Goal: Task Accomplishment & Management: Use online tool/utility

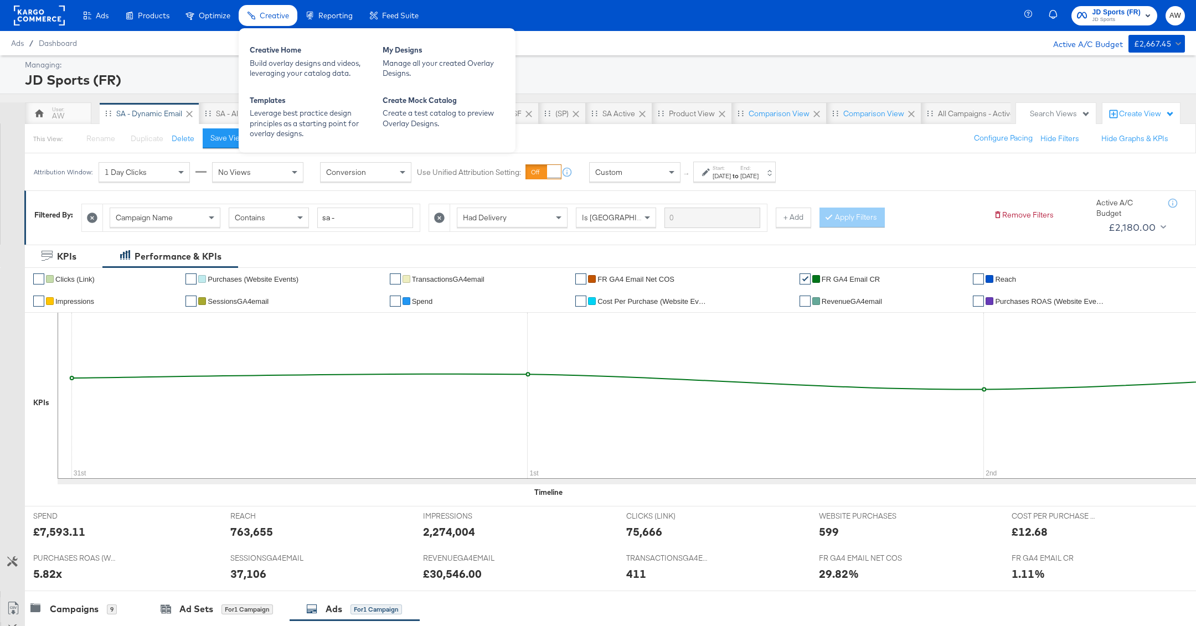
click at [285, 18] on span "Creative" at bounding box center [274, 15] width 29 height 9
click at [297, 68] on div "Build overlay designs and videos, leveraging your catalog data." at bounding box center [311, 68] width 122 height 20
click at [271, 16] on span "Creative" at bounding box center [274, 15] width 29 height 9
click at [272, 79] on div "Creative Home Build overlay designs and videos, leveraging your catalog data." at bounding box center [310, 61] width 133 height 45
click at [263, 60] on div "Build overlay designs and videos, leveraging your catalog data." at bounding box center [311, 68] width 122 height 20
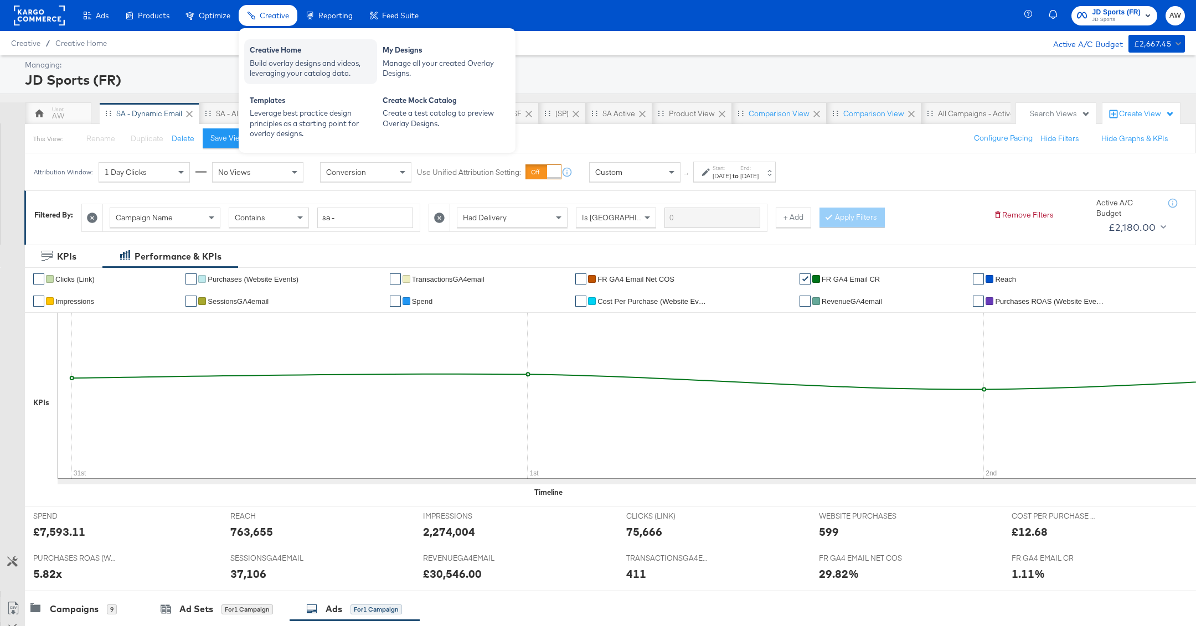
click at [281, 55] on div "Creative Home" at bounding box center [311, 51] width 122 height 13
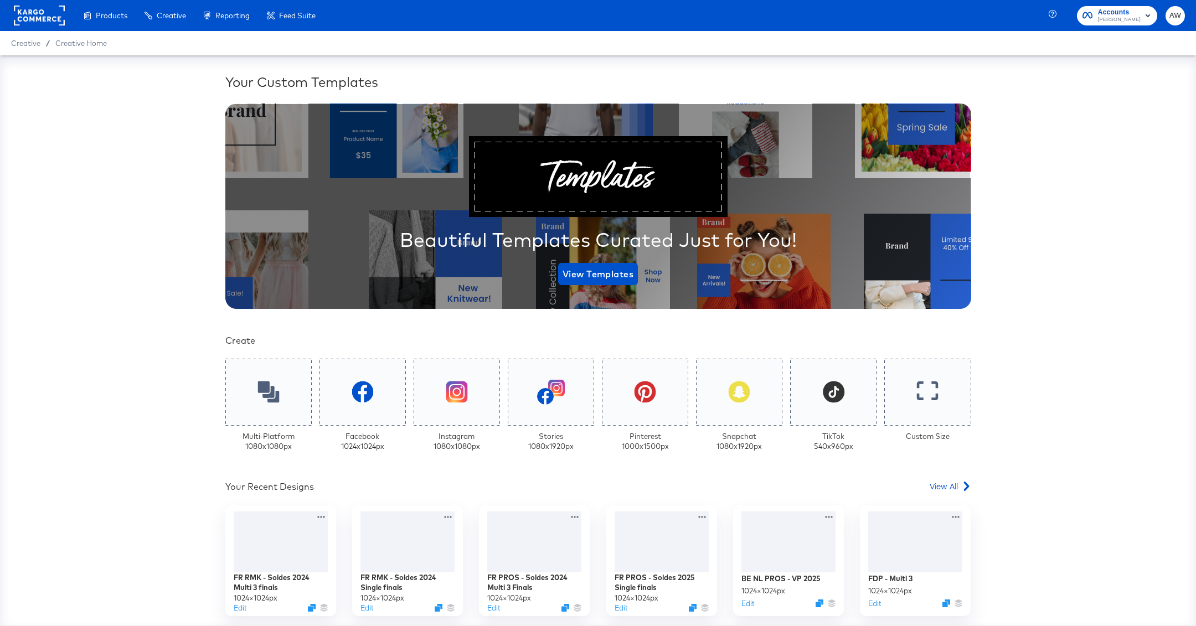
scroll to position [243, 0]
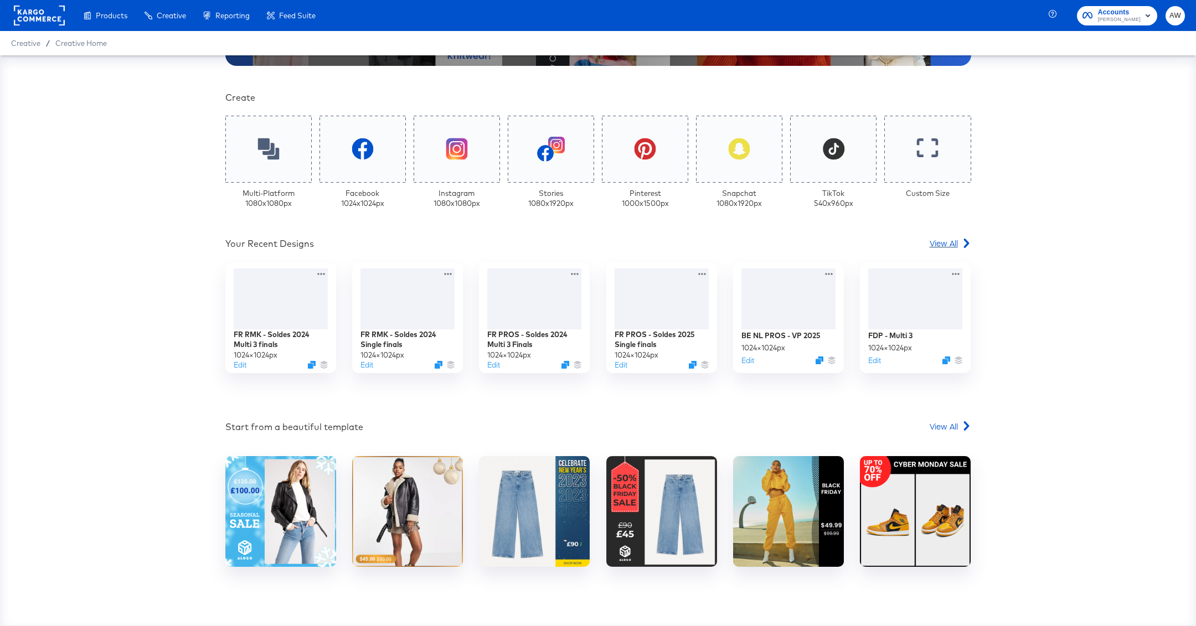
click at [957, 244] on span "View All" at bounding box center [944, 243] width 28 height 11
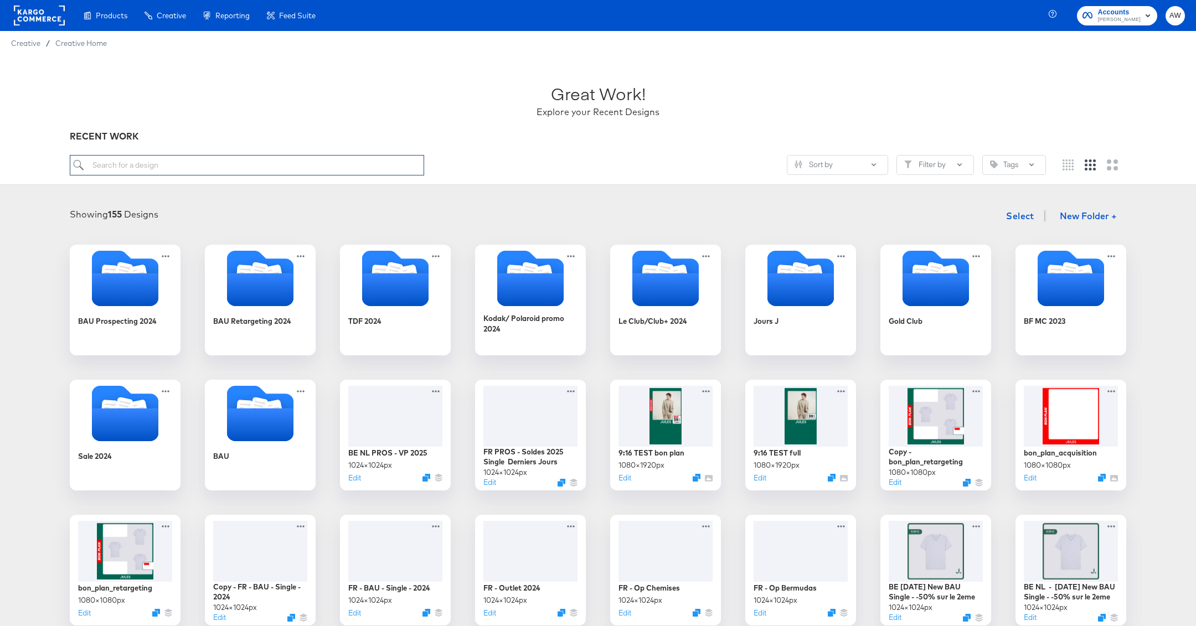
click at [280, 169] on input "search" at bounding box center [247, 165] width 354 height 20
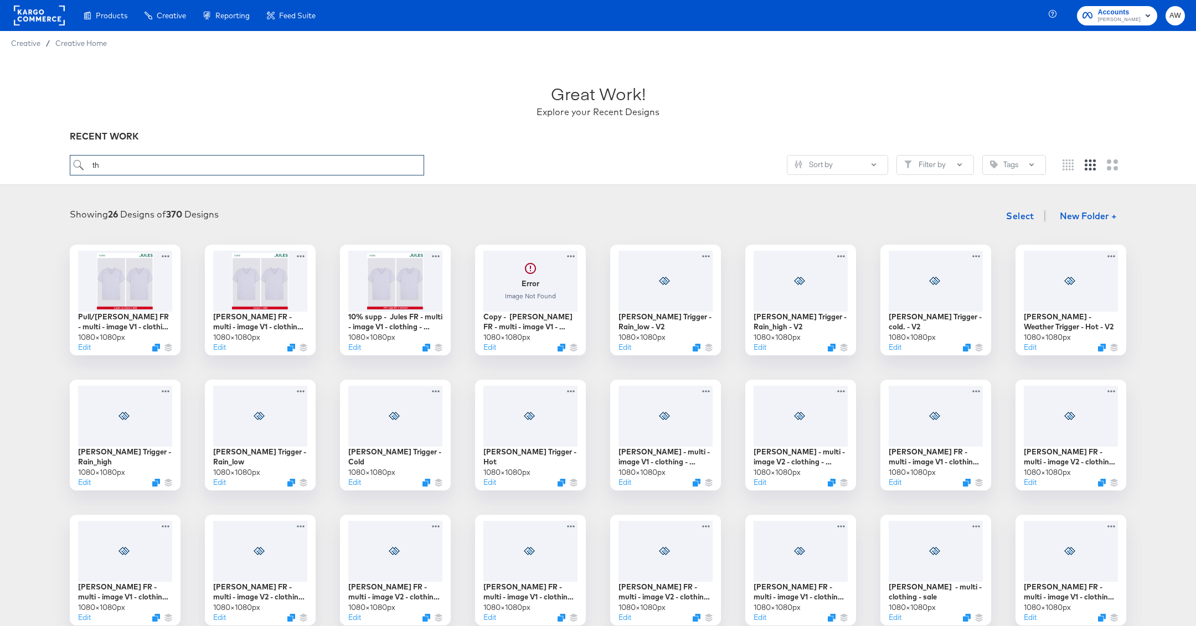
type input "t"
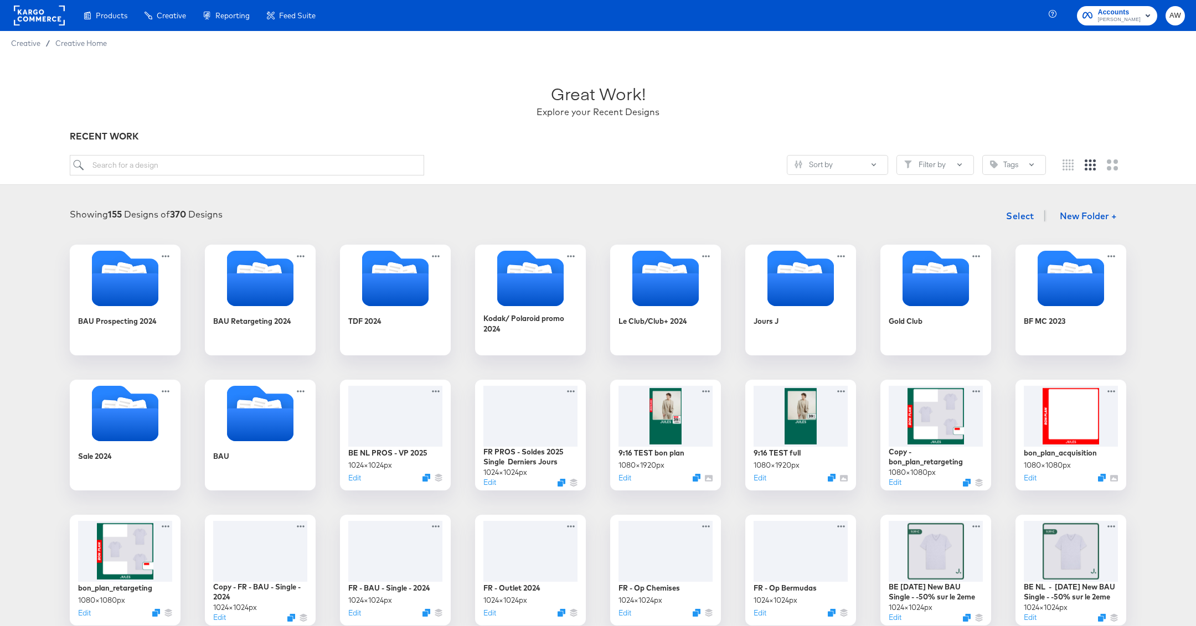
click at [62, 2] on div at bounding box center [39, 15] width 51 height 31
click at [61, 16] on rect at bounding box center [39, 16] width 51 height 20
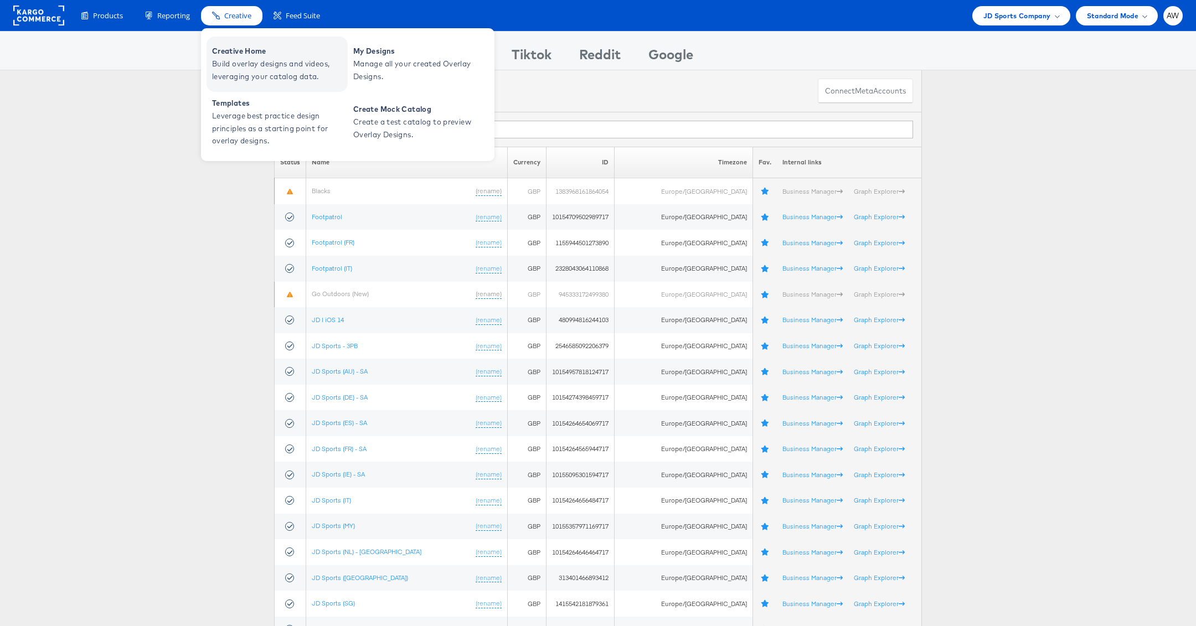
click at [241, 62] on span "Build overlay designs and videos, leveraging your catalog data." at bounding box center [278, 70] width 133 height 25
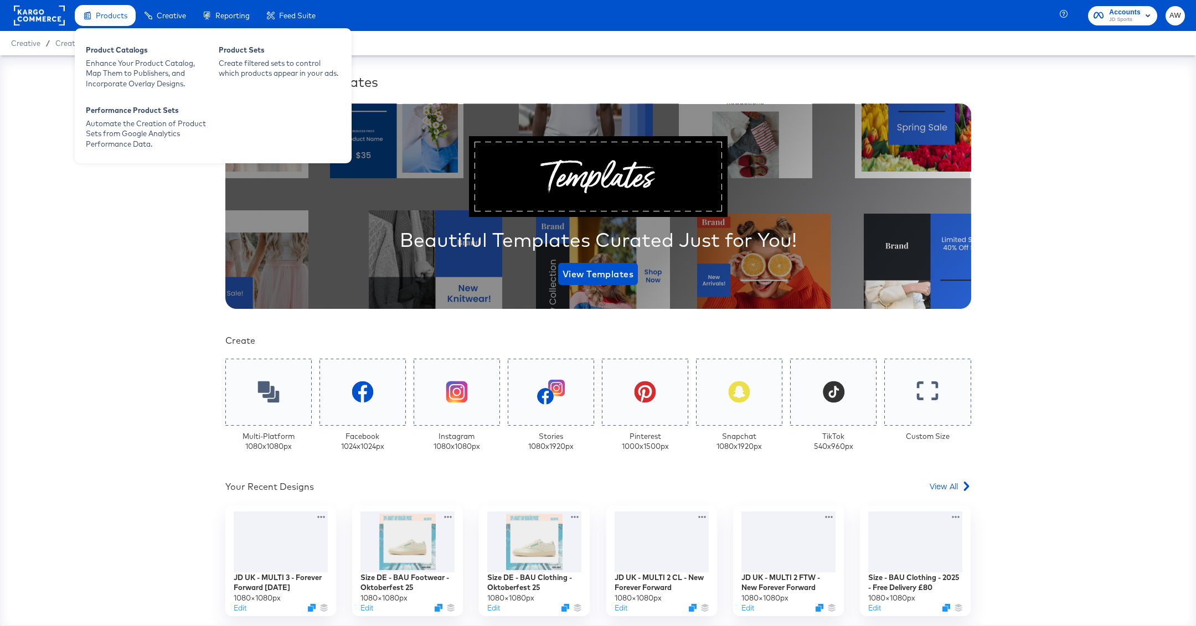
scroll to position [110, 0]
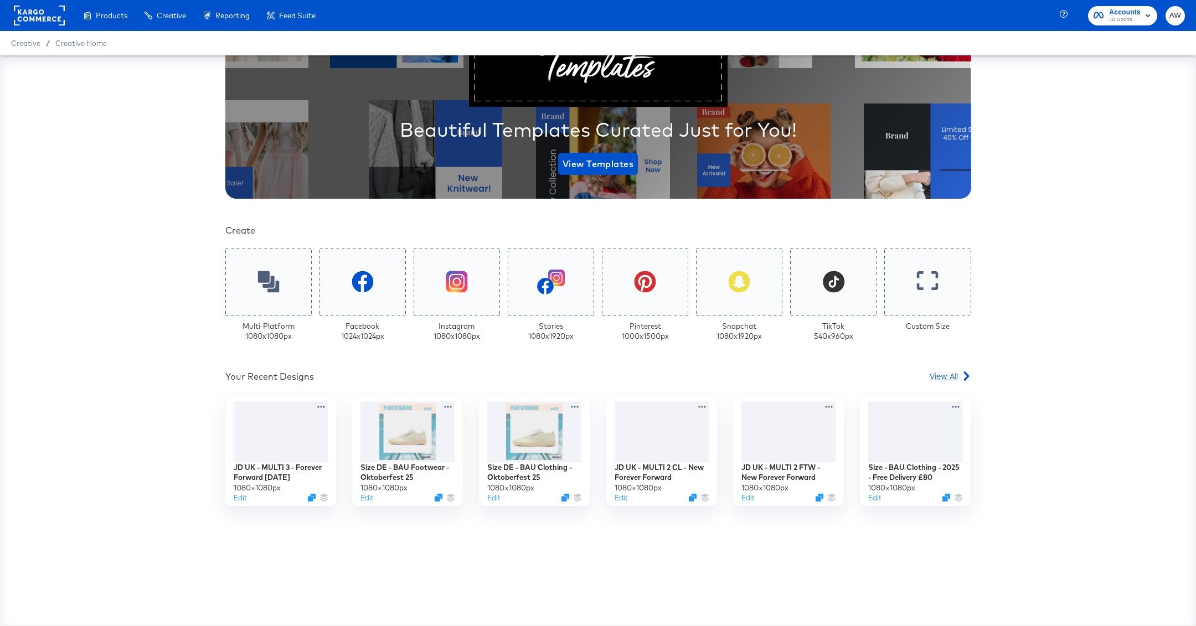
click at [956, 375] on span "View All" at bounding box center [944, 375] width 28 height 11
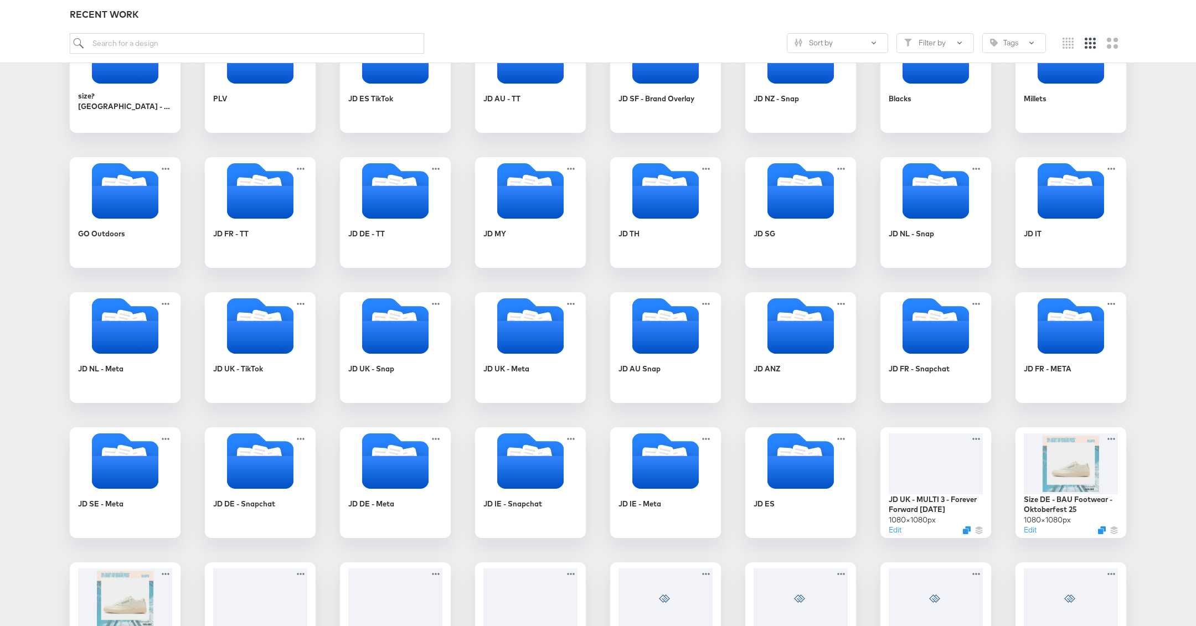
scroll to position [241, 0]
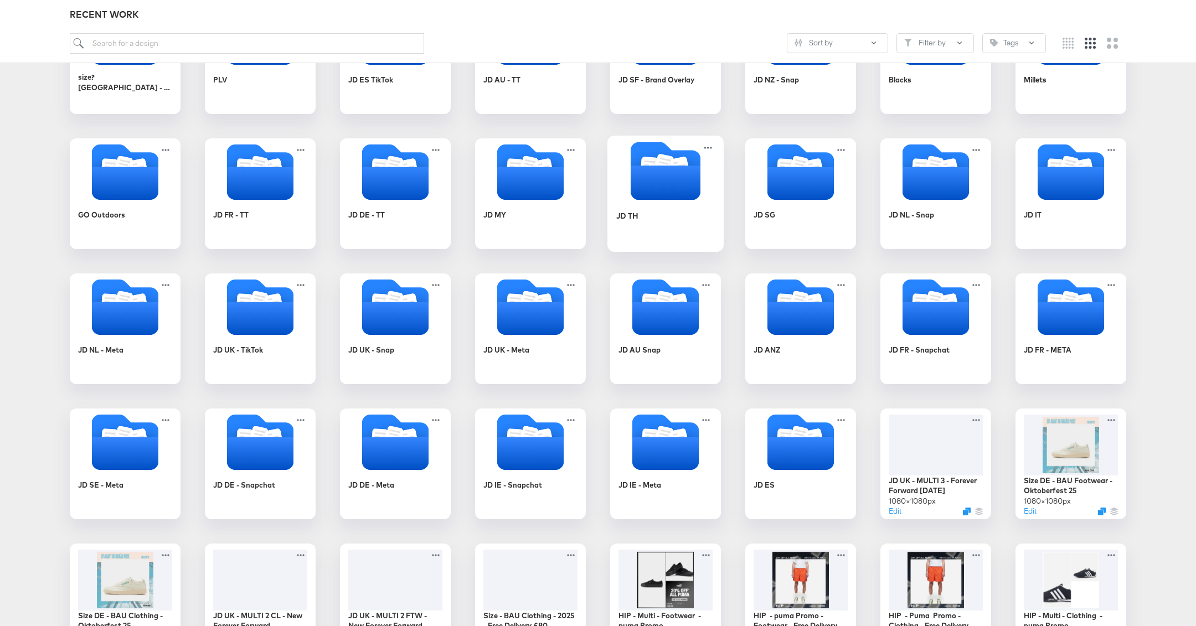
click at [668, 215] on div "JD TH" at bounding box center [665, 224] width 99 height 43
click at [668, 215] on article "Great Work! Explore your Recent Designs RECENT WORK Sort by Filter by Tags Show…" at bounding box center [598, 396] width 1196 height 1164
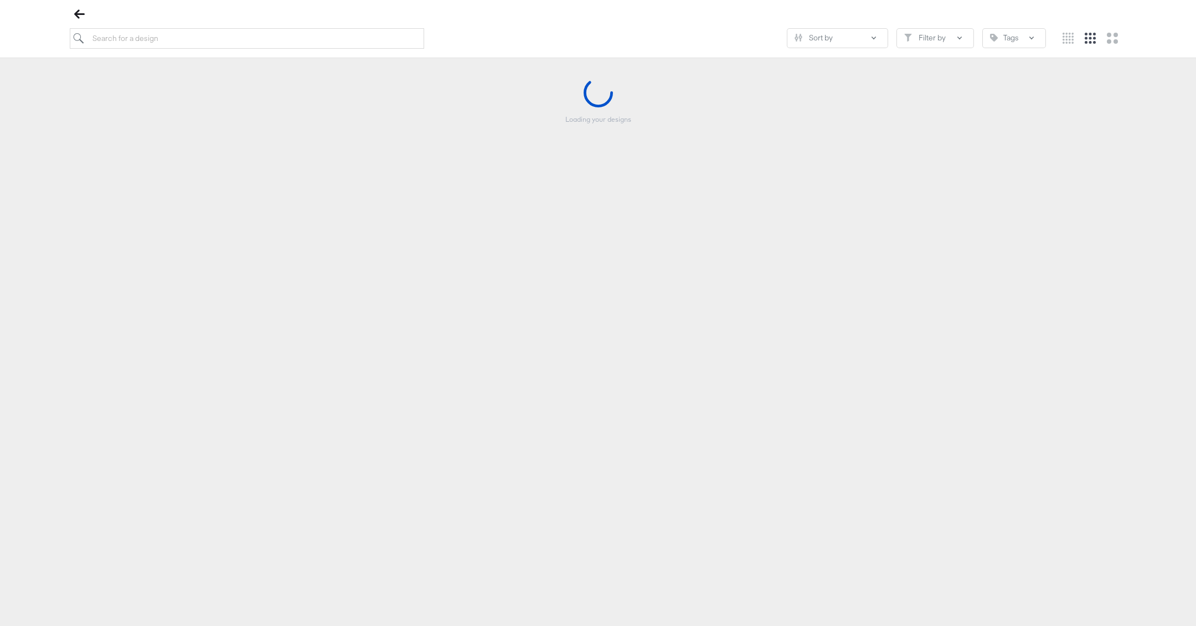
scroll to position [126, 0]
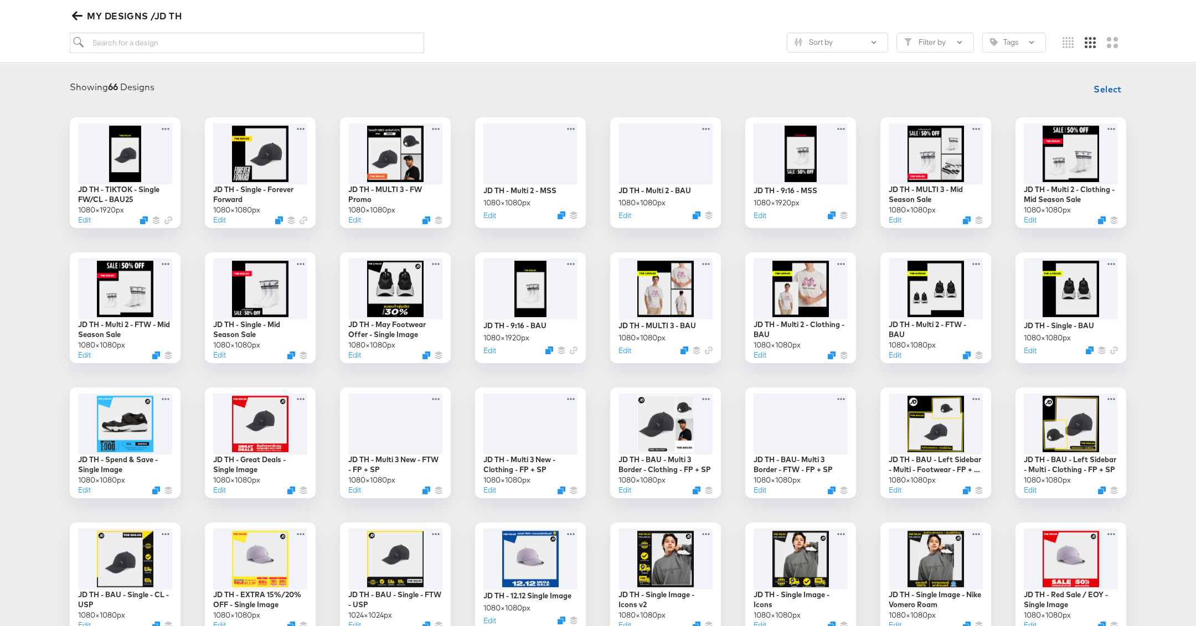
click at [527, 101] on div "Showing 66 Designs Select JD TH - TIKTOK - Single FW/CL - BAU25 1080 × 1920 px …" at bounding box center [598, 558] width 1174 height 961
click at [684, 353] on icon "Duplicate" at bounding box center [685, 353] width 8 height 8
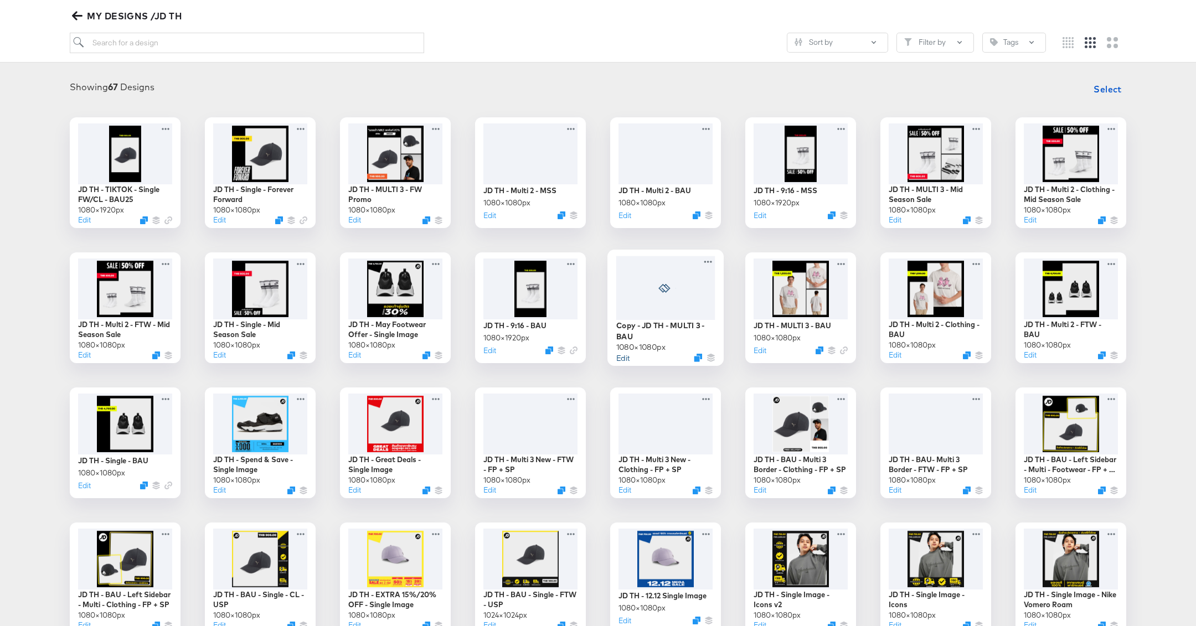
click at [623, 357] on button "Edit" at bounding box center [622, 357] width 13 height 11
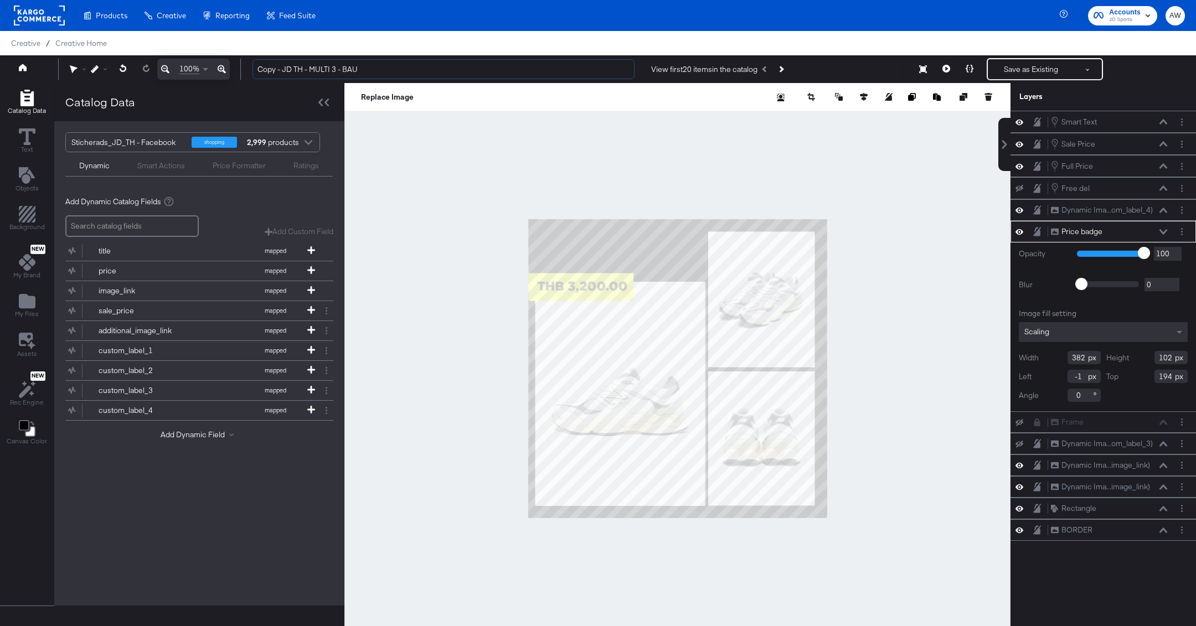
drag, startPoint x: 283, startPoint y: 67, endPoint x: 231, endPoint y: 67, distance: 52.0
click at [231, 67] on div "100% Copy - JD TH - MULTI 3 - BAU View first 20 items in the catalog Save as Ex…" at bounding box center [598, 69] width 1196 height 28
drag, startPoint x: 321, startPoint y: 68, endPoint x: 382, endPoint y: 68, distance: 61.5
click at [382, 68] on input "JD TH - MULTI 3 - BAU" at bounding box center [443, 69] width 382 height 20
type input "JD TH - MULTI 3 - 9.9"
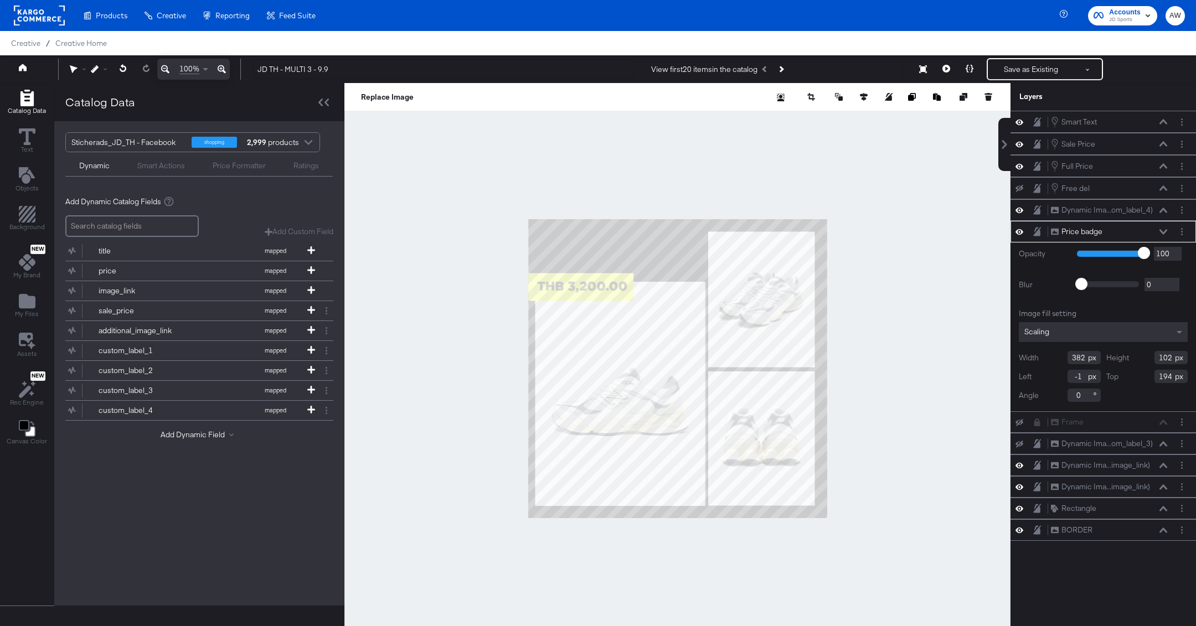
click at [480, 137] on div at bounding box center [677, 368] width 666 height 571
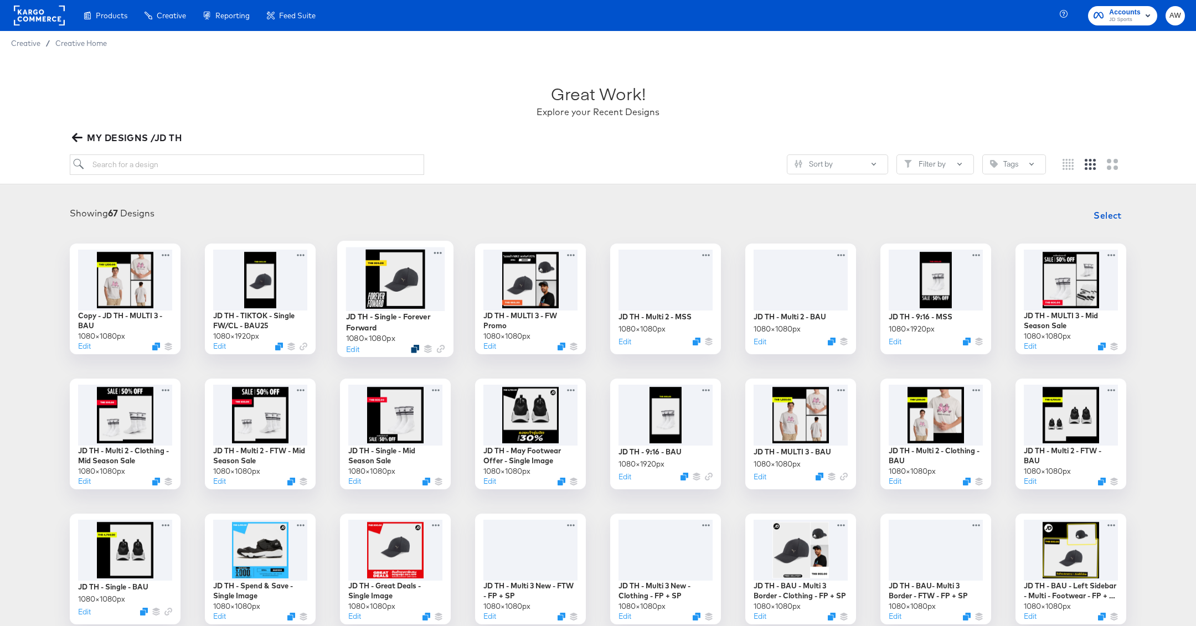
click at [414, 348] on icon "Duplicate" at bounding box center [415, 348] width 8 height 8
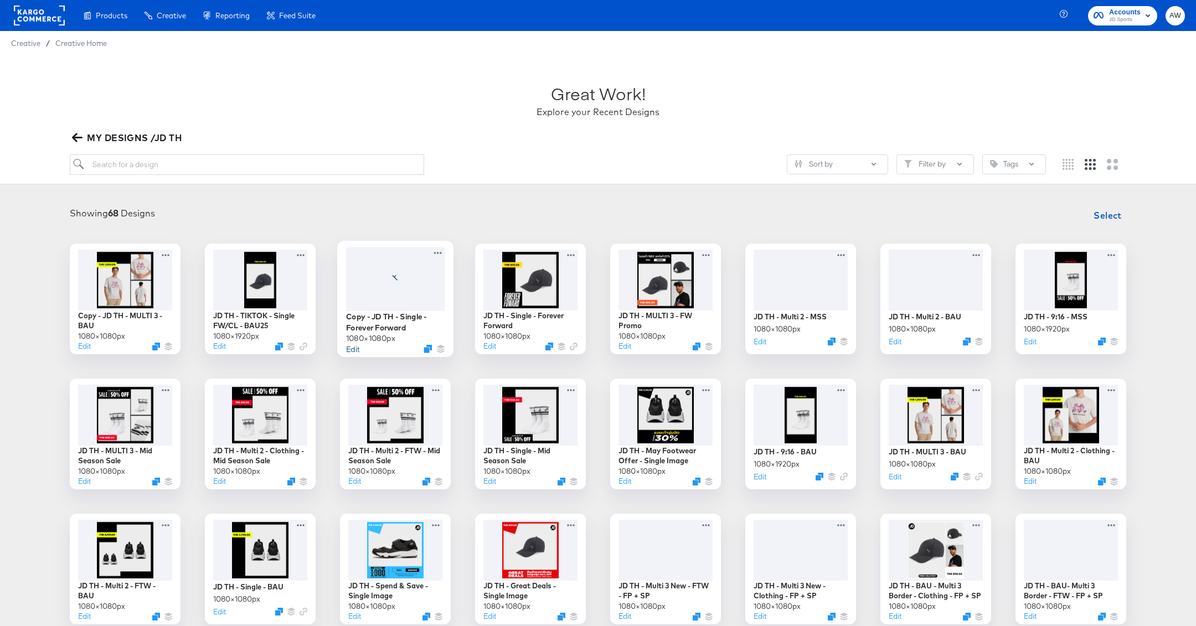
click at [356, 349] on button "Edit" at bounding box center [352, 348] width 13 height 11
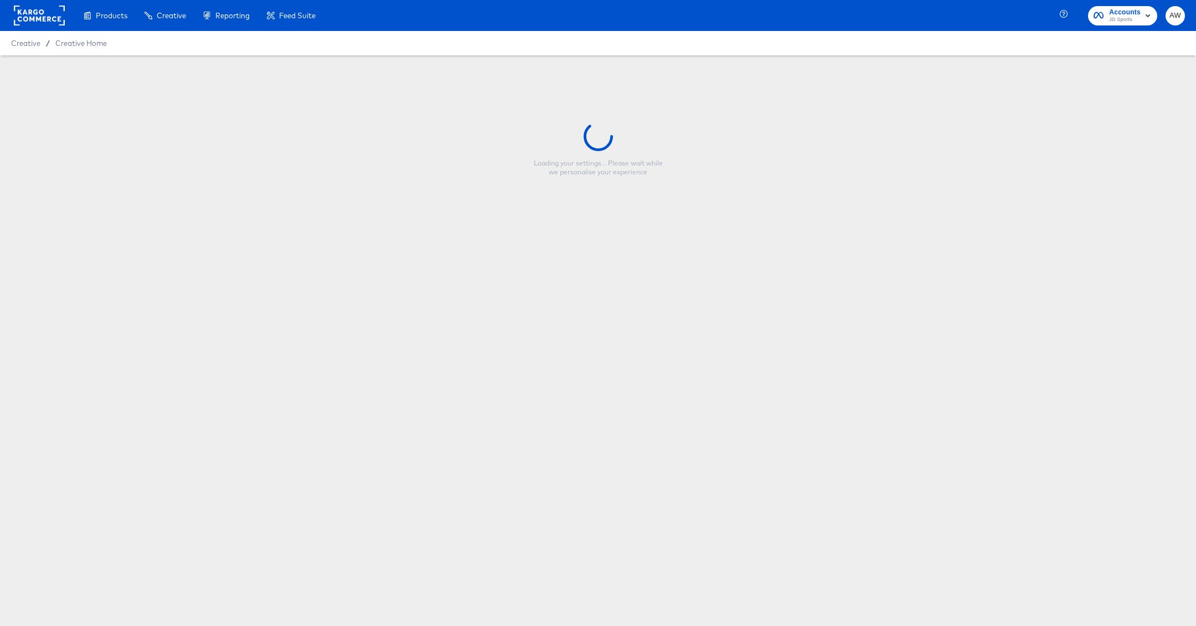
type input "Copy - JD TH - Single - Forever Forward"
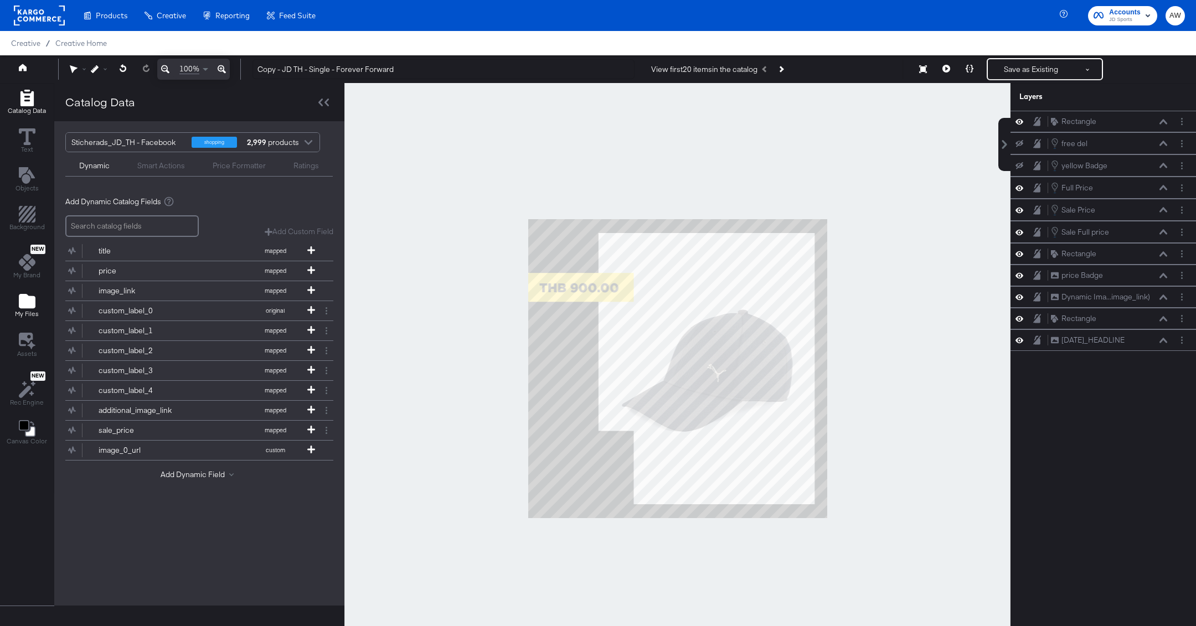
click at [28, 301] on icon "Add Files" at bounding box center [27, 301] width 17 height 14
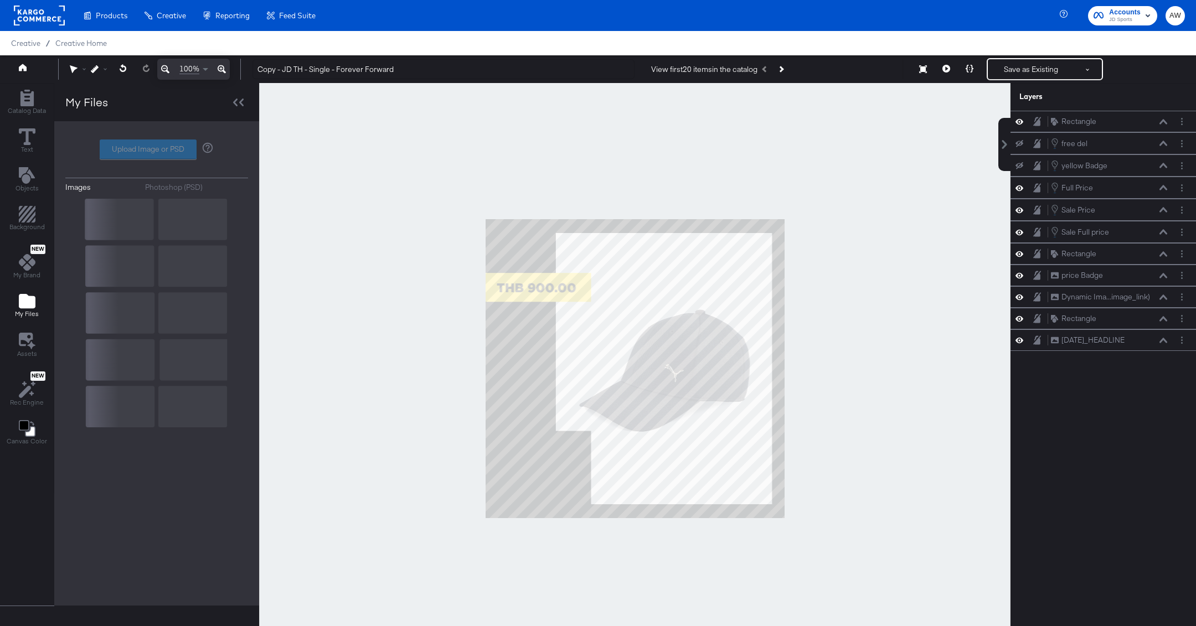
click at [163, 145] on div "Upload Image or PSD" at bounding box center [156, 150] width 183 height 20
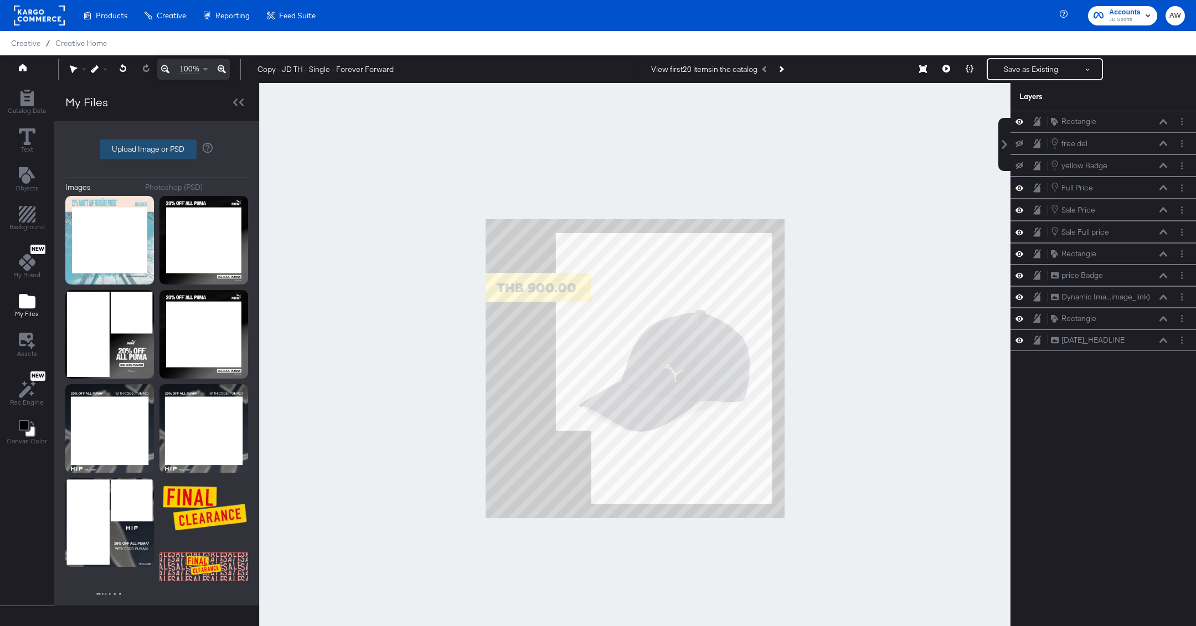
click at [171, 149] on label "Upload Image or PSD" at bounding box center [148, 149] width 96 height 19
click at [157, 149] on input "Upload Image or PSD" at bounding box center [157, 149] width 0 height 0
type input "C:\fakepath\Screenshot 2025-09-04 at 11.53.59.png"
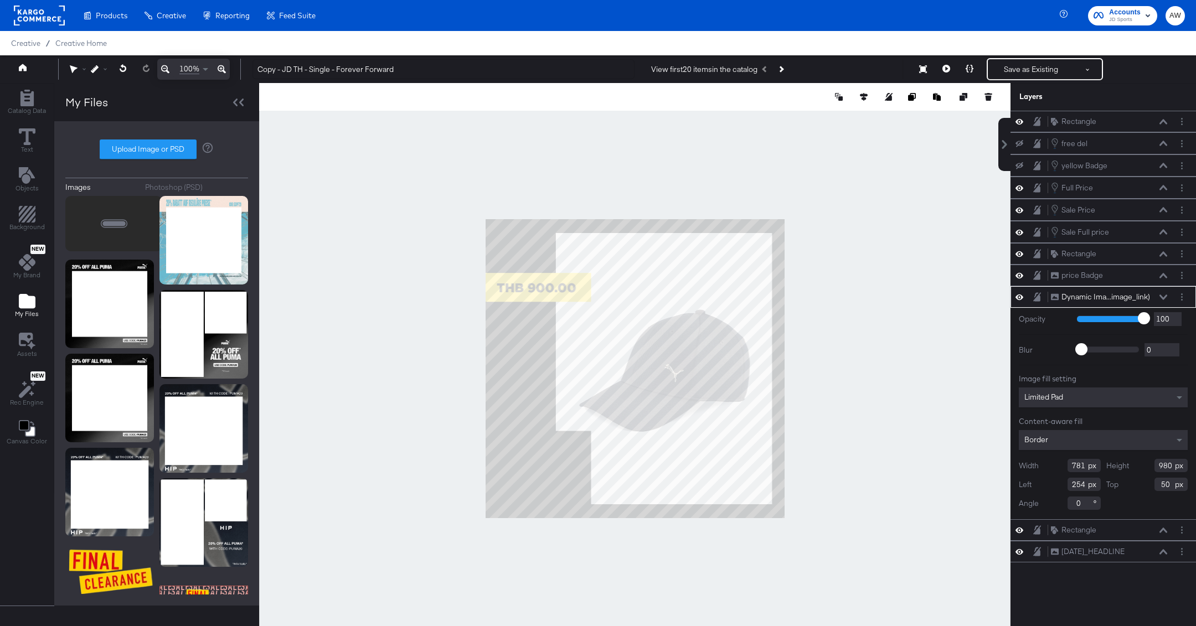
click at [845, 346] on div at bounding box center [634, 368] width 751 height 571
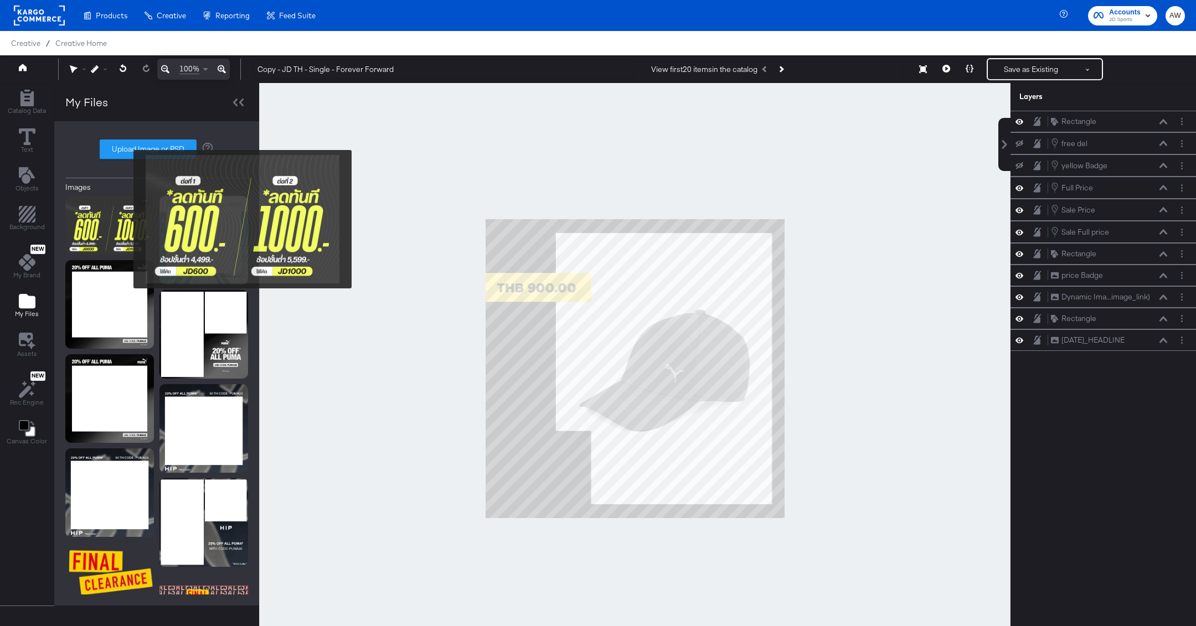
click at [126, 219] on img at bounding box center [109, 225] width 89 height 59
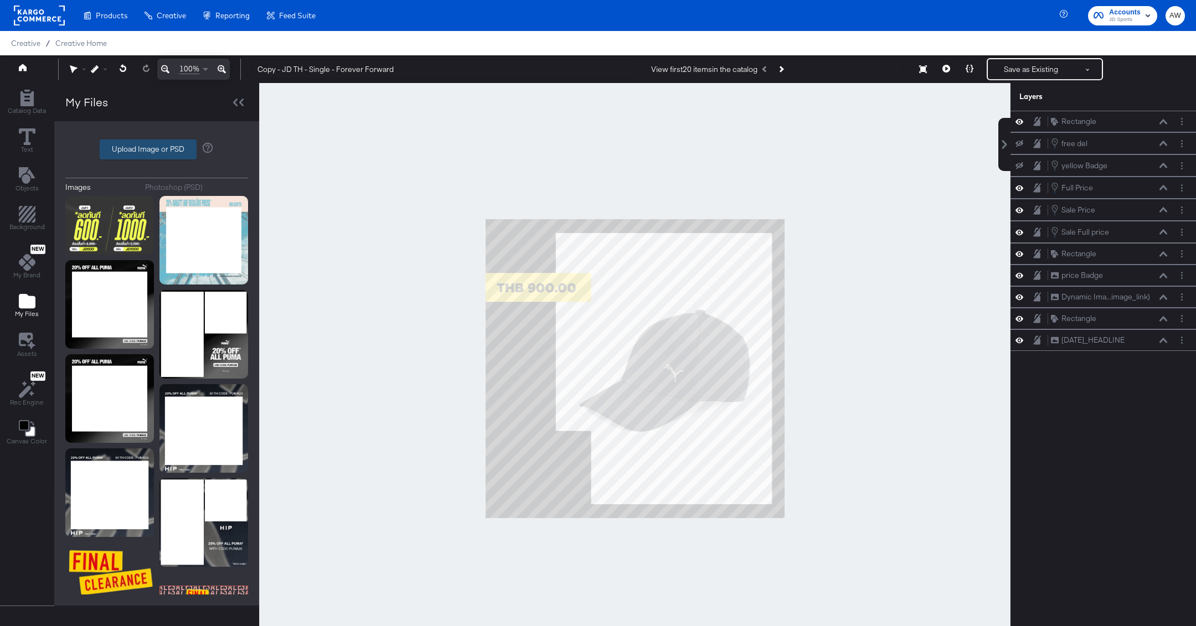
click at [132, 148] on label "Upload Image or PSD" at bounding box center [148, 149] width 96 height 19
click at [157, 149] on input "Upload Image or PSD" at bounding box center [157, 149] width 0 height 0
type input "C:\fakepath\Screenshot 2025-09-04 at 11.53.png"
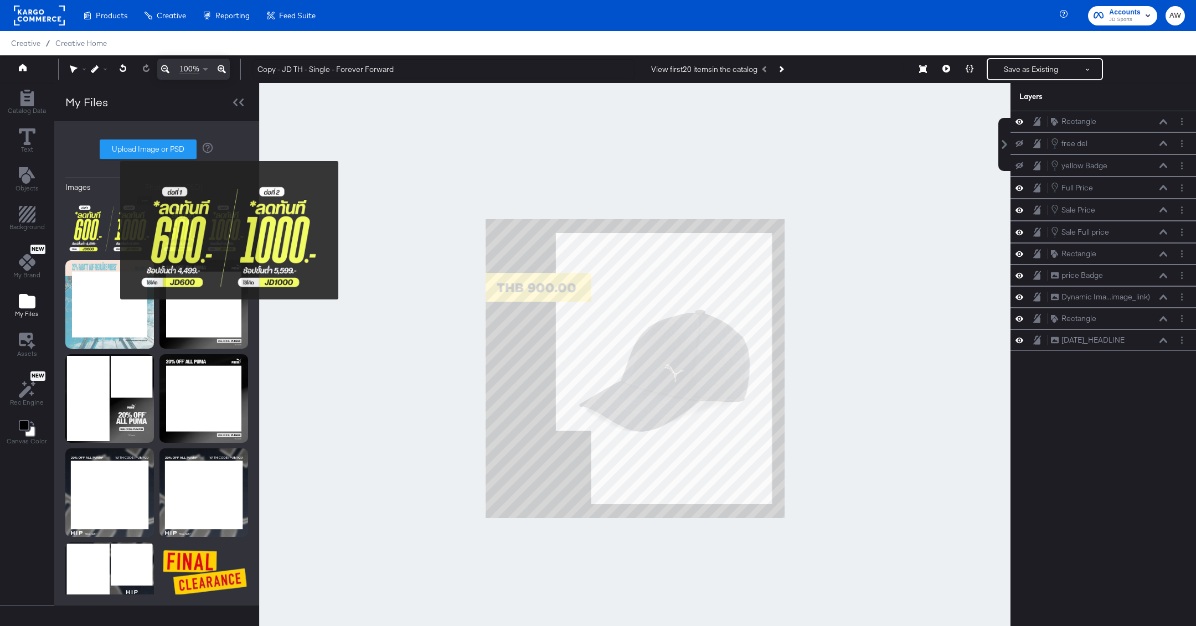
click at [113, 230] on img at bounding box center [109, 225] width 89 height 59
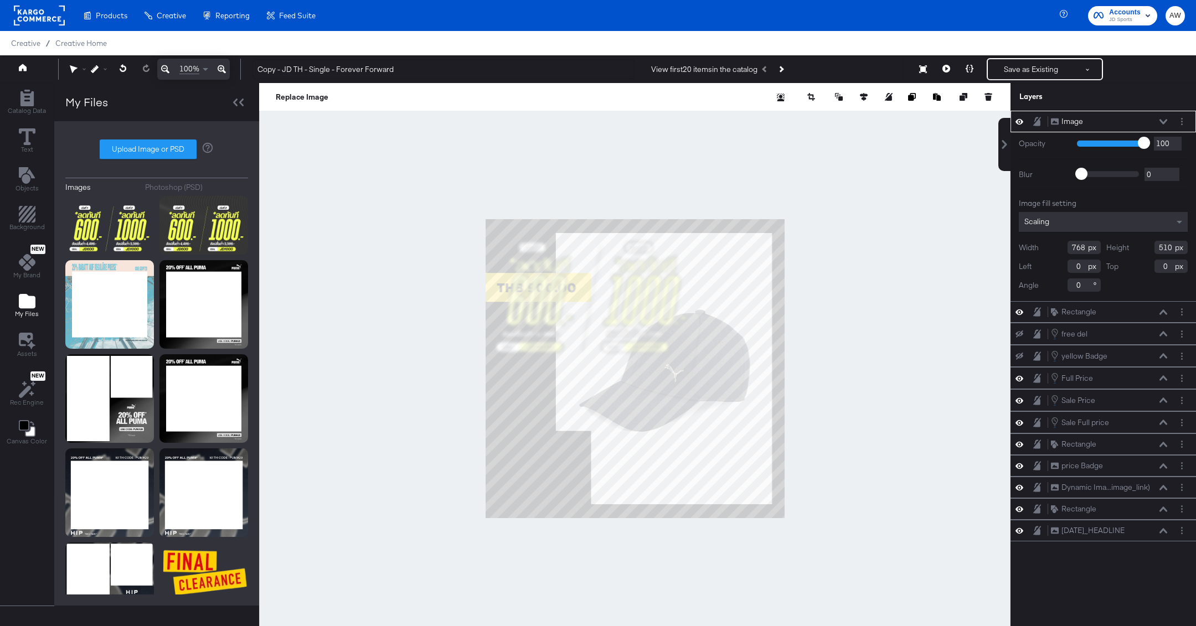
type input "-38"
type input "544"
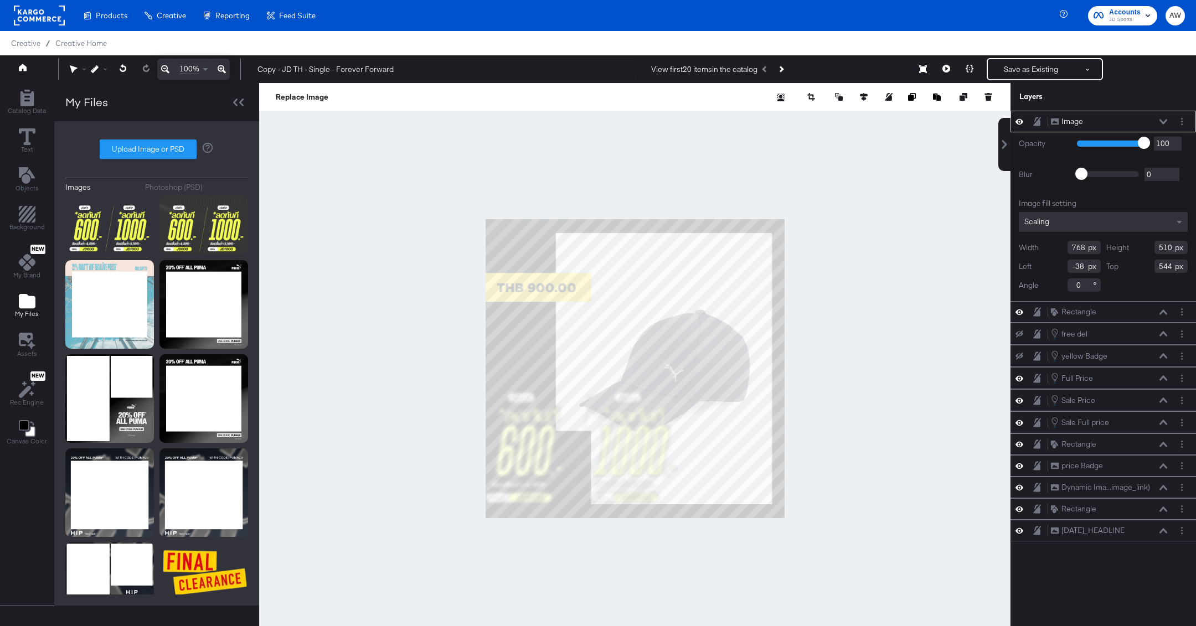
type input "486"
type input "323"
type input "-39"
type input "731"
type input "0"
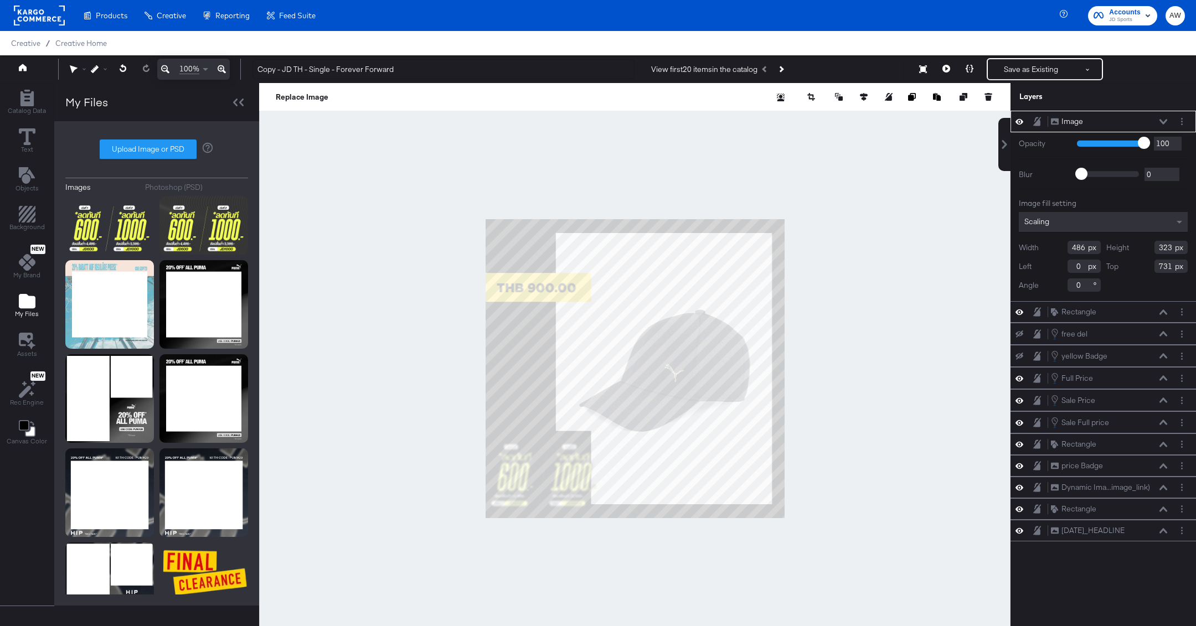
type input "421"
type input "289"
type input "765"
type input "495"
type input "337"
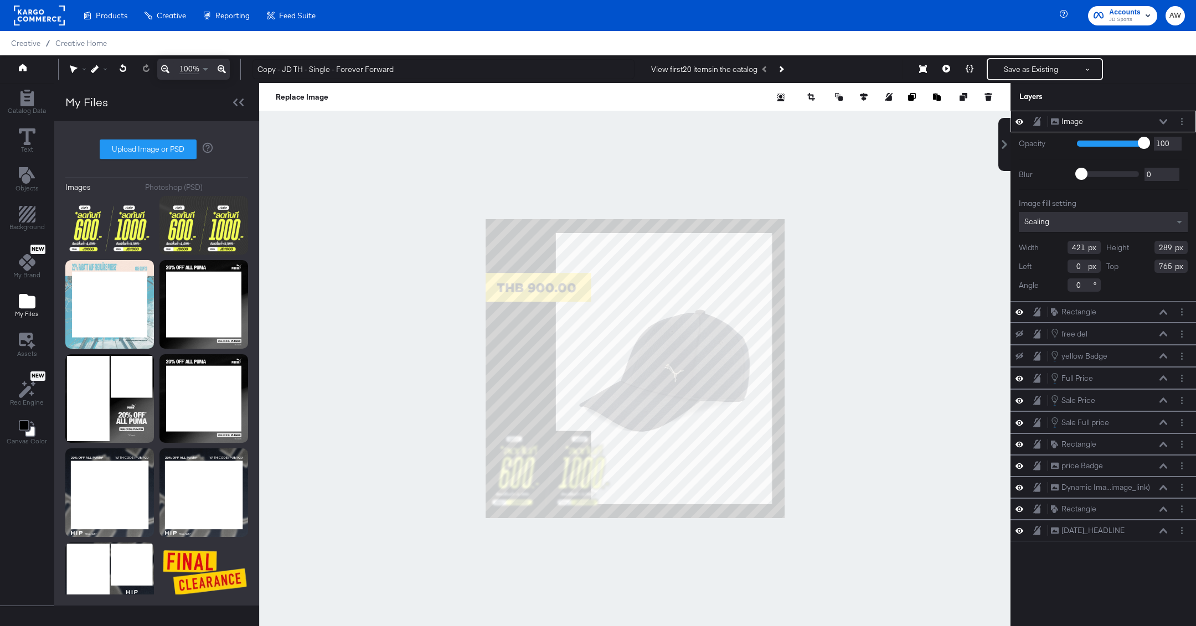
type input "717"
type input "829"
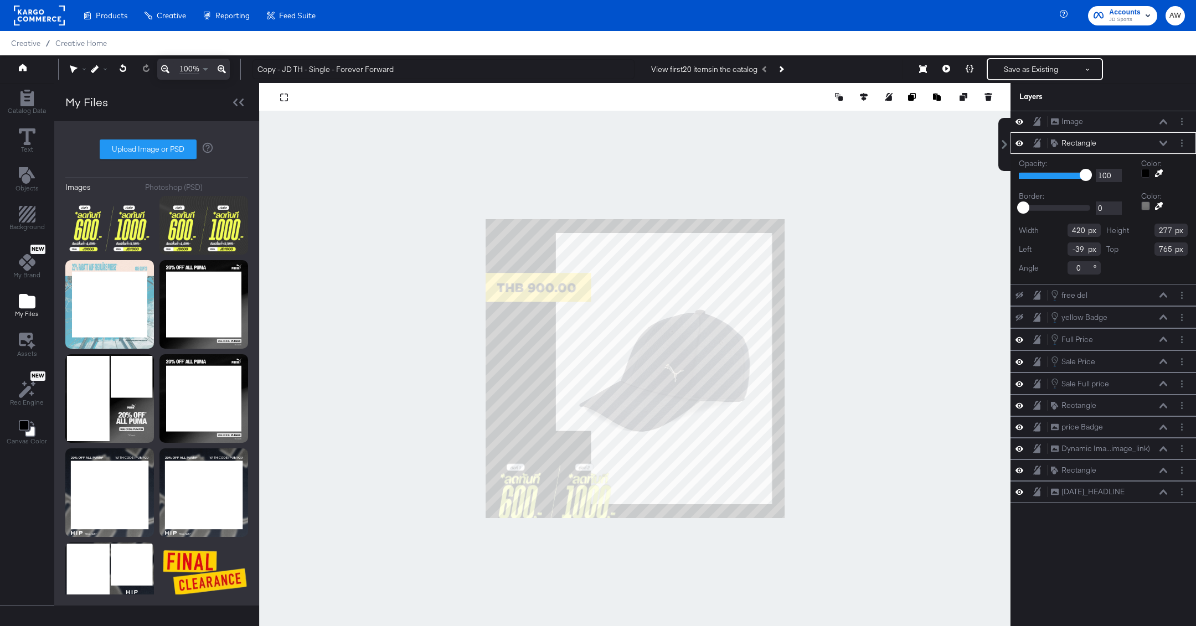
type input "-37"
type input "576"
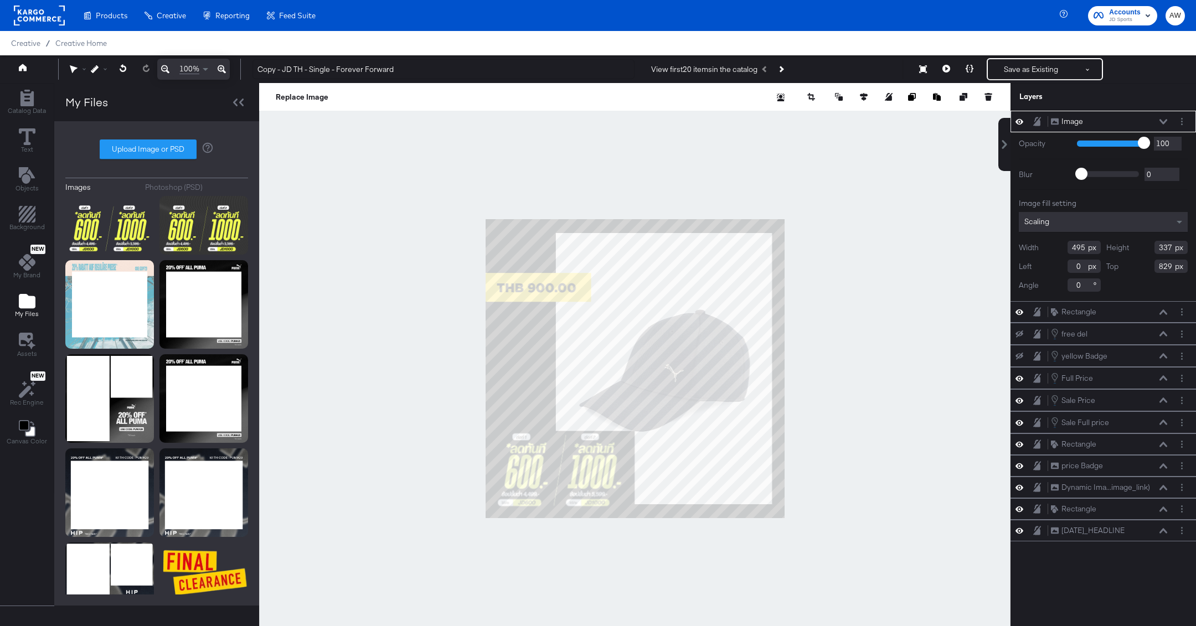
type input "21"
type input "721"
click at [877, 364] on div at bounding box center [634, 368] width 751 height 571
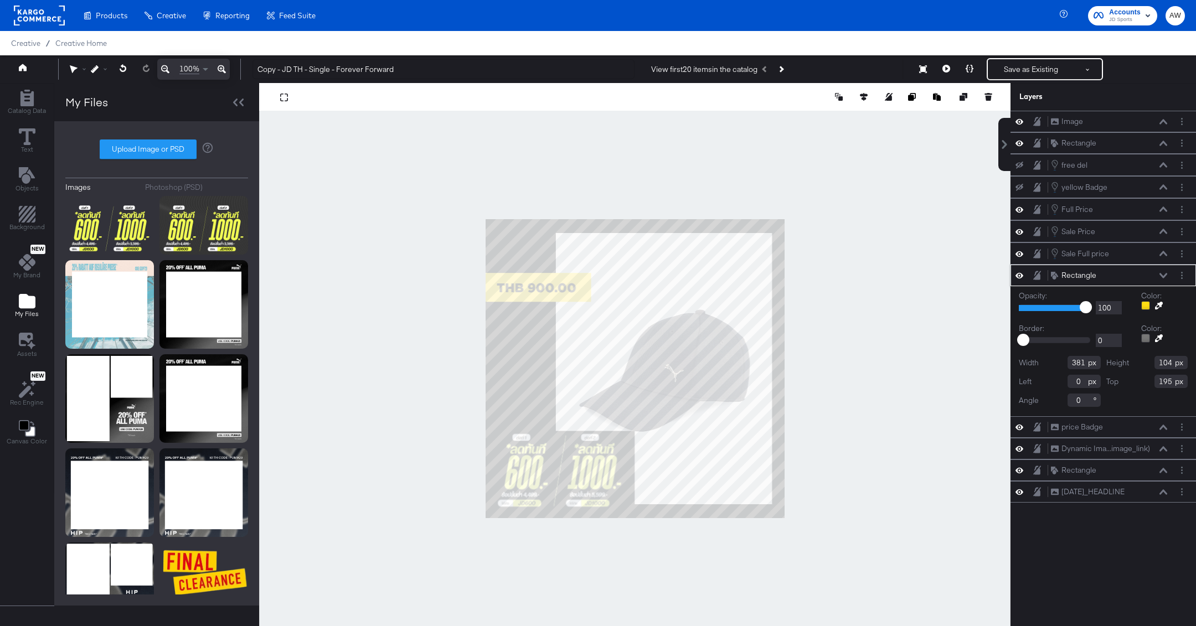
click at [1161, 302] on icon at bounding box center [1159, 306] width 8 height 8
click at [527, 458] on div at bounding box center [635, 368] width 750 height 571
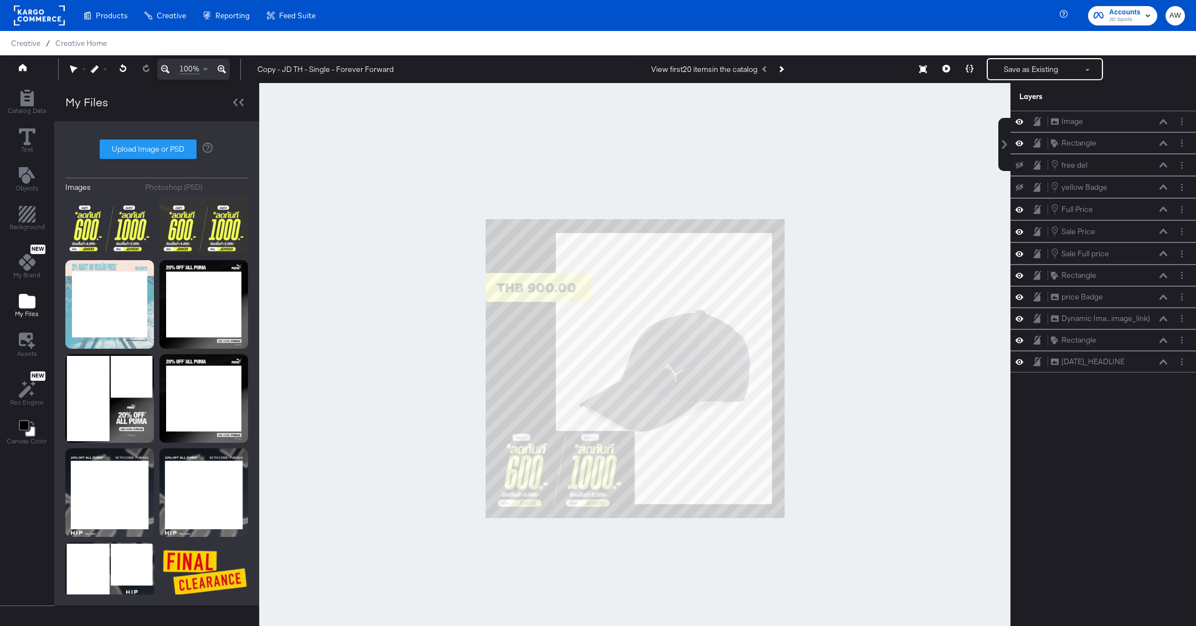
click at [849, 307] on div at bounding box center [634, 368] width 751 height 571
click at [788, 76] on button "Next Product" at bounding box center [781, 69] width 16 height 20
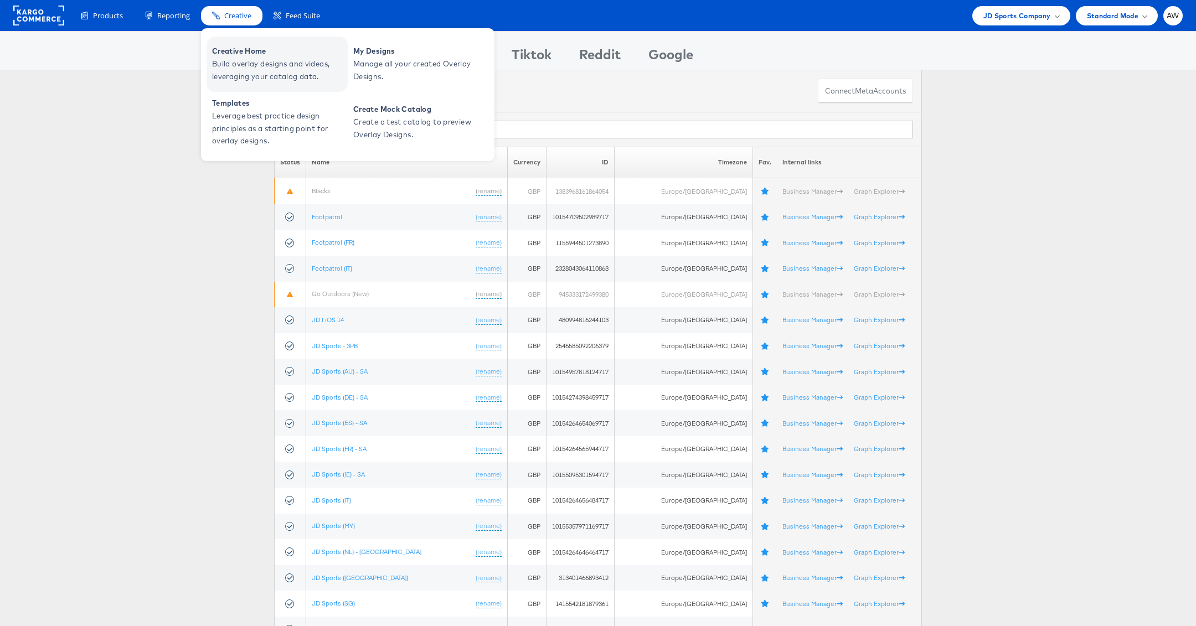
click at [242, 50] on span "Creative Home" at bounding box center [278, 51] width 133 height 13
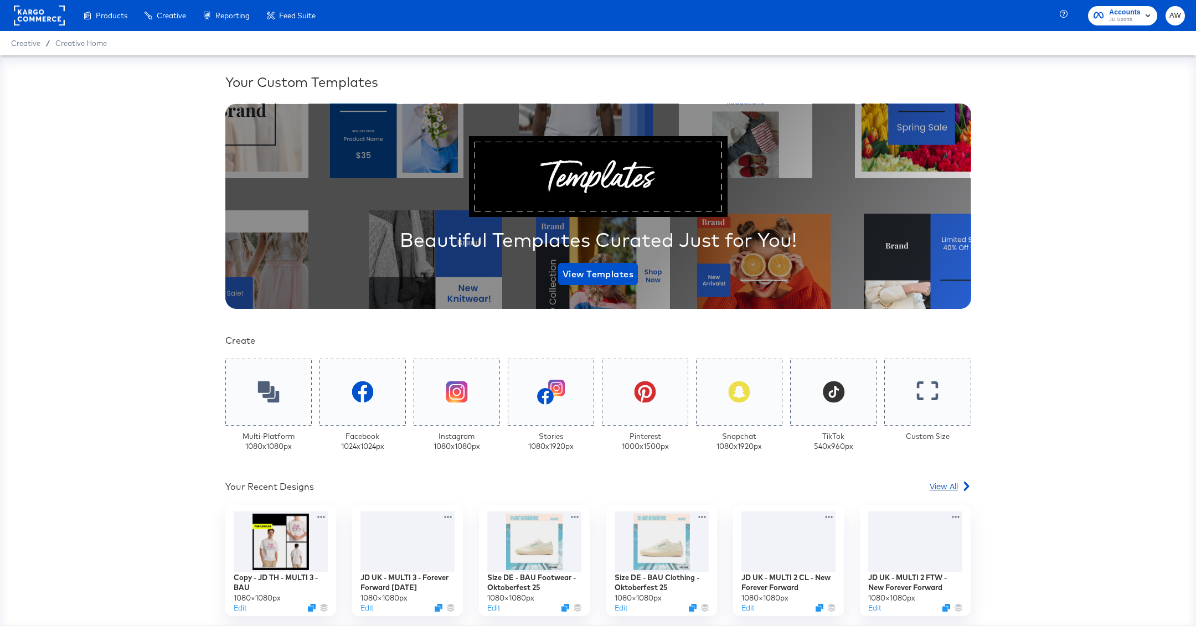
click at [954, 484] on span "View All" at bounding box center [944, 486] width 28 height 11
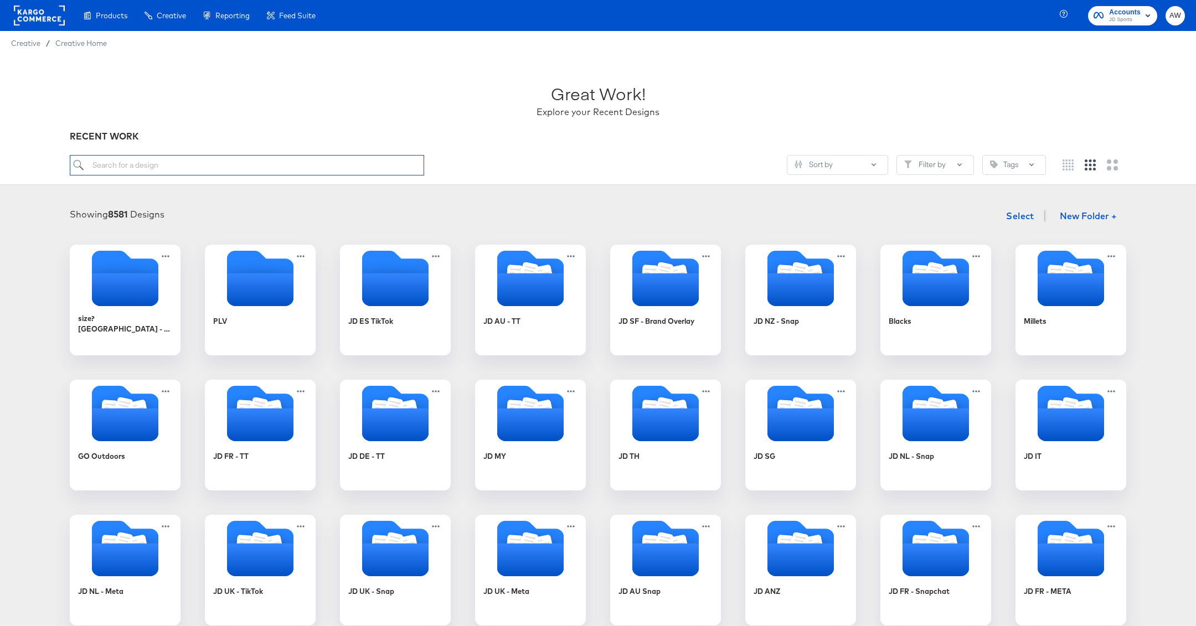
click at [275, 167] on input "search" at bounding box center [247, 165] width 354 height 20
click at [638, 431] on icon "Folder" at bounding box center [666, 424] width 70 height 34
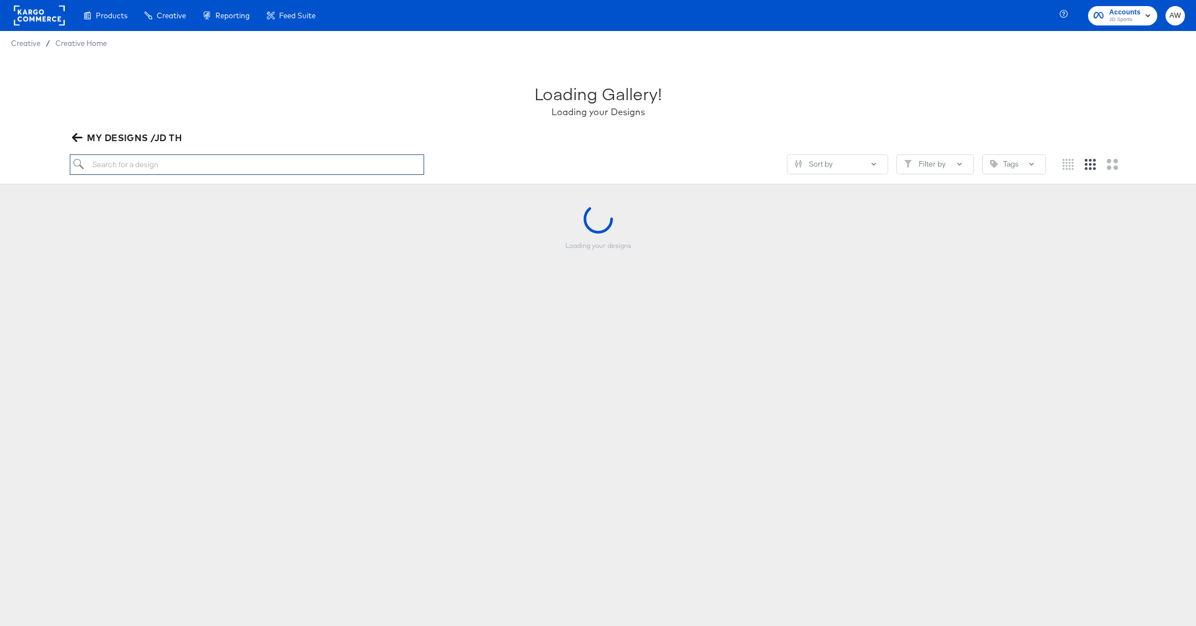
click at [385, 170] on input "search" at bounding box center [247, 164] width 354 height 20
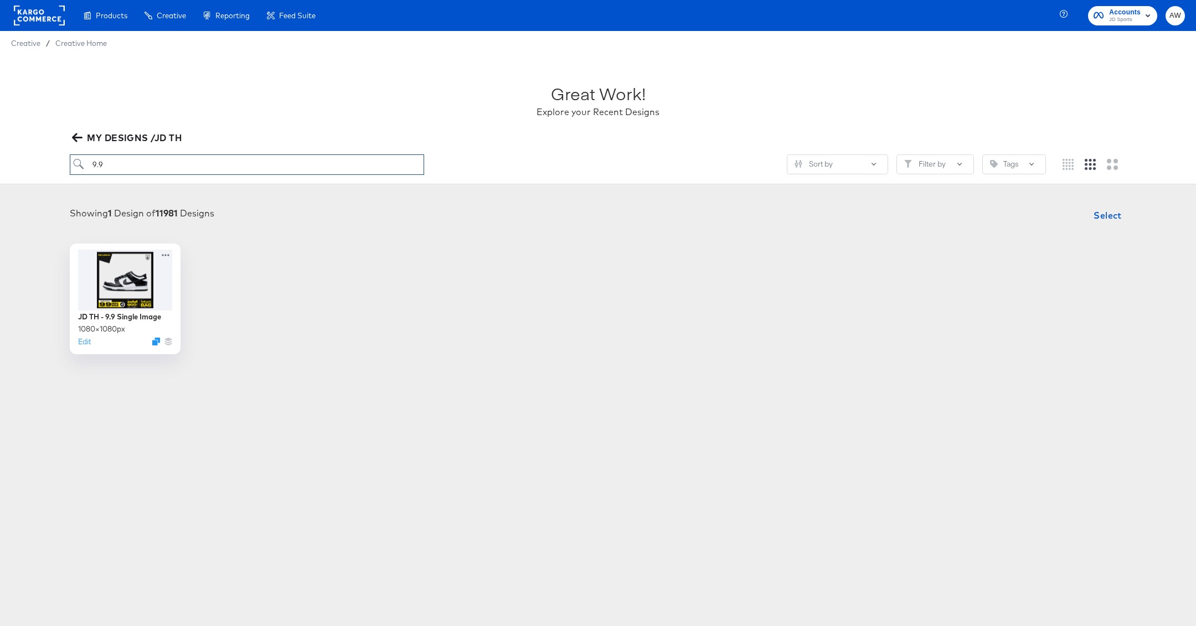
type input "9.9"
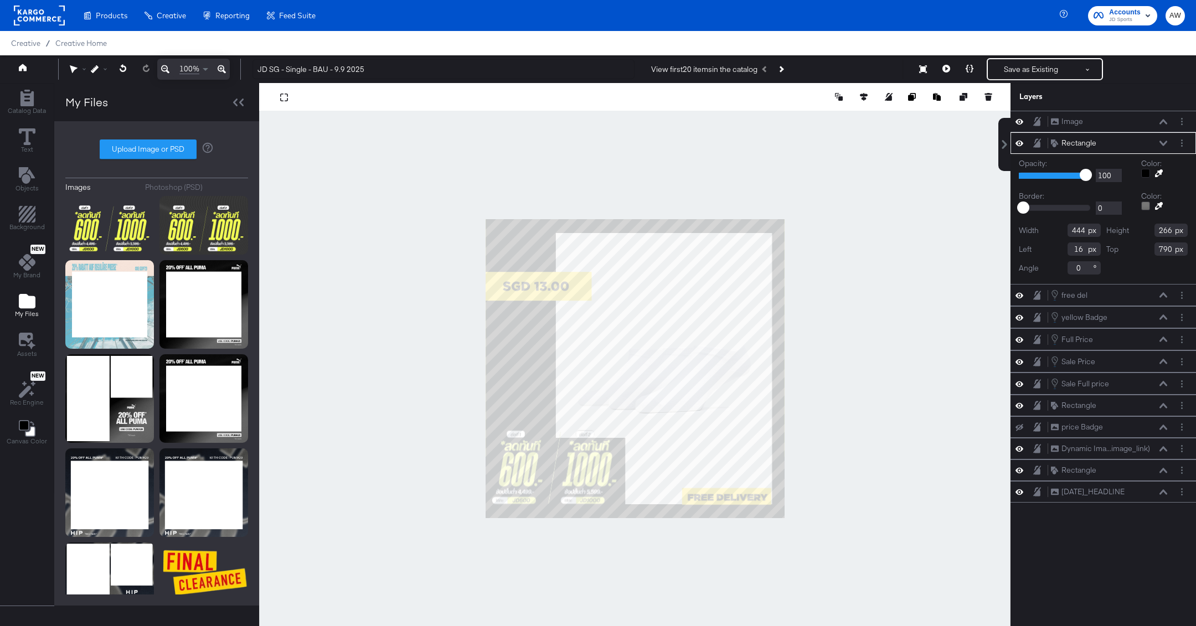
type input "488"
type input "752"
type input "304"
click at [867, 405] on div at bounding box center [634, 368] width 751 height 571
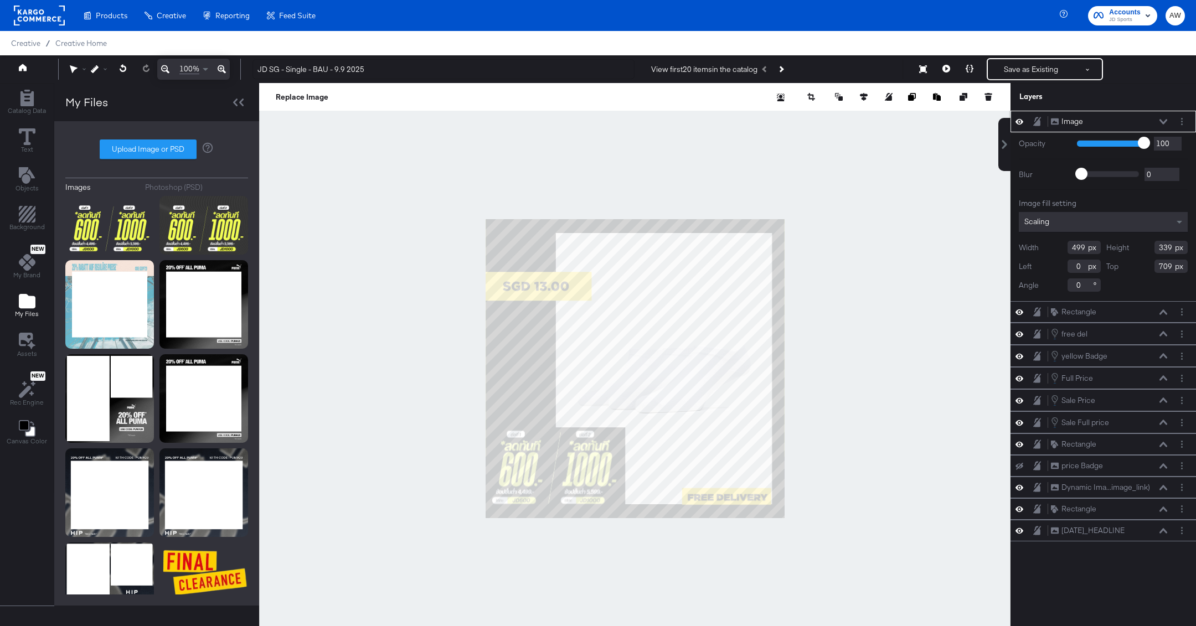
click at [1076, 245] on input "499" at bounding box center [1084, 247] width 33 height 13
type input "495"
click at [1163, 245] on input "339" at bounding box center [1170, 247] width 33 height 13
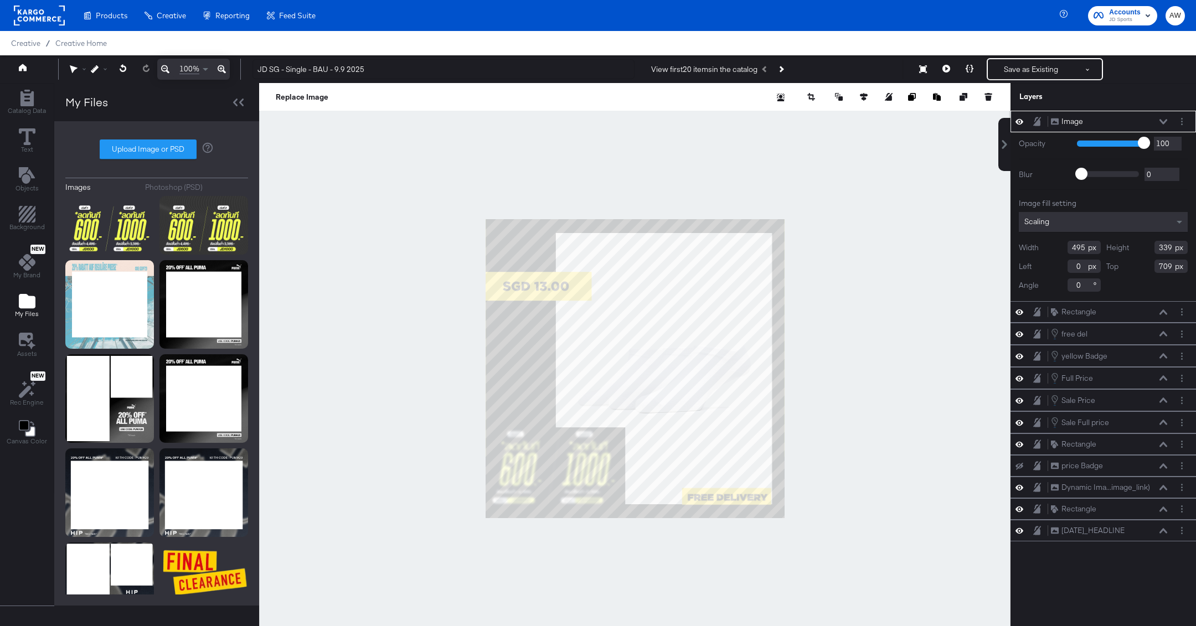
click at [1163, 245] on input "339" at bounding box center [1170, 247] width 33 height 13
type input "337"
click at [1073, 264] on input "0" at bounding box center [1084, 266] width 33 height 13
type input "21"
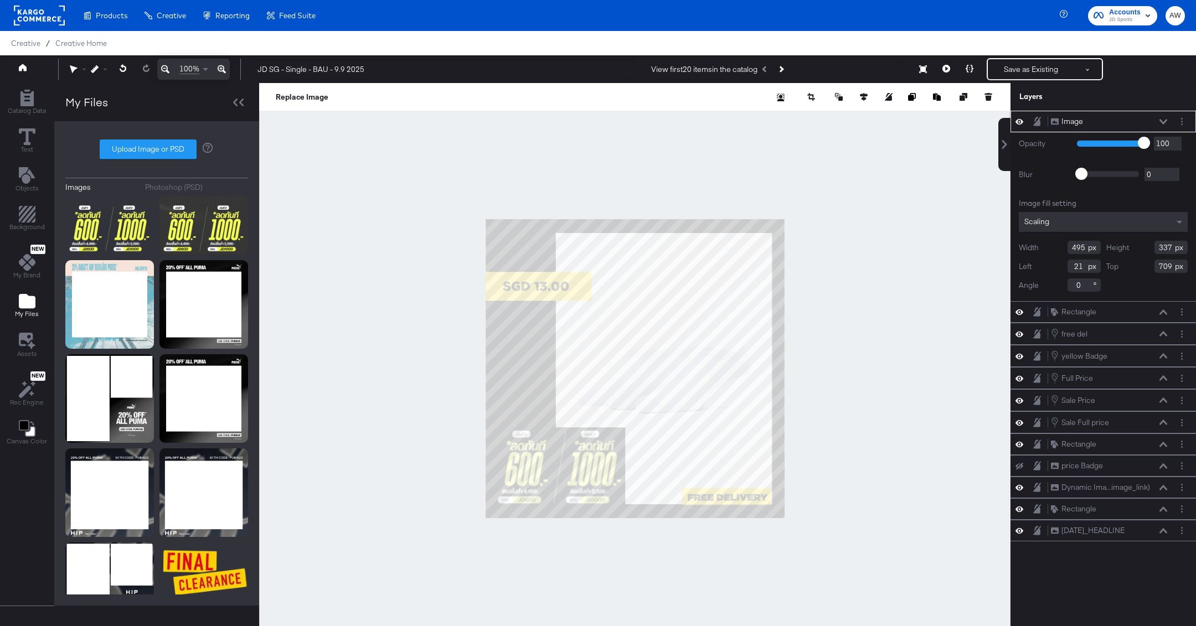
click at [1170, 262] on input "709" at bounding box center [1170, 266] width 33 height 13
type input "721"
click at [988, 239] on div at bounding box center [634, 368] width 751 height 571
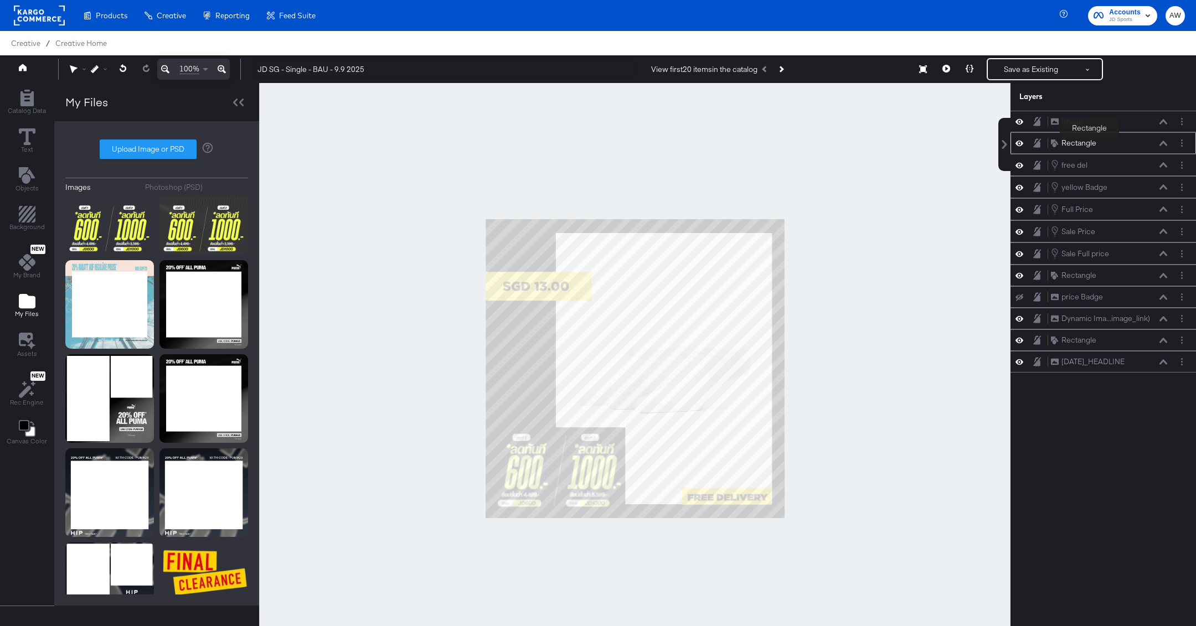
click at [1084, 142] on div "Rectangle" at bounding box center [1078, 143] width 35 height 11
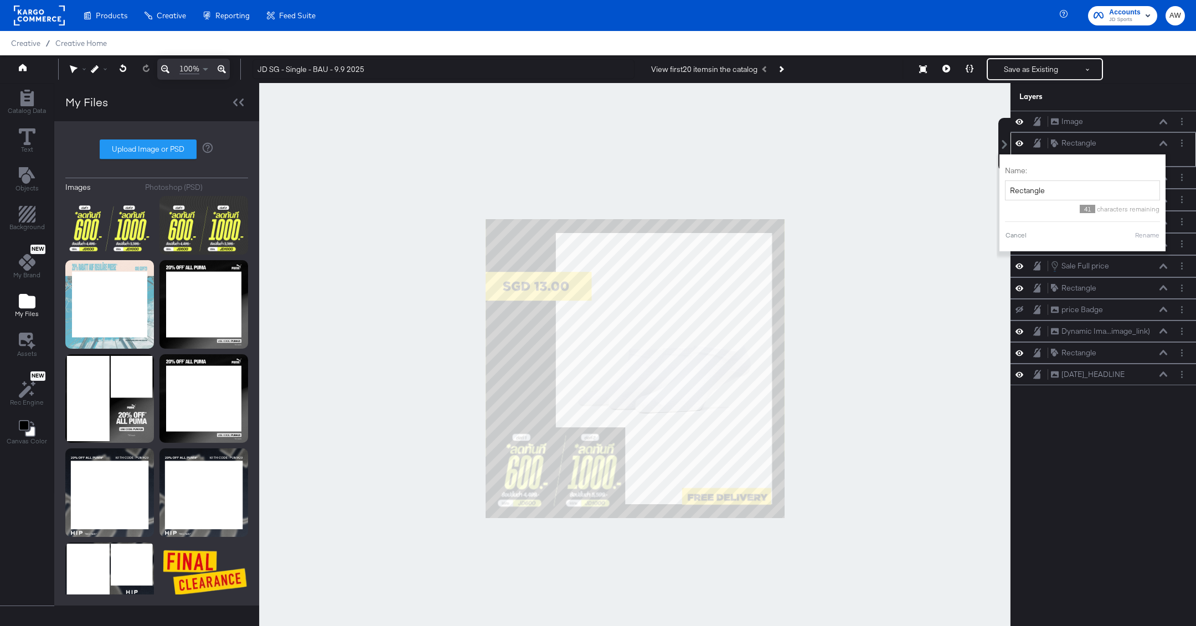
click at [1159, 144] on icon at bounding box center [1163, 144] width 8 height 6
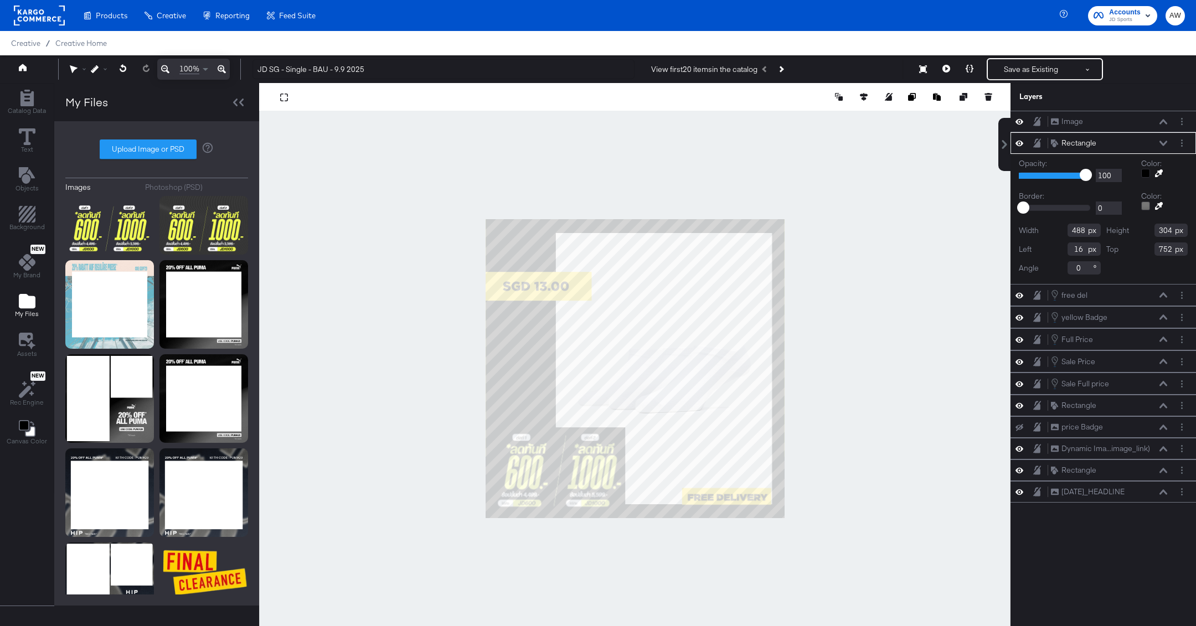
click at [1079, 226] on input "488" at bounding box center [1084, 230] width 33 height 13
type input "576"
click at [1162, 229] on input "304" at bounding box center [1170, 230] width 33 height 13
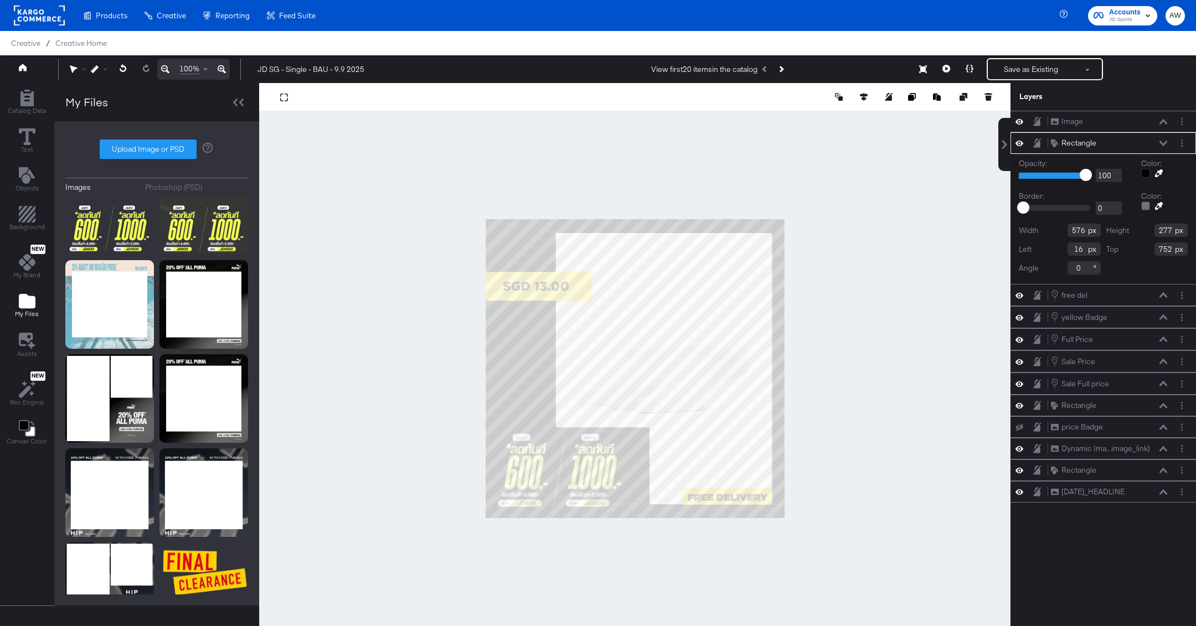
type input "277"
click at [1074, 245] on input "16" at bounding box center [1084, 249] width 33 height 13
type input "-37"
click at [1166, 246] on input "752" at bounding box center [1170, 249] width 33 height 13
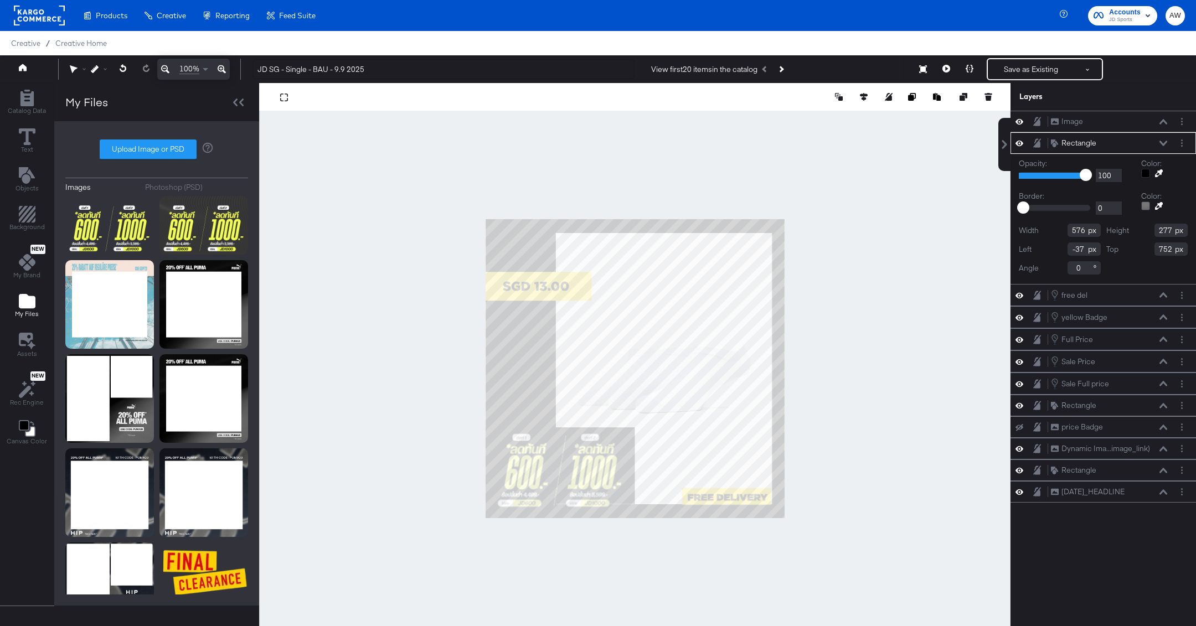
click at [1166, 246] on input "752" at bounding box center [1170, 249] width 33 height 13
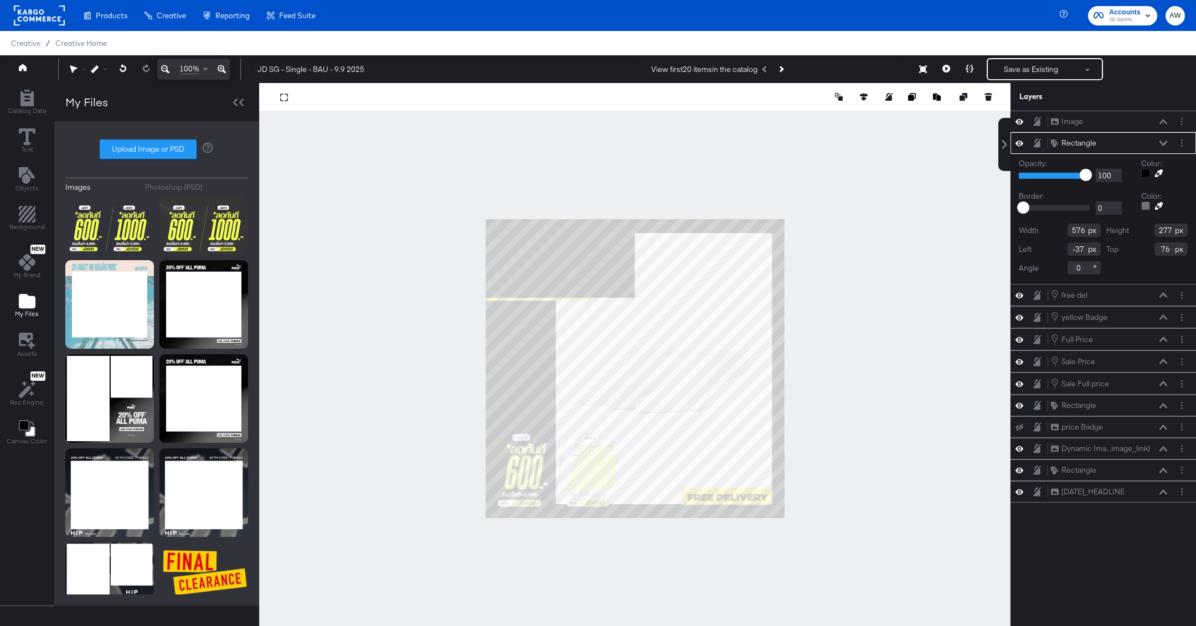
type input "765"
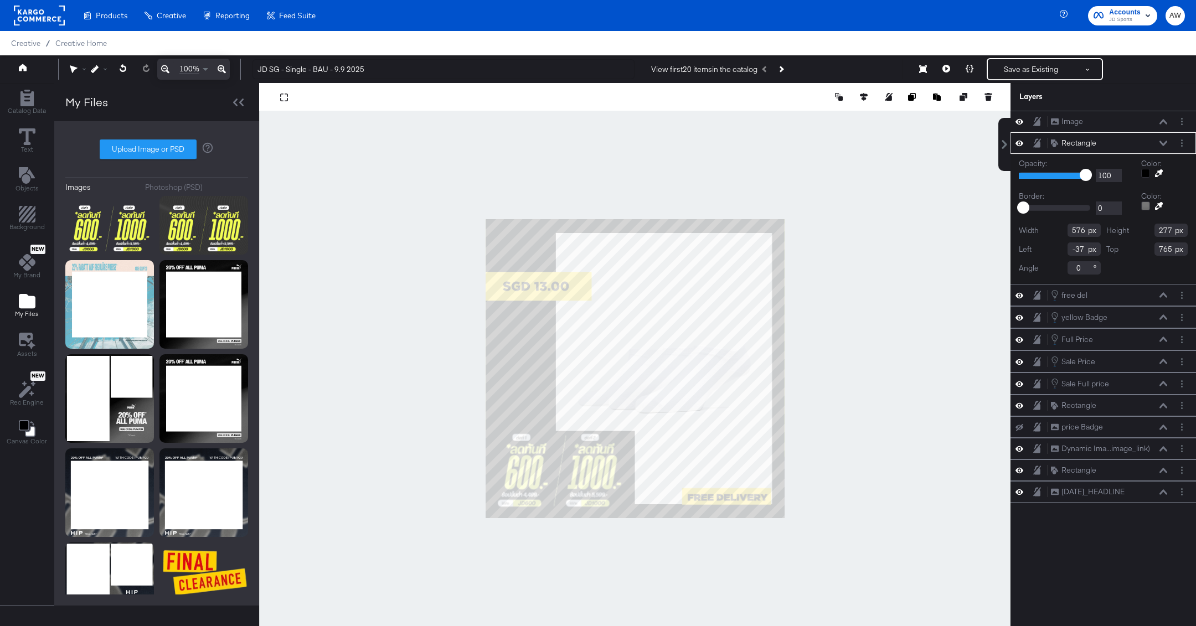
click at [911, 234] on div at bounding box center [634, 368] width 751 height 571
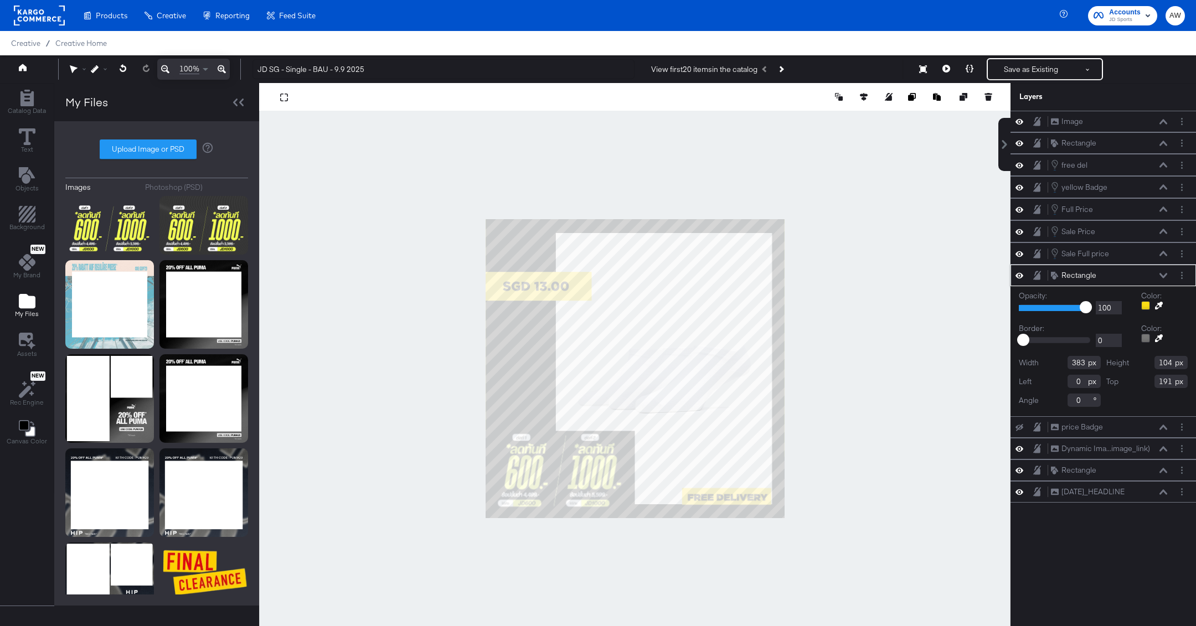
click at [1161, 303] on icon at bounding box center [1159, 306] width 8 height 8
click at [538, 458] on div at bounding box center [635, 368] width 750 height 571
click at [845, 331] on div at bounding box center [634, 368] width 751 height 571
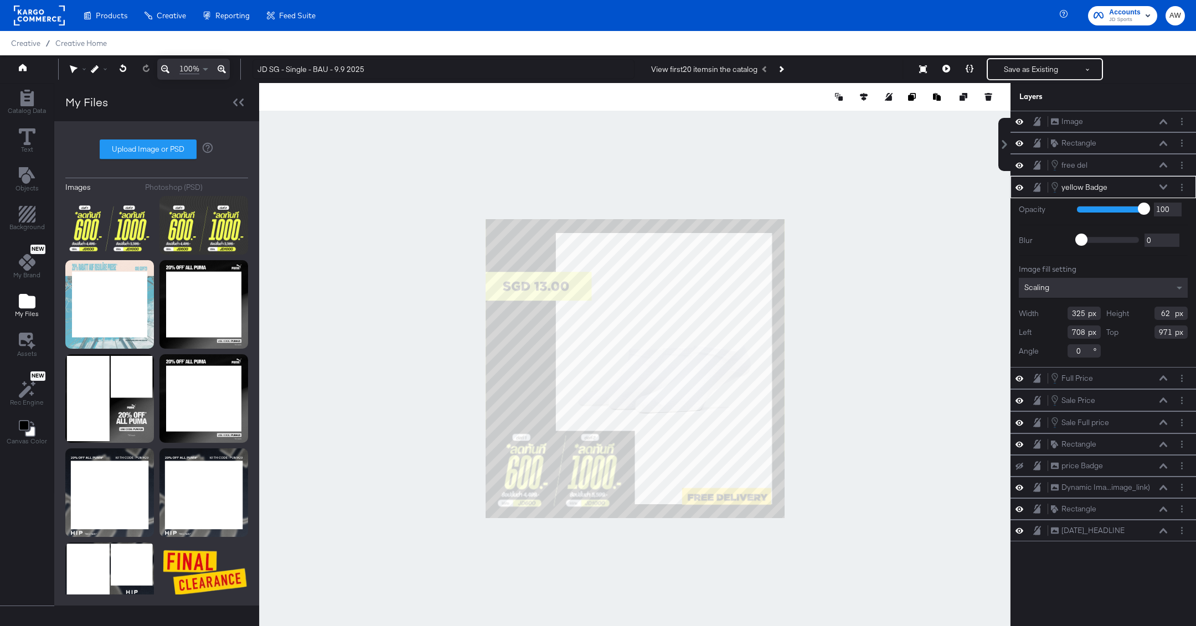
click at [1172, 183] on div "yellow Badge yellow Badge" at bounding box center [1111, 187] width 123 height 12
click at [1183, 183] on button "Layer Options" at bounding box center [1182, 188] width 12 height 12
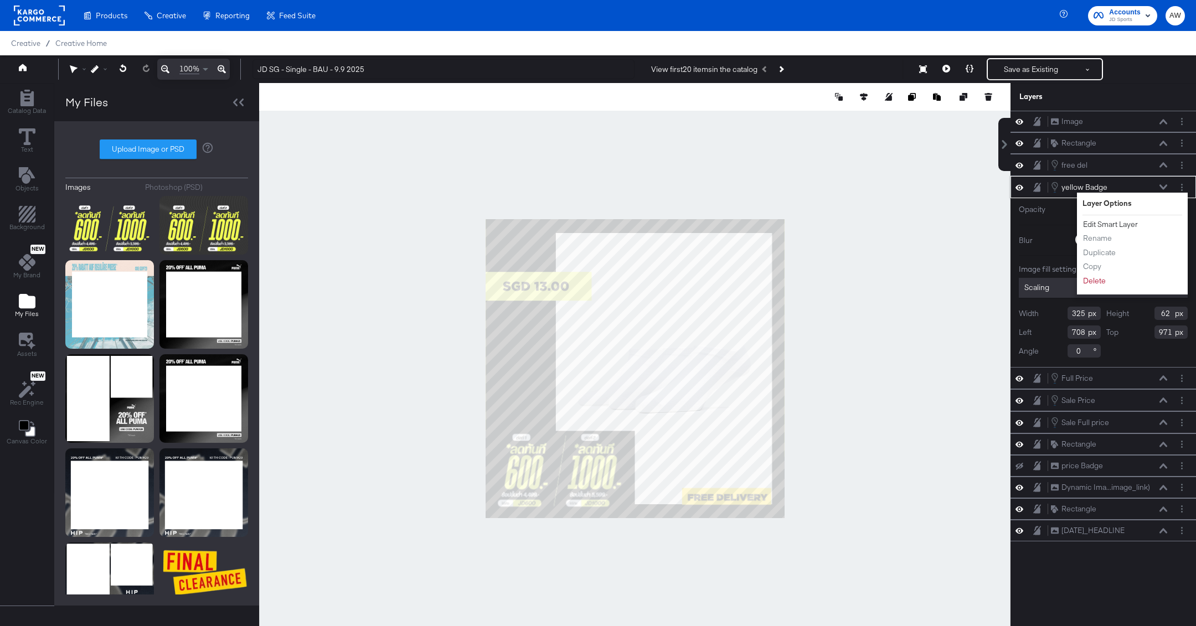
click at [1111, 219] on button "Edit Smart Layer" at bounding box center [1110, 225] width 56 height 12
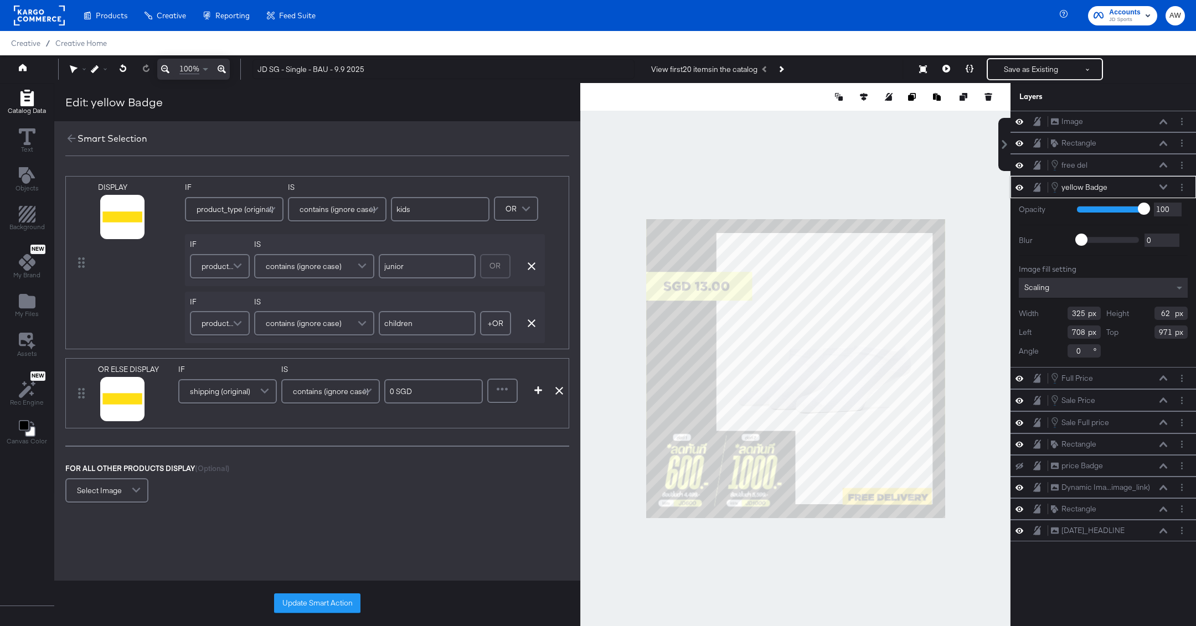
click at [700, 141] on div at bounding box center [795, 368] width 430 height 571
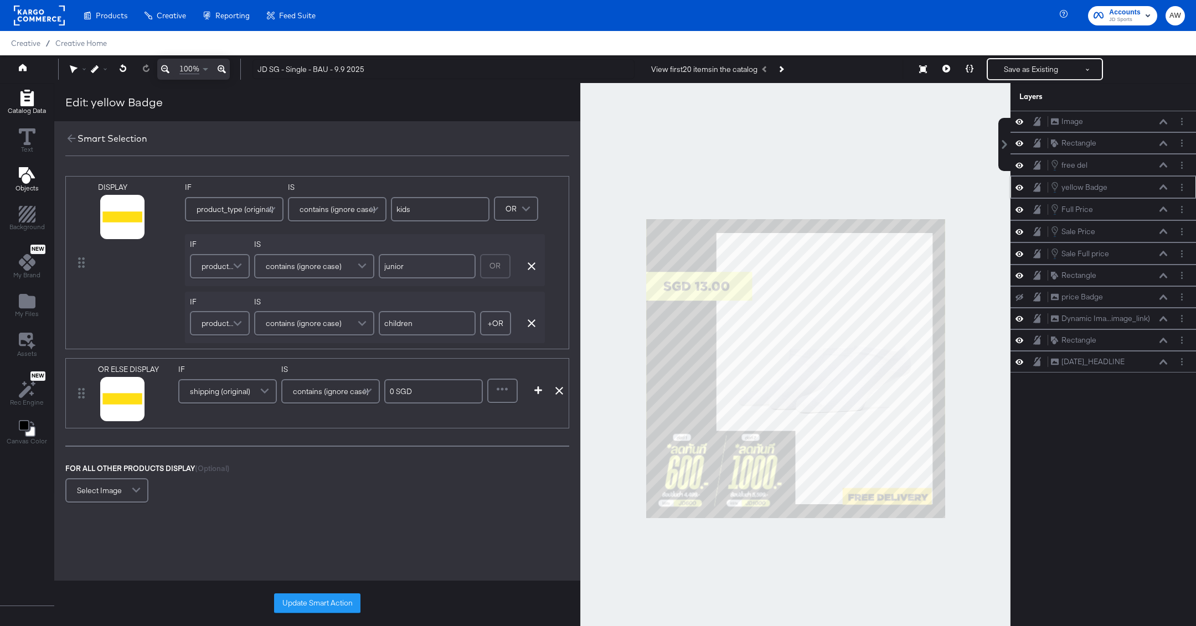
click at [23, 177] on icon "Add Text" at bounding box center [26, 175] width 16 height 17
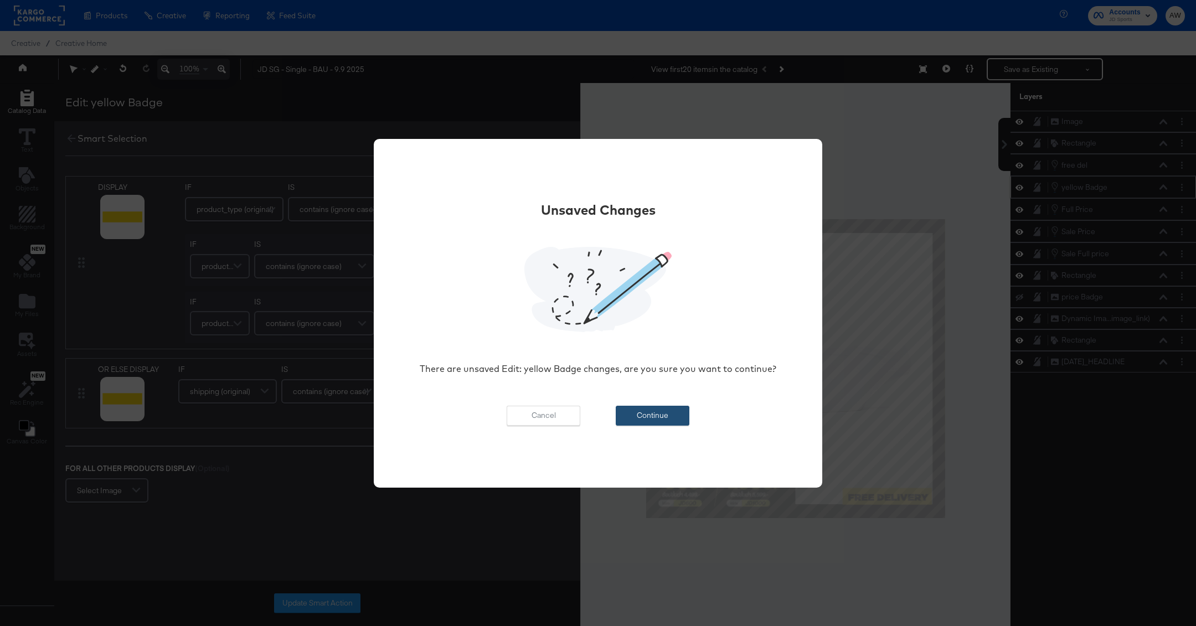
click at [648, 419] on button "Continue" at bounding box center [653, 416] width 74 height 20
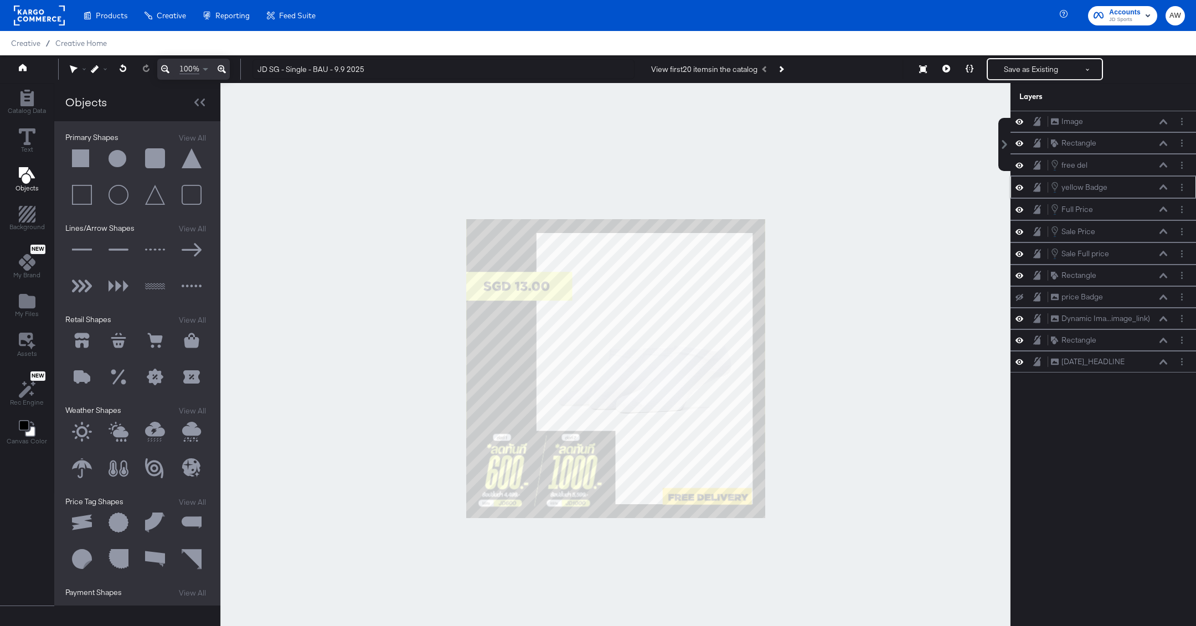
click at [79, 156] on button at bounding box center [81, 158] width 33 height 33
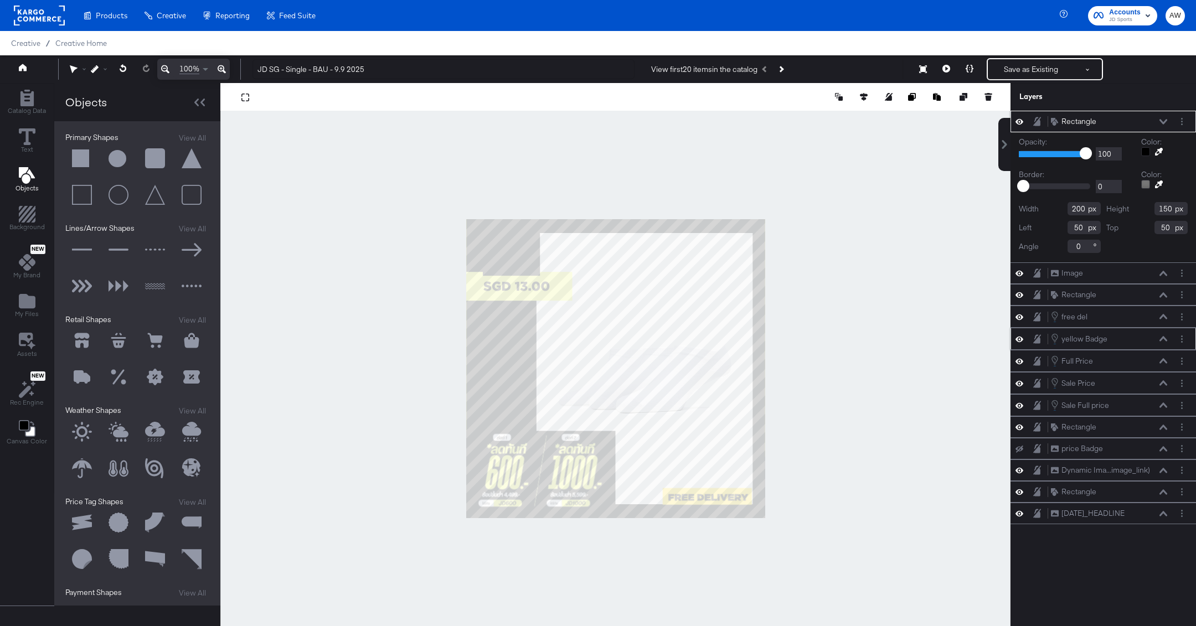
type input "60"
type input "729"
type input "154"
type input "452"
click at [1158, 154] on icon at bounding box center [1159, 152] width 8 height 8
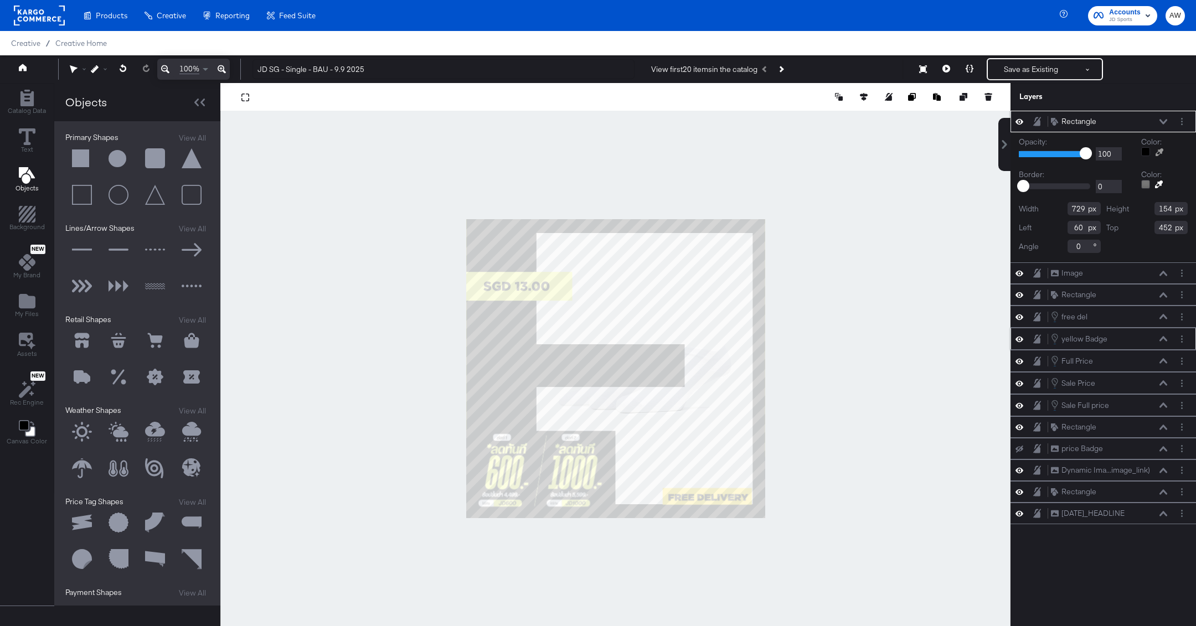
click at [561, 279] on div at bounding box center [615, 368] width 789 height 571
click at [900, 197] on div at bounding box center [615, 368] width 790 height 571
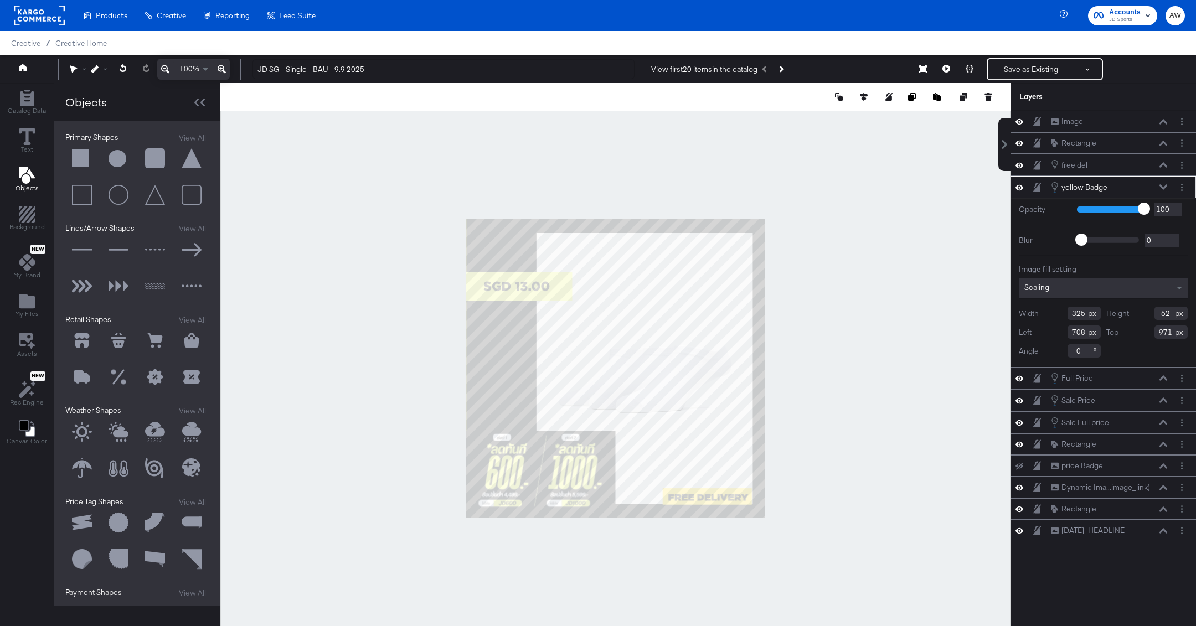
click at [1173, 185] on div "yellow Badge yellow Badge" at bounding box center [1111, 187] width 123 height 12
click at [1181, 186] on icon "Layer Options" at bounding box center [1182, 187] width 2 height 7
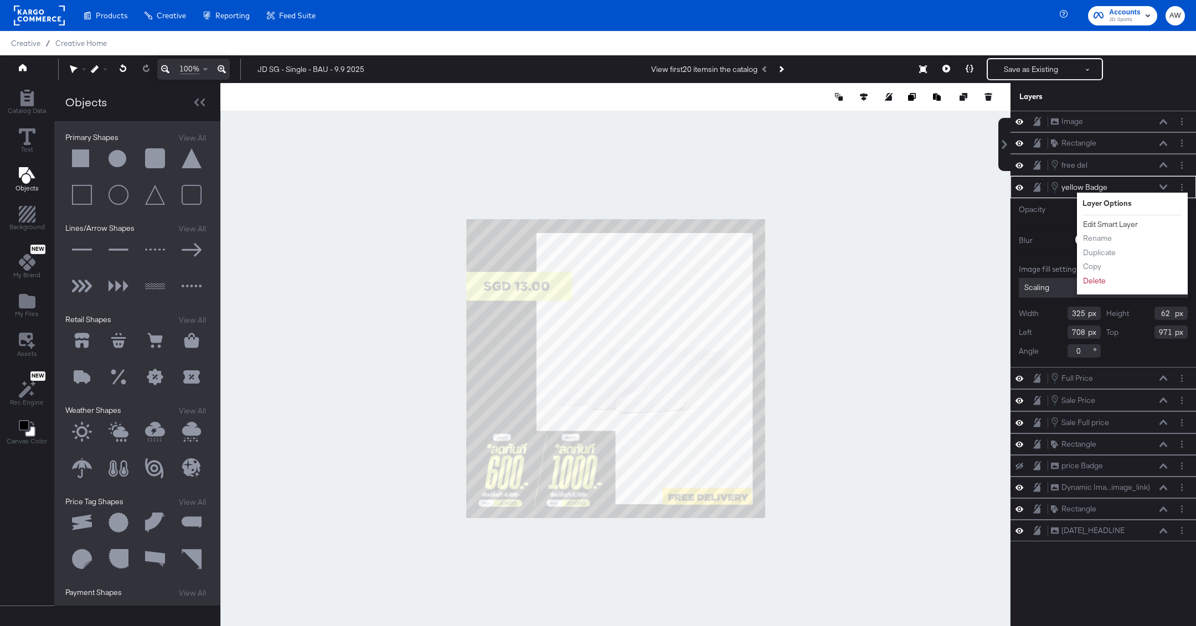
click at [1121, 219] on button "Edit Smart Layer" at bounding box center [1110, 225] width 56 height 12
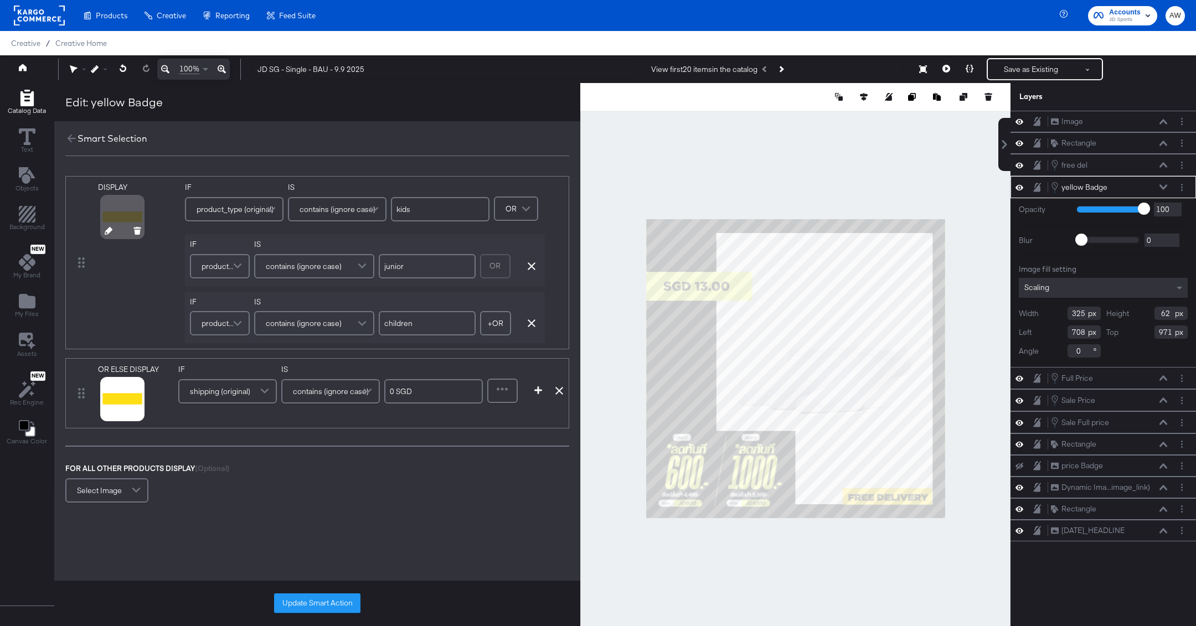
click at [107, 234] on icon at bounding box center [109, 231] width 8 height 8
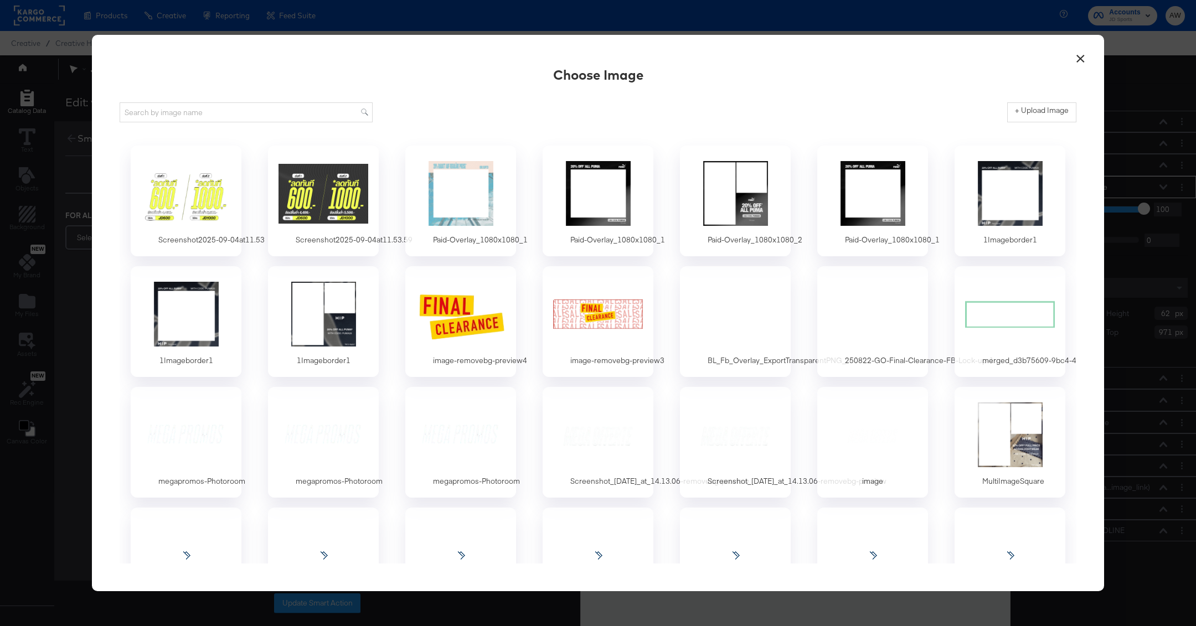
click at [1045, 100] on div "+ Upload Image" at bounding box center [598, 113] width 957 height 28
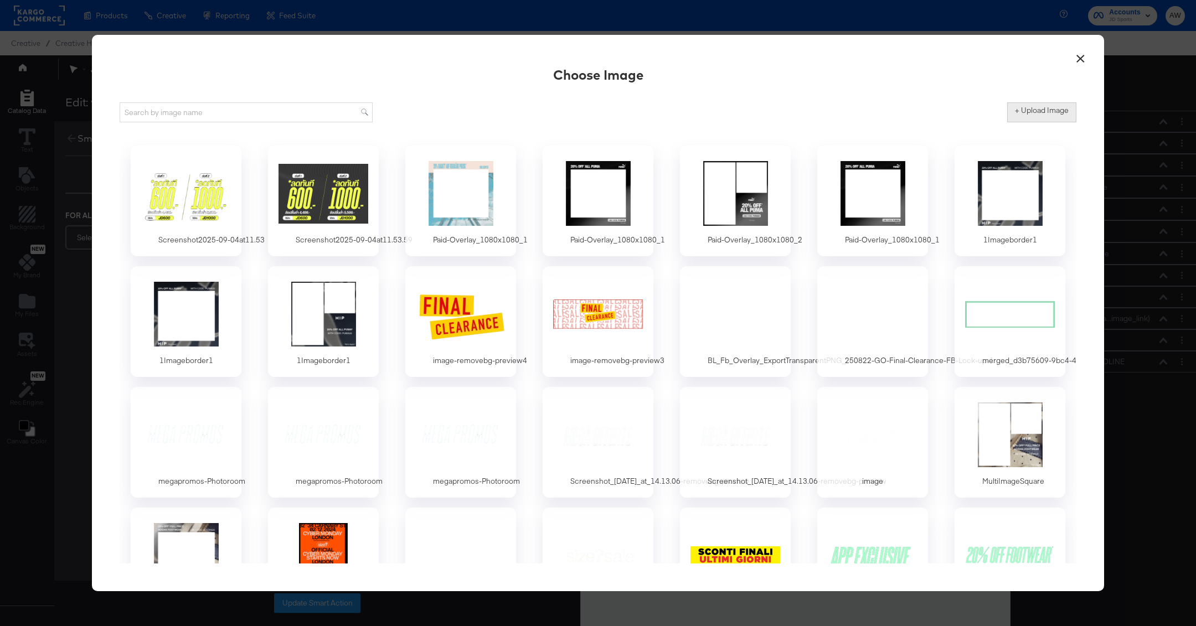
click at [1046, 111] on label "+ Upload Image" at bounding box center [1042, 110] width 54 height 11
click at [1046, 122] on input "+ Upload Image" at bounding box center [1133, 122] width 253 height 0
type input "C:\fakepath\Screenshot 2025-09-04 at 12.00.50.png"
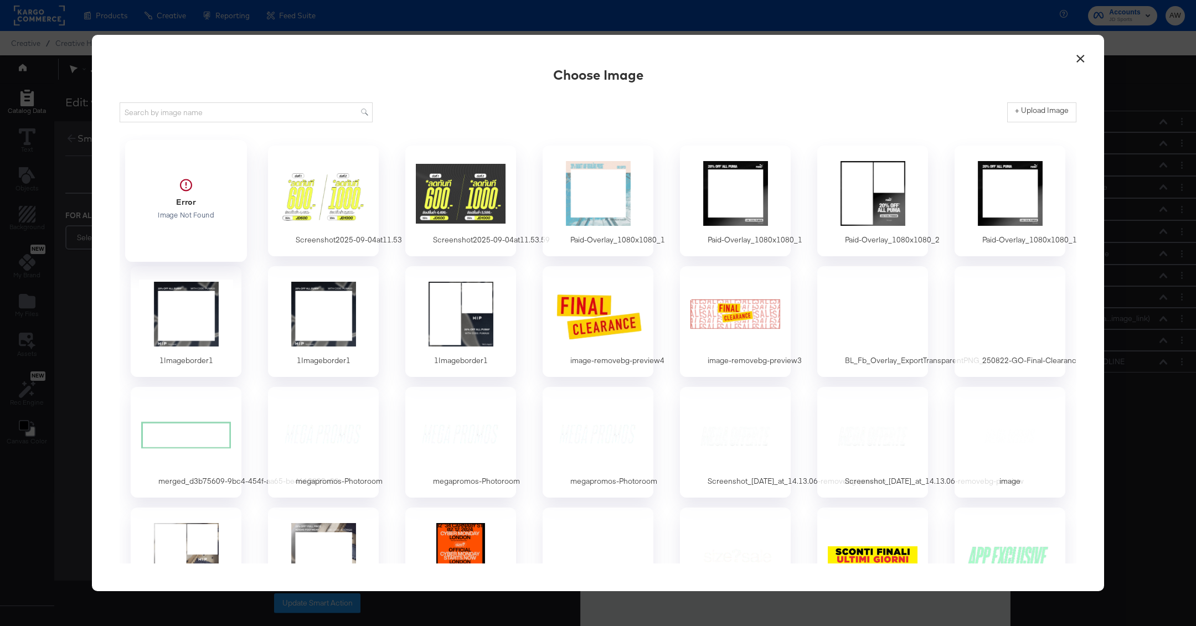
click at [175, 219] on div at bounding box center [187, 199] width 104 height 76
click at [216, 200] on div at bounding box center [187, 193] width 104 height 76
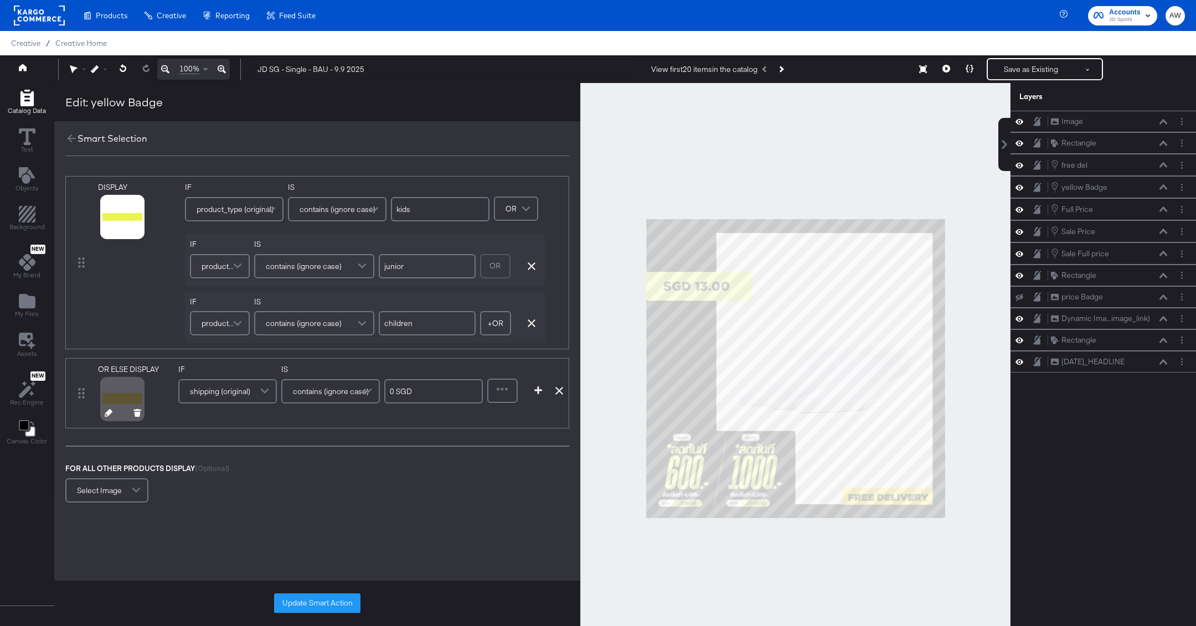
click at [106, 413] on icon at bounding box center [109, 413] width 8 height 8
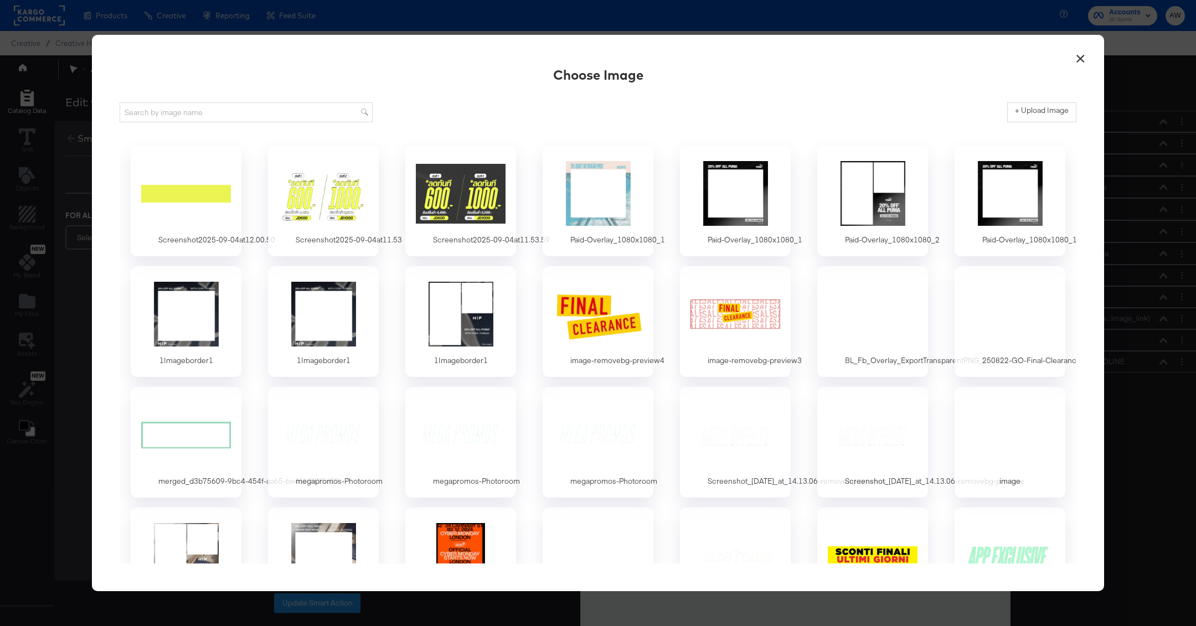
click at [260, 190] on div "Screenshot2025-09-04at12.00.50 Screenshot2025-09-04at11.53 Screenshot2025-09-04…" at bounding box center [598, 624] width 957 height 978
click at [205, 197] on div at bounding box center [187, 193] width 104 height 76
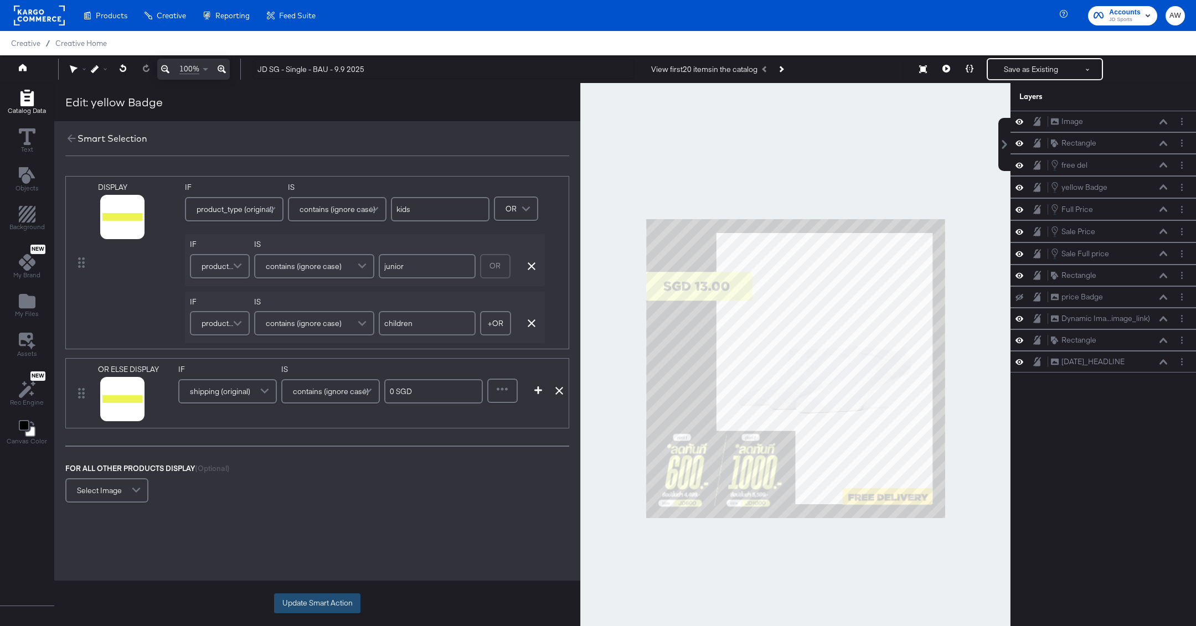
click at [316, 596] on button "Update Smart Action" at bounding box center [317, 604] width 86 height 20
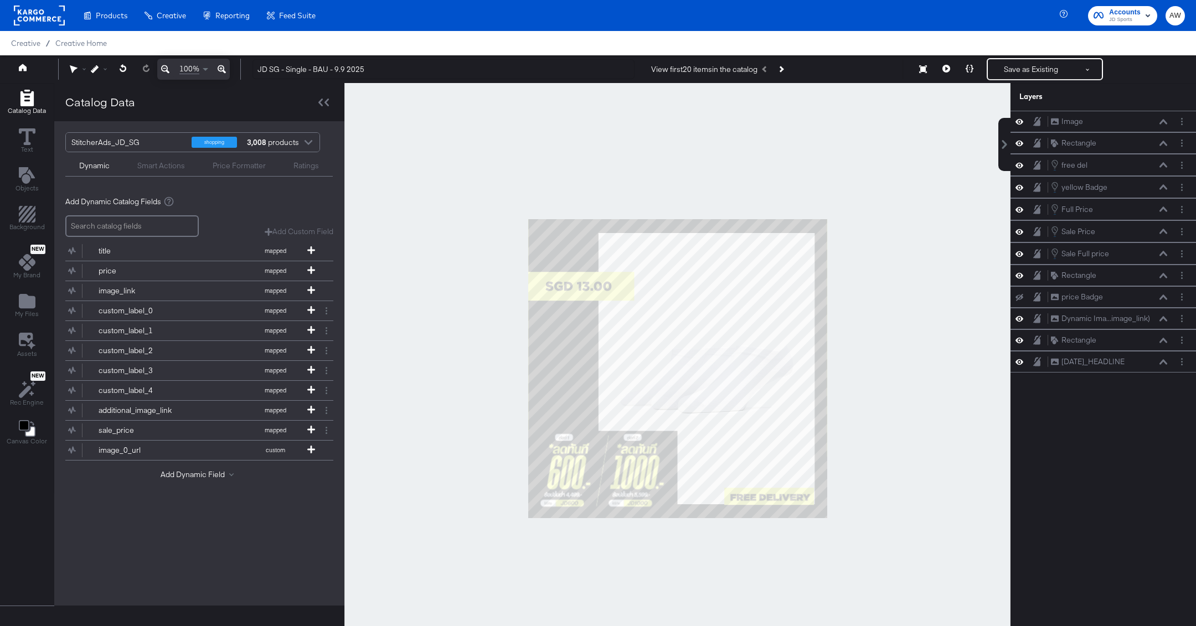
click at [967, 265] on div at bounding box center [677, 368] width 666 height 571
click at [967, 218] on div at bounding box center [677, 368] width 666 height 571
click at [1010, 76] on button "Save as Existing" at bounding box center [1031, 69] width 86 height 20
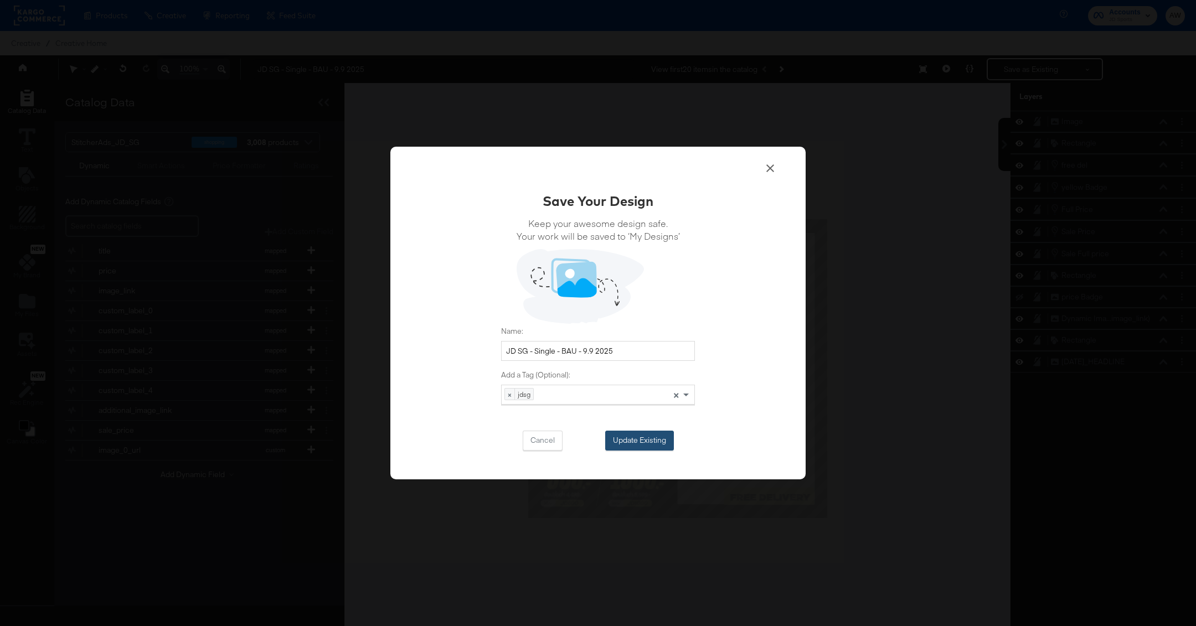
click at [631, 450] on button "Update Existing" at bounding box center [639, 441] width 69 height 20
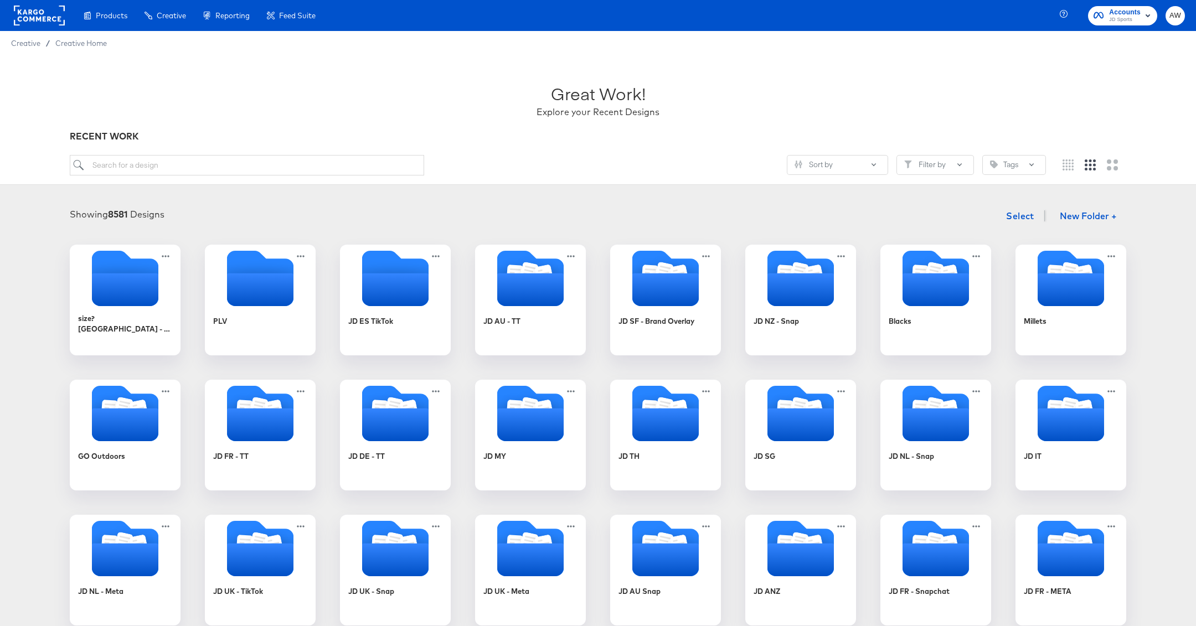
click at [39, 6] on rect at bounding box center [39, 16] width 51 height 20
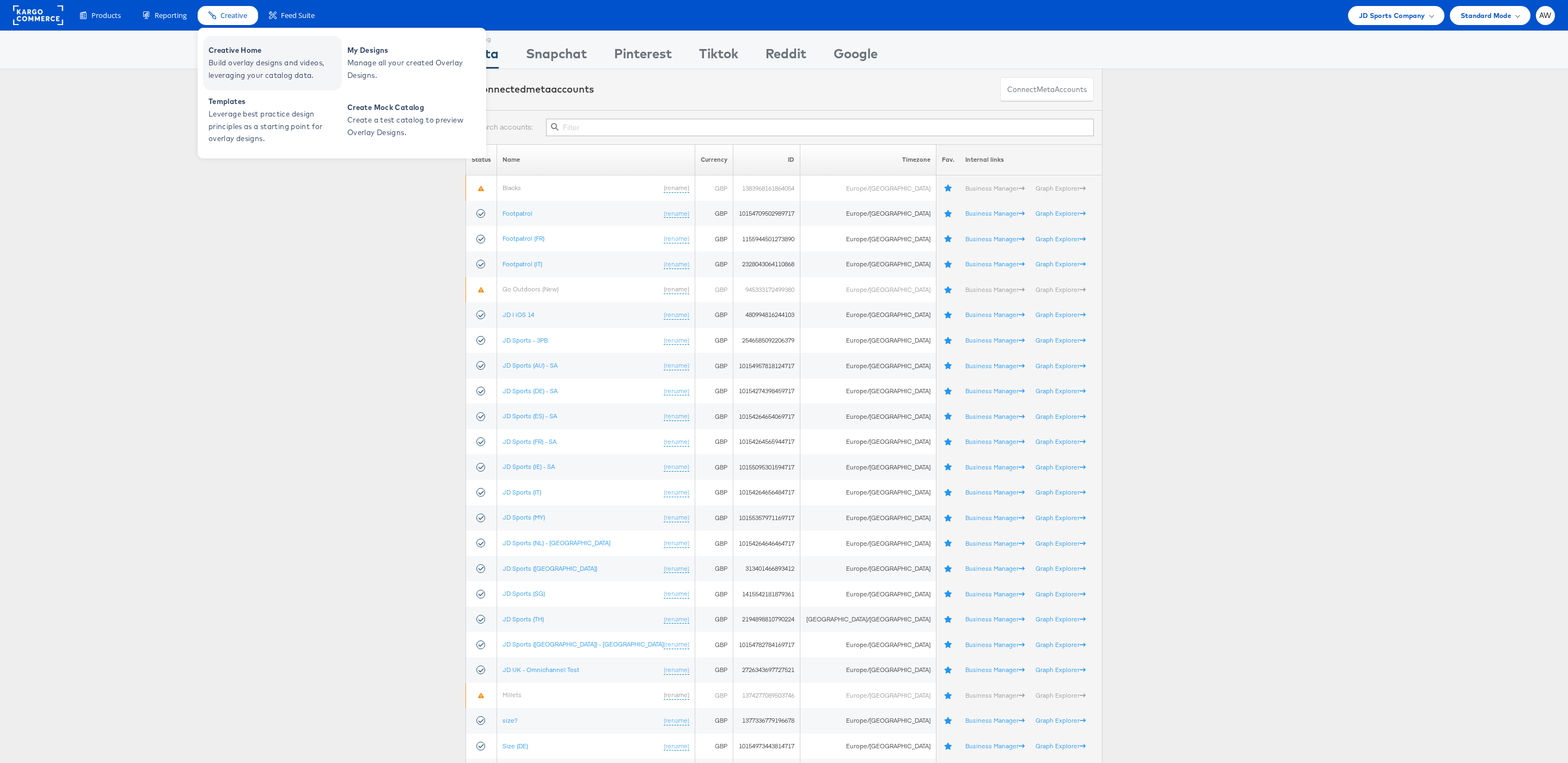
click at [244, 51] on span "Creative Home" at bounding box center [273, 50] width 131 height 13
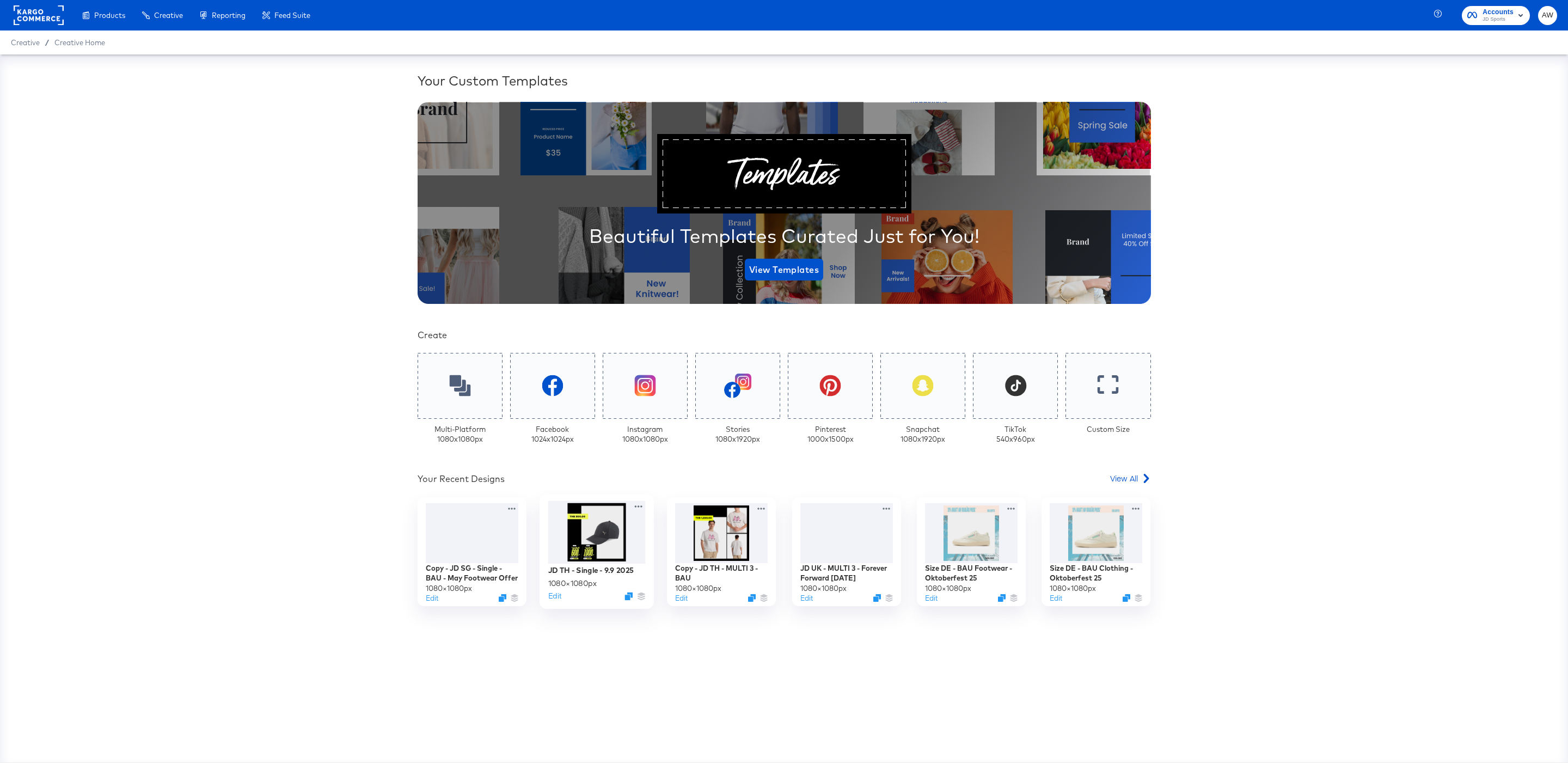
click at [600, 546] on div at bounding box center [597, 532] width 97 height 63
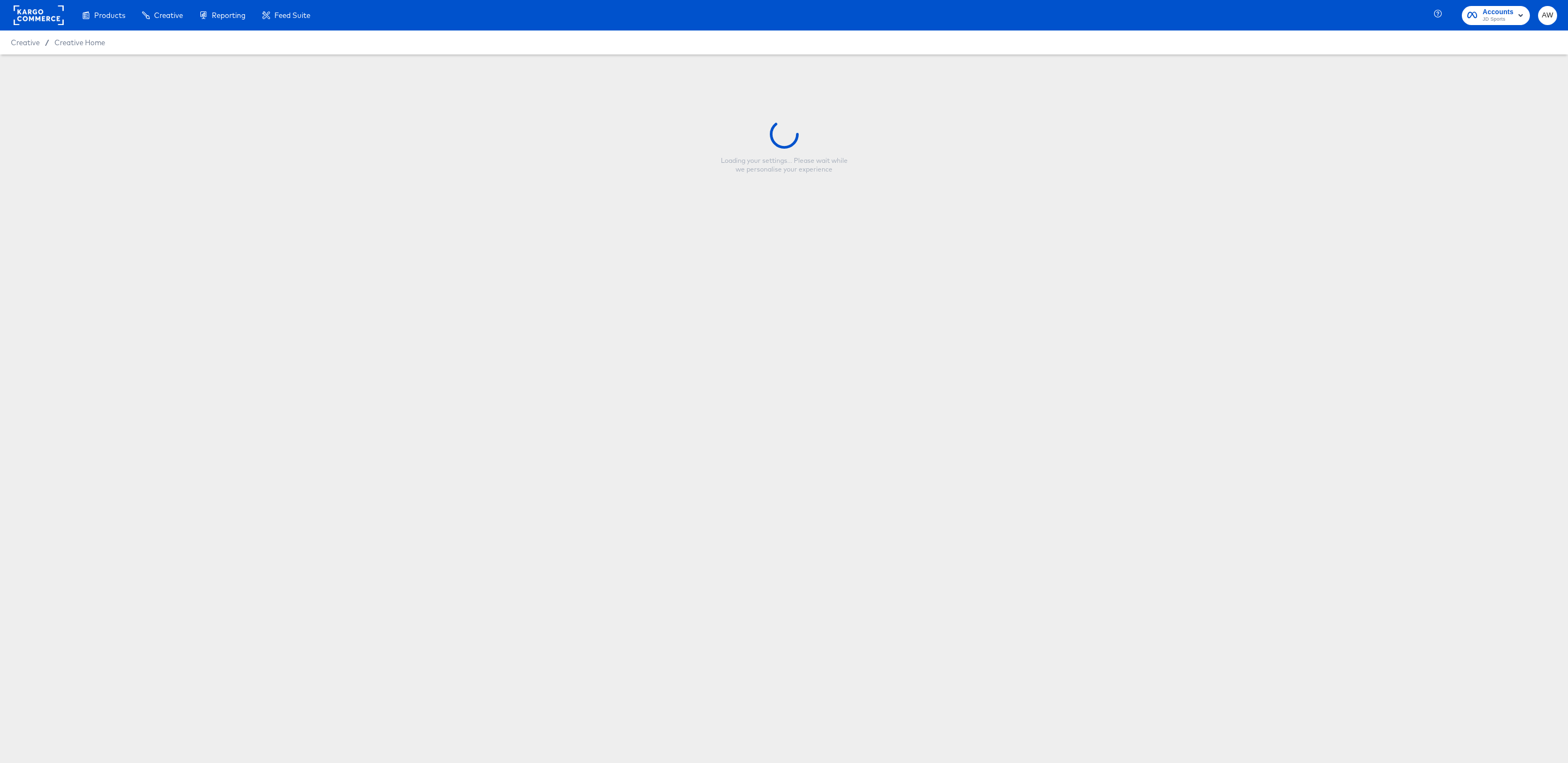
type input "JD TH - Single - 9.9 2025"
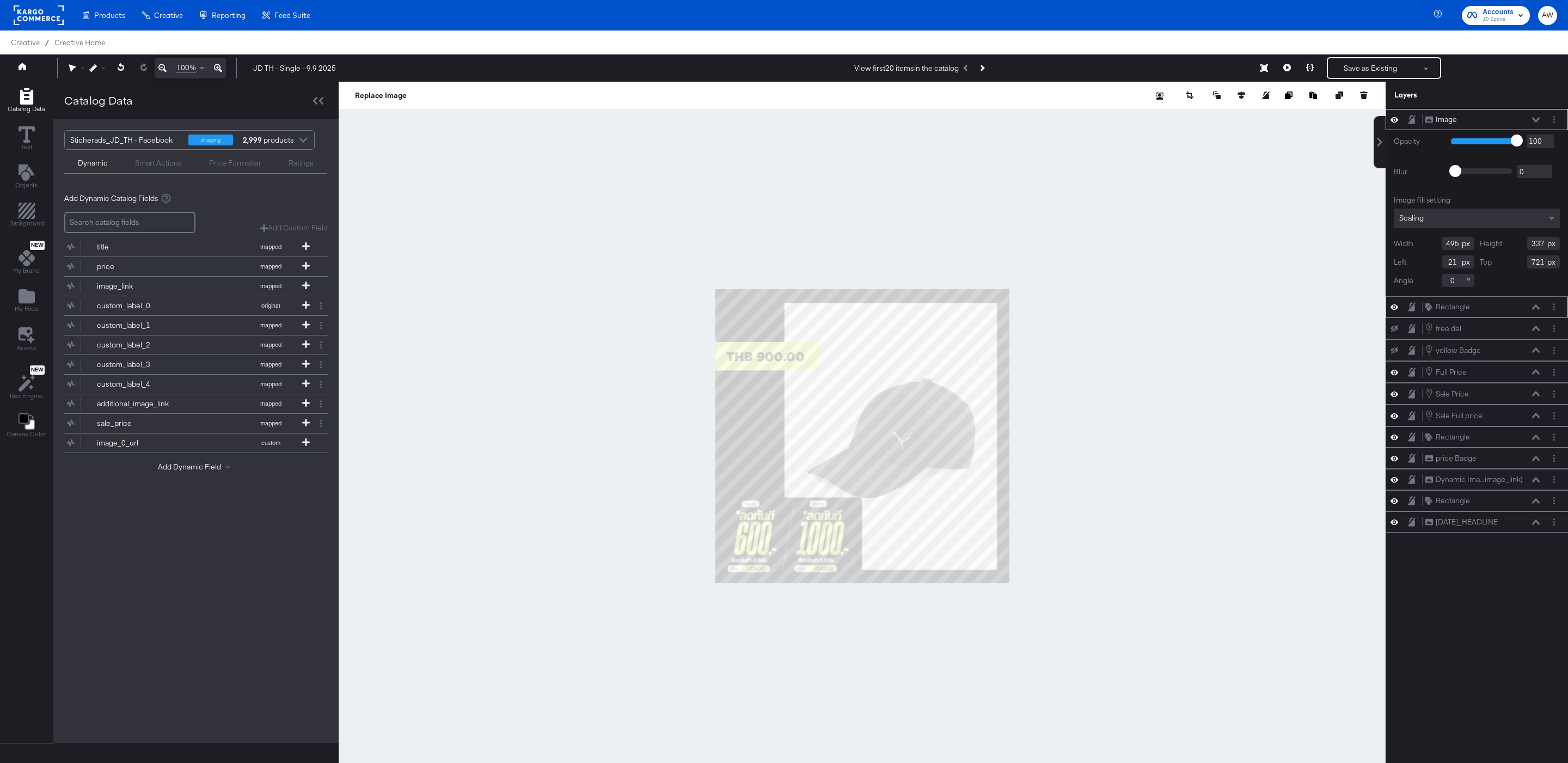
click at [1534, 311] on div "Rectangle Rectangle" at bounding box center [1481, 307] width 115 height 12
click at [1542, 309] on div "Rectangle Rectangle" at bounding box center [1484, 307] width 121 height 12
click at [1538, 309] on icon at bounding box center [1536, 307] width 8 height 5
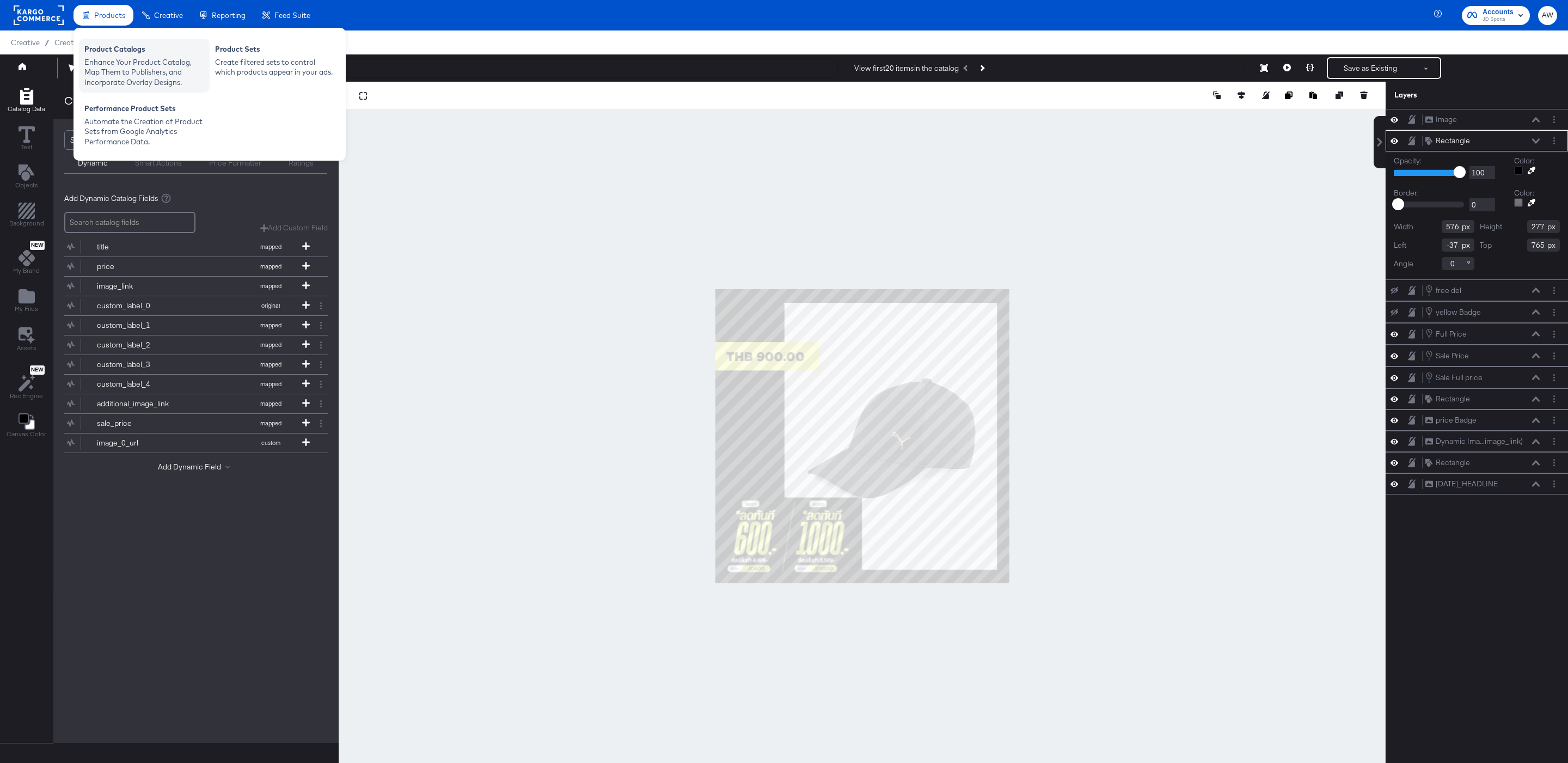
click at [121, 51] on div "Product Catalogs" at bounding box center [145, 50] width 120 height 13
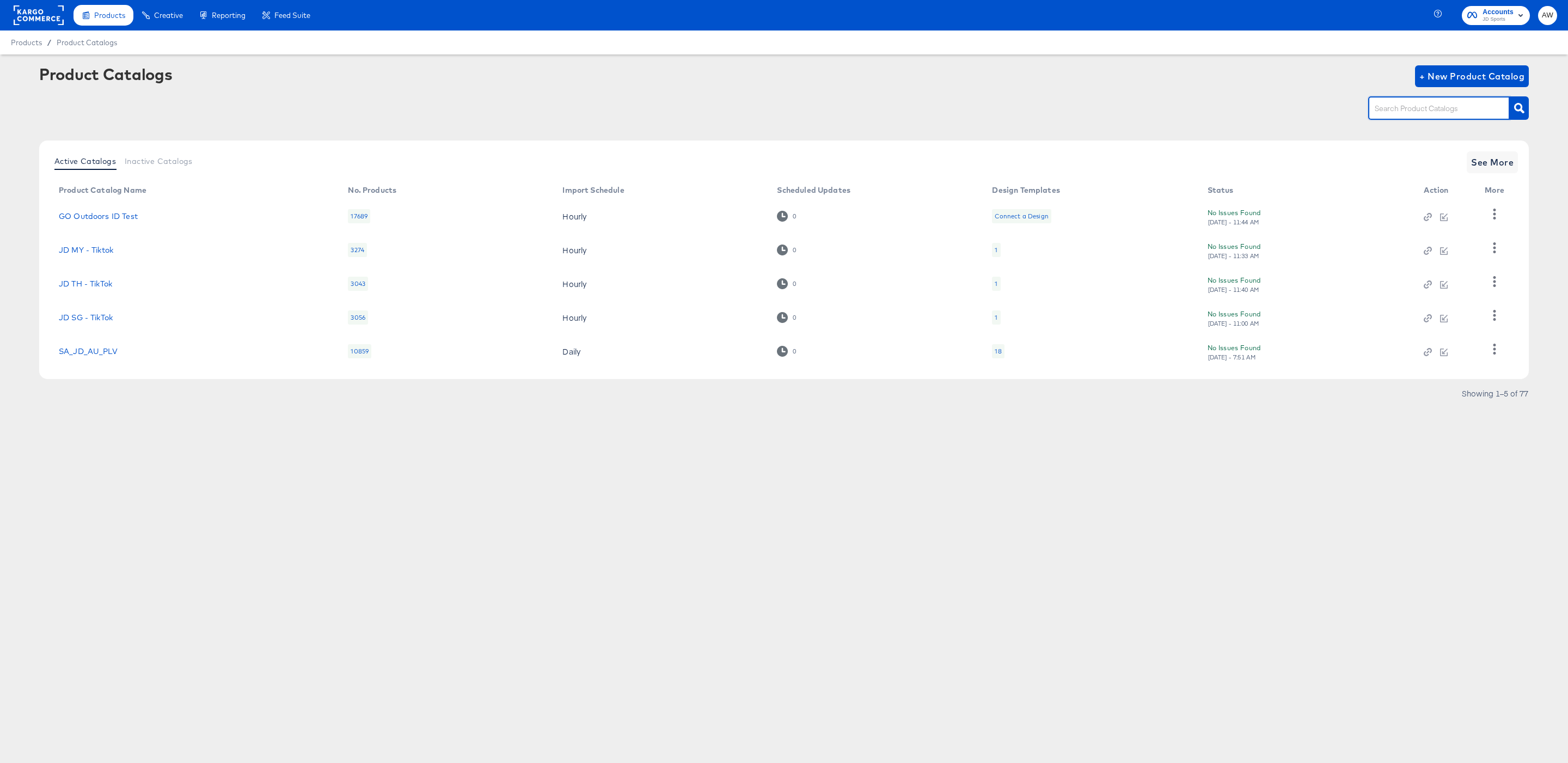
click at [1416, 109] on input "text" at bounding box center [1430, 108] width 116 height 13
type input "sg"
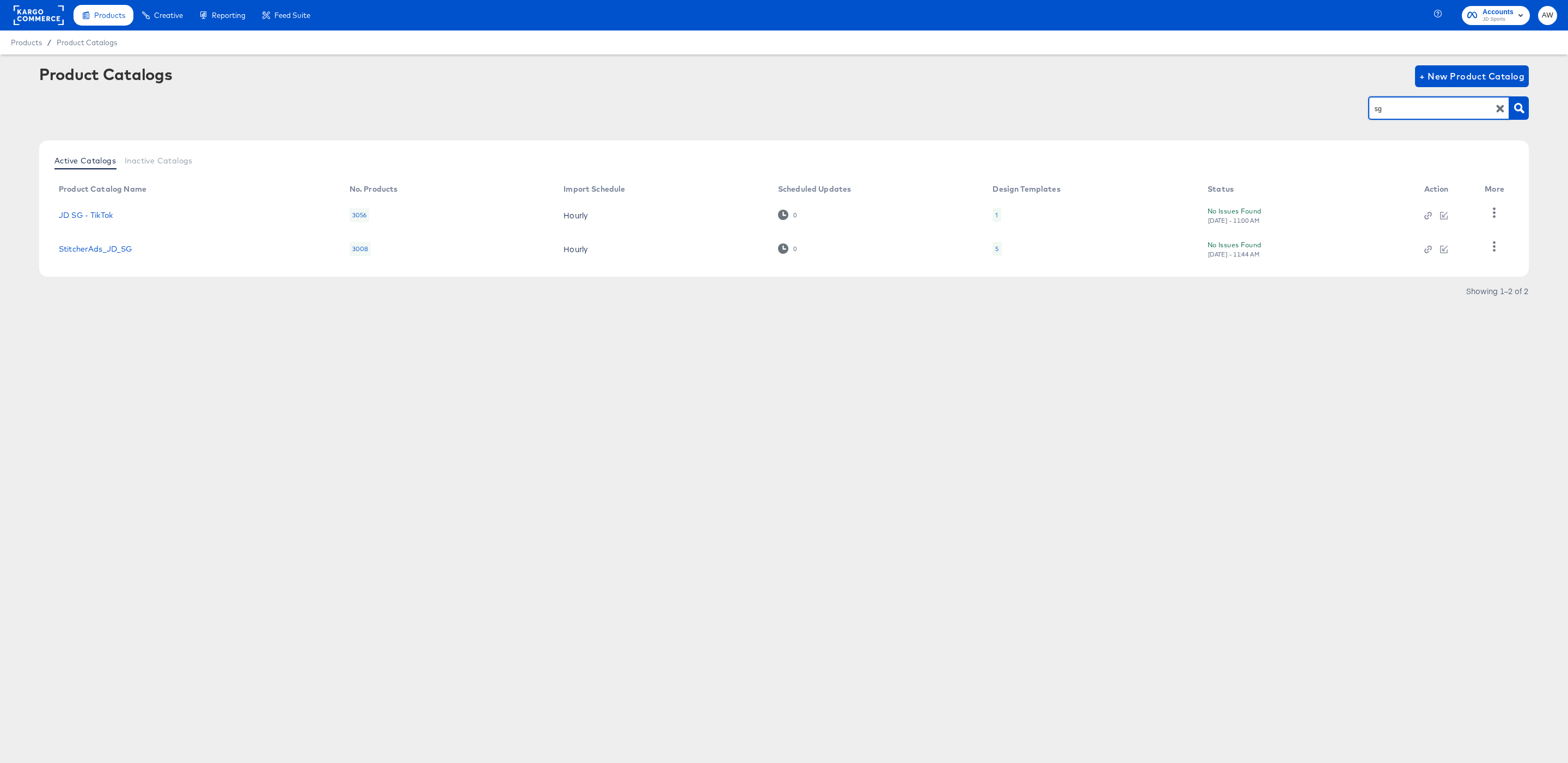
click at [107, 242] on td "StitcherAds_JD_SG" at bounding box center [196, 249] width 291 height 33
click at [110, 248] on link "StitcherAds_JD_SG" at bounding box center [95, 249] width 74 height 9
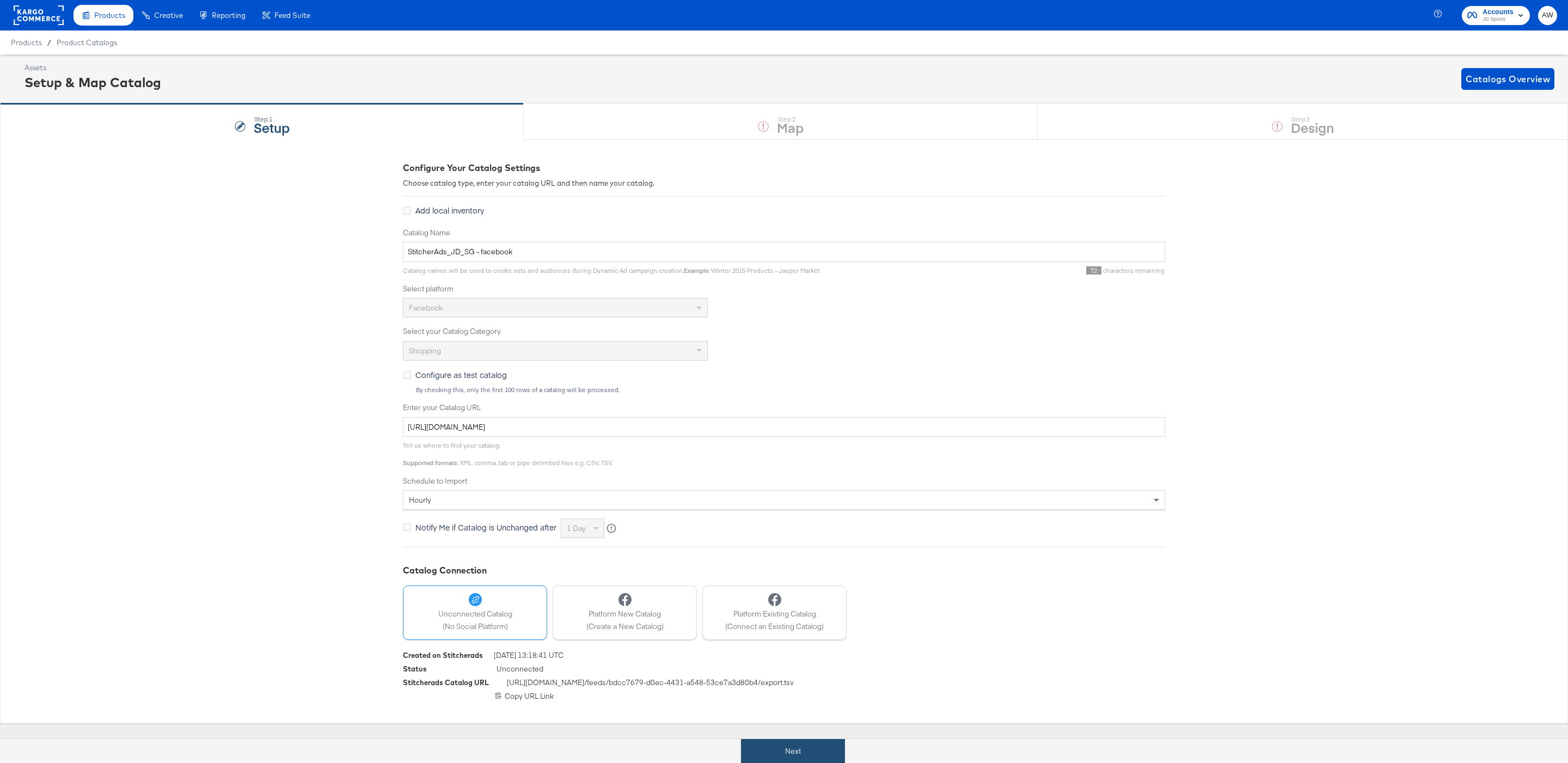
click at [788, 739] on button "Next" at bounding box center [793, 750] width 104 height 25
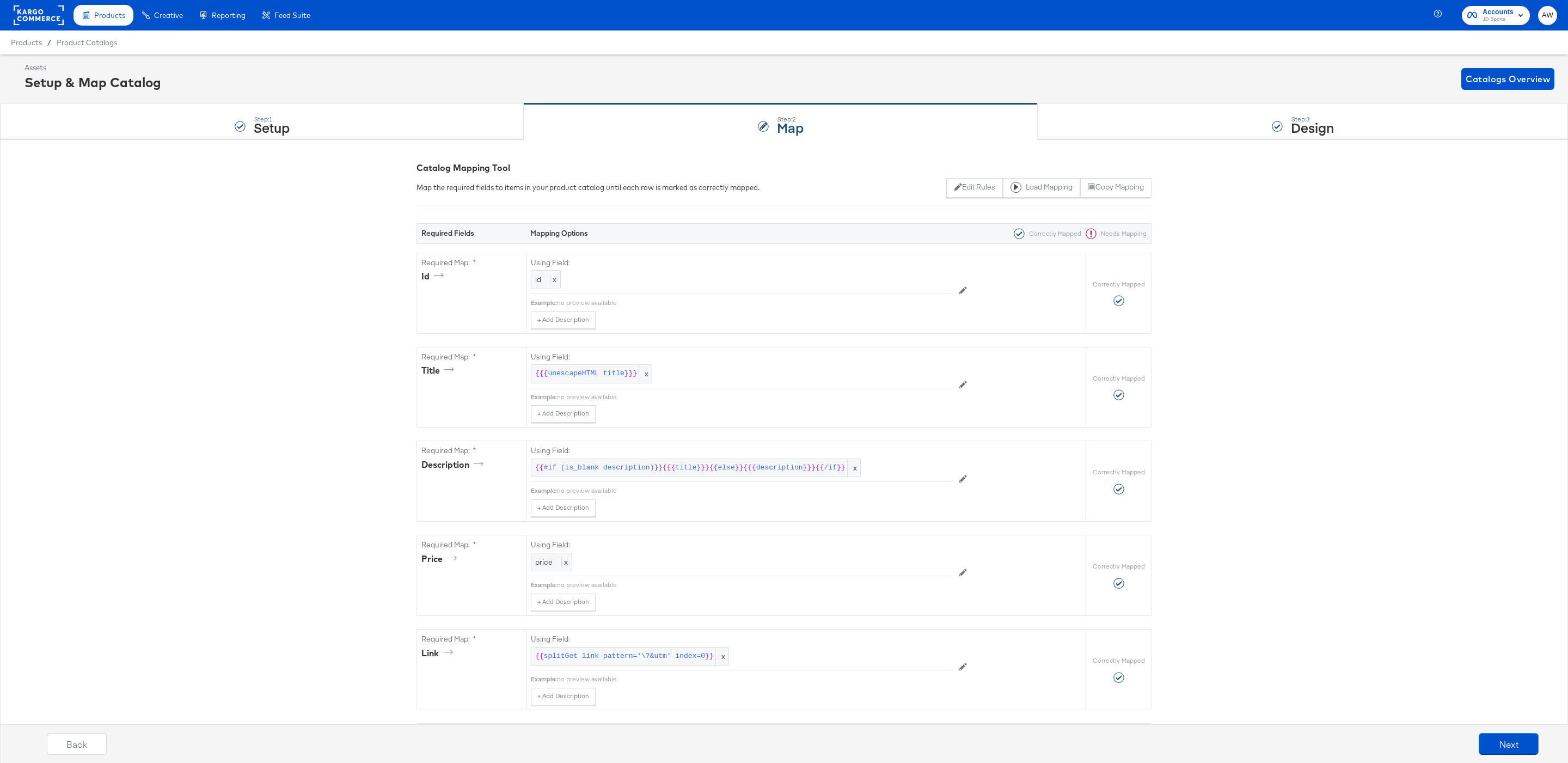
click at [1112, 135] on div "Step: 3 Design" at bounding box center [1302, 122] width 530 height 36
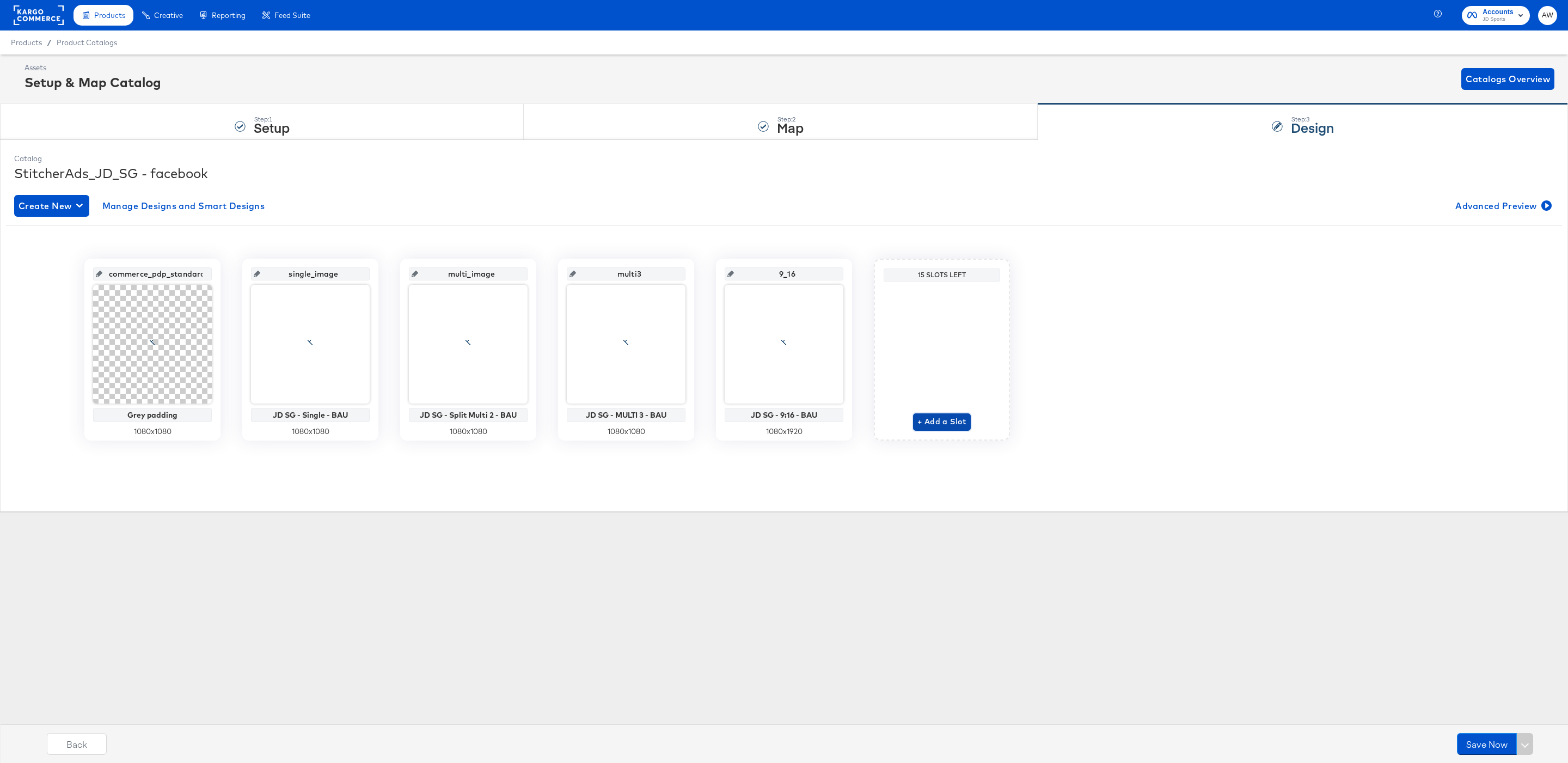
click at [925, 419] on span "+ Add a Slot" at bounding box center [942, 422] width 49 height 14
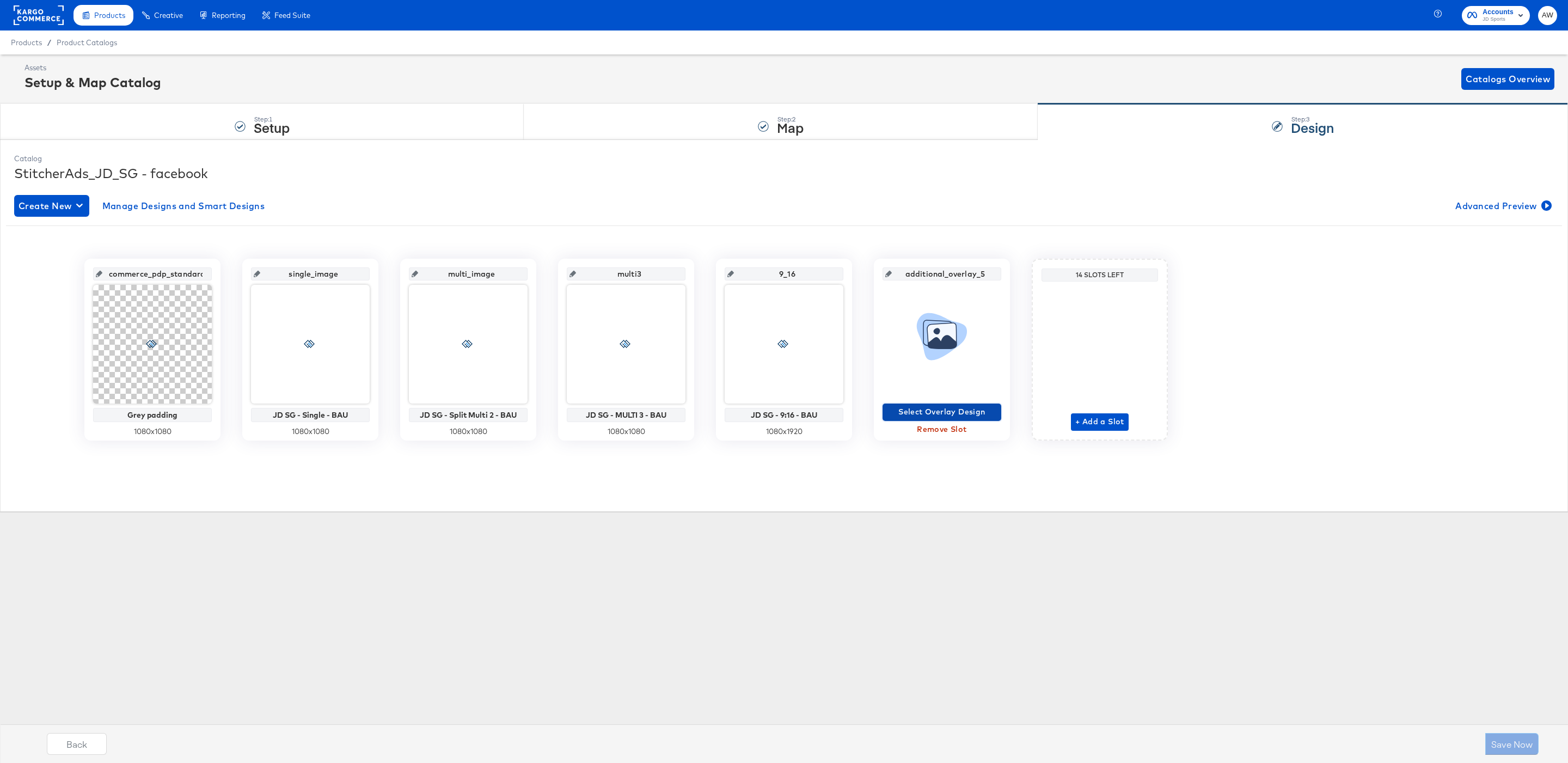
click at [917, 412] on span "Select Overlay Design" at bounding box center [942, 412] width 110 height 14
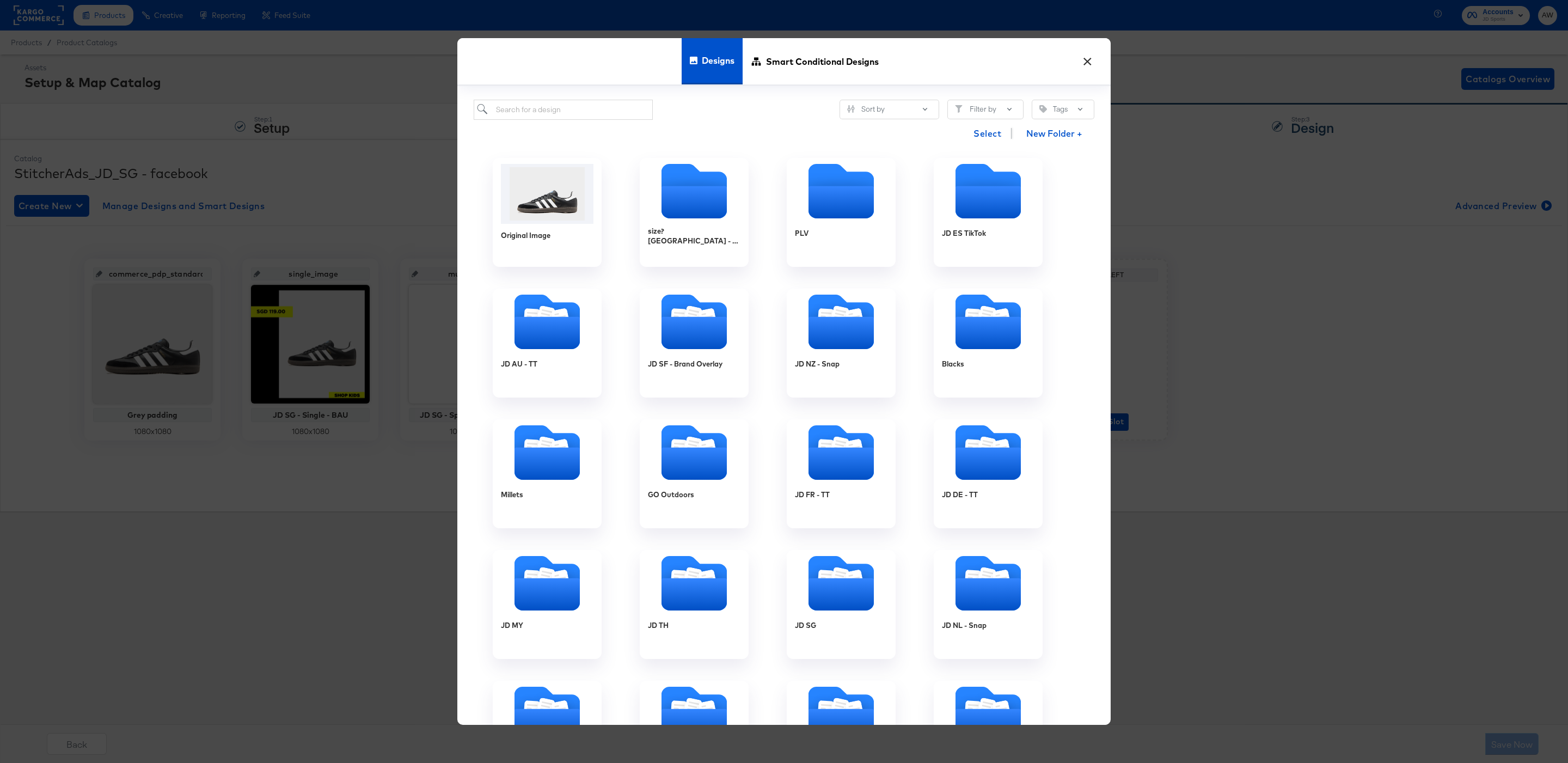
click at [596, 123] on div "Select New Folder +" at bounding box center [784, 134] width 620 height 28
click at [595, 118] on input "search" at bounding box center [563, 109] width 179 height 20
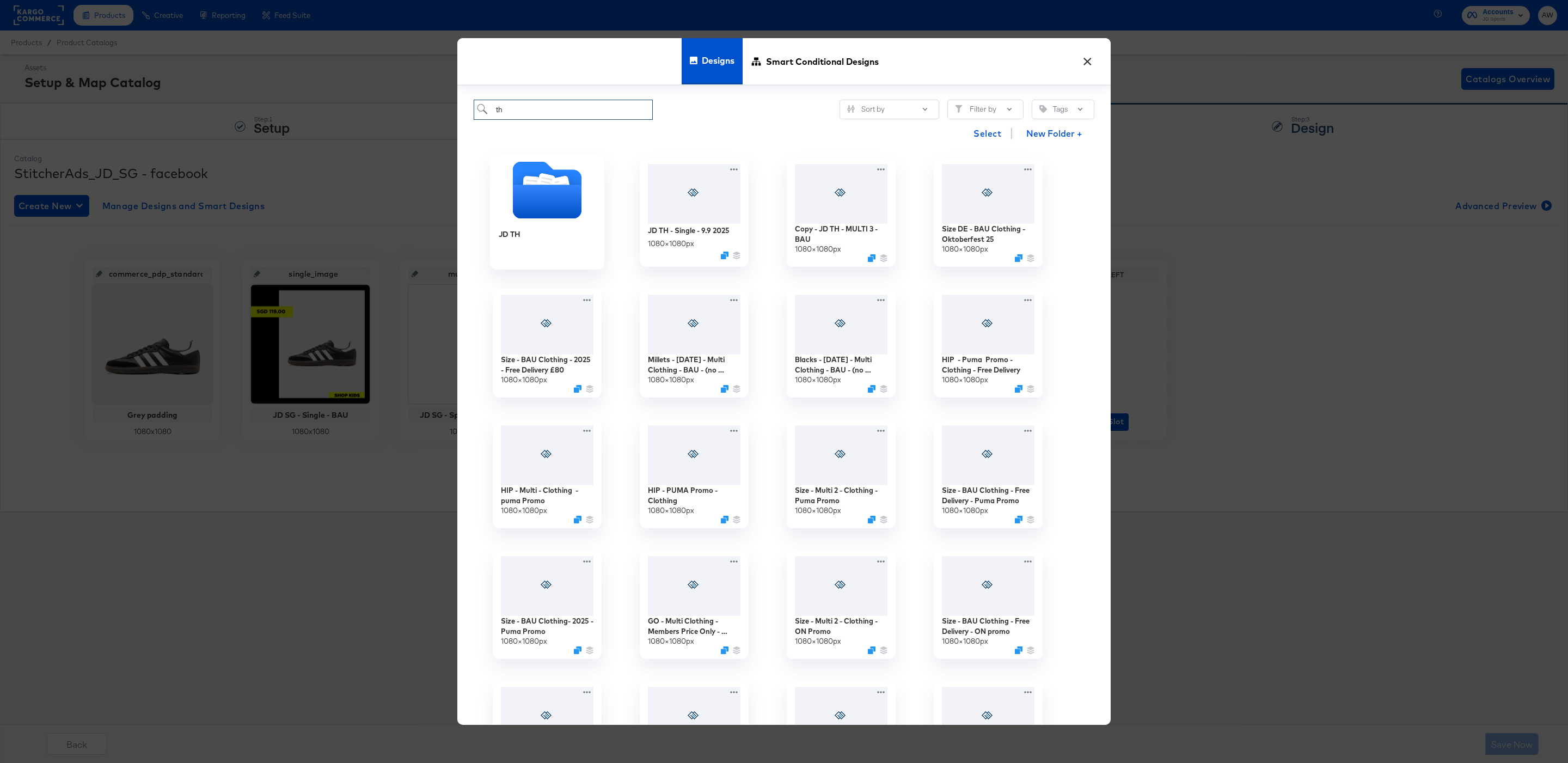
type input "th"
click at [554, 197] on icon "Folder" at bounding box center [548, 202] width 69 height 33
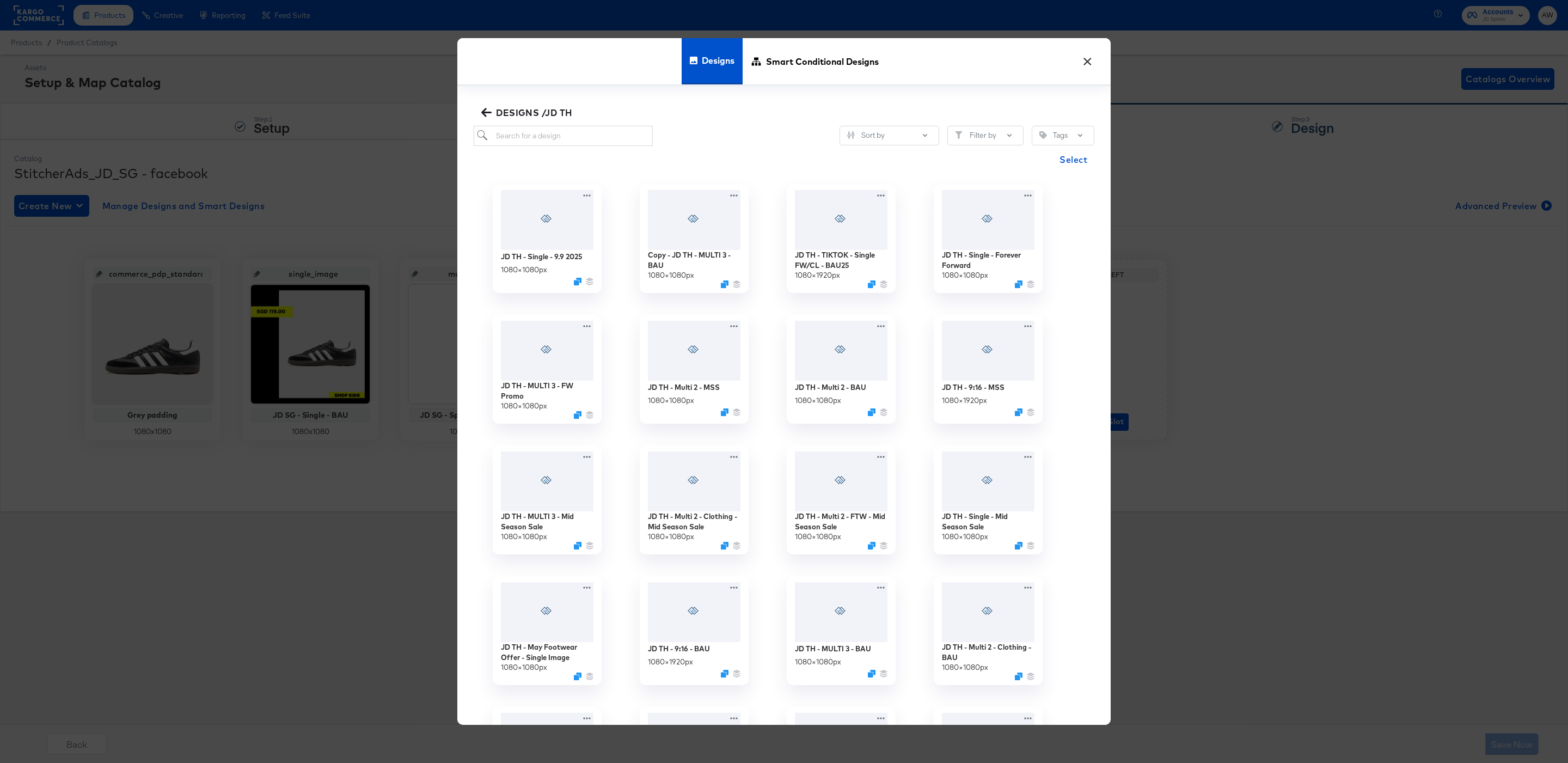
click at [530, 114] on span "DESIGNS /JD TH" at bounding box center [528, 113] width 88 height 16
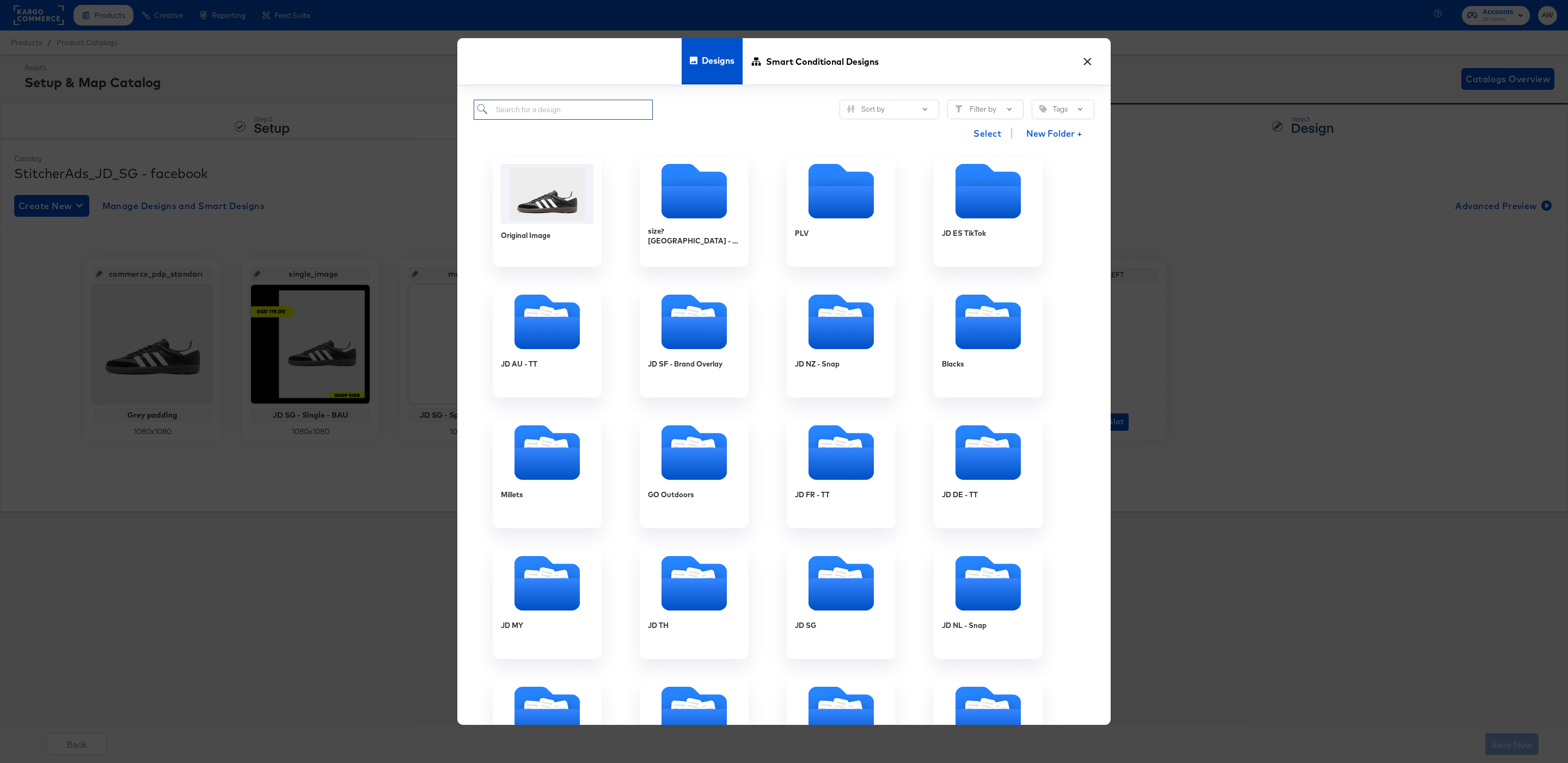
click at [530, 110] on input "search" at bounding box center [563, 109] width 179 height 20
type input "sg"
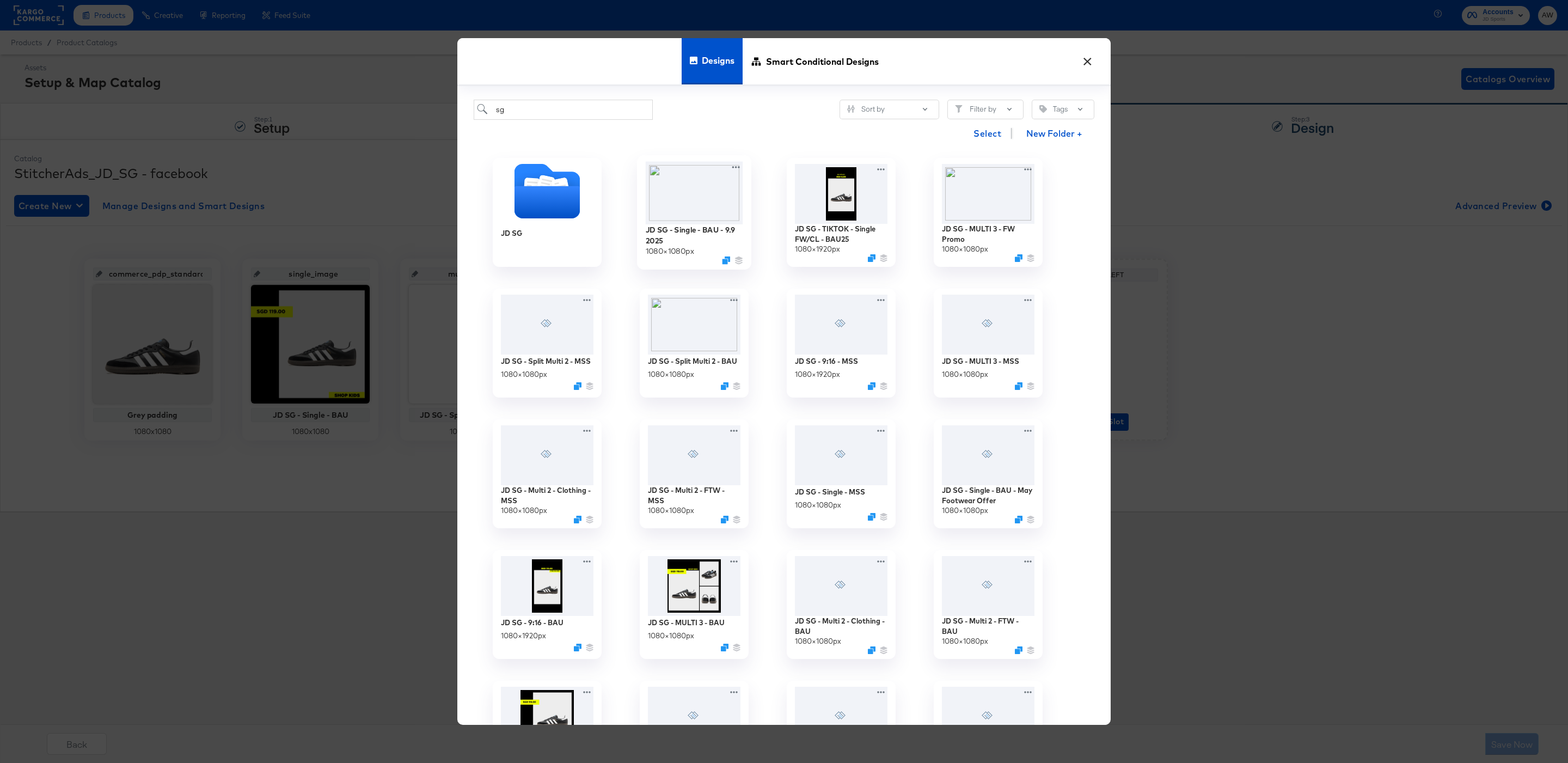
click at [716, 189] on img at bounding box center [694, 193] width 97 height 63
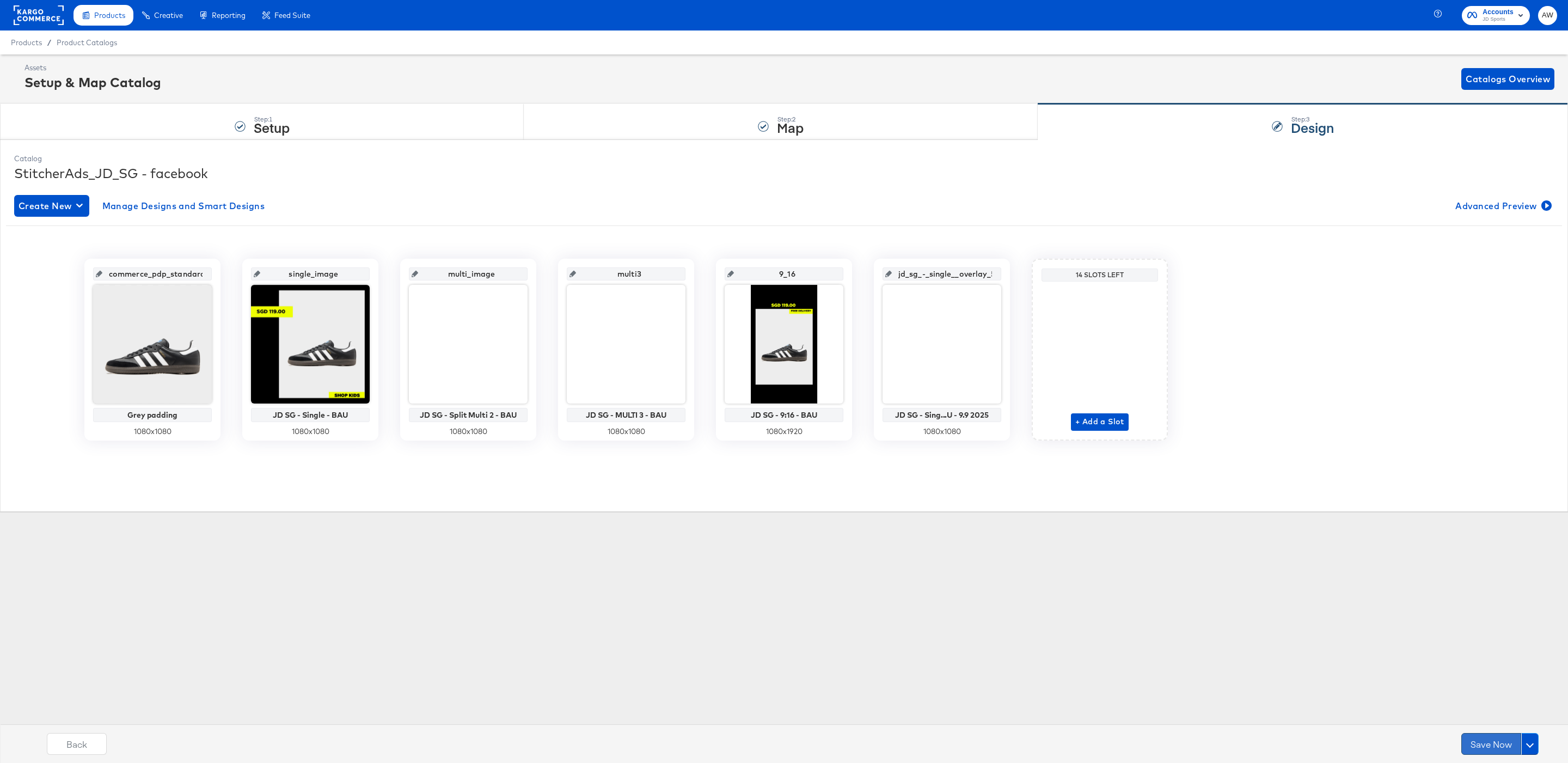
click at [1479, 738] on button "Save Now" at bounding box center [1490, 743] width 60 height 22
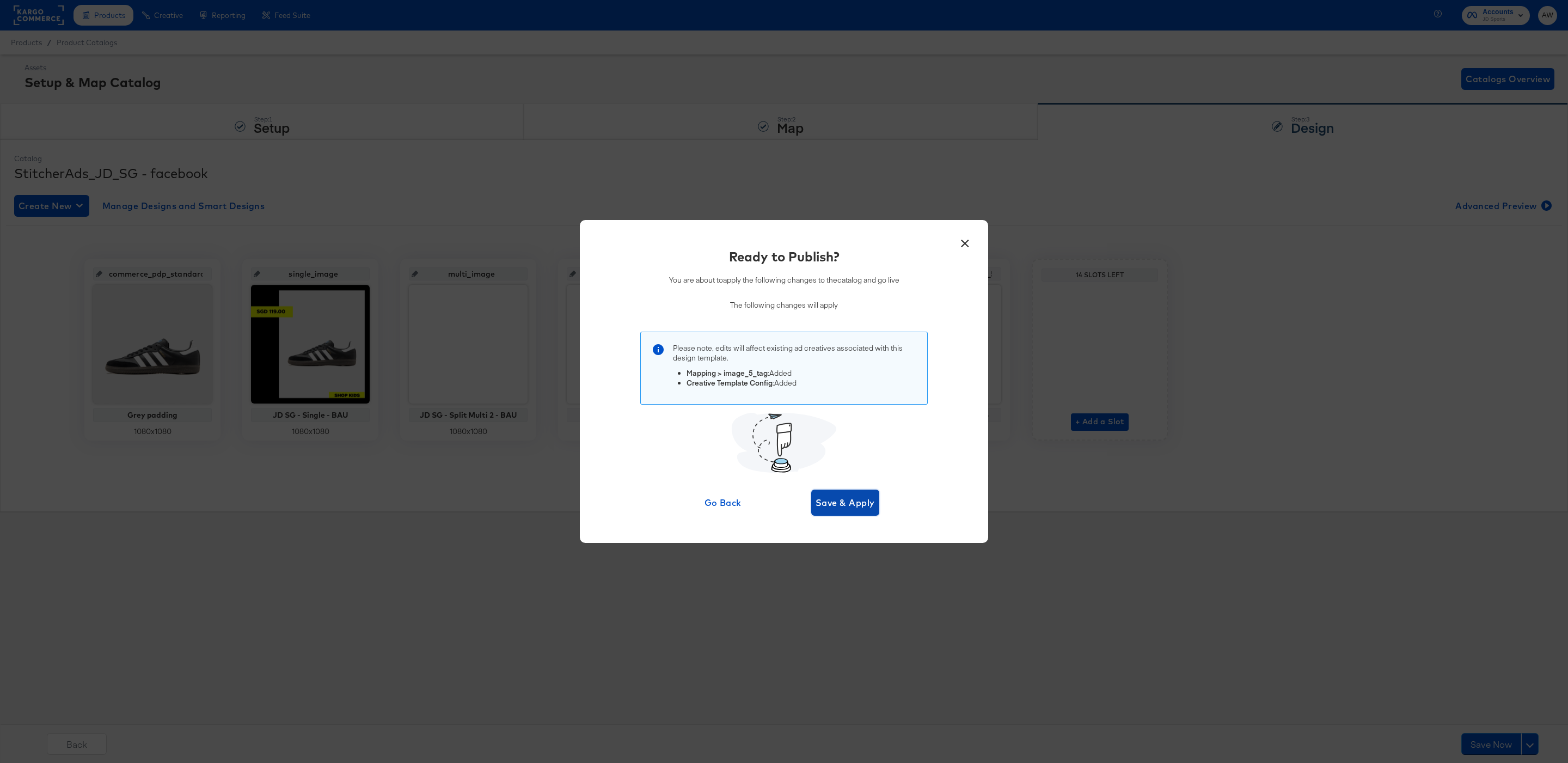
click at [842, 498] on span "Save & Apply" at bounding box center [844, 502] width 59 height 16
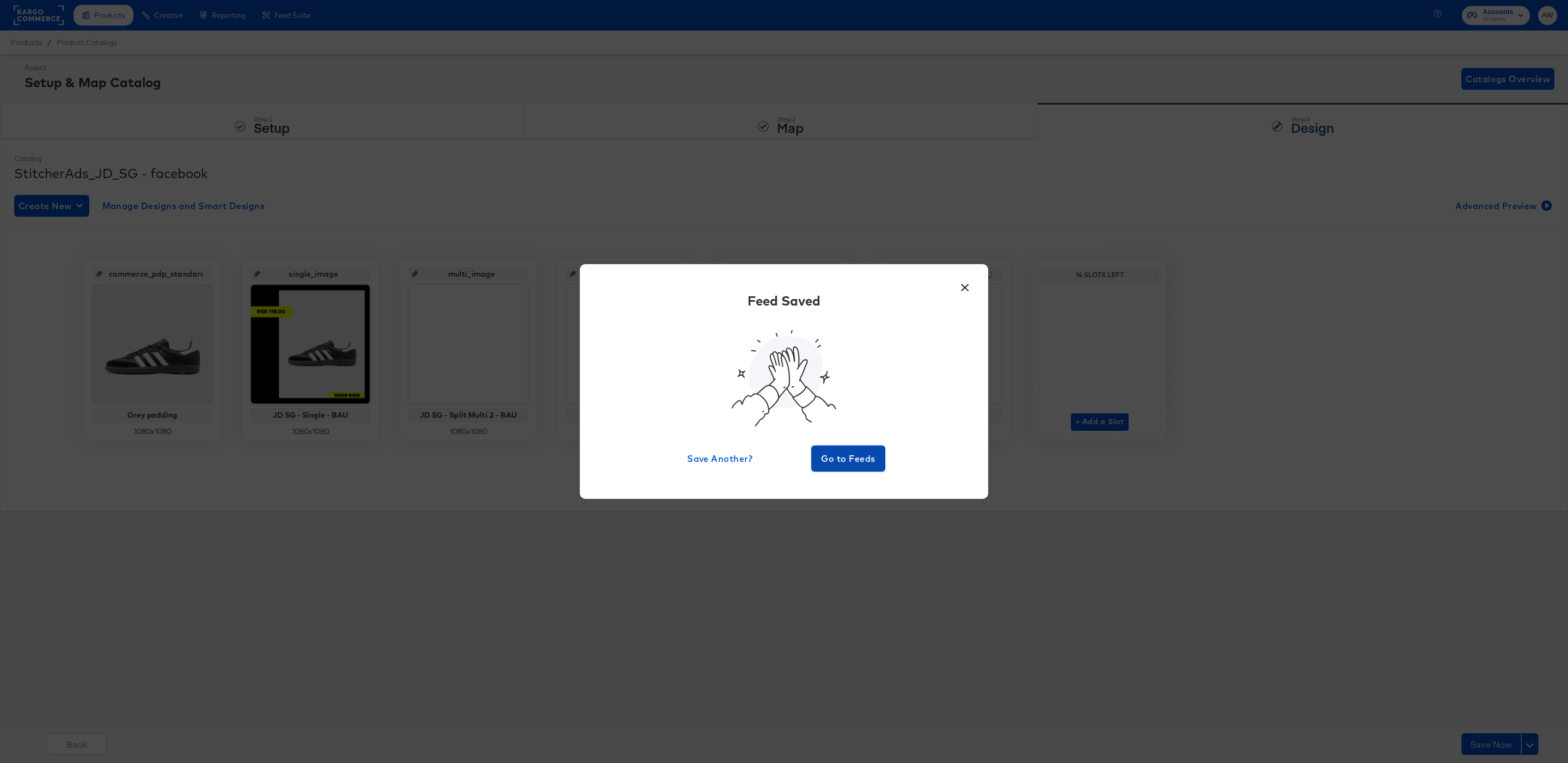
click at [837, 452] on span "Go to Feeds" at bounding box center [847, 458] width 65 height 16
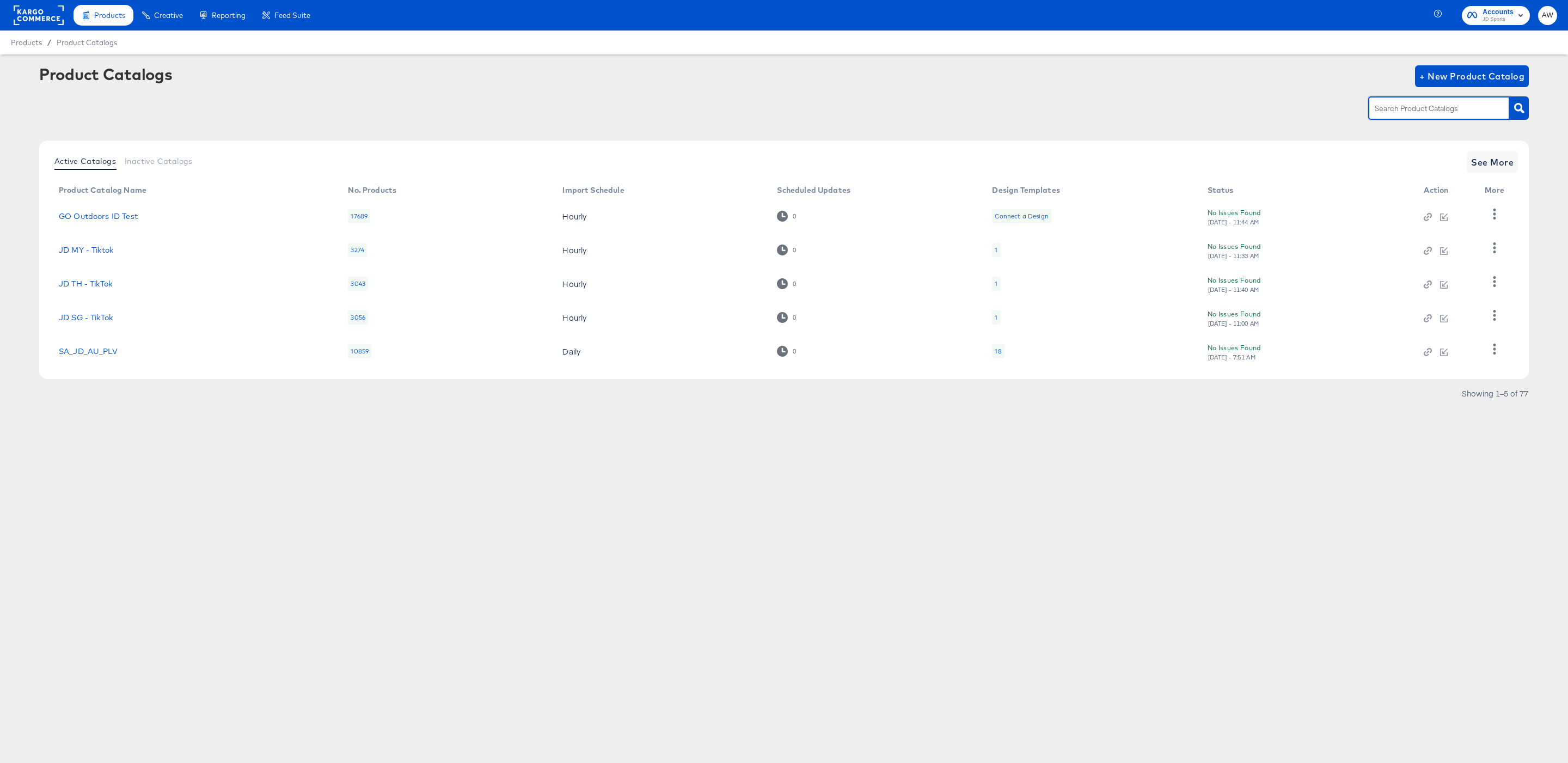
click at [1433, 105] on input "text" at bounding box center [1430, 108] width 116 height 13
click at [1426, 104] on input "th" at bounding box center [1430, 108] width 116 height 13
click at [1427, 112] on input "th" at bounding box center [1430, 108] width 116 height 13
type input "th"
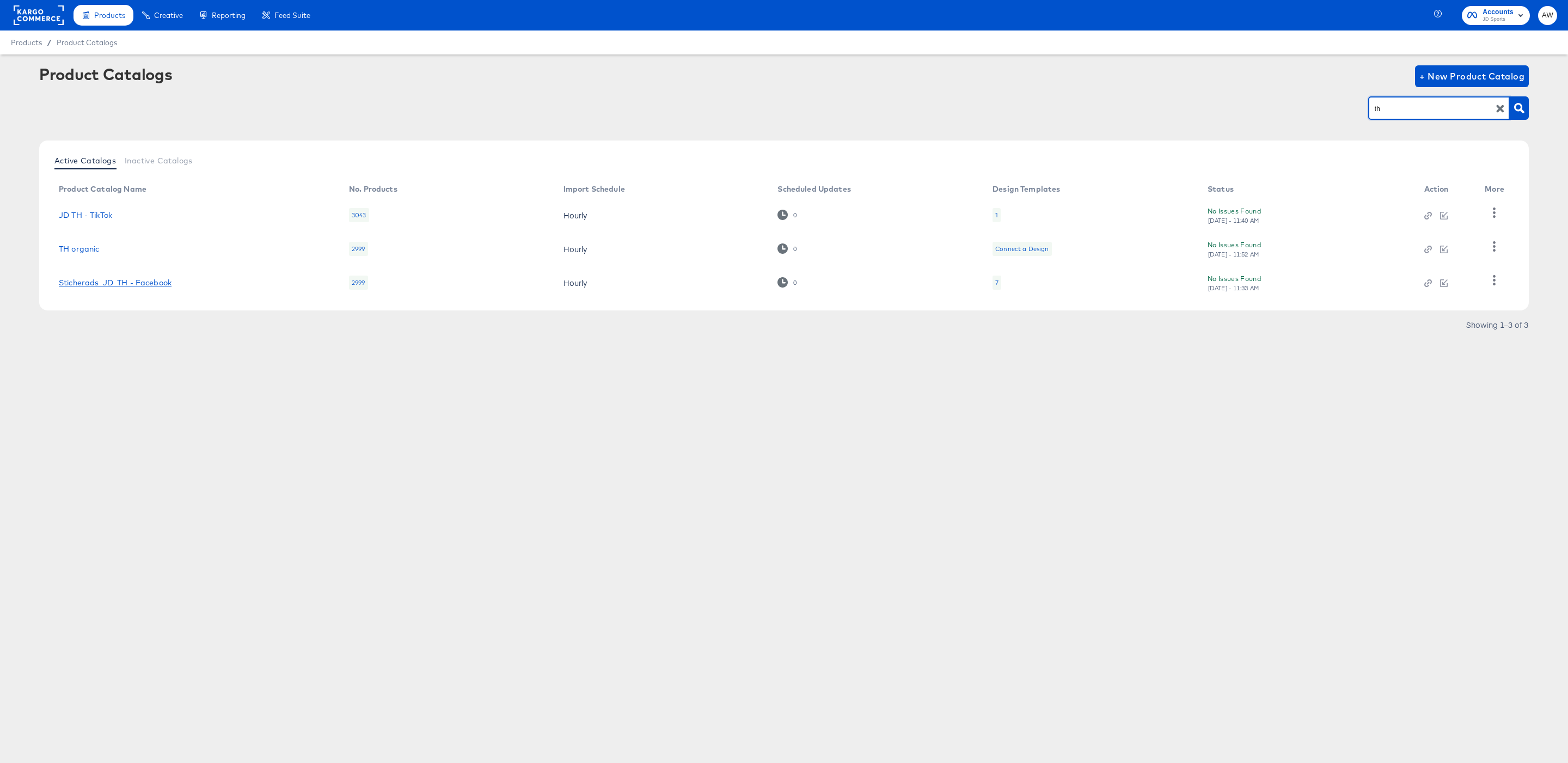
click at [133, 283] on link "Sticherads_JD_TH - Facebook" at bounding box center [115, 282] width 113 height 9
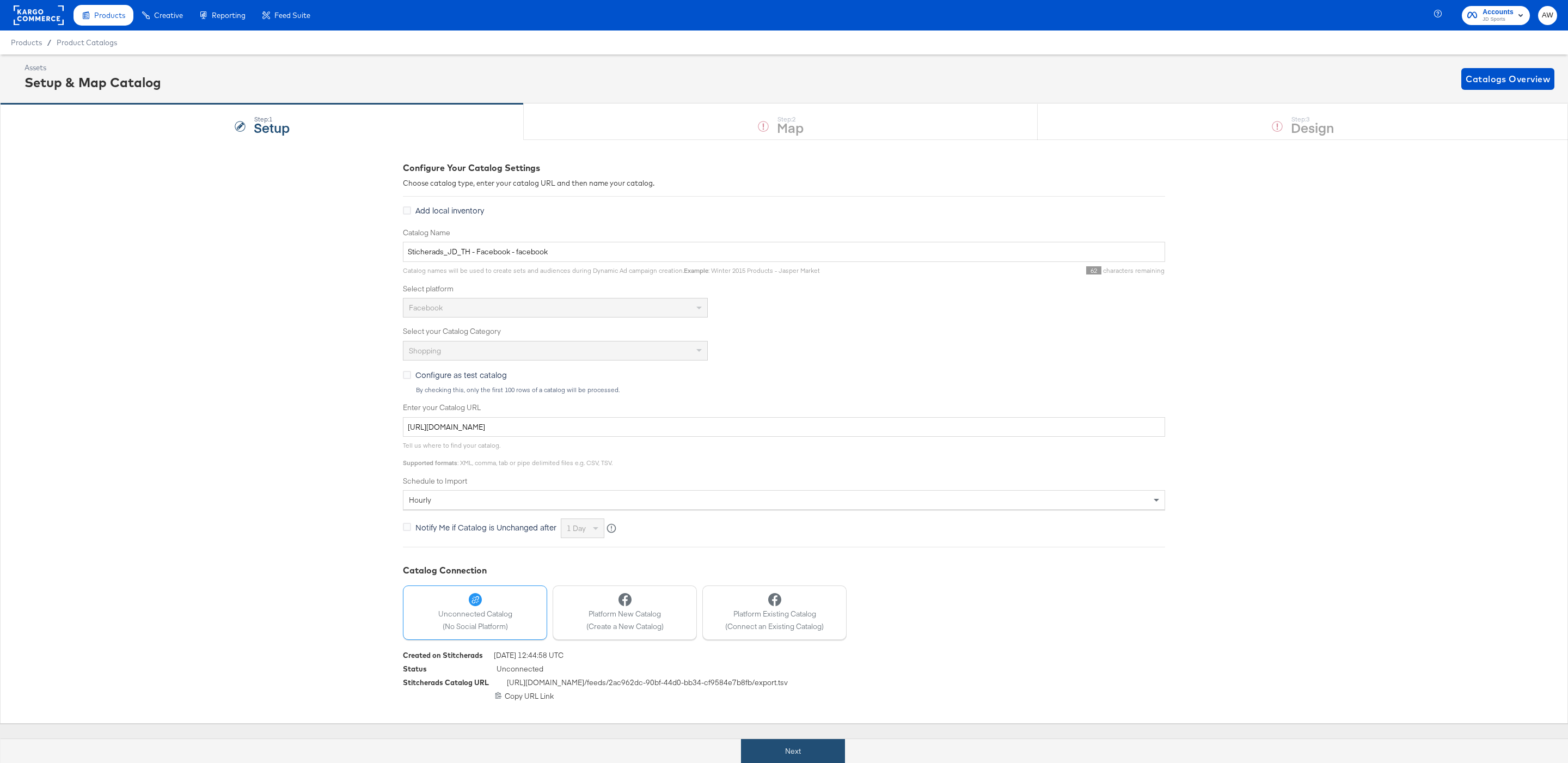
click at [807, 752] on button "Next" at bounding box center [793, 750] width 104 height 25
click at [1171, 129] on div "Step: 3 Design" at bounding box center [1302, 122] width 530 height 36
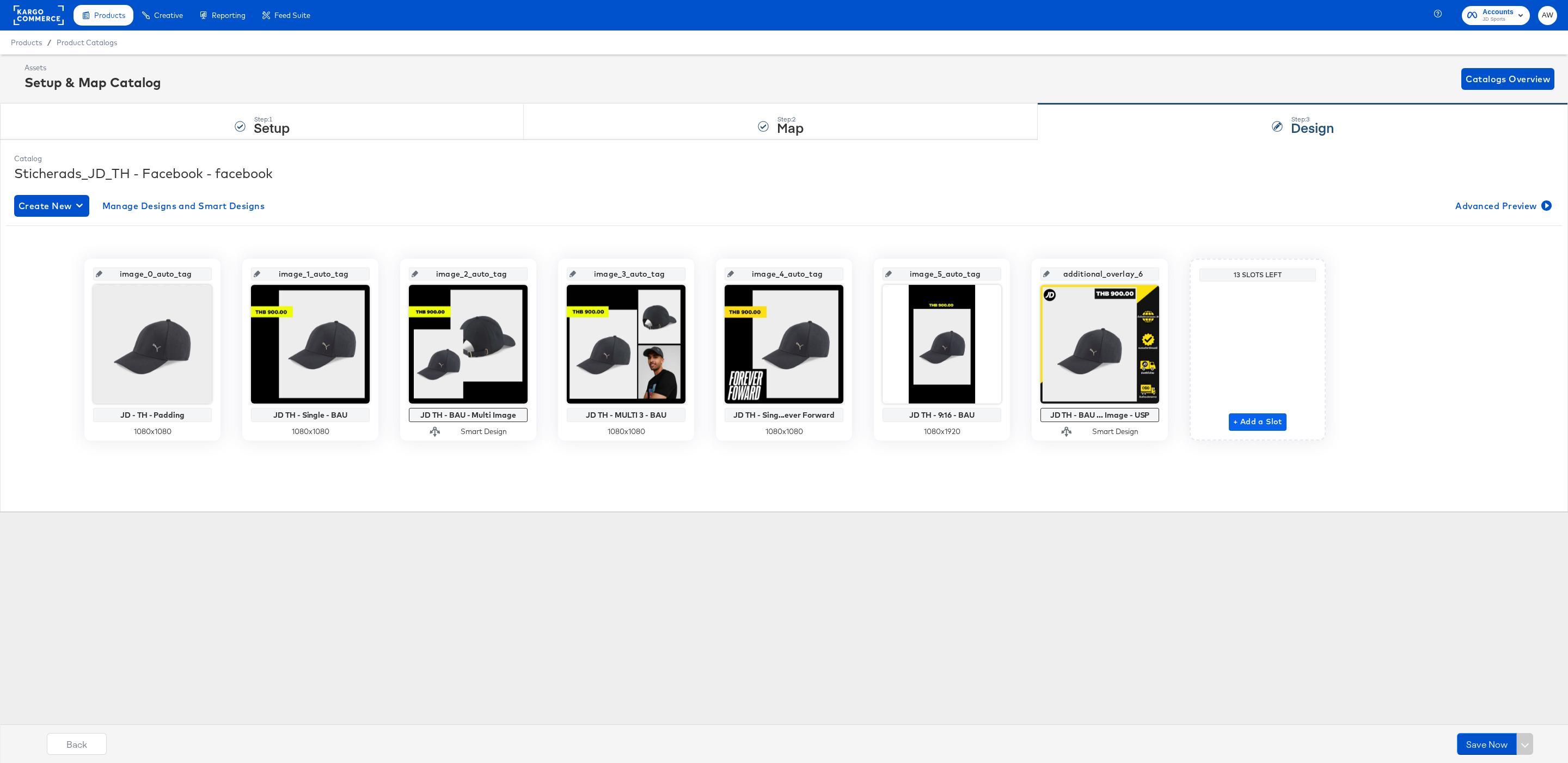
click at [1253, 423] on span "+ Add a Slot" at bounding box center [1257, 422] width 49 height 14
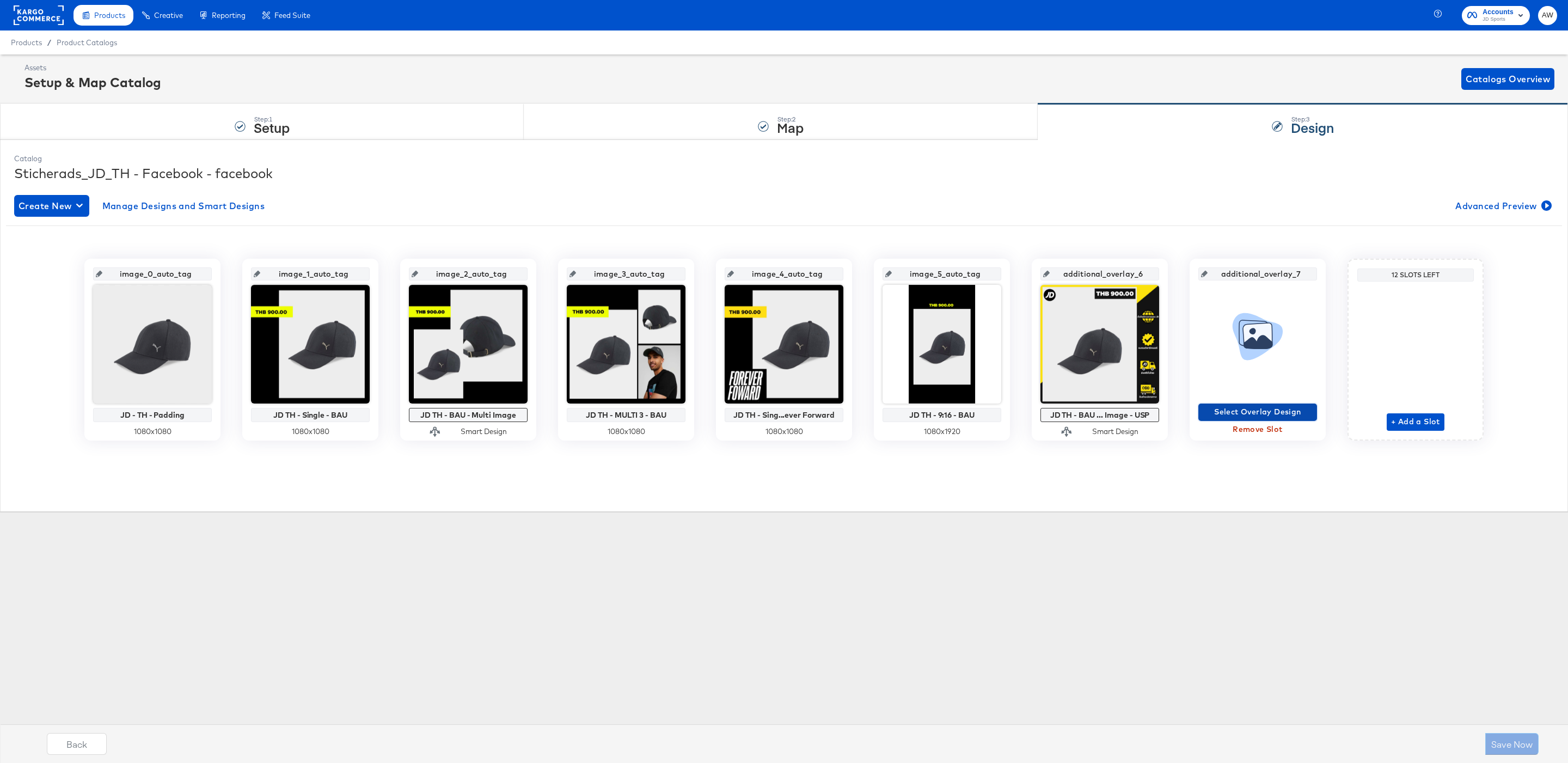
click at [1236, 413] on span "Select Overlay Design" at bounding box center [1257, 412] width 110 height 14
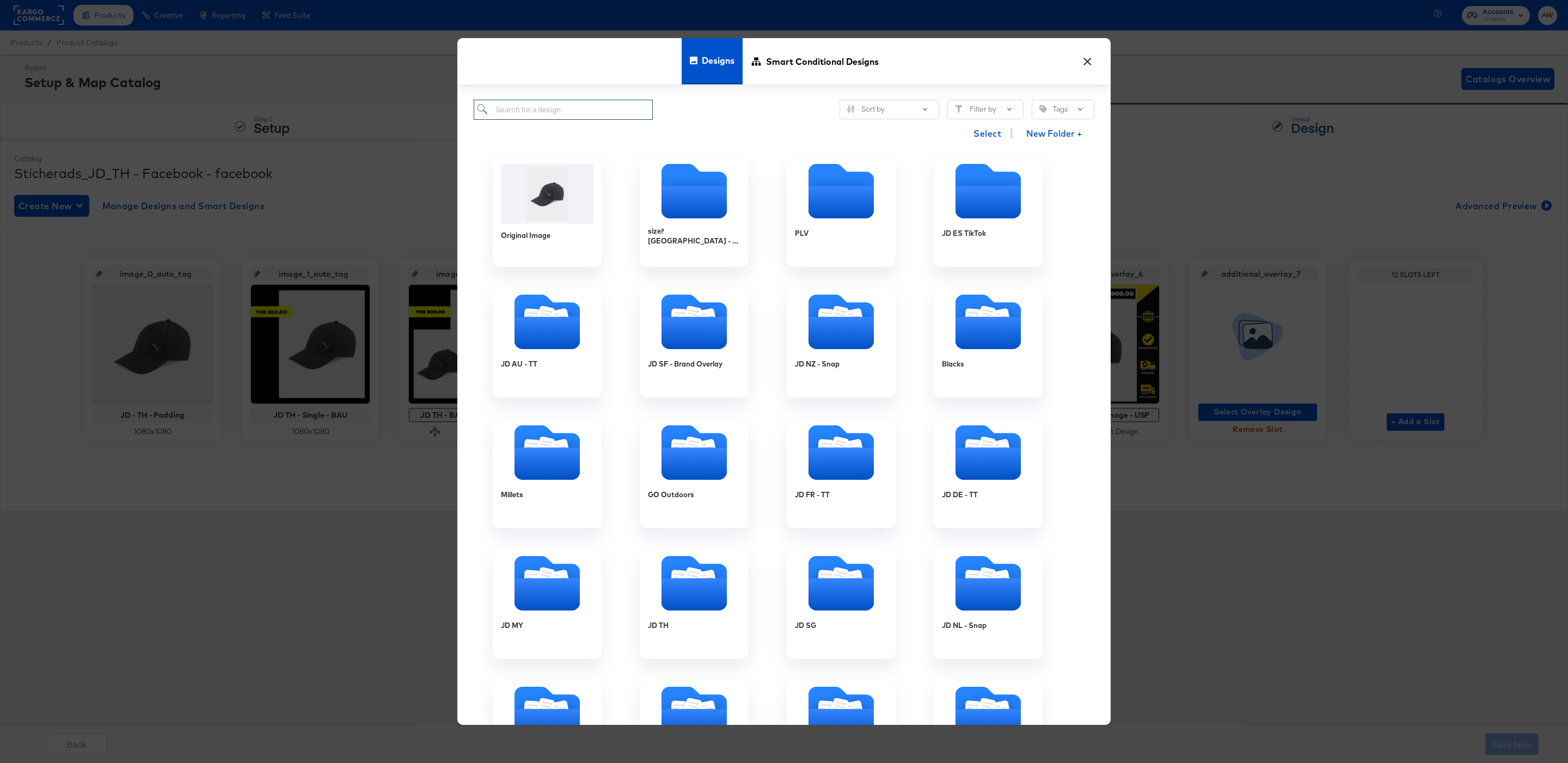
click at [629, 102] on input "search" at bounding box center [563, 109] width 179 height 20
type input "th"
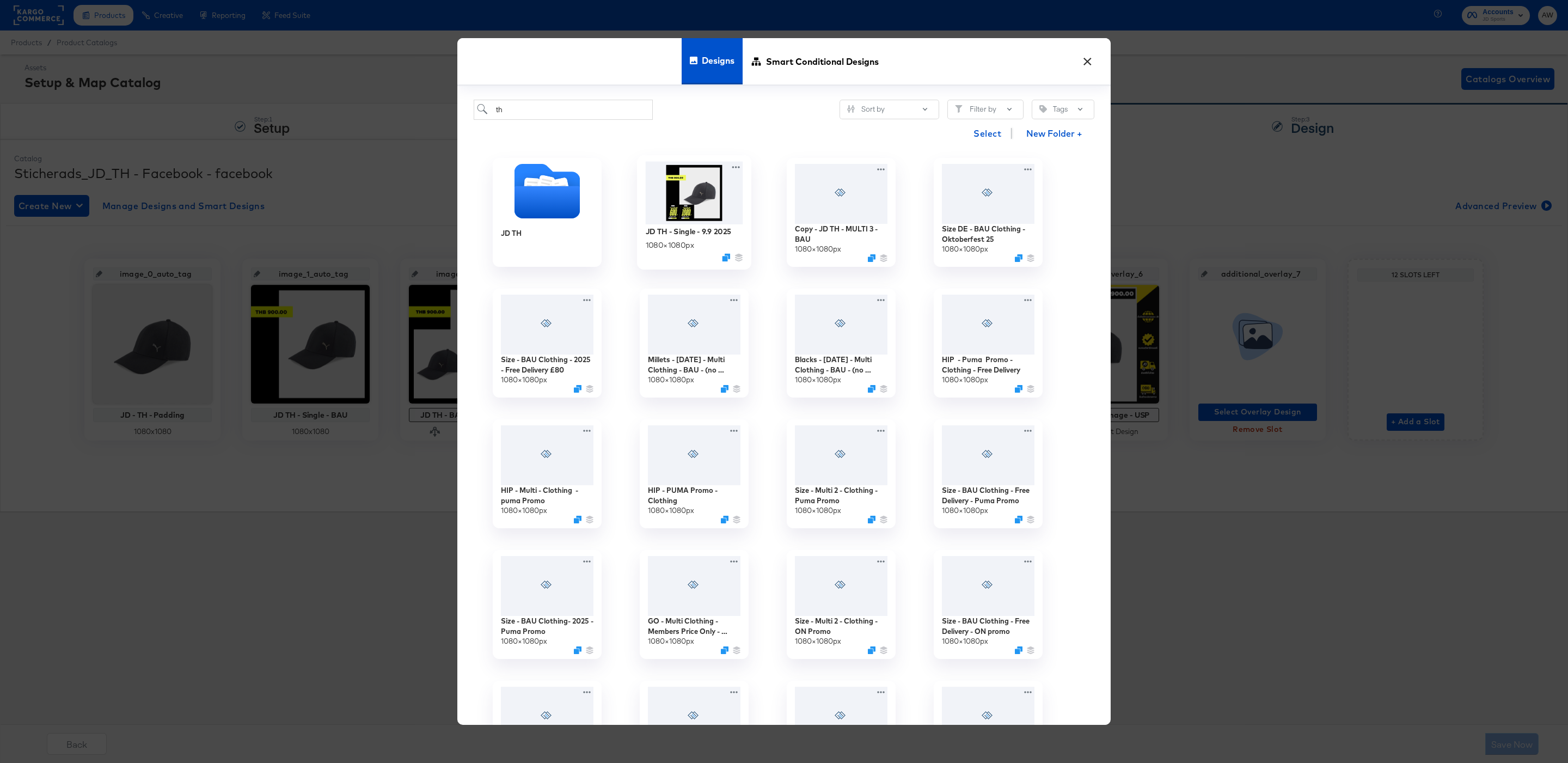
click at [723, 195] on img at bounding box center [694, 193] width 97 height 63
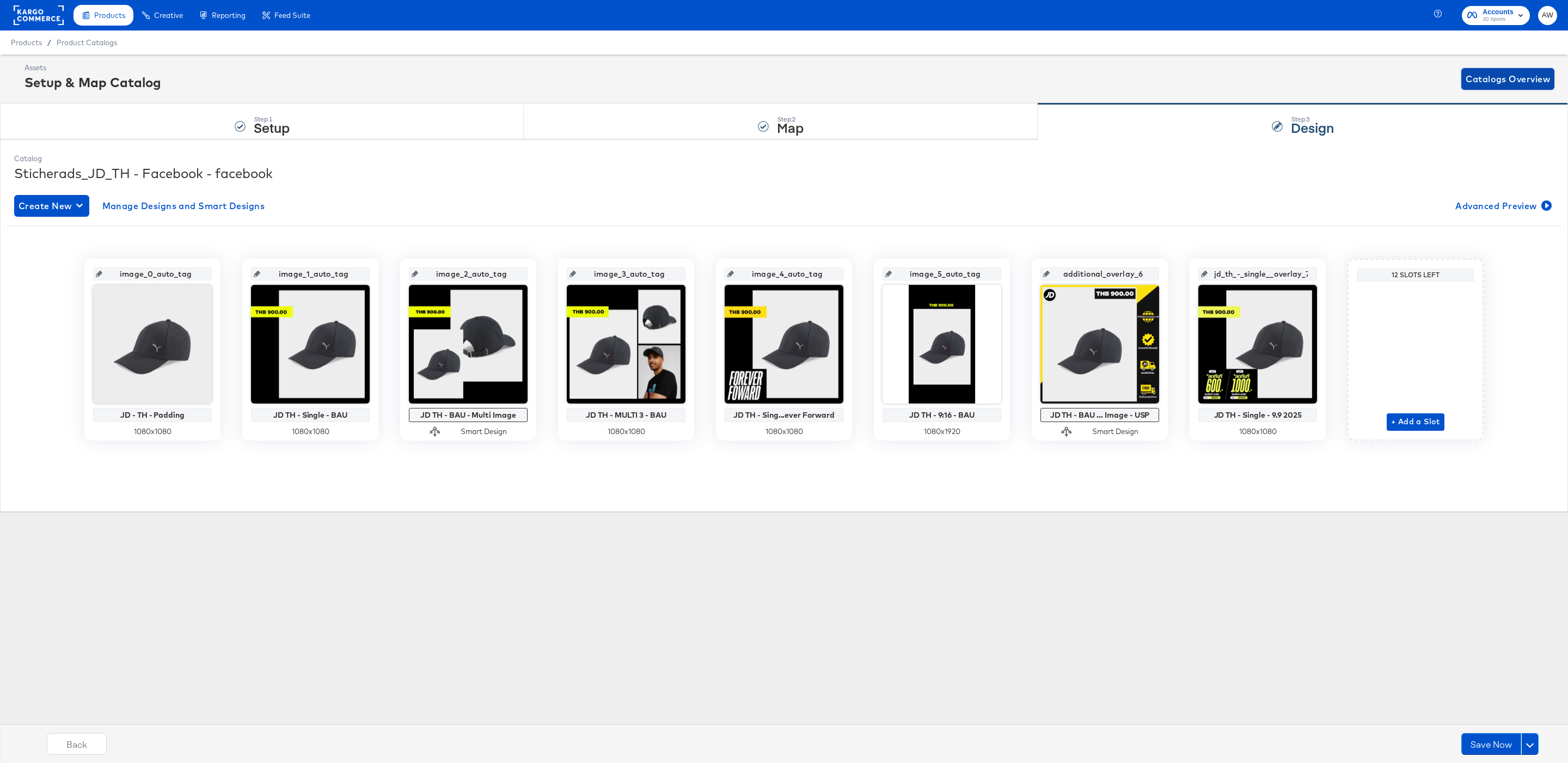
click at [1493, 86] on span "Catalogs Overview" at bounding box center [1508, 80] width 85 height 16
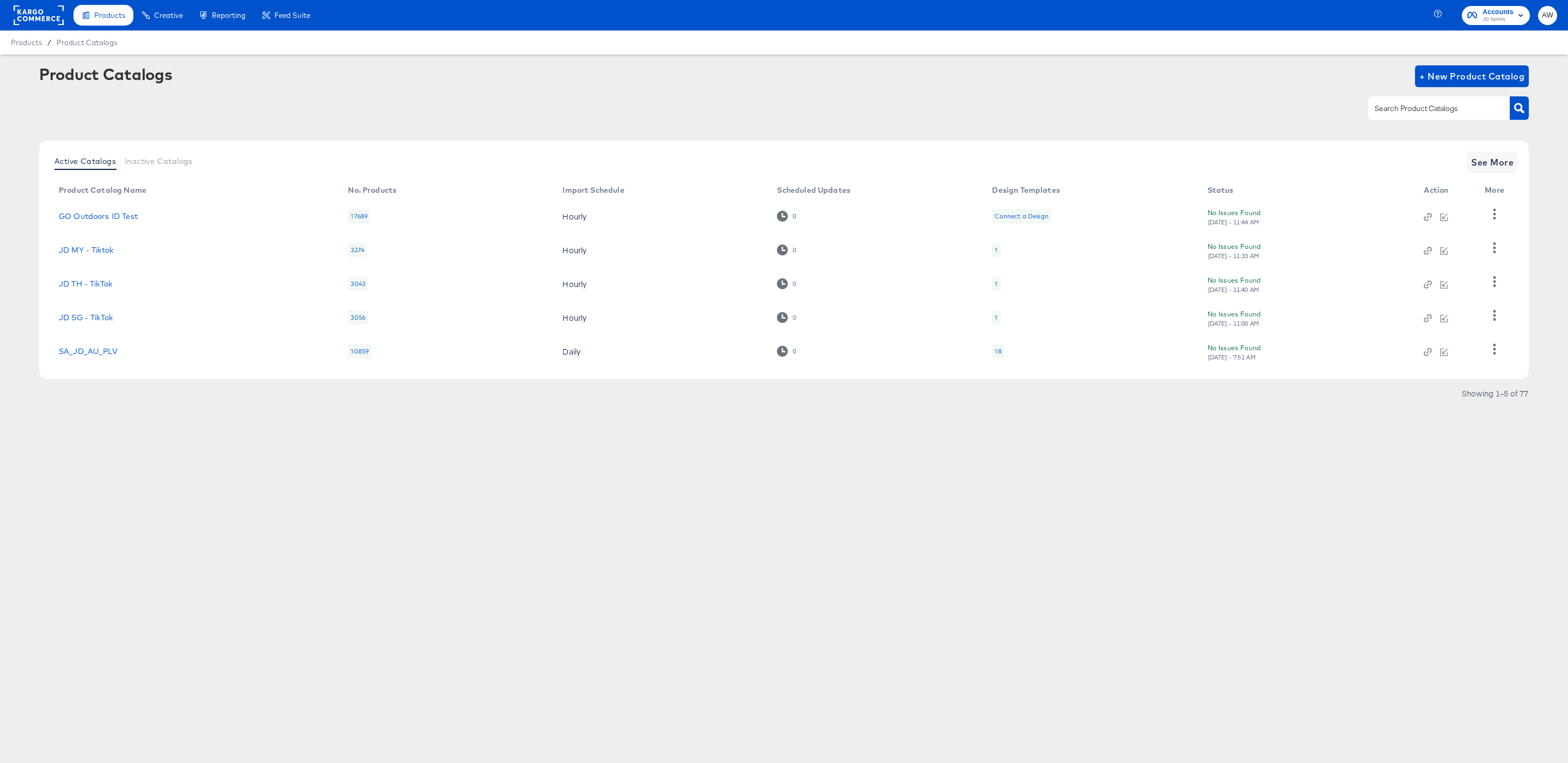
click at [1391, 110] on input "text" at bounding box center [1430, 108] width 116 height 13
type input "th"
click at [1423, 102] on input "th" at bounding box center [1430, 108] width 116 height 13
click at [1495, 148] on div "Active Catalogs Inactive Catalogs See More Product Catalog Name No. Products Im…" at bounding box center [784, 260] width 1489 height 239
click at [1495, 155] on span "See More" at bounding box center [1491, 162] width 42 height 16
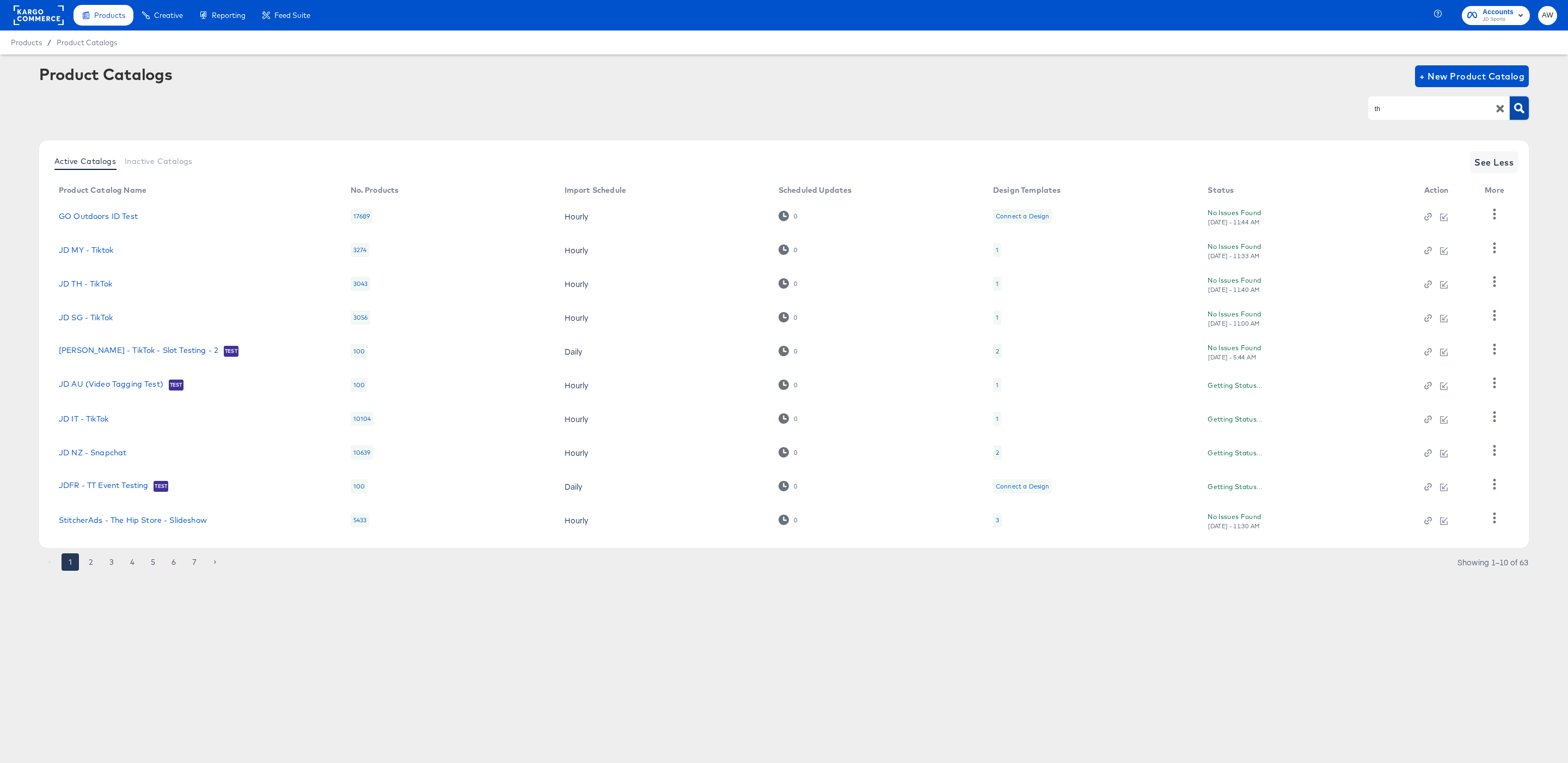
click at [1526, 105] on button "button" at bounding box center [1518, 108] width 19 height 24
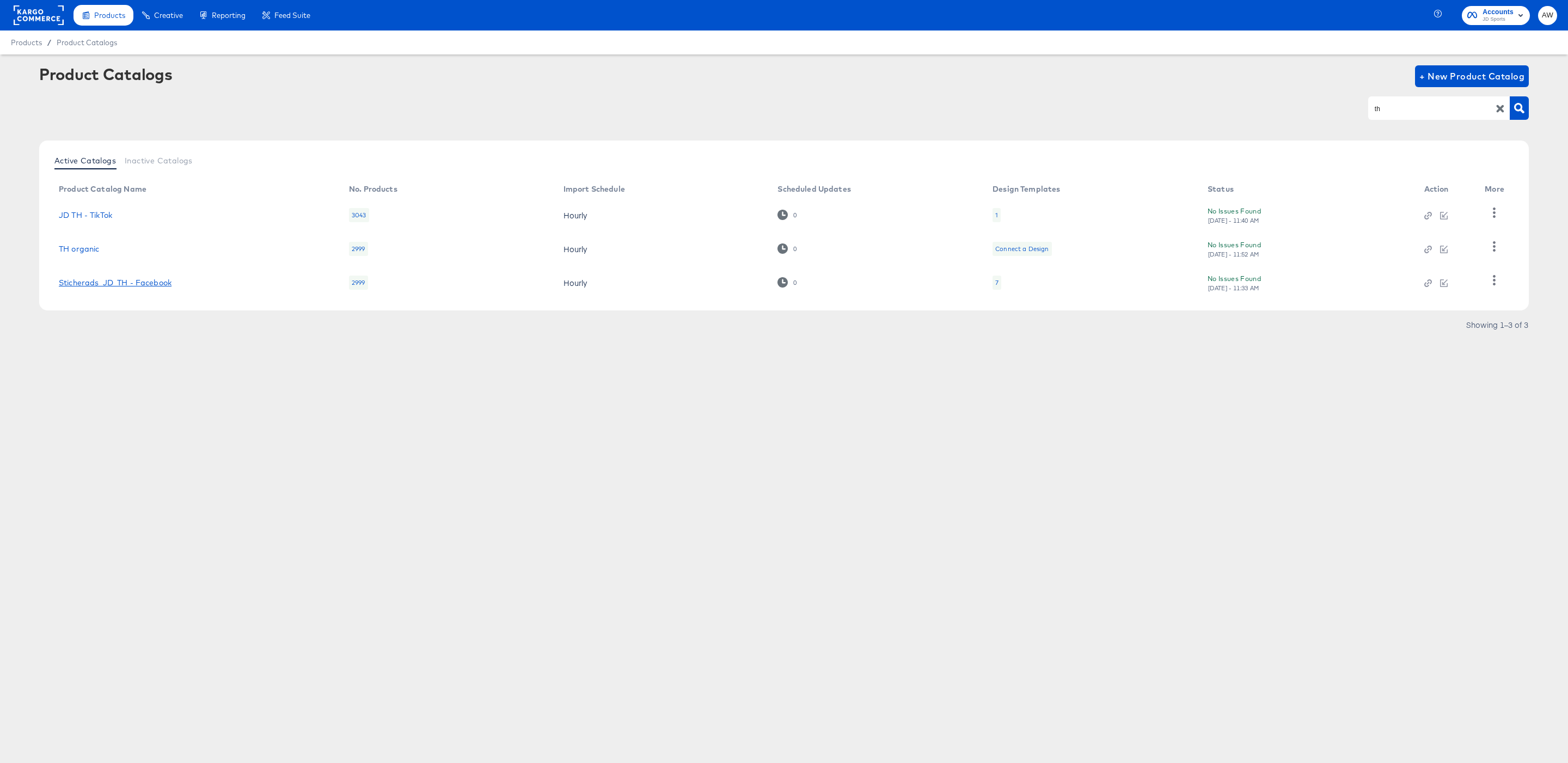
click at [160, 280] on link "Sticherads_JD_TH - Facebook" at bounding box center [115, 282] width 113 height 9
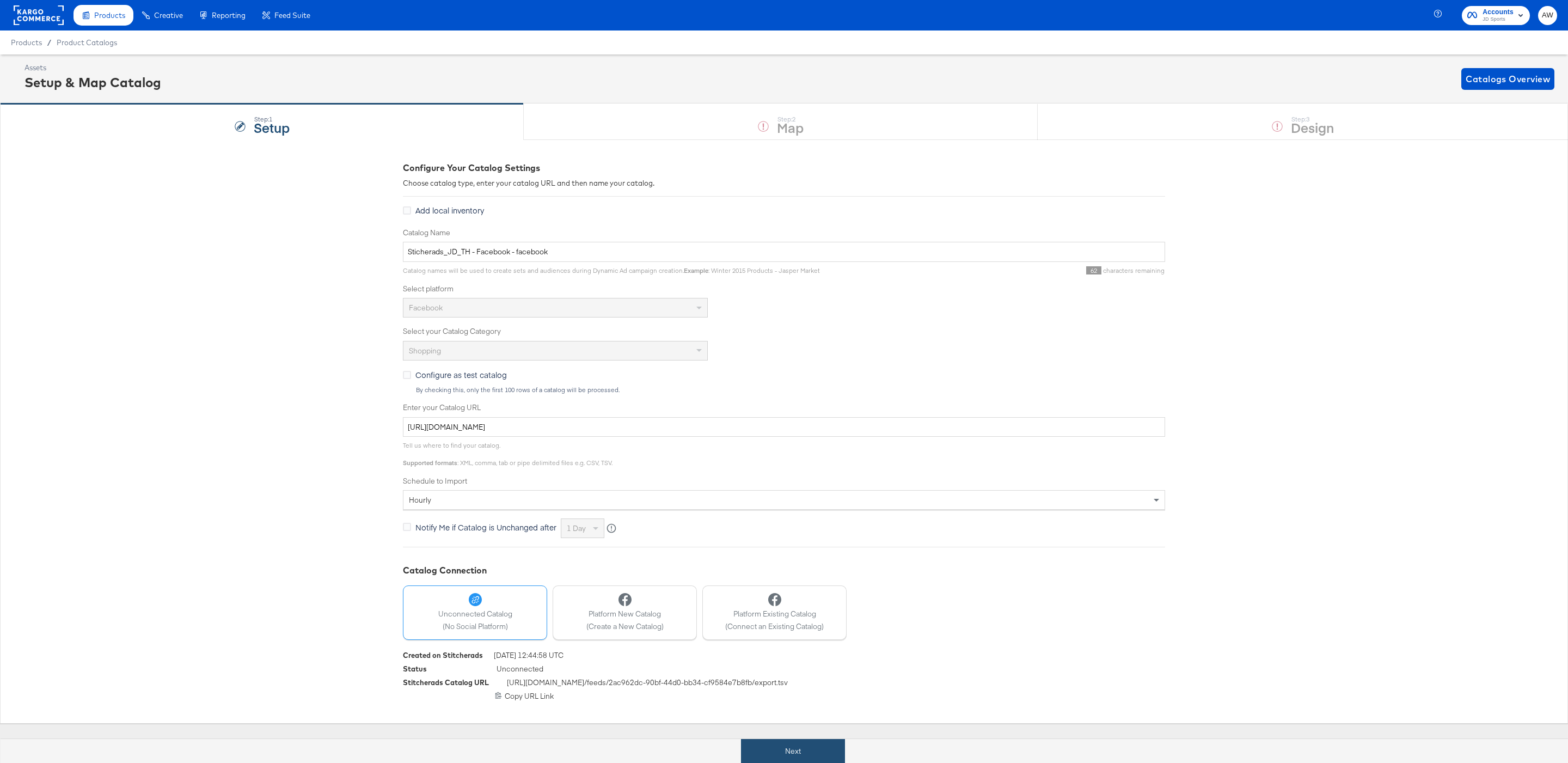
click at [804, 747] on button "Next" at bounding box center [793, 750] width 104 height 25
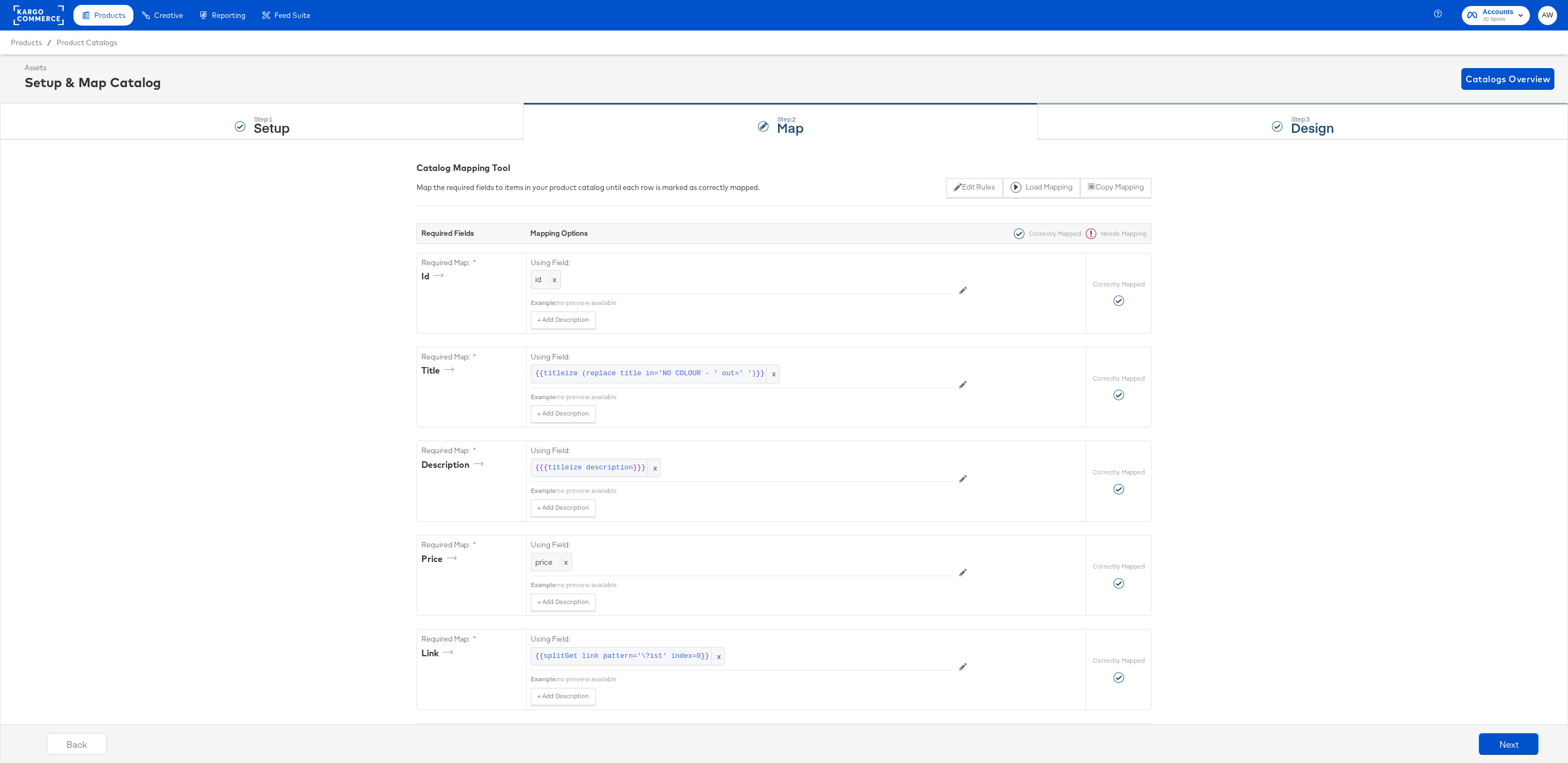
click at [1085, 123] on div "Step: 3 Design" at bounding box center [1302, 122] width 530 height 36
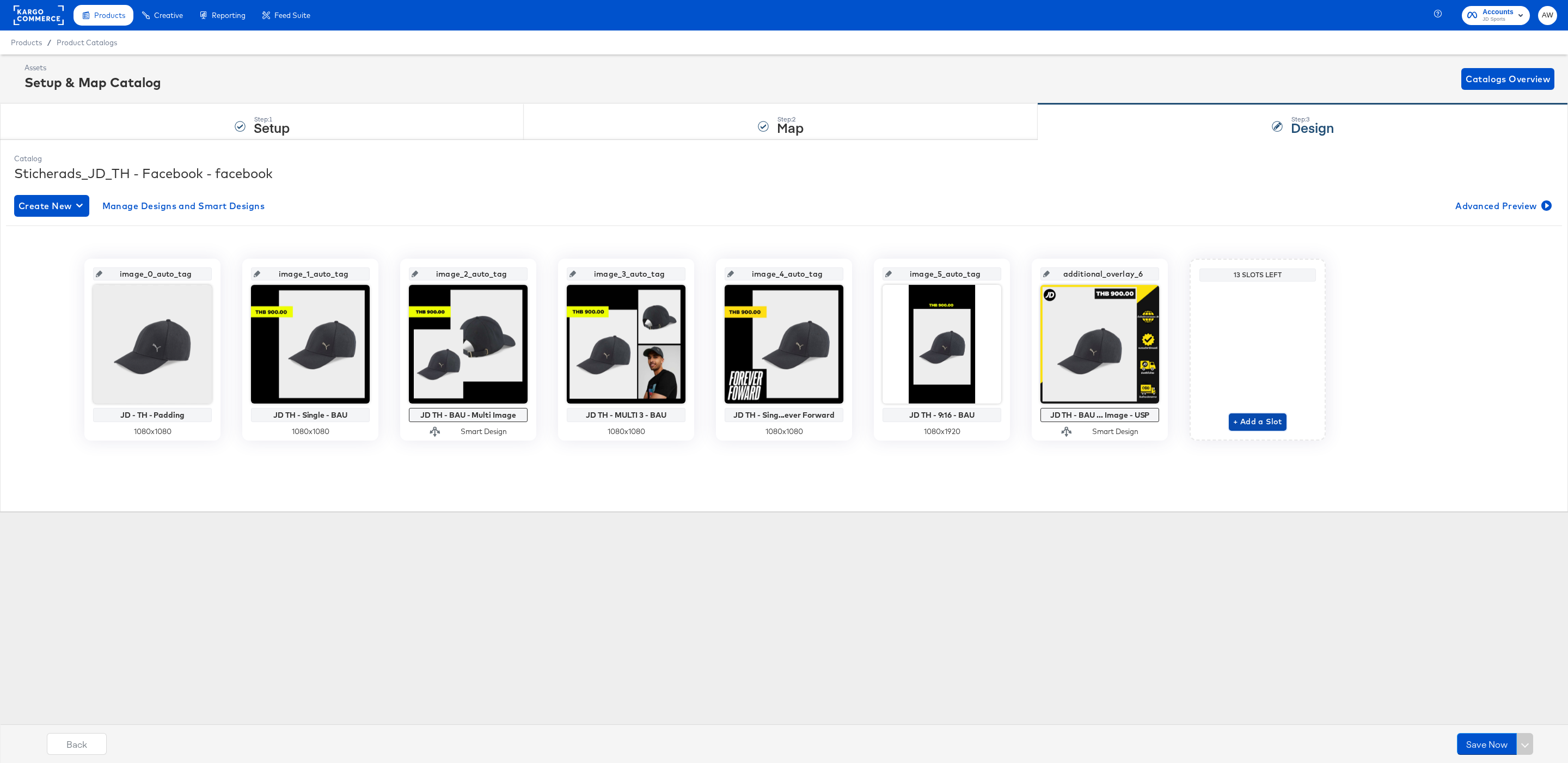
click at [1234, 420] on span "+ Add a Slot" at bounding box center [1257, 422] width 49 height 14
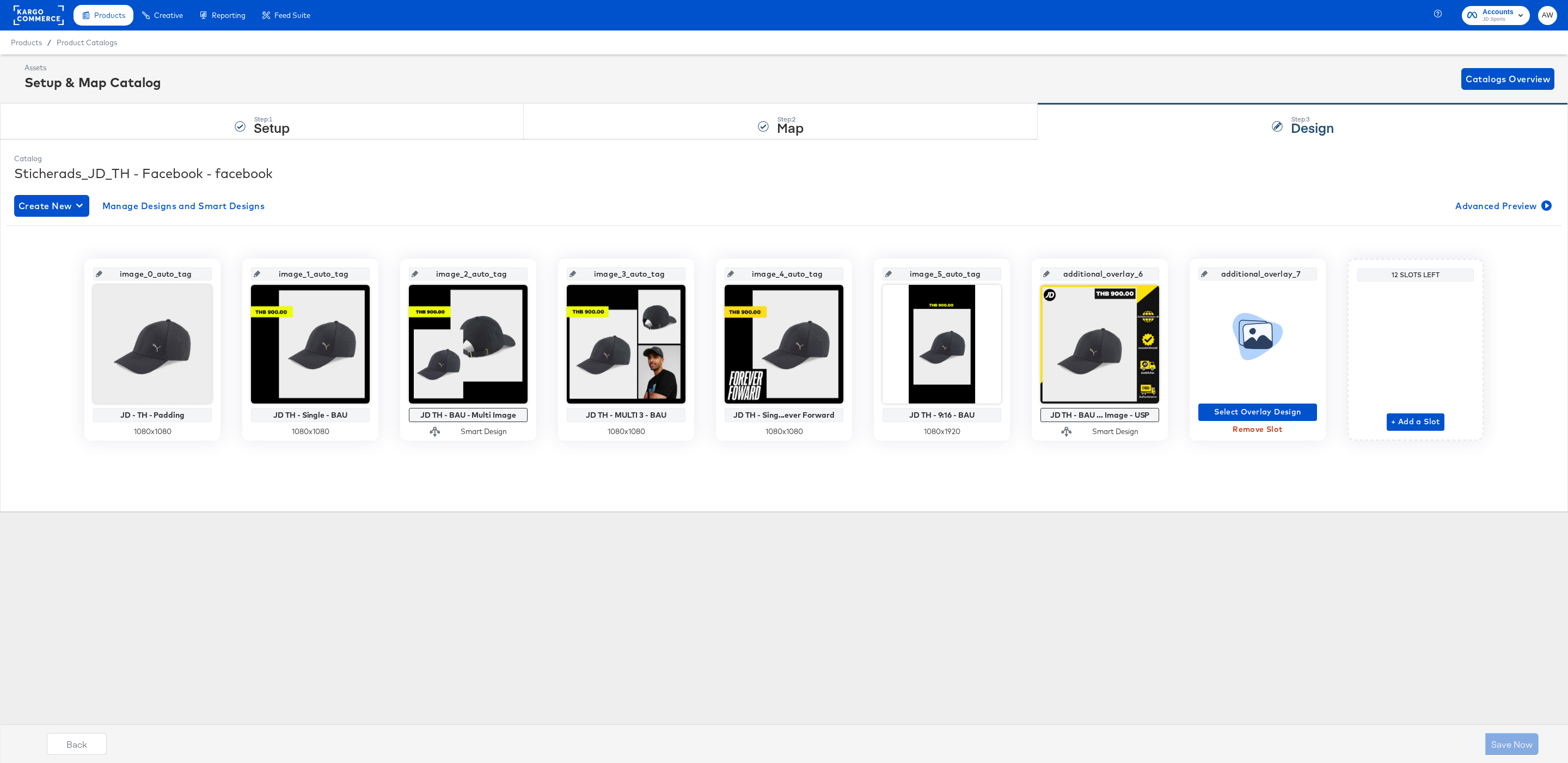
click at [1250, 312] on icon at bounding box center [1257, 333] width 60 height 107
click at [1229, 417] on span "Select Overlay Design" at bounding box center [1257, 412] width 110 height 14
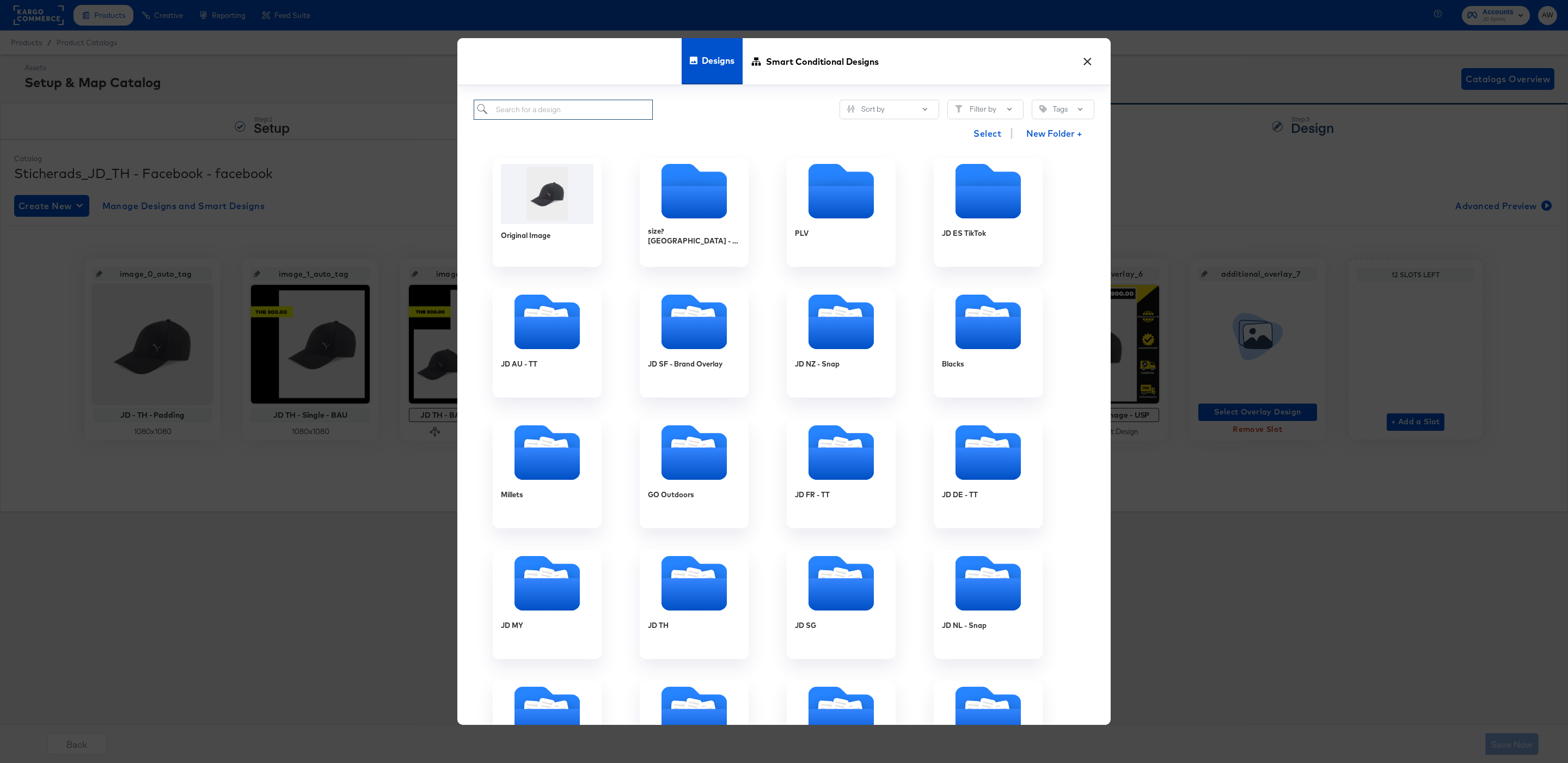
click at [598, 111] on input "search" at bounding box center [563, 109] width 179 height 20
type input "th"
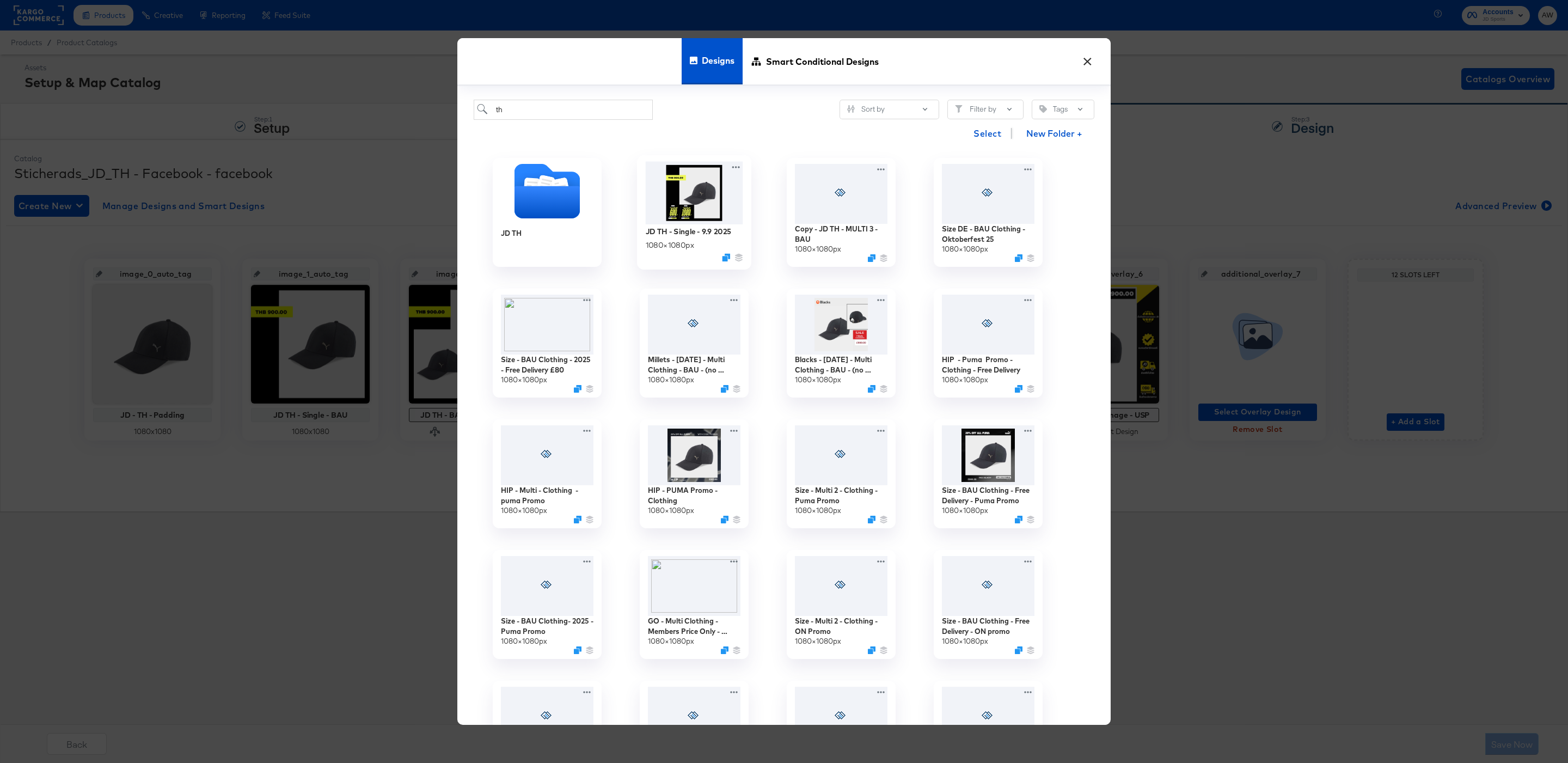
click at [684, 180] on img at bounding box center [694, 193] width 97 height 63
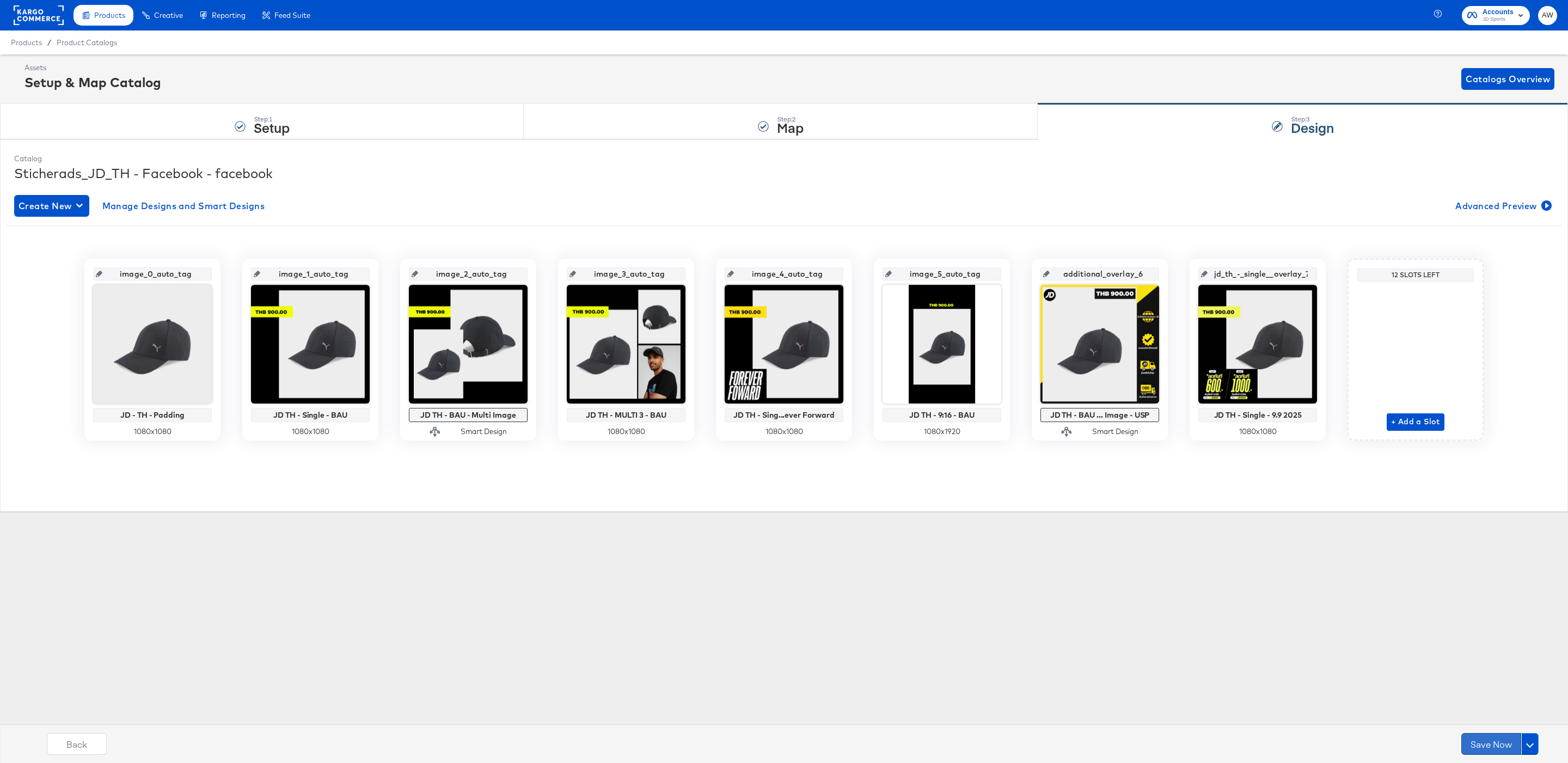
click at [1480, 747] on button "Save Now" at bounding box center [1490, 743] width 60 height 22
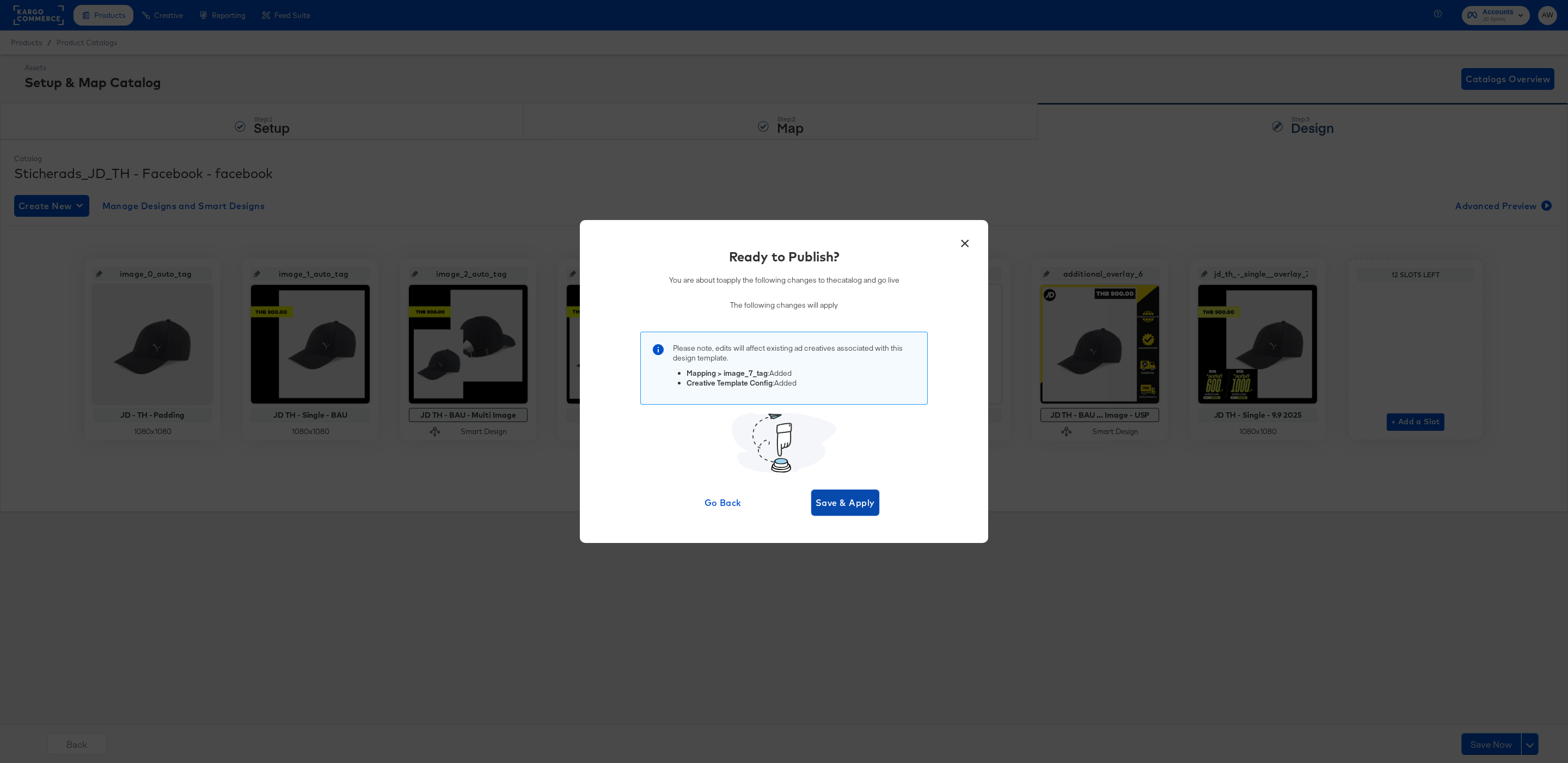
click at [848, 509] on span "Save & Apply" at bounding box center [844, 502] width 59 height 16
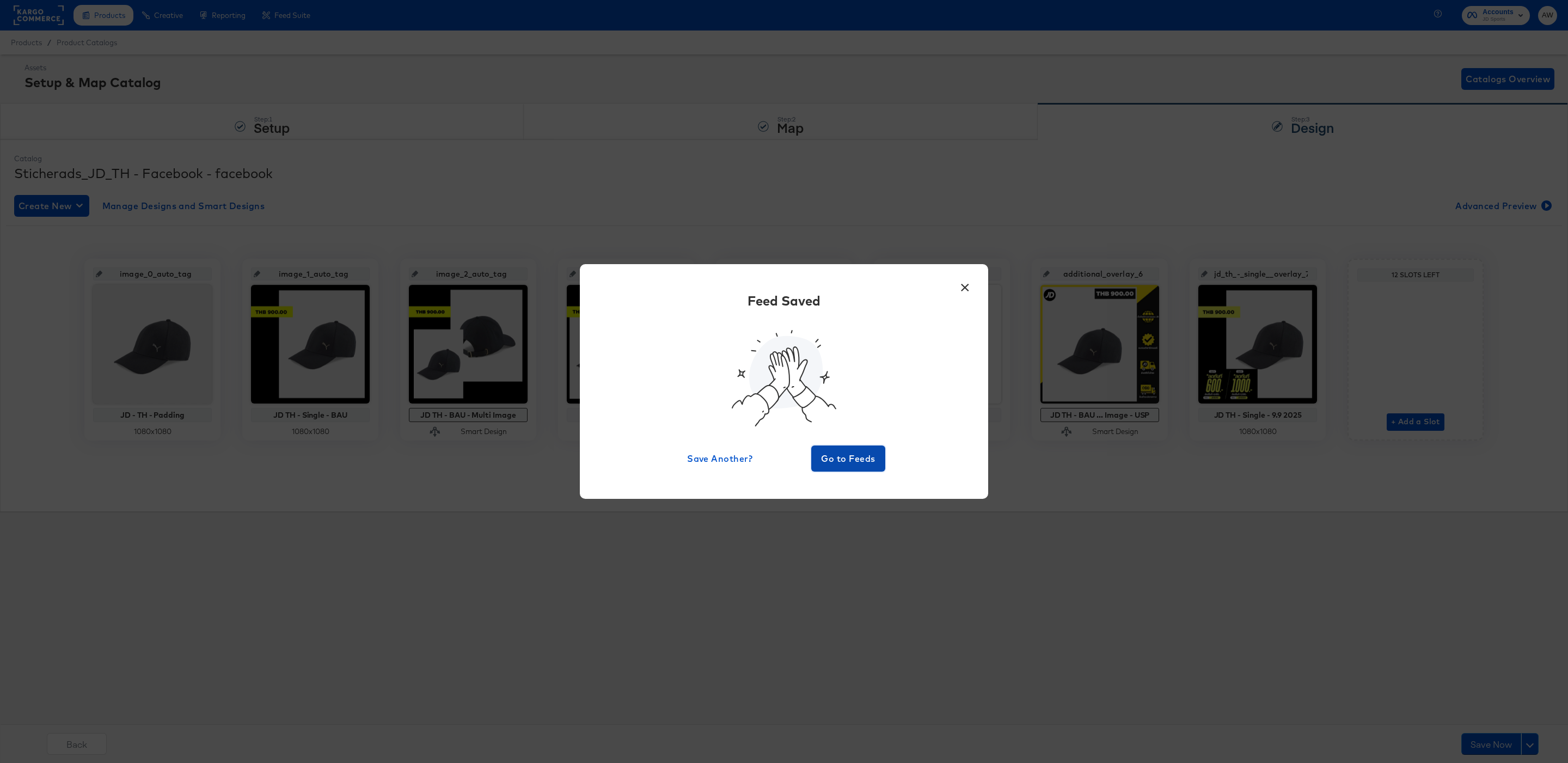
click at [856, 462] on span "Go to Feeds" at bounding box center [847, 458] width 65 height 16
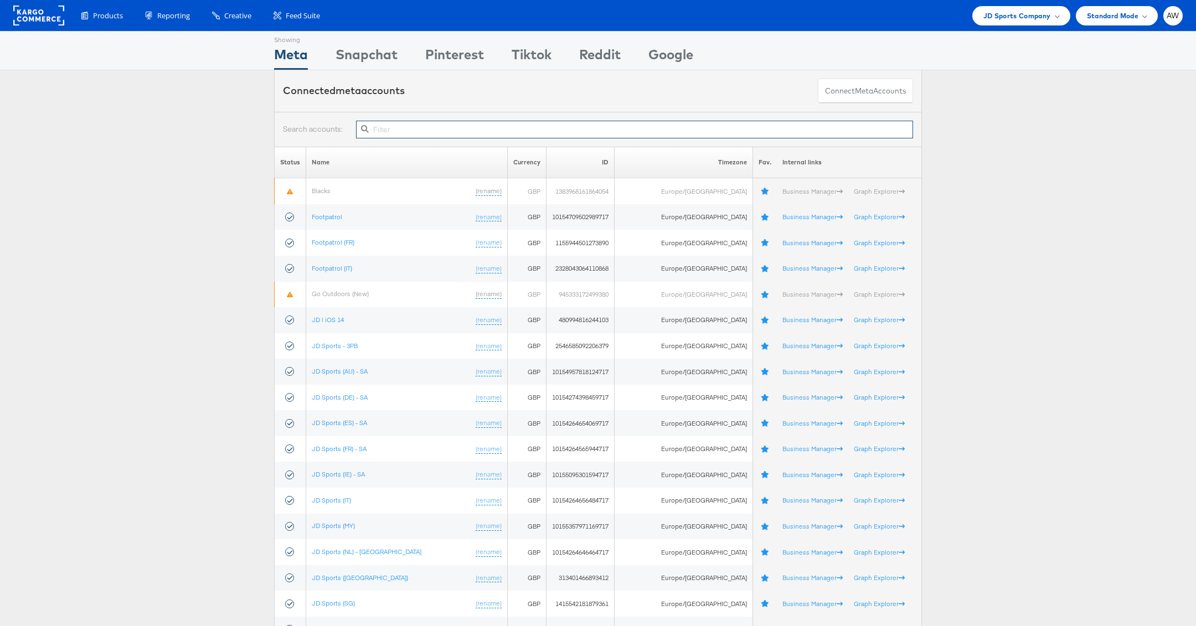
click at [459, 125] on input "text" at bounding box center [634, 130] width 557 height 18
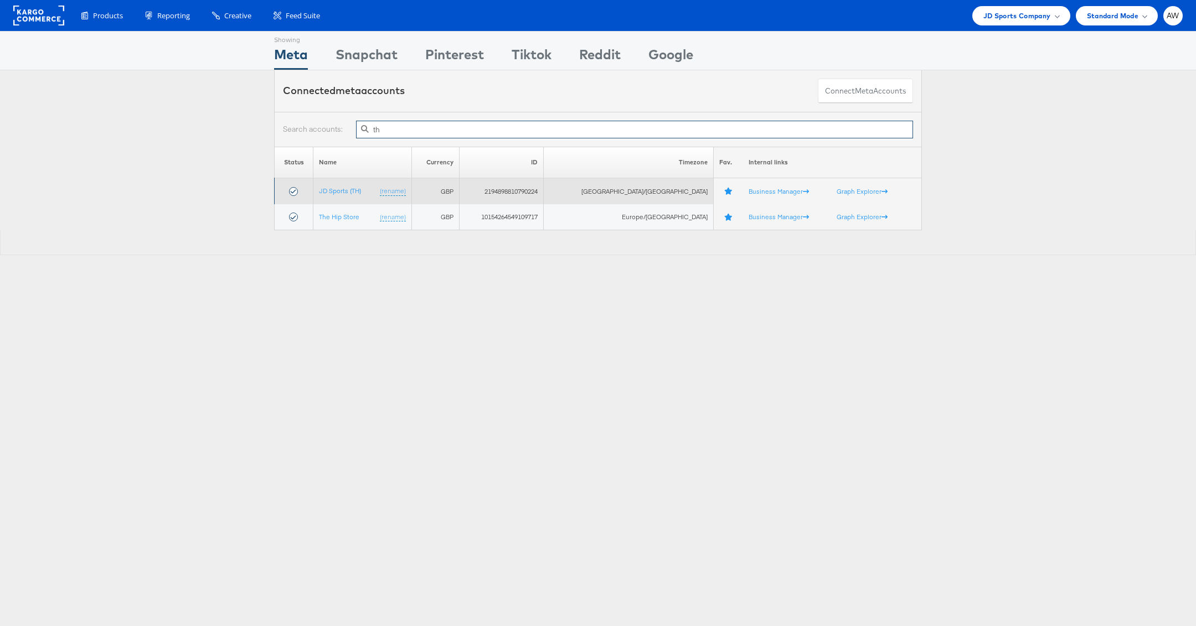
type input "th"
click at [361, 182] on td "JD Sports (TH) (rename)" at bounding box center [362, 191] width 99 height 26
click at [357, 189] on link "JD Sports (TH)" at bounding box center [340, 191] width 42 height 8
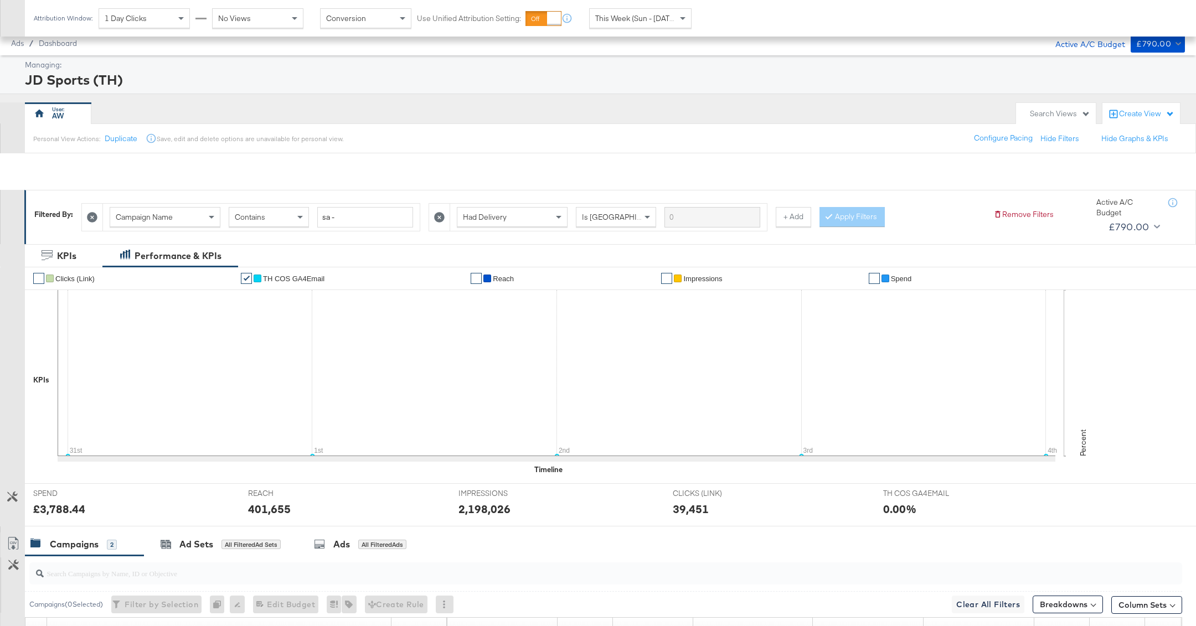
scroll to position [204, 0]
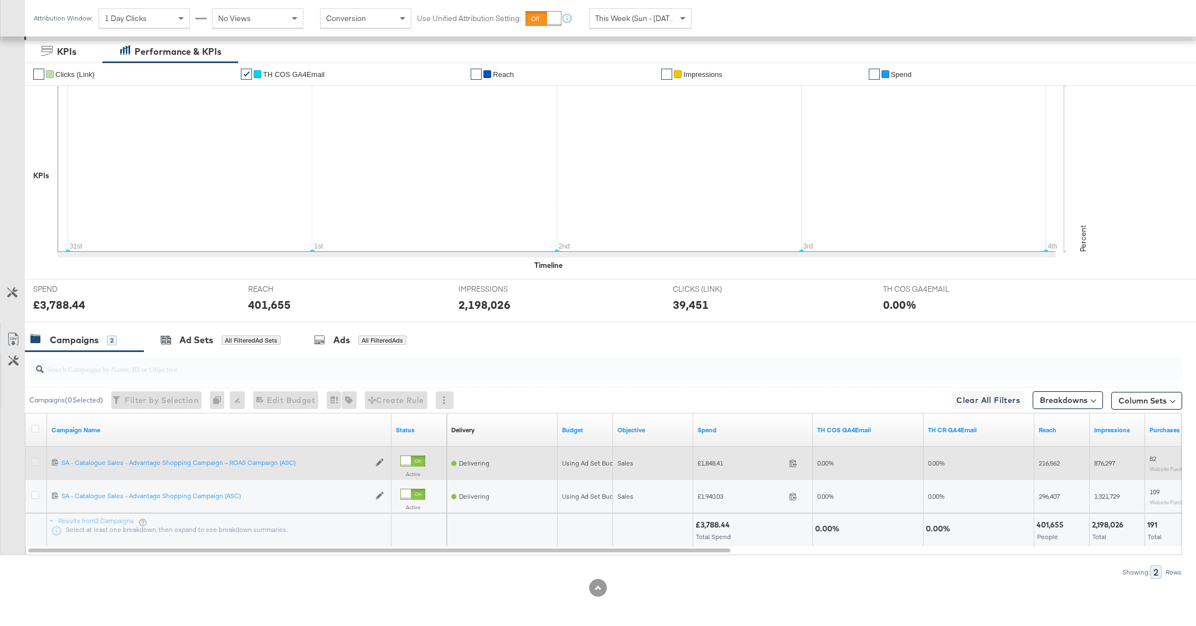
click at [31, 461] on icon at bounding box center [35, 462] width 8 height 8
click at [0, 0] on input "checkbox" at bounding box center [0, 0] width 0 height 0
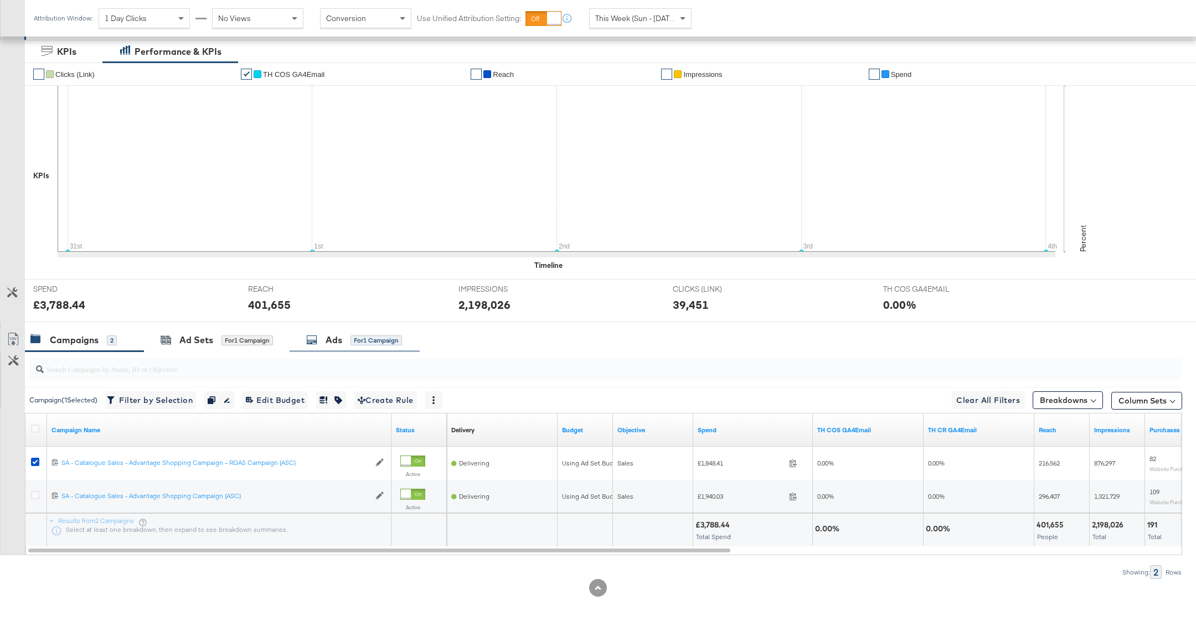
click at [364, 340] on div "for 1 Campaign" at bounding box center [375, 341] width 51 height 10
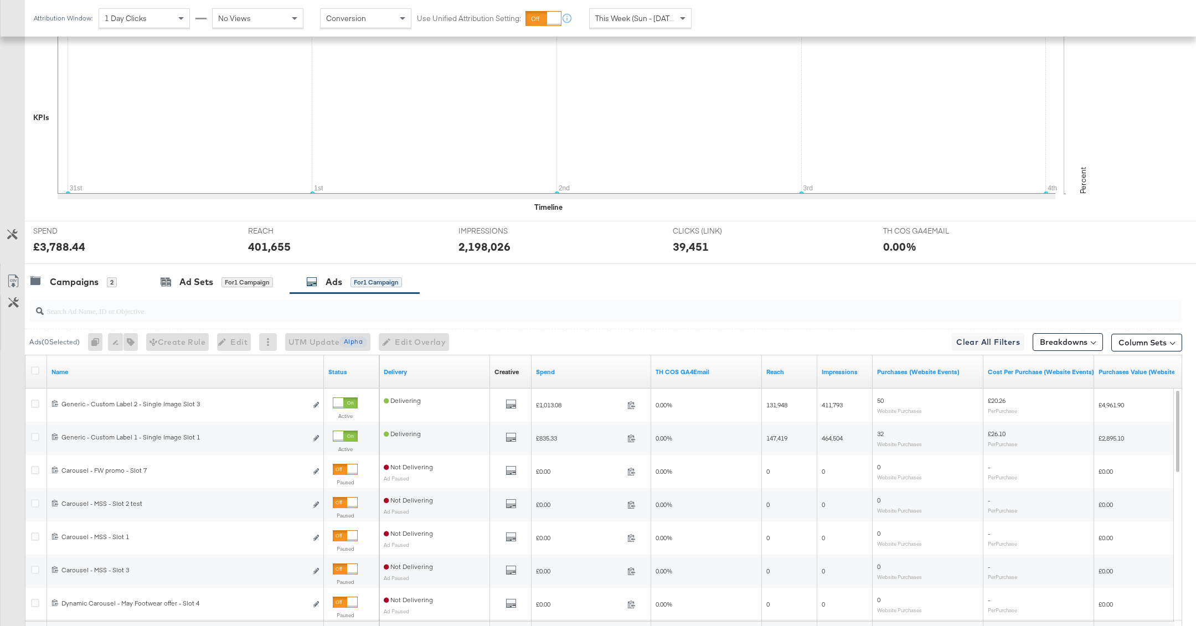
scroll to position [272, 0]
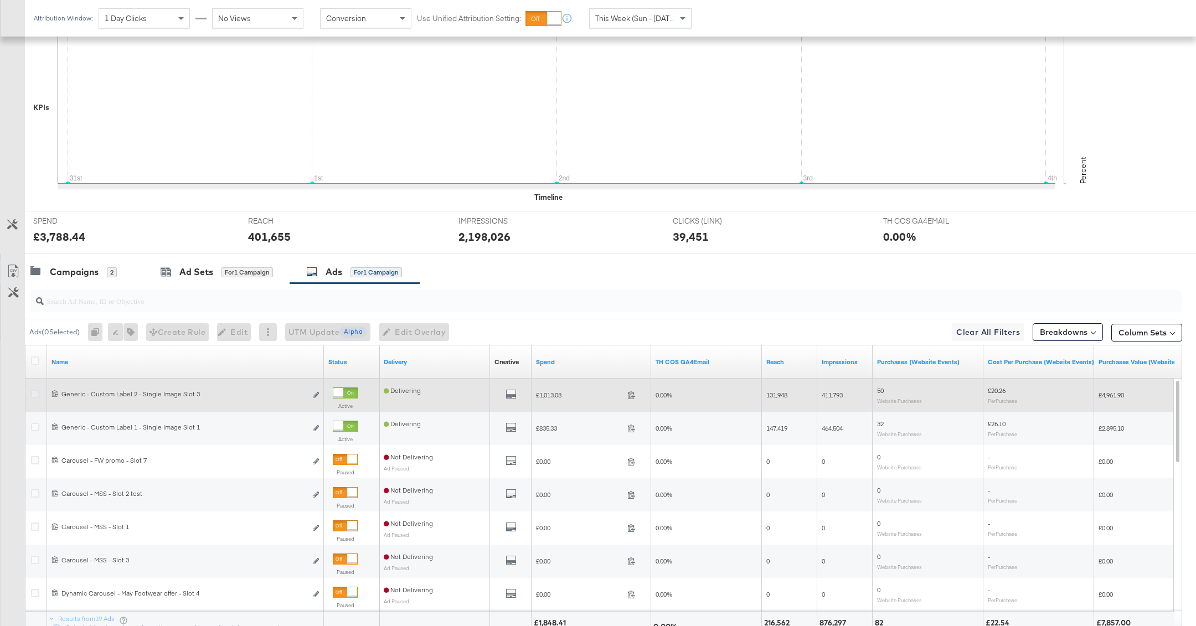
click at [33, 390] on icon at bounding box center [35, 394] width 8 height 8
click at [0, 0] on input "checkbox" at bounding box center [0, 0] width 0 height 0
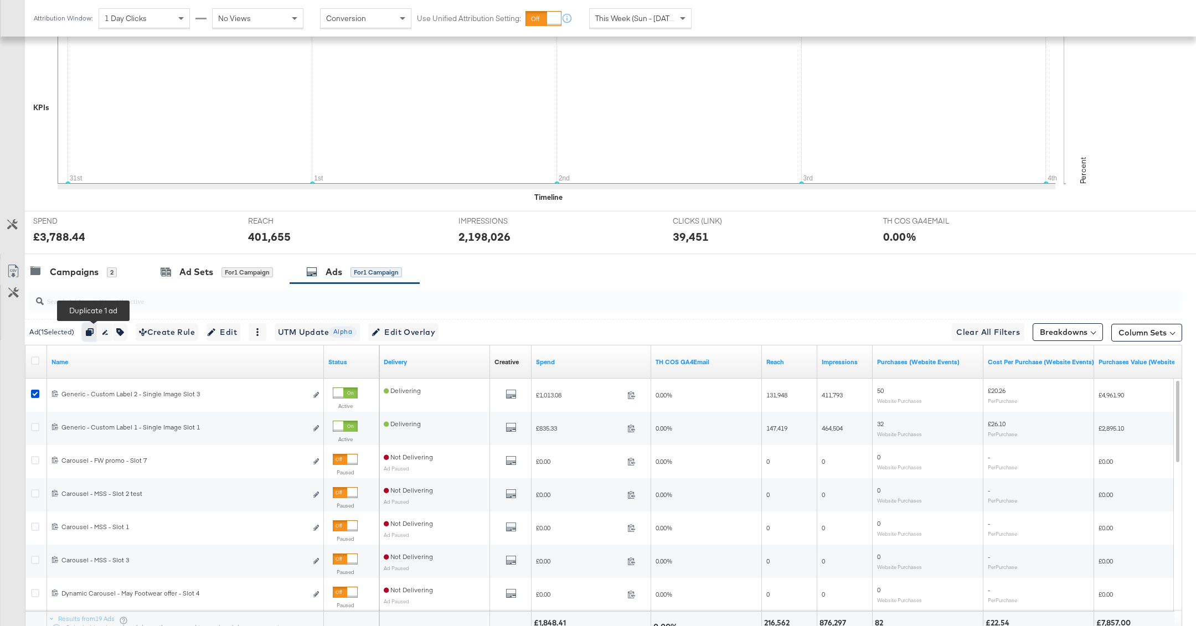
click at [94, 334] on button "button" at bounding box center [90, 332] width 15 height 18
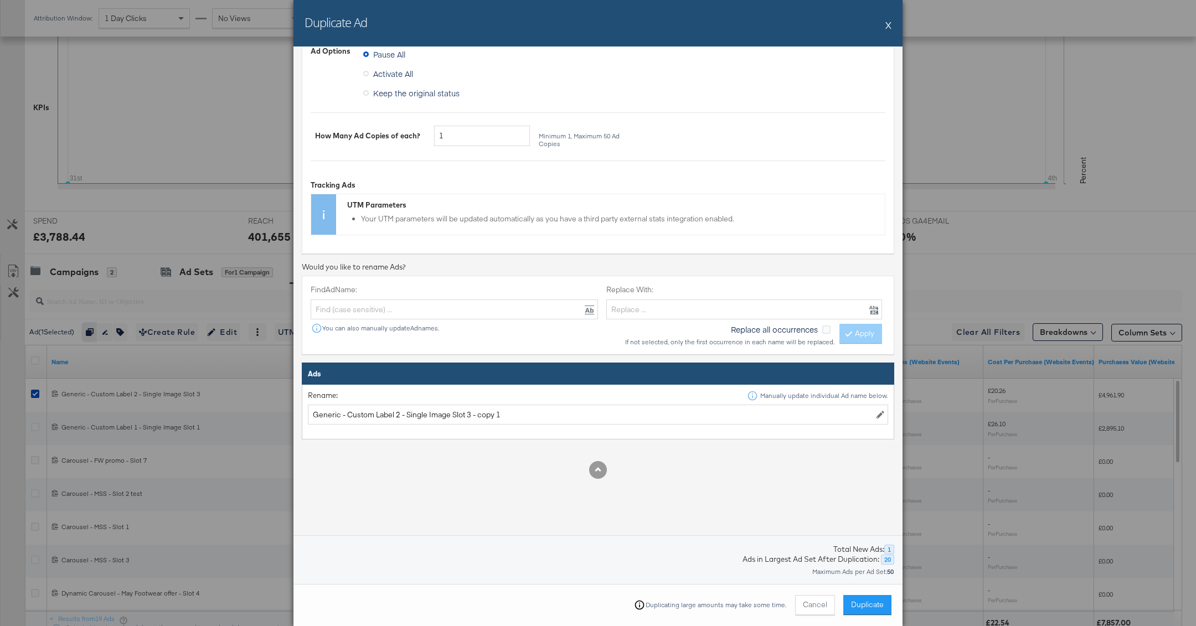
scroll to position [101, 0]
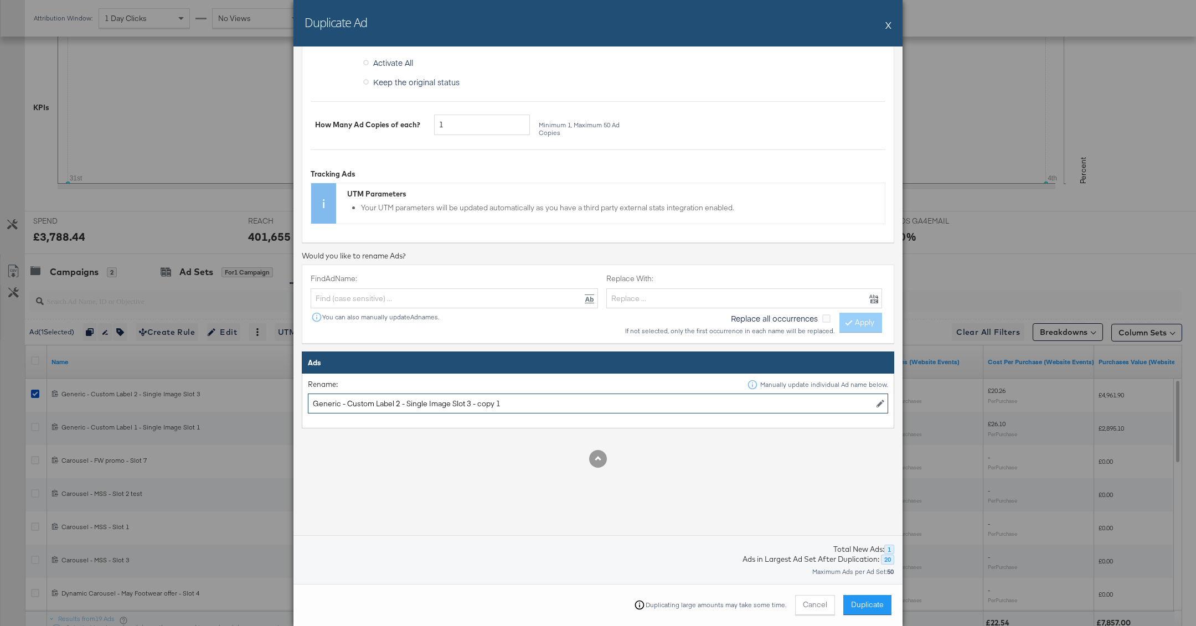
drag, startPoint x: 466, startPoint y: 403, endPoint x: 638, endPoint y: 402, distance: 171.6
click at [634, 403] on input "Generic - Custom Label 2 - Single Image Slot 3 - copy 1" at bounding box center [598, 404] width 580 height 20
type input "Generic - Custom Label 2 - Single Image Slot"
click at [862, 610] on button "Duplicate" at bounding box center [867, 605] width 48 height 20
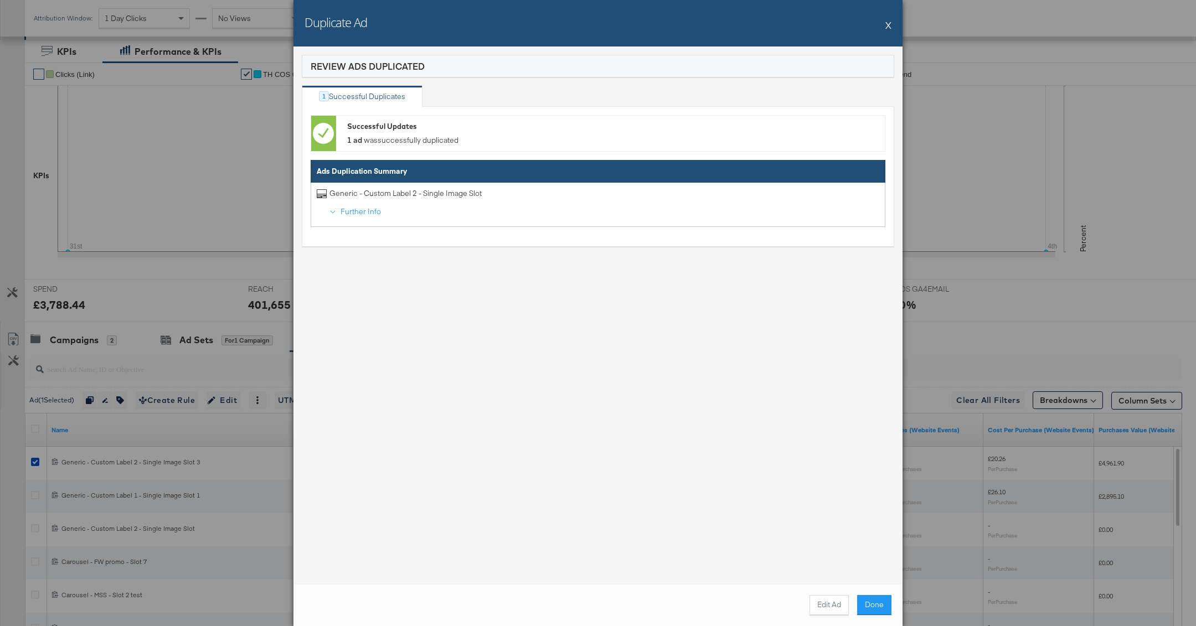
scroll to position [272, 0]
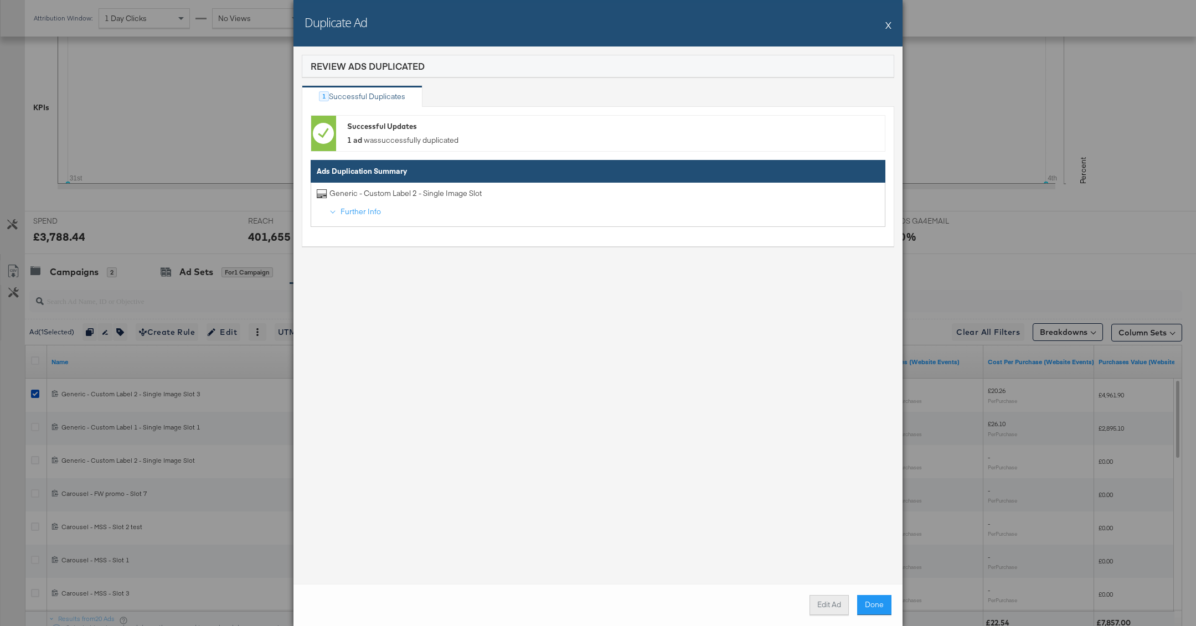
click at [831, 606] on button "Edit Ad" at bounding box center [829, 605] width 39 height 20
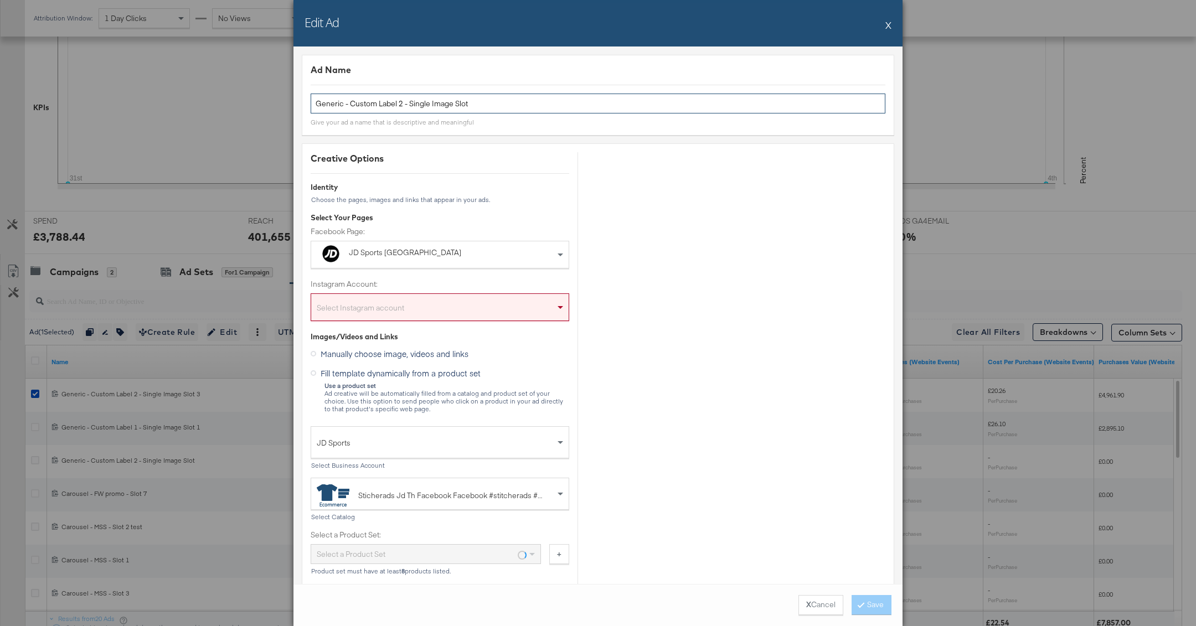
click at [485, 104] on input "Generic - Custom Label 2 - Single Image Slot" at bounding box center [598, 104] width 575 height 20
click at [470, 301] on div "Select Instagram account" at bounding box center [439, 309] width 257 height 22
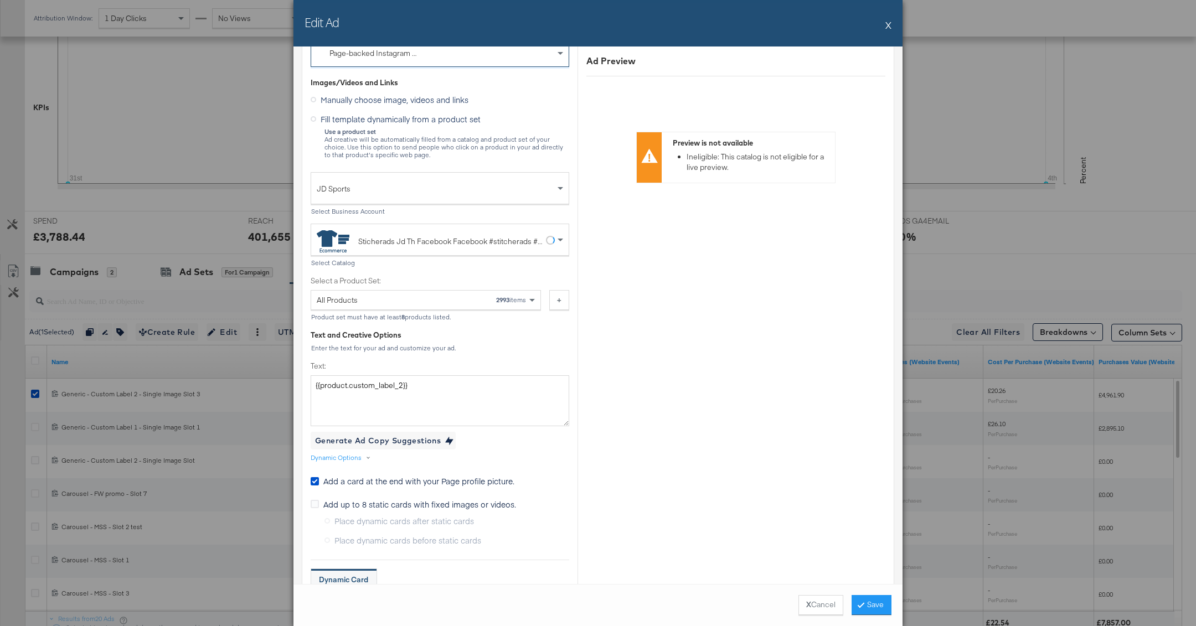
scroll to position [256, 0]
click at [441, 387] on textarea "{{product.custom_label_2}}" at bounding box center [440, 399] width 259 height 51
click at [416, 380] on textarea "{{product.custom_label_2}}" at bounding box center [440, 399] width 259 height 51
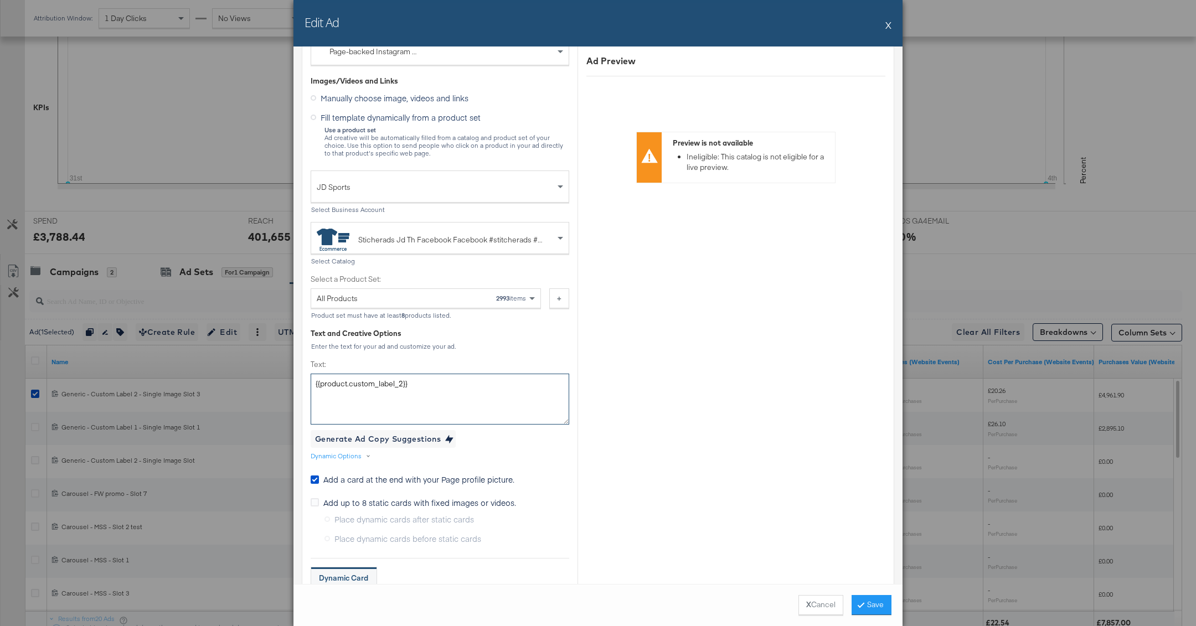
click at [416, 380] on textarea "{{product.custom_label_2}}" at bounding box center [440, 399] width 259 height 51
paste textarea "โปรเด็ด 9.9 ที่ JD Sports🔥 ทั้งหน้าร้านและออนไลน์* *ลดทันที 600.- เมื่อช้อปครบ …"
type textarea "โปรเด็ด 9.9 ที่ JD Sports🔥 ทั้งหน้าร้านและออนไลน์* *ลดทันที 600.- เมื่อช้อปครบ …"
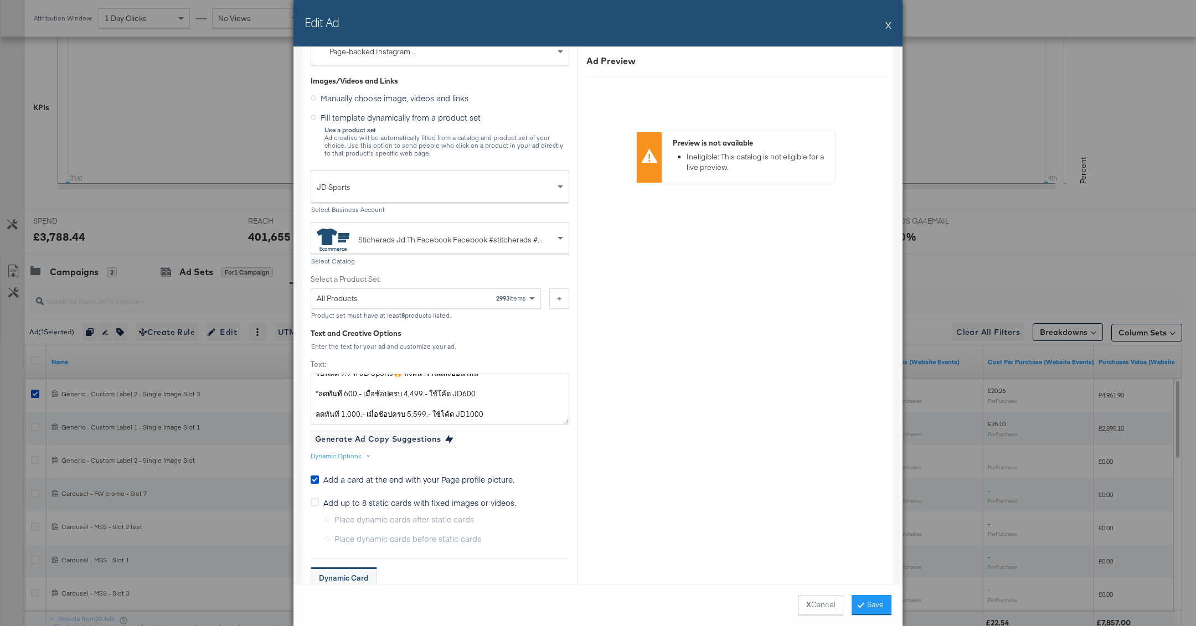
click at [516, 354] on div "Creative Options Identity Choose the pages, images and links that appear in you…" at bounding box center [440, 629] width 259 height 1466
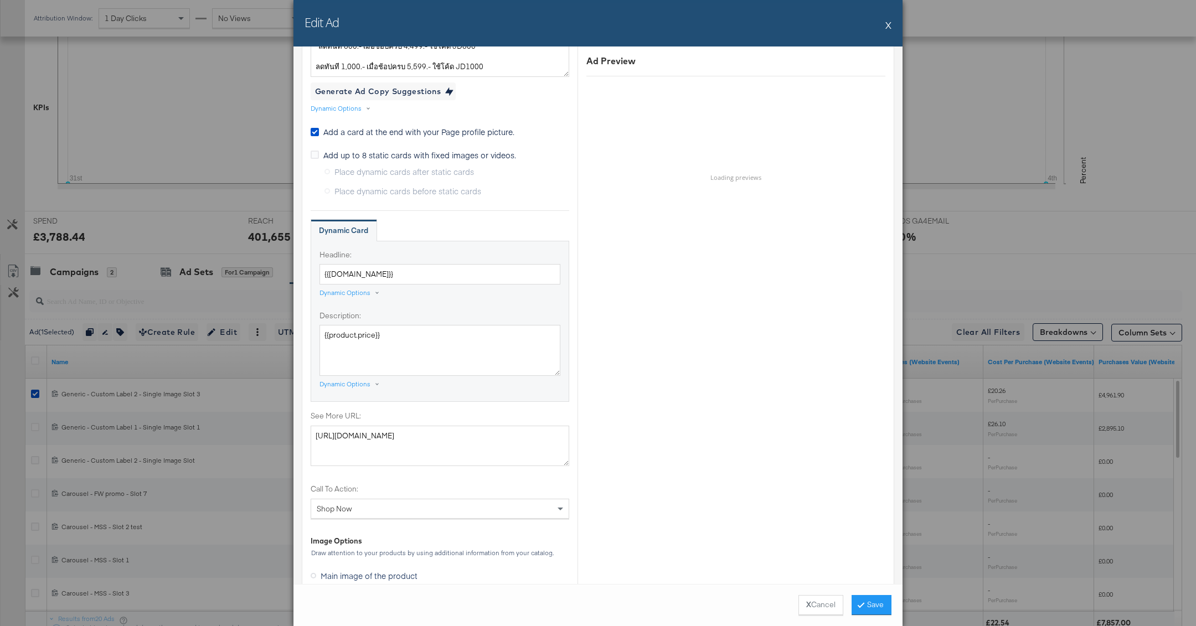
scroll to position [811, 0]
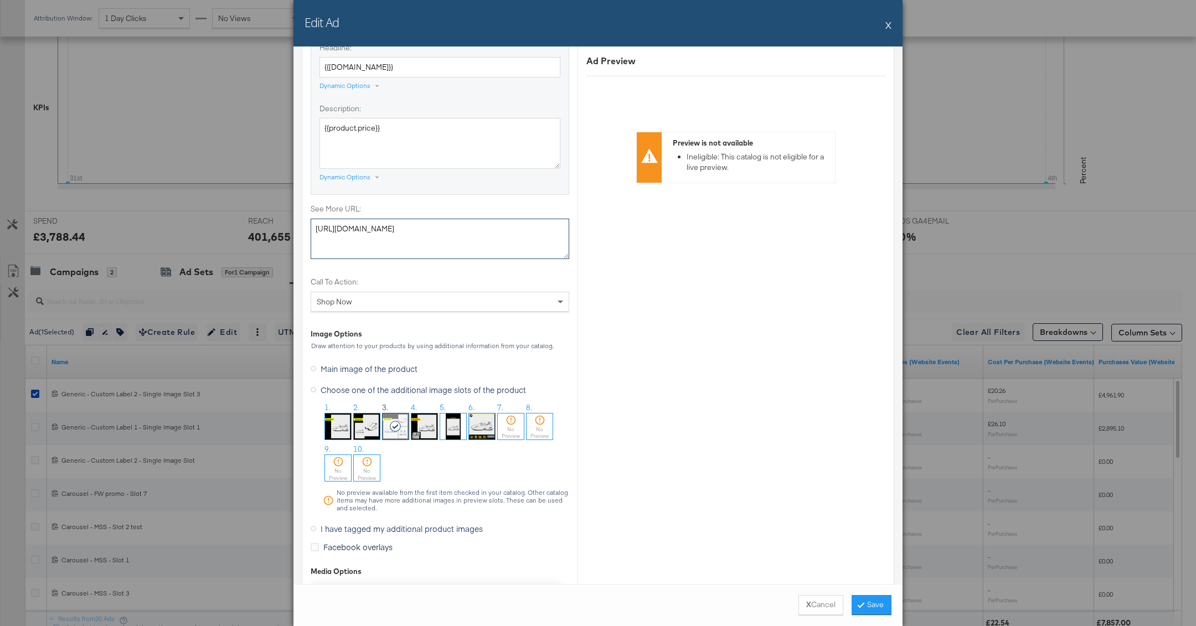
click at [399, 251] on textarea "https://www.jdsports.co.th/" at bounding box center [440, 239] width 259 height 41
paste textarea "collections/campaign-99-promo"
type textarea "https://www.jdsports.co.th/collections/campaign-99-promo"
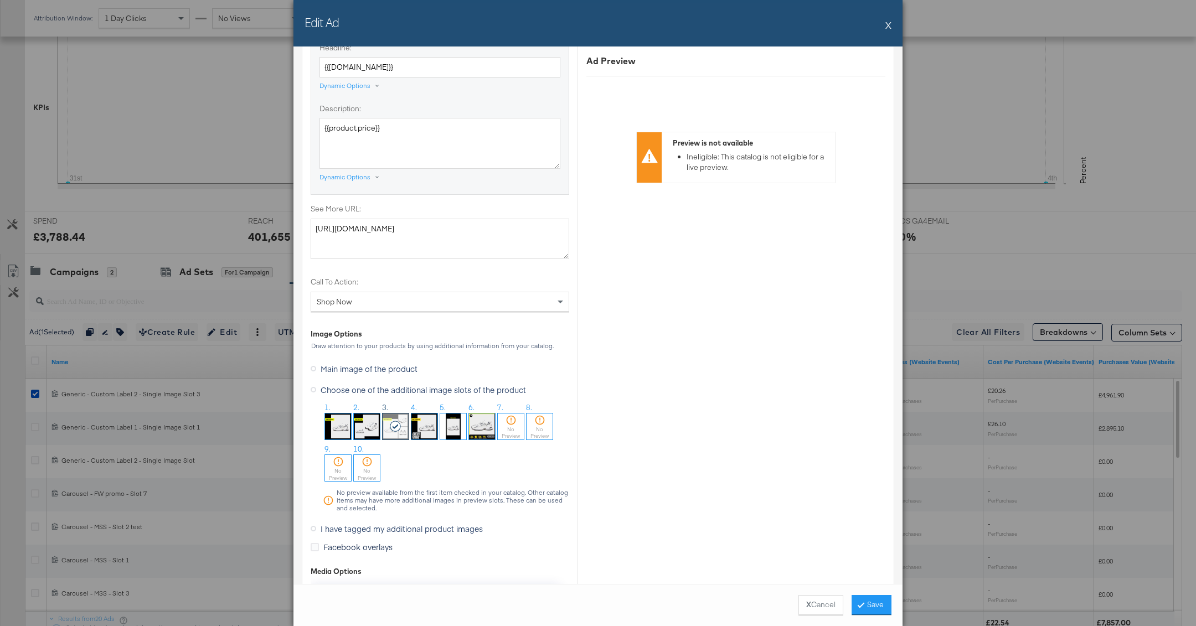
click at [515, 279] on label "Call To Action:" at bounding box center [440, 282] width 259 height 11
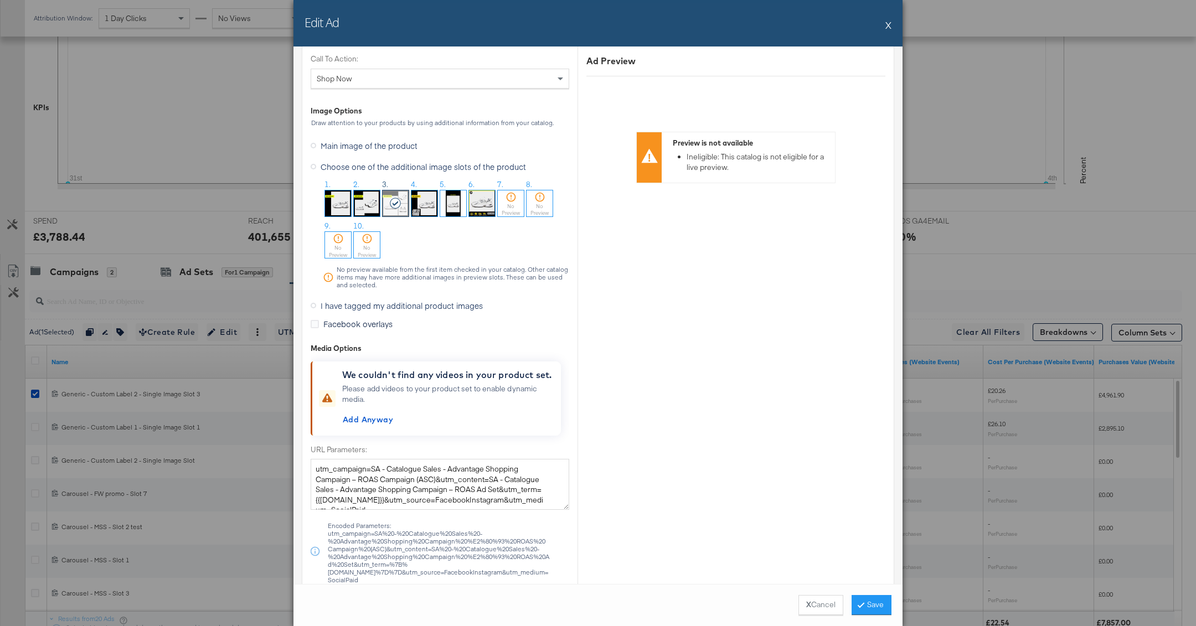
scroll to position [1018, 0]
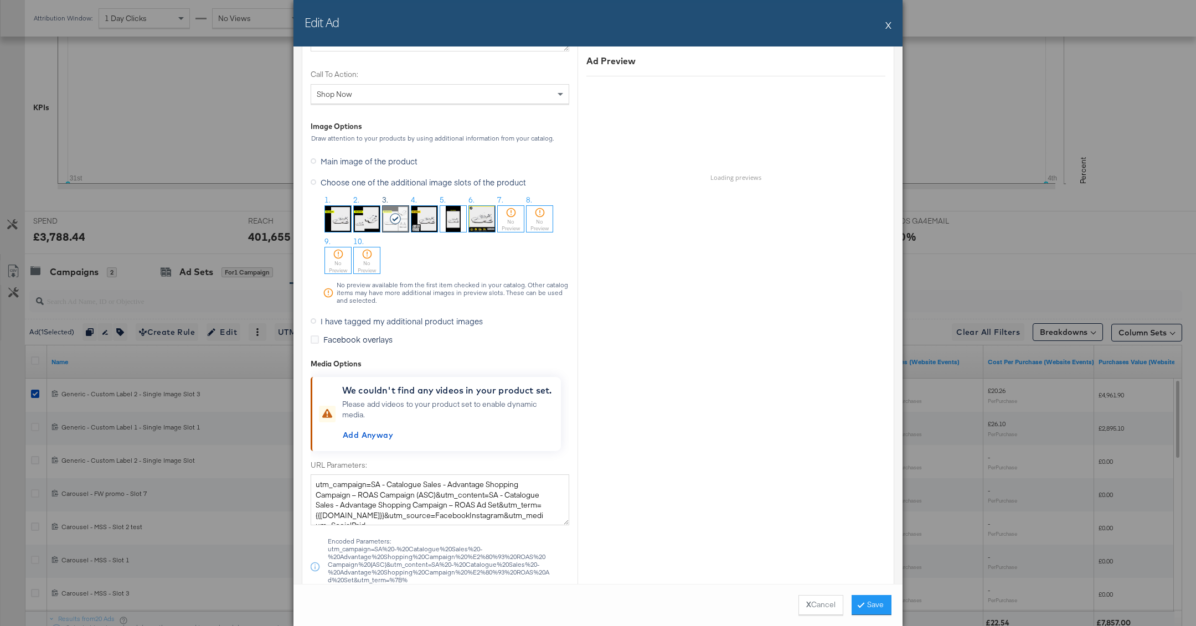
click at [512, 219] on div "No Preview" at bounding box center [511, 225] width 26 height 14
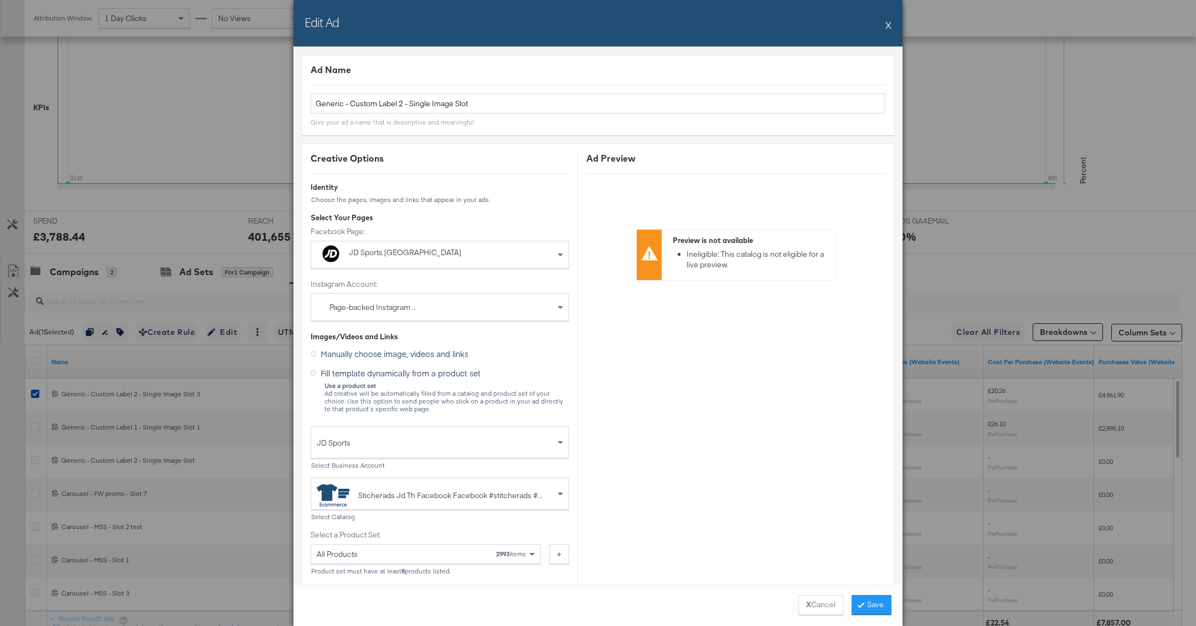
scroll to position [88, 0]
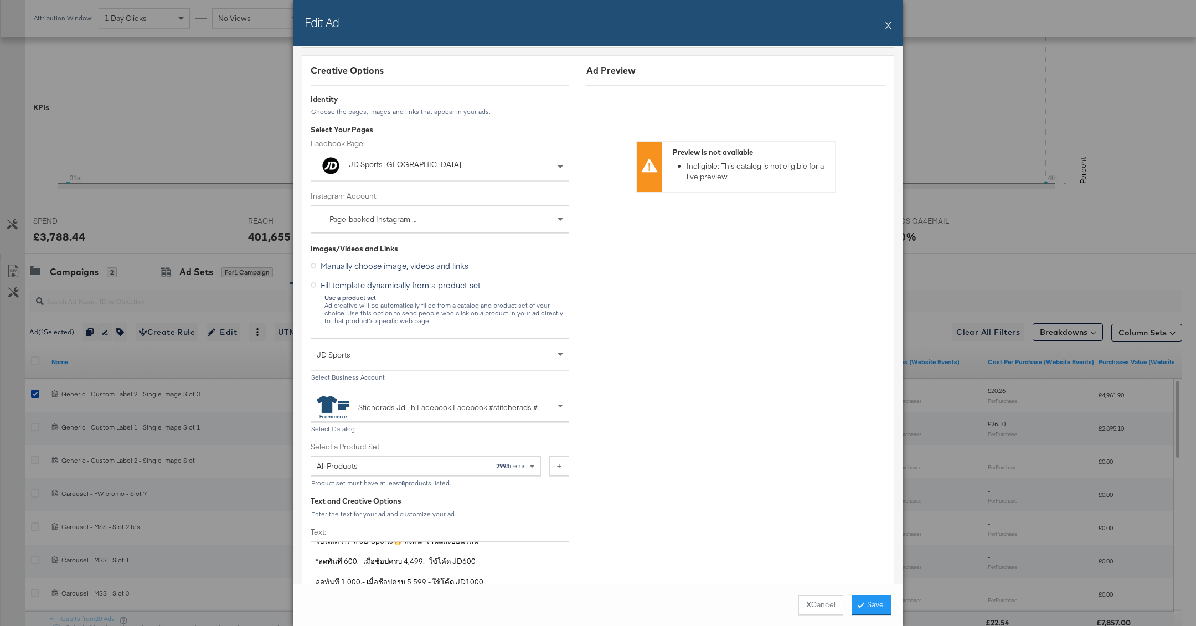
click at [421, 472] on div "All Products 2993 items" at bounding box center [422, 466] width 210 height 19
type input "9.9"
click at [507, 446] on label "Select a Product Set:" at bounding box center [426, 447] width 230 height 11
click at [871, 607] on button "Save" at bounding box center [872, 605] width 40 height 20
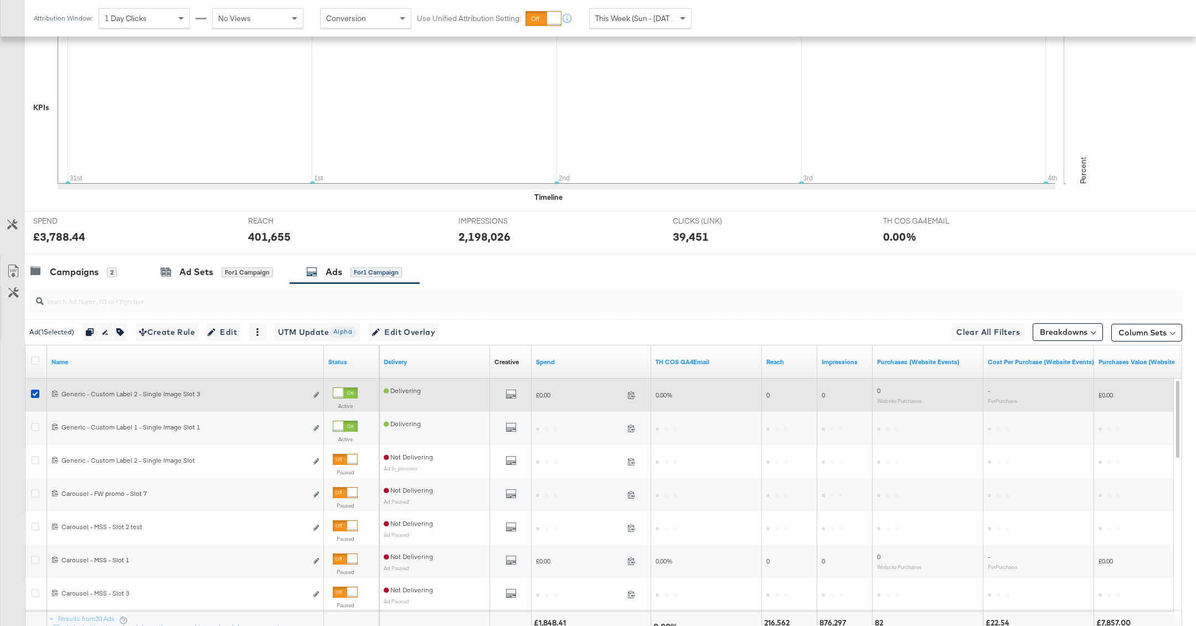
click at [30, 388] on div at bounding box center [37, 395] width 20 height 20
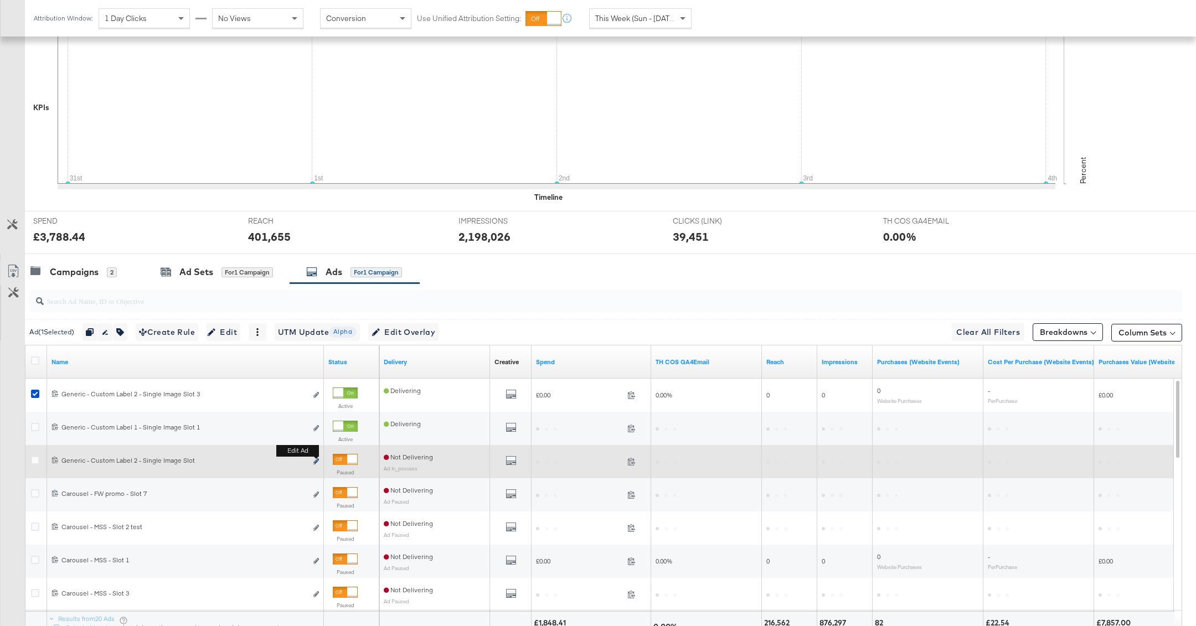
click at [316, 457] on button "Edit ad" at bounding box center [316, 462] width 7 height 12
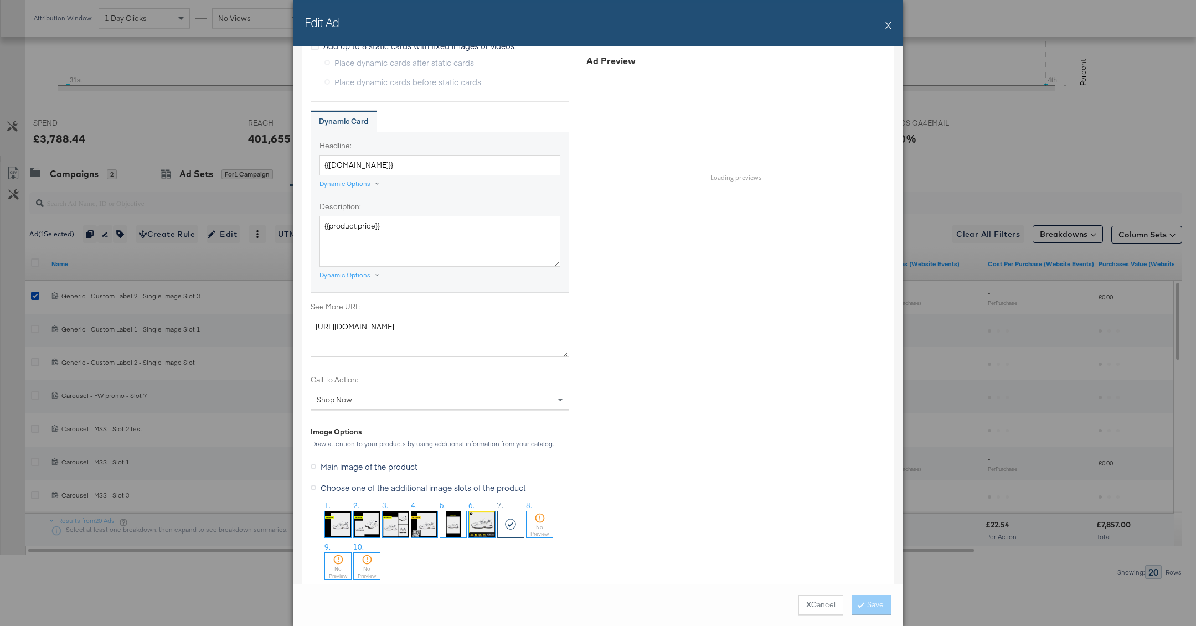
scroll to position [0, 0]
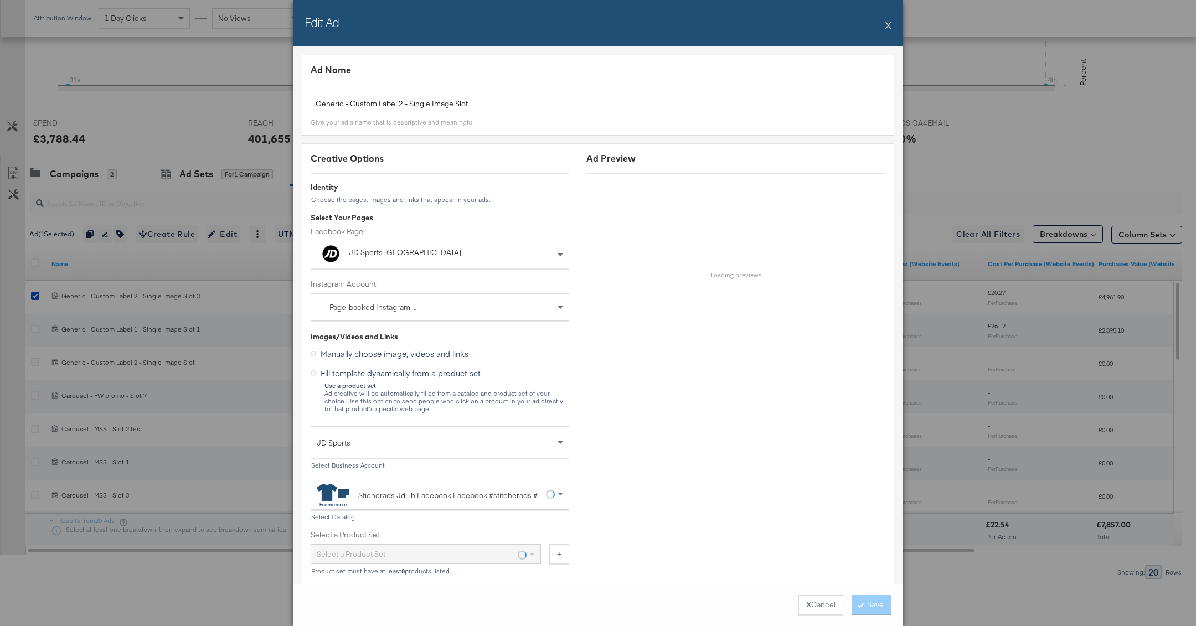
click at [509, 101] on input "Generic - Custom Label 2 - Single Image Slot" at bounding box center [598, 104] width 575 height 20
type input "Generic - Custom Label 2 - Single Image Slot 7"
click at [866, 601] on button "Save" at bounding box center [872, 605] width 40 height 20
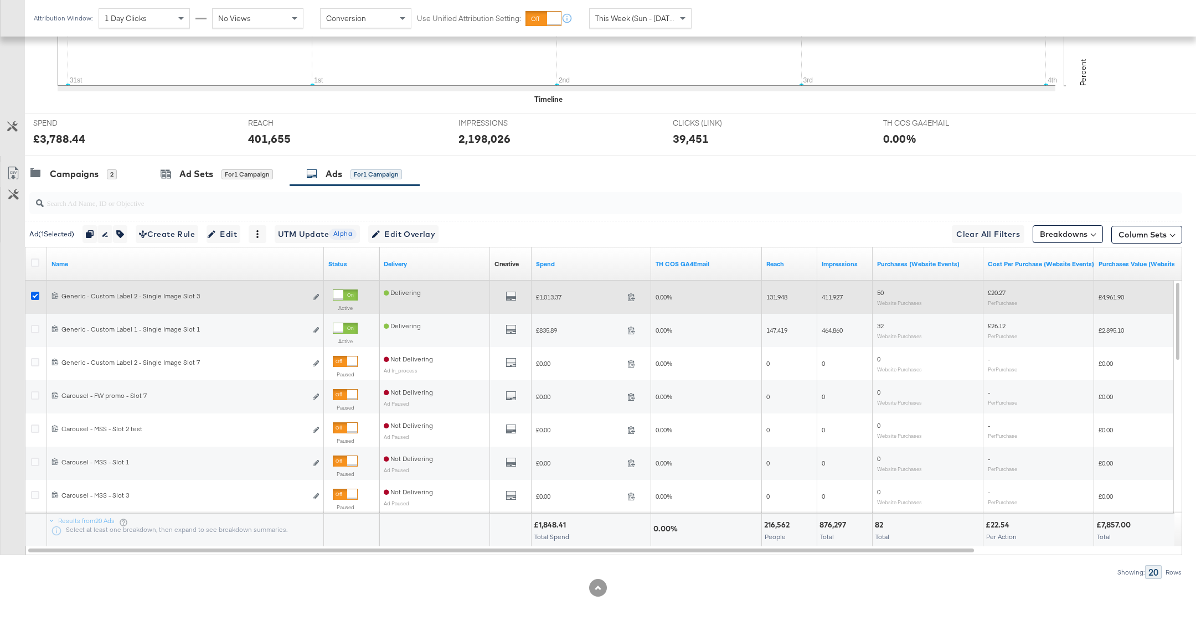
click at [35, 295] on icon at bounding box center [35, 296] width 8 height 8
click at [0, 0] on input "checkbox" at bounding box center [0, 0] width 0 height 0
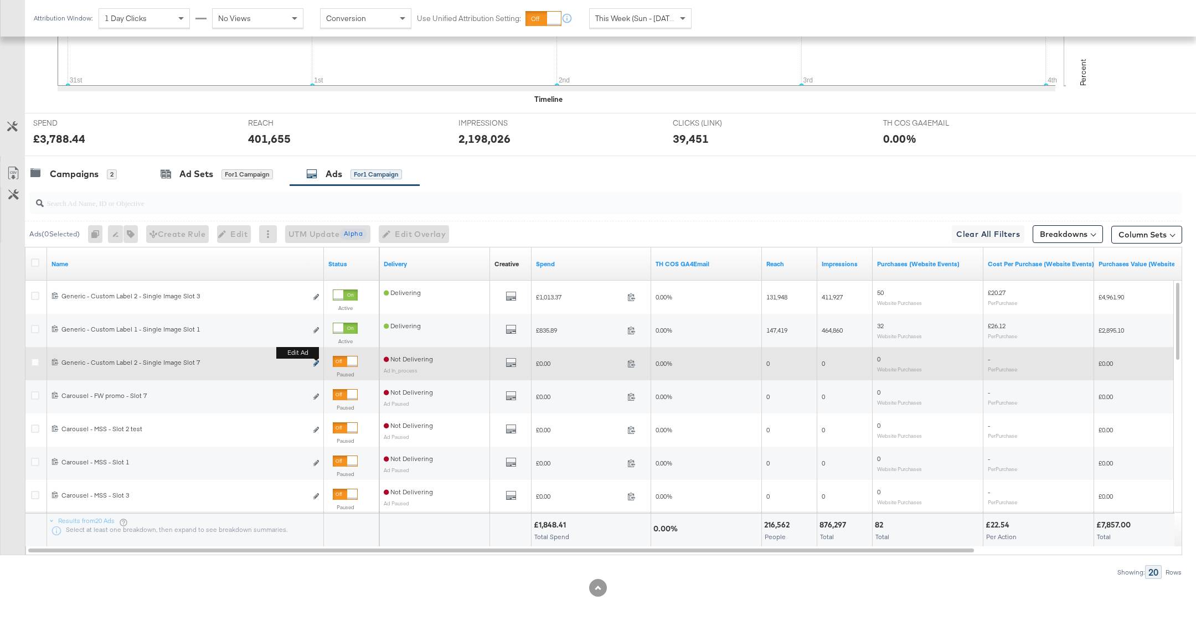
click at [315, 360] on icon "link" at bounding box center [316, 363] width 6 height 6
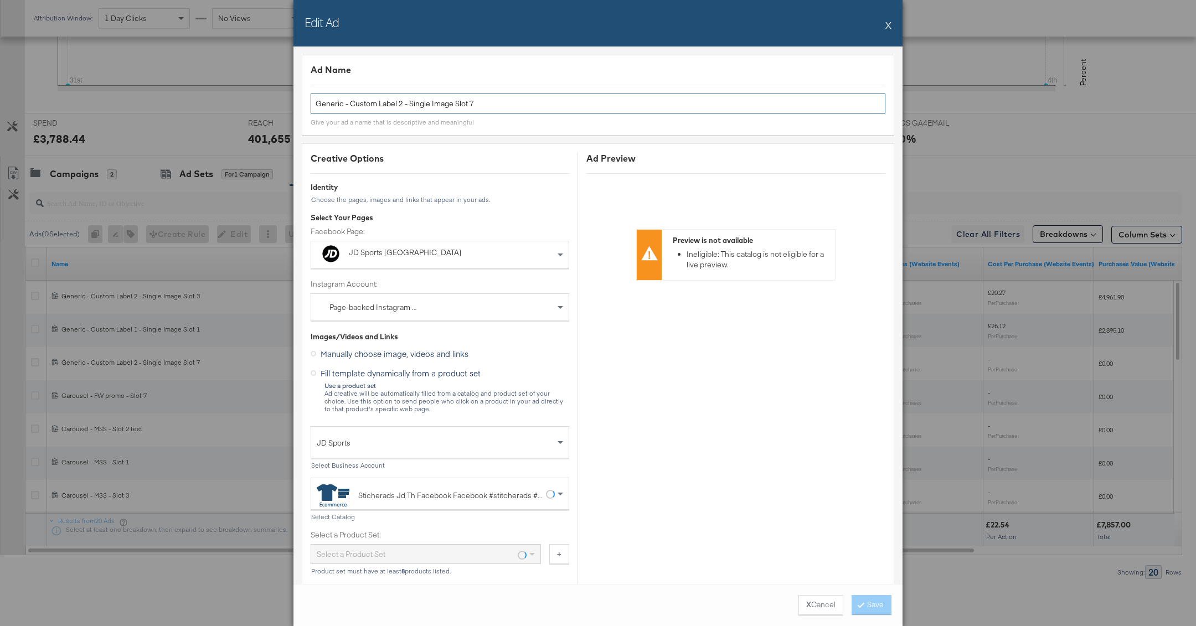
drag, startPoint x: 403, startPoint y: 105, endPoint x: 232, endPoint y: 107, distance: 171.1
click at [232, 107] on div "Edit Ad X Ad Name Generic - Custom Label 2 - Single Image Slot 7 Give your ad a…" at bounding box center [598, 313] width 1196 height 626
click at [408, 107] on input "Tactical - 9.9 - Single Image Slot 7" at bounding box center [598, 104] width 575 height 20
type input "Tactical - 9.9 - Single Image - Slot 7"
click at [529, 85] on div at bounding box center [598, 85] width 575 height 1
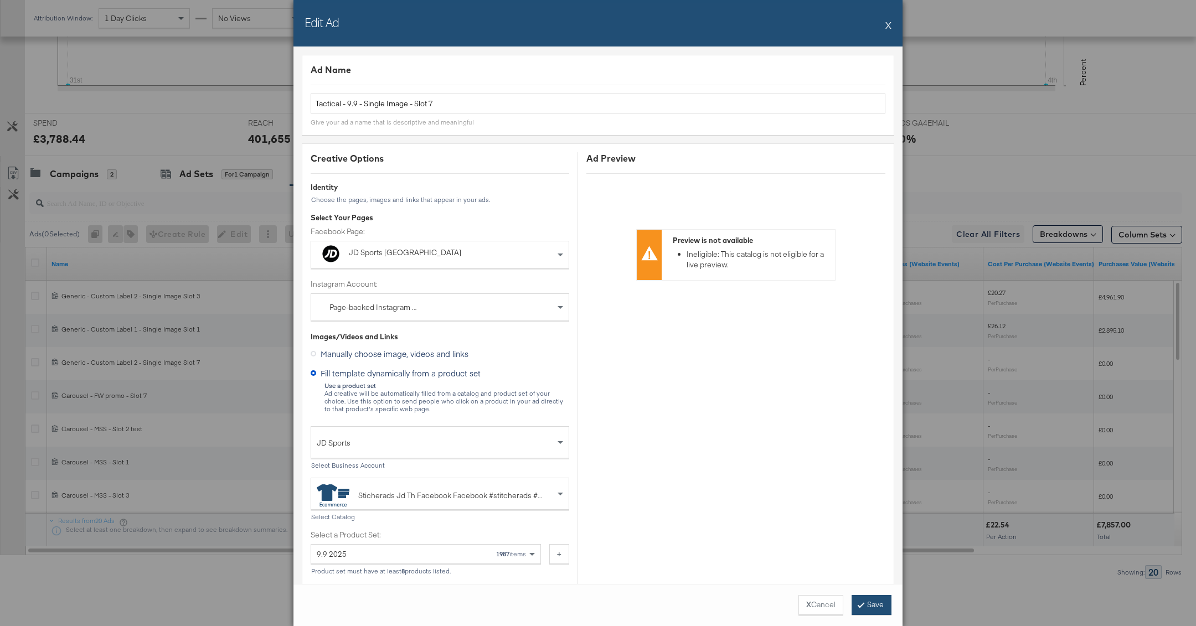
click at [870, 613] on button "Save" at bounding box center [872, 605] width 40 height 20
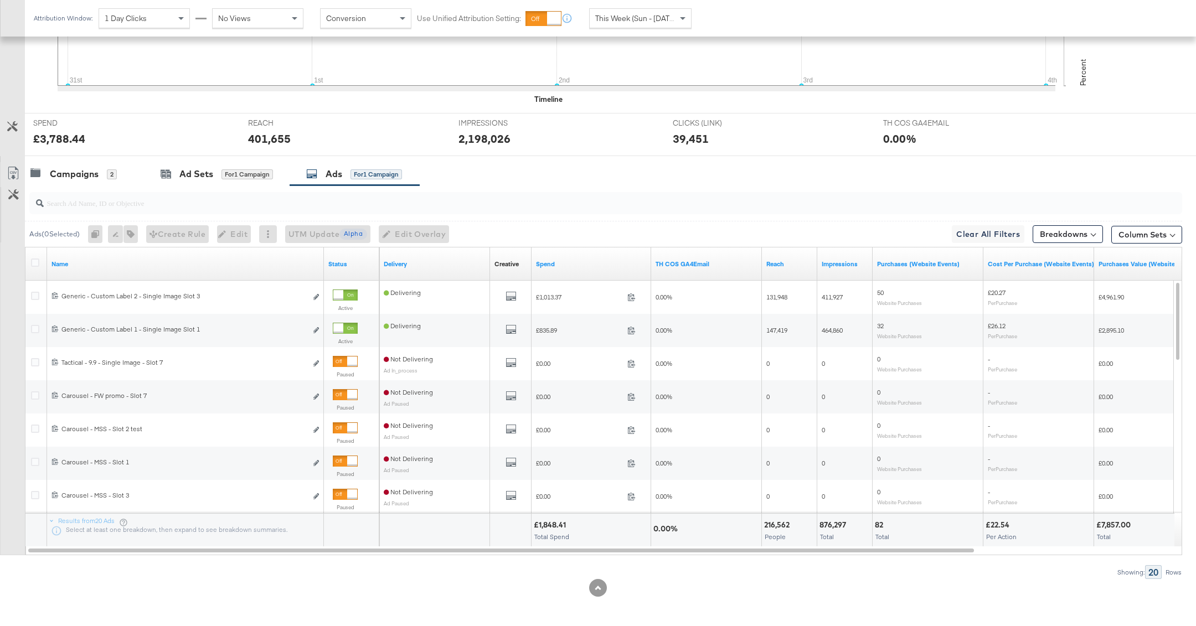
scroll to position [347, 0]
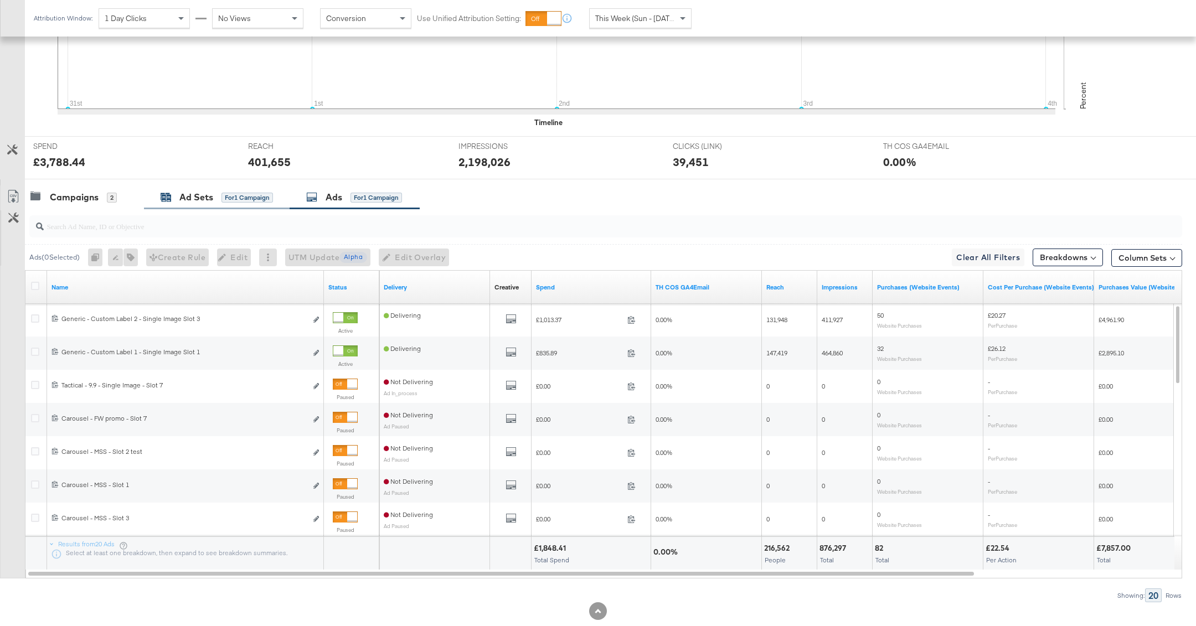
click at [180, 201] on div "Ad Sets" at bounding box center [196, 197] width 34 height 13
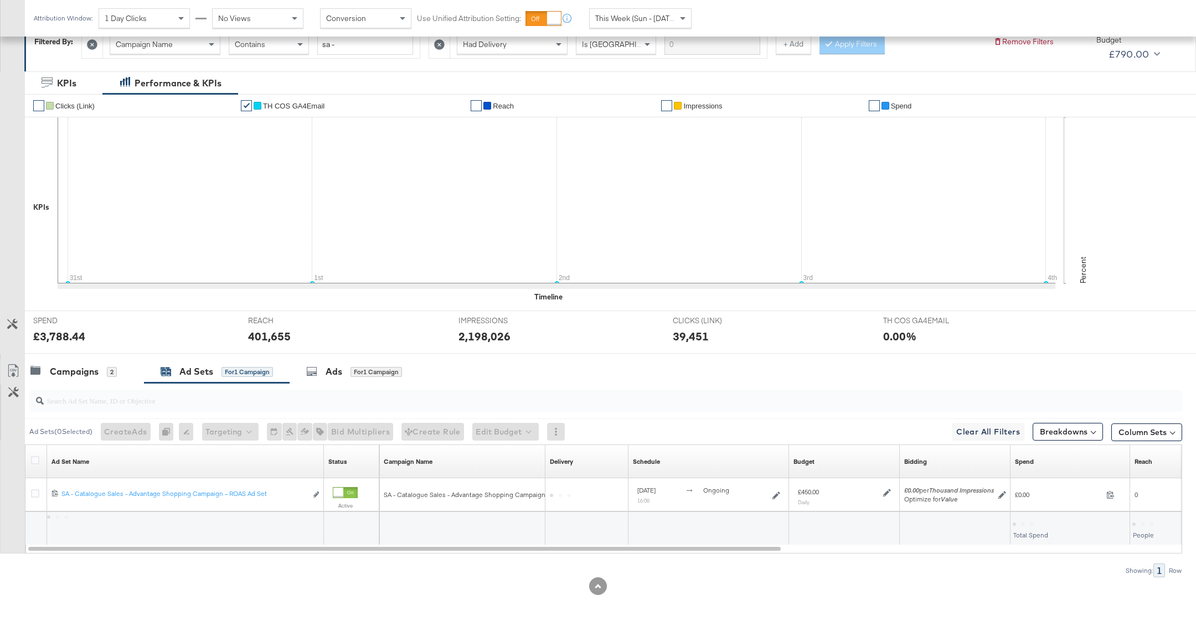
scroll to position [171, 0]
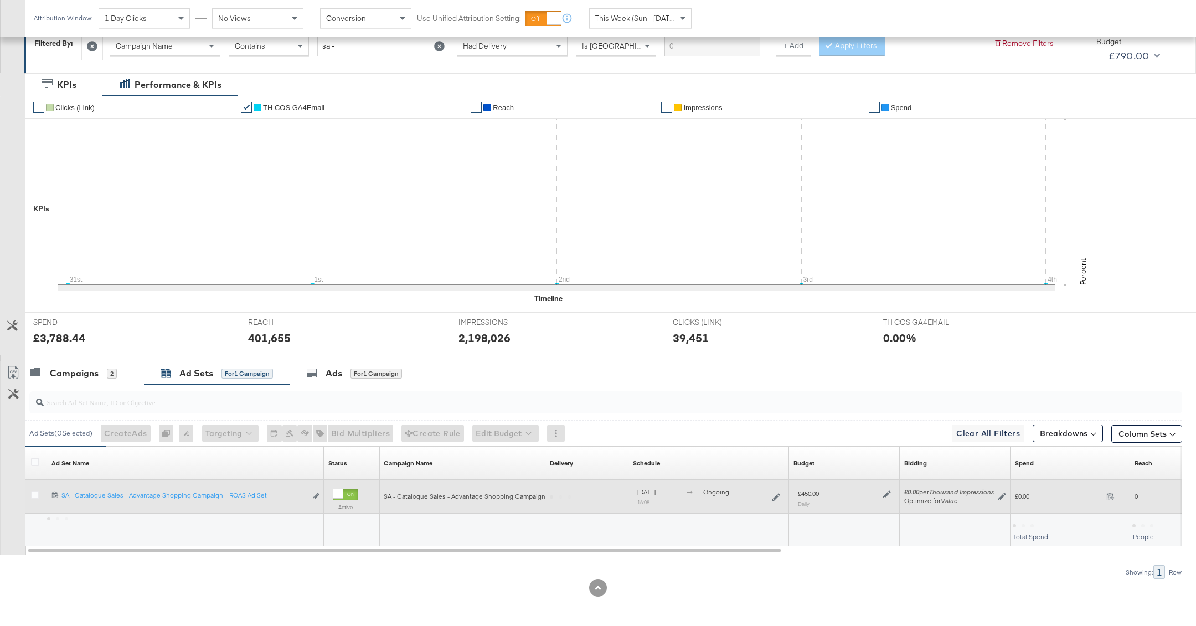
click at [36, 487] on div at bounding box center [37, 497] width 20 height 20
click at [36, 491] on icon at bounding box center [35, 495] width 8 height 8
click at [0, 0] on input "checkbox" at bounding box center [0, 0] width 0 height 0
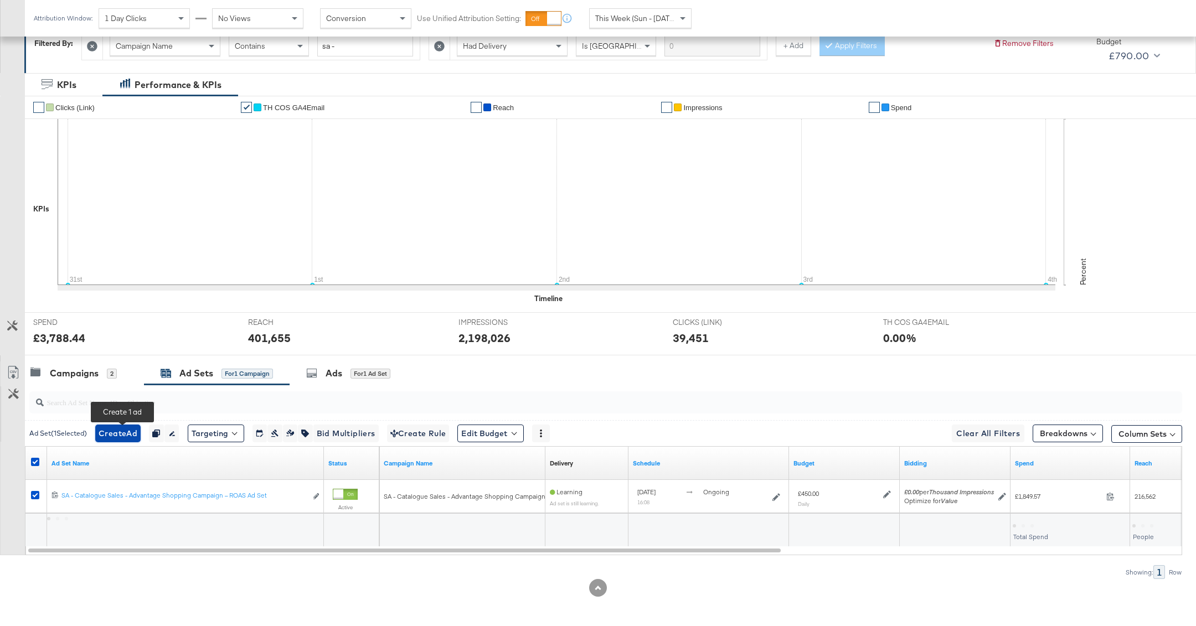
click at [121, 435] on span "Create Ad" at bounding box center [118, 434] width 39 height 14
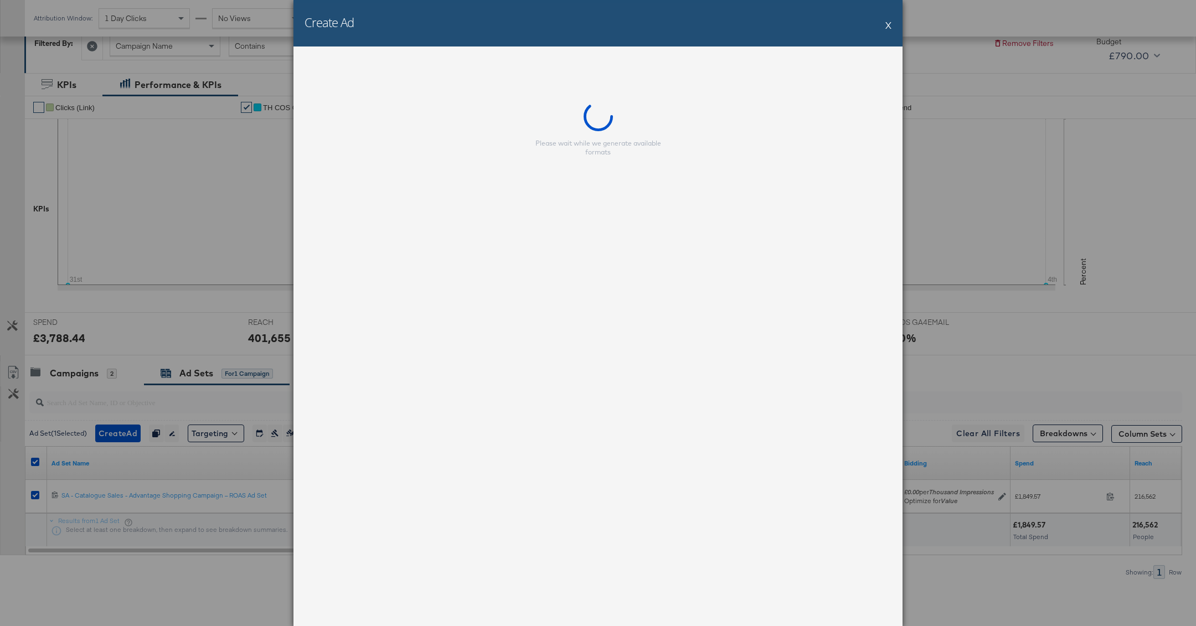
click at [477, 95] on div "Please wait while we generate available formats" at bounding box center [597, 337] width 609 height 580
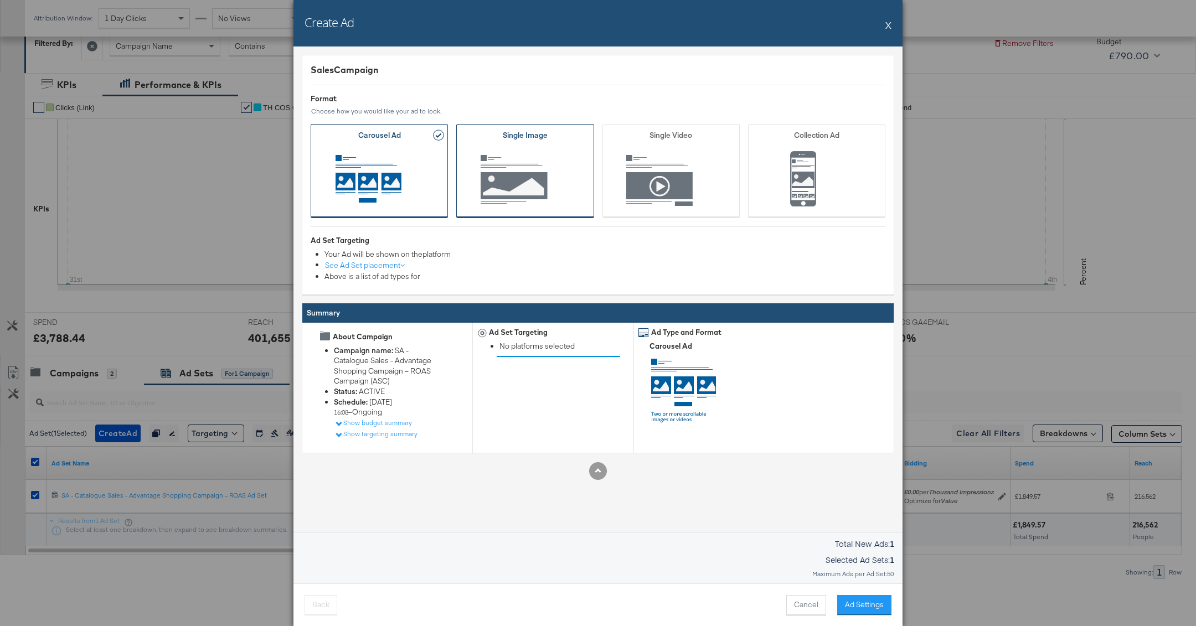
click at [515, 193] on span "Ad Format" at bounding box center [524, 180] width 103 height 61
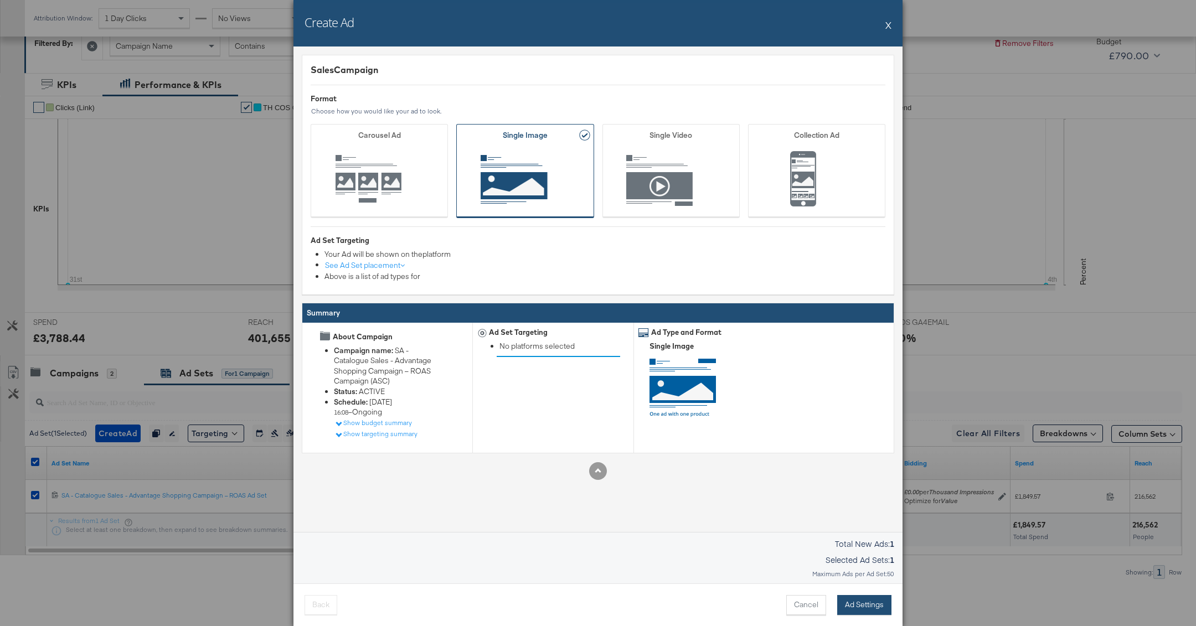
click at [852, 613] on button "Ad Settings" at bounding box center [864, 605] width 54 height 20
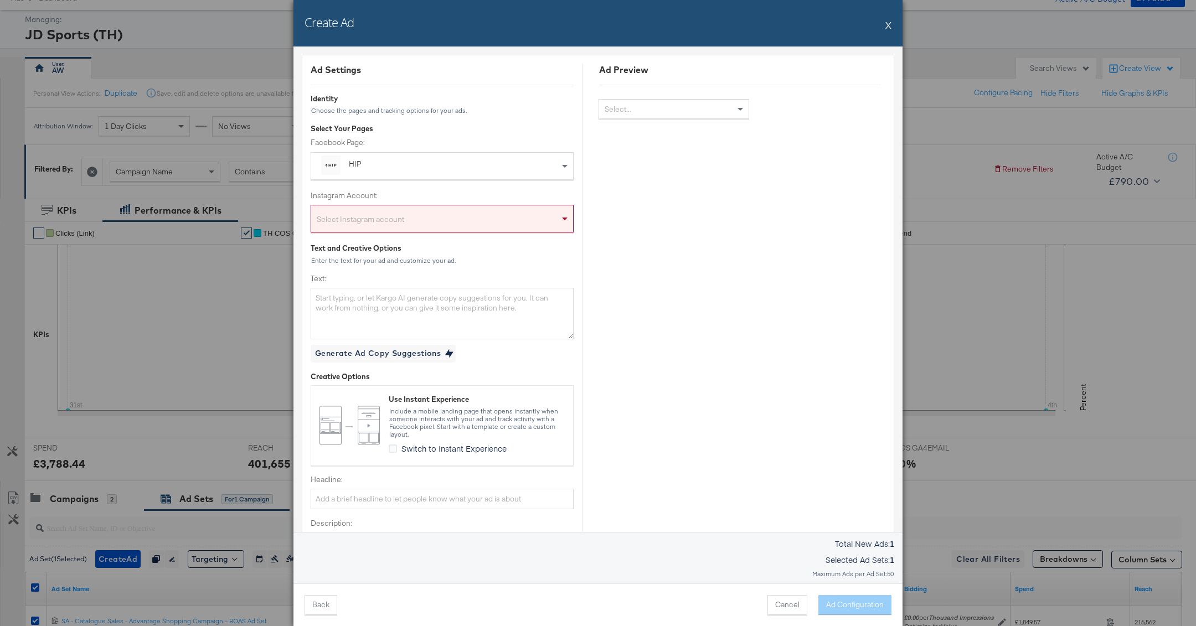
scroll to position [0, 0]
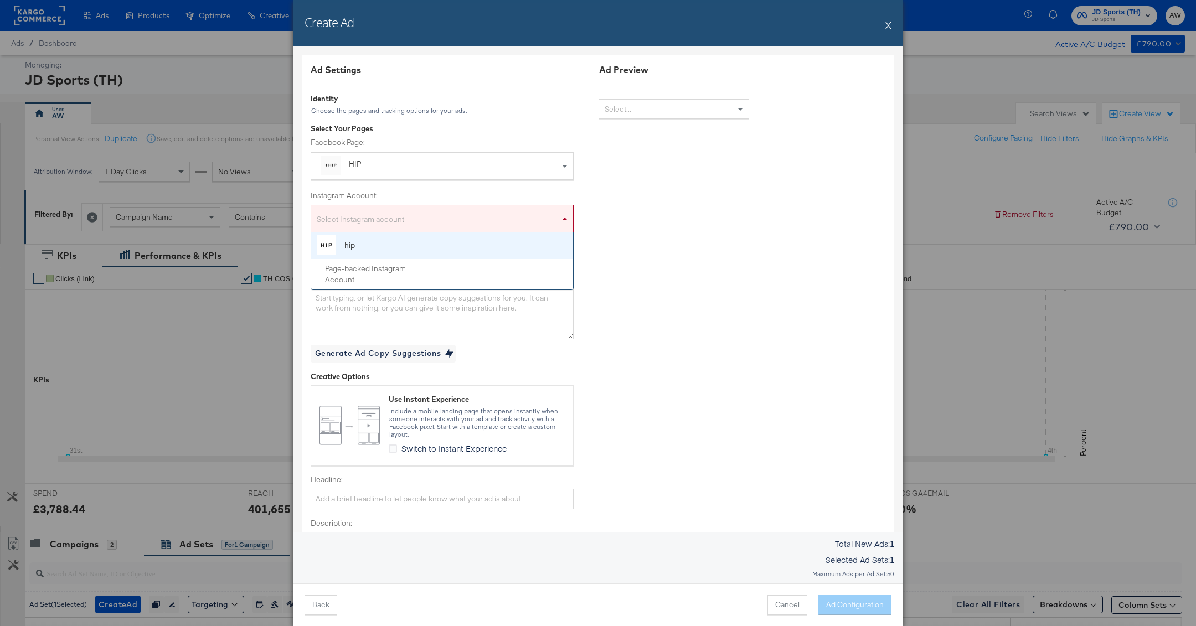
click at [437, 218] on div "Select Instagram account" at bounding box center [442, 221] width 262 height 22
click at [421, 162] on div "HIP" at bounding box center [417, 164] width 136 height 11
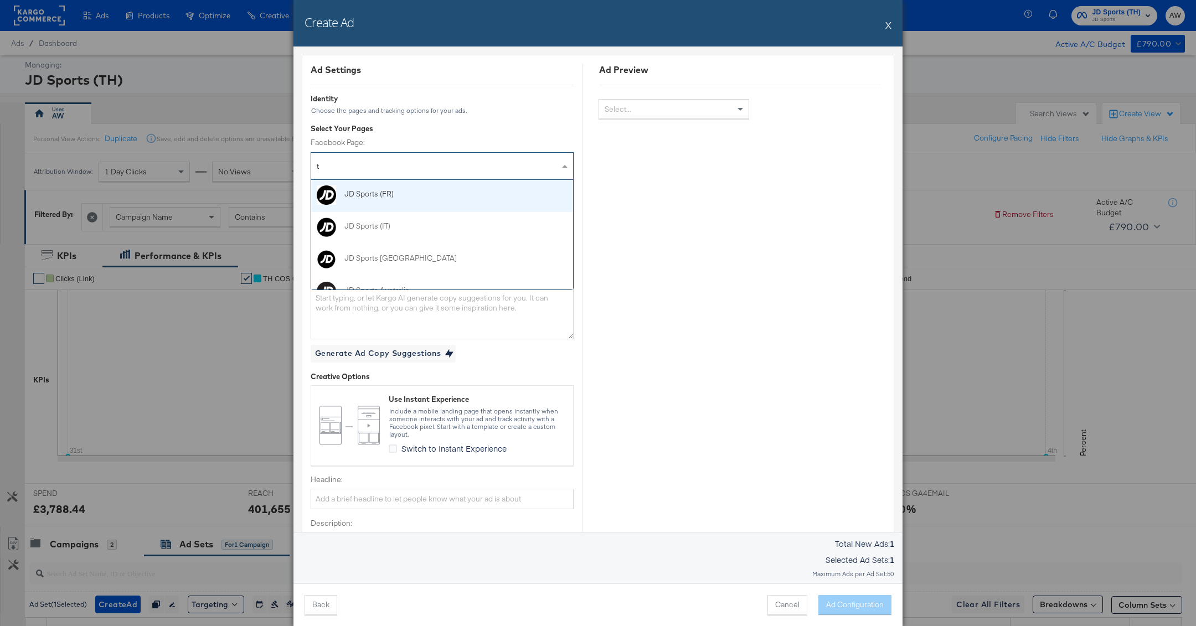
type input "th"
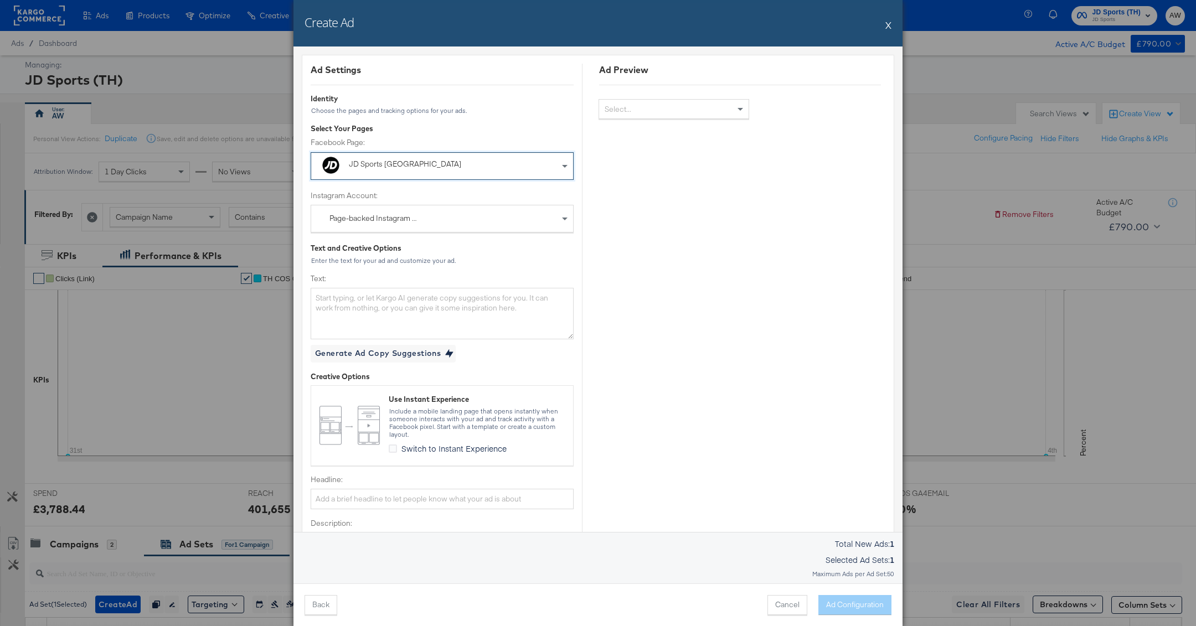
click at [417, 214] on div "Page-backed Instagram Account" at bounding box center [374, 218] width 90 height 11
click at [412, 292] on textarea "Text:" at bounding box center [442, 313] width 263 height 51
paste textarea "https://www.jdsports.co.th/collections/campaign-99-promo"
type textarea "https://www.jdsports.co.th/collections/campaign-99-promo"
click at [530, 308] on textarea "Text:" at bounding box center [442, 313] width 263 height 51
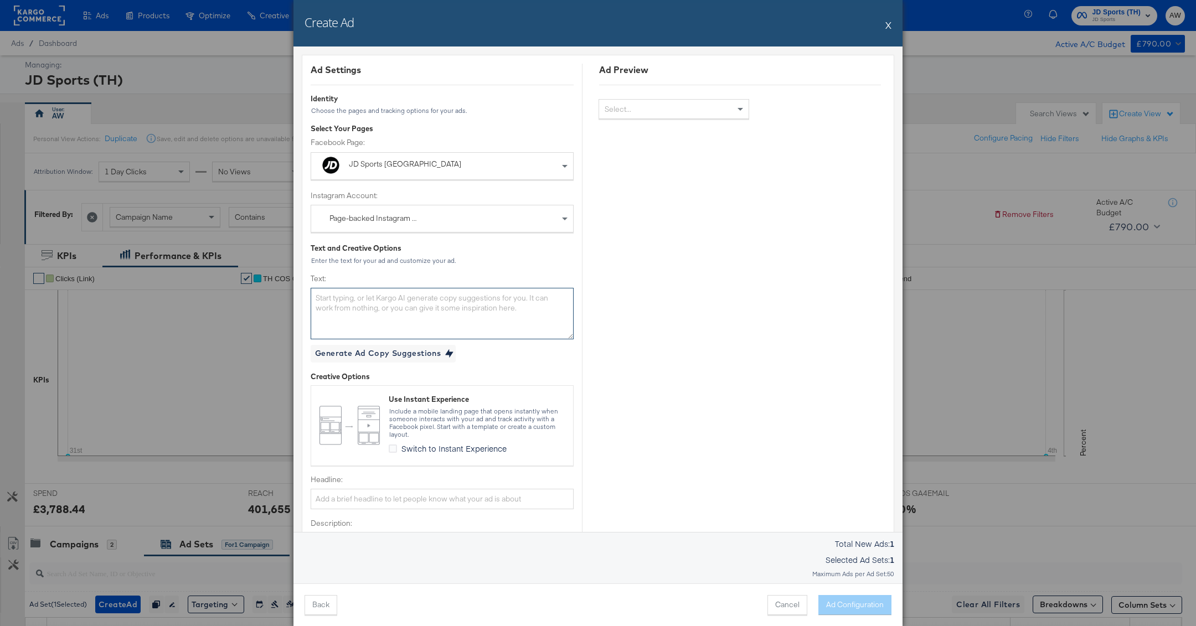
paste textarea "โปรเด็ด 9.9 ที่ JD Sports🔥 ทั้งหน้าร้านและออนไลน์* *ลดทันที 600.- เมื่อช้อปครบ …"
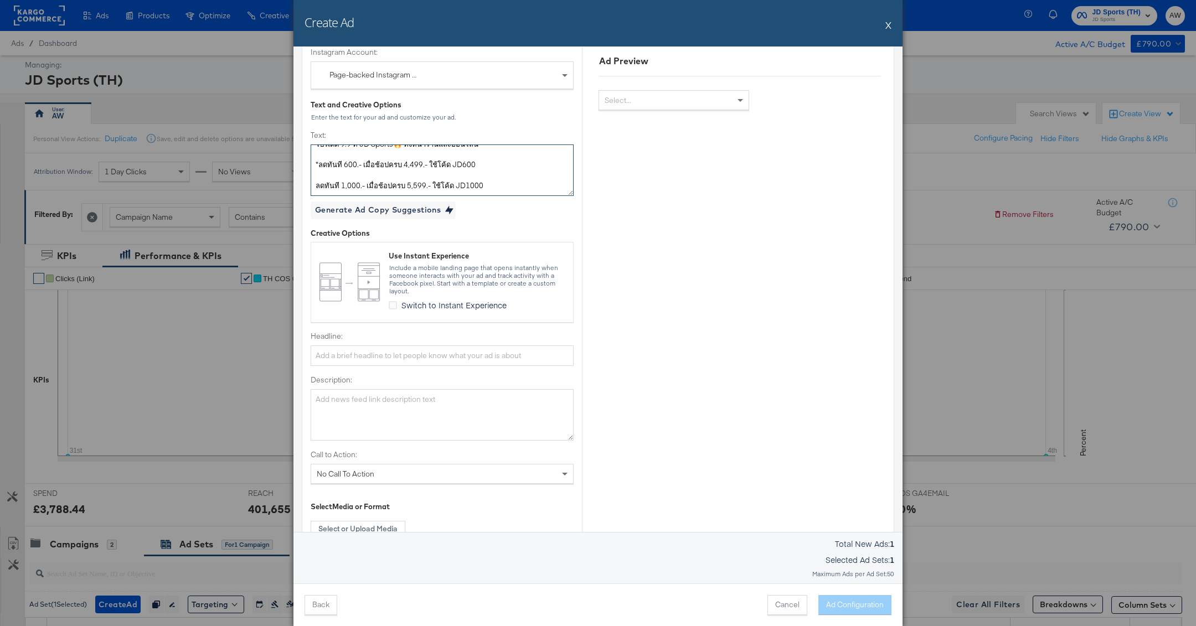
scroll to position [153, 0]
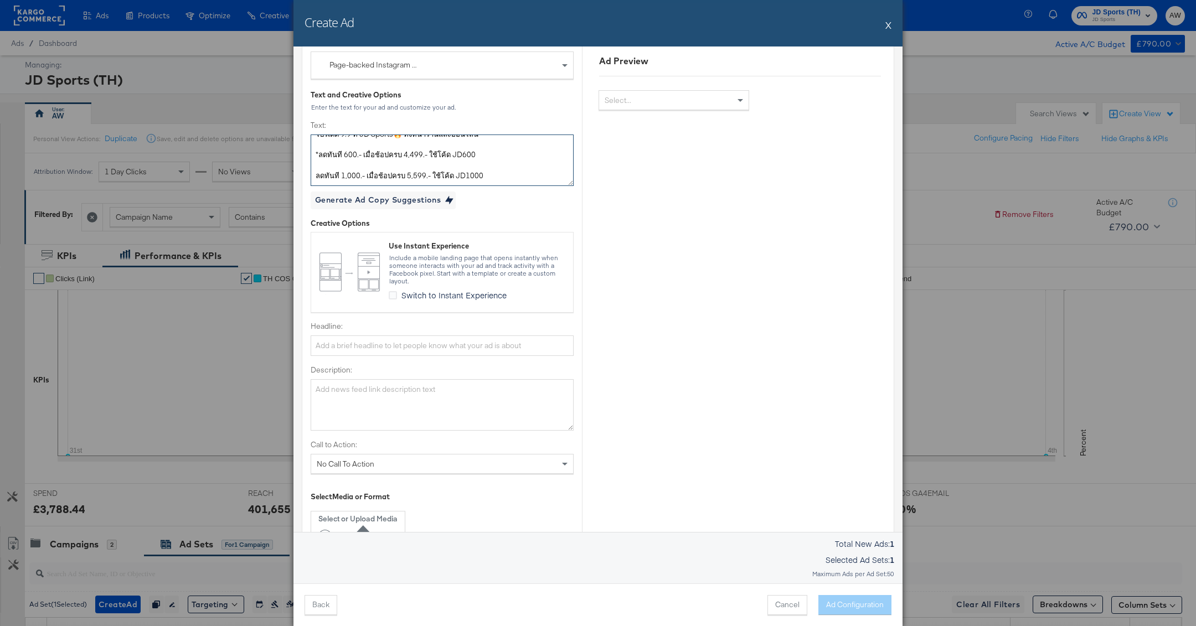
type textarea "โปรเด็ด 9.9 ที่ JD Sports🔥 ทั้งหน้าร้านและออนไลน์* *ลดทันที 600.- เมื่อช้อปครบ …"
click at [427, 354] on div "Ad Settings Identity Choose the pages and tracking options for your ads. Select…" at bounding box center [442, 365] width 263 height 911
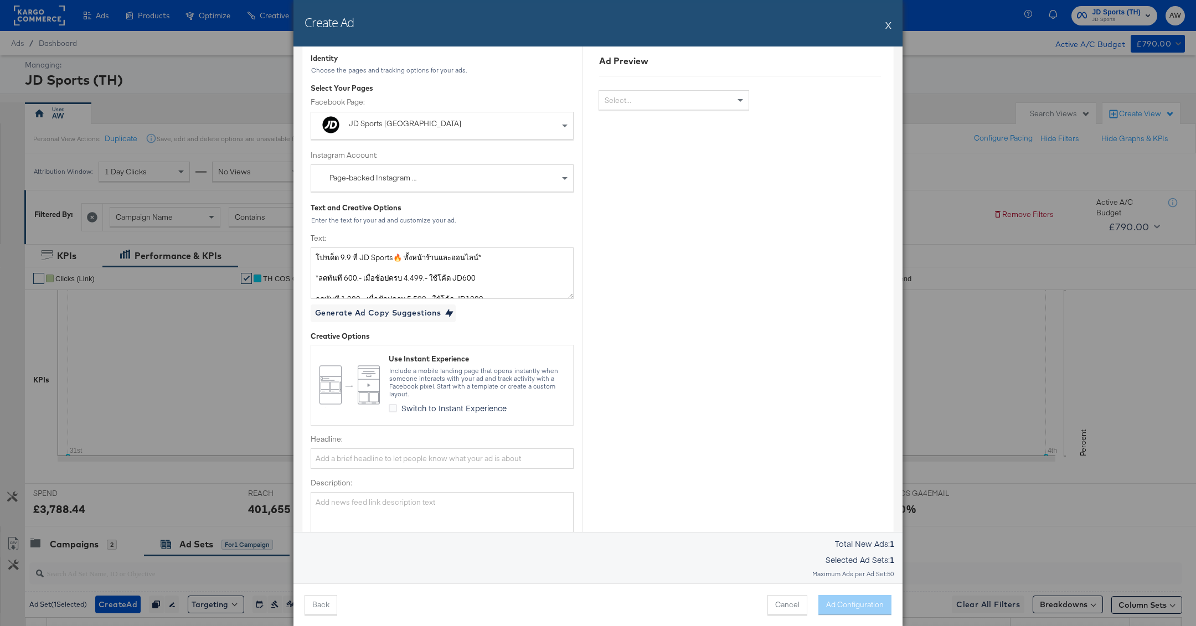
scroll to position [27, 0]
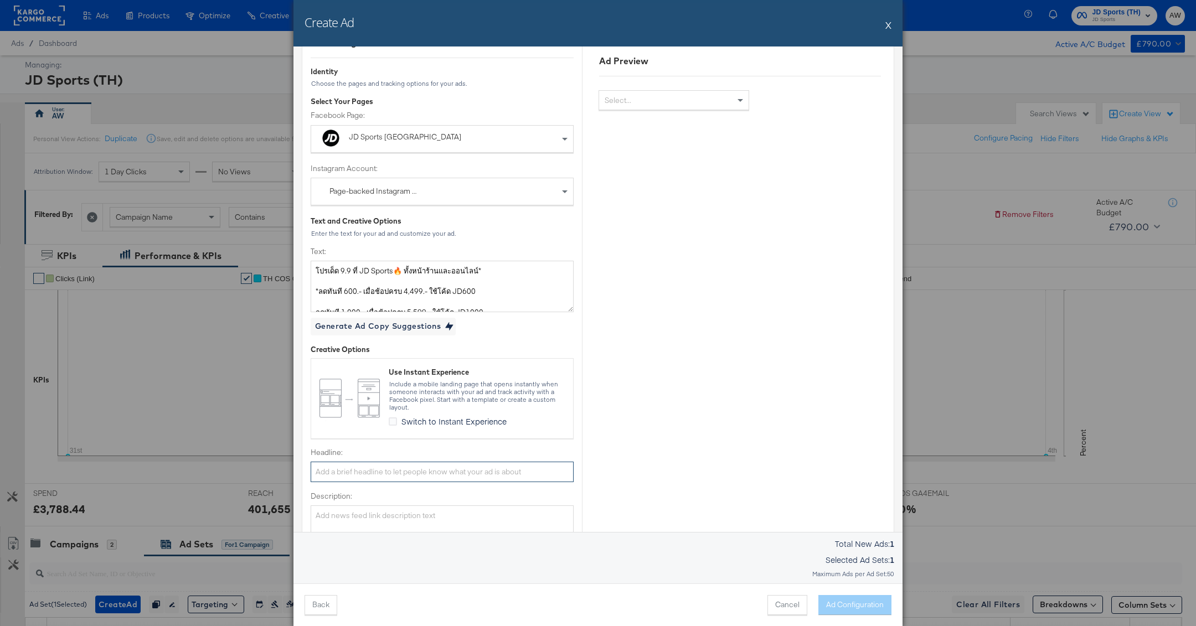
click at [447, 478] on input "Headline:" at bounding box center [442, 472] width 263 height 20
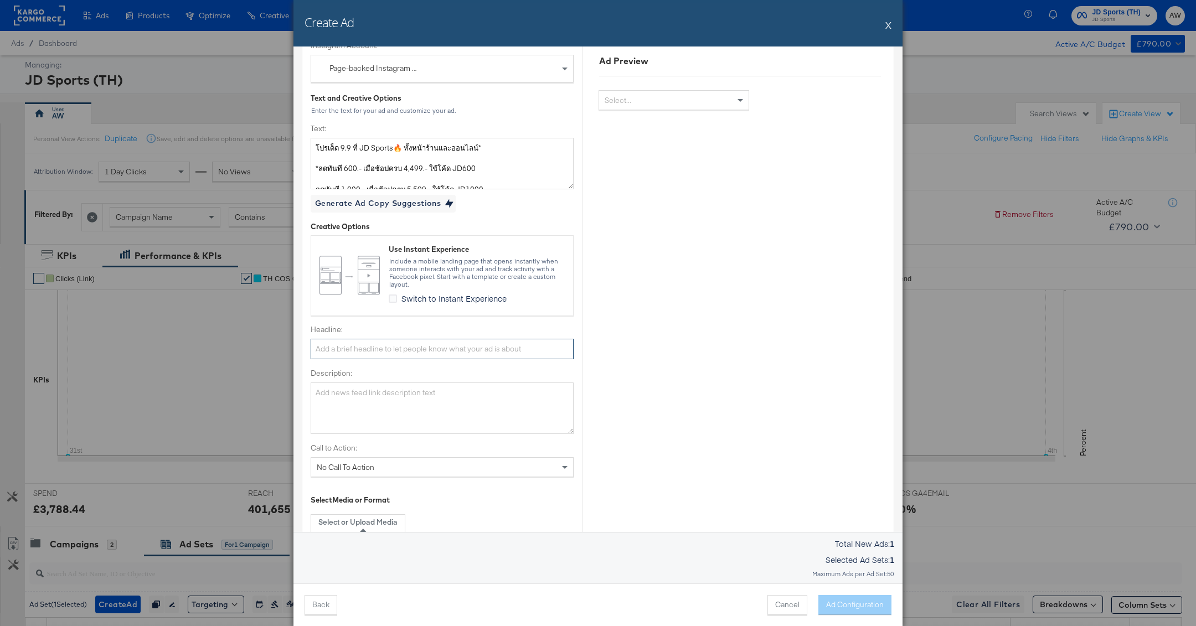
scroll to position [166, 0]
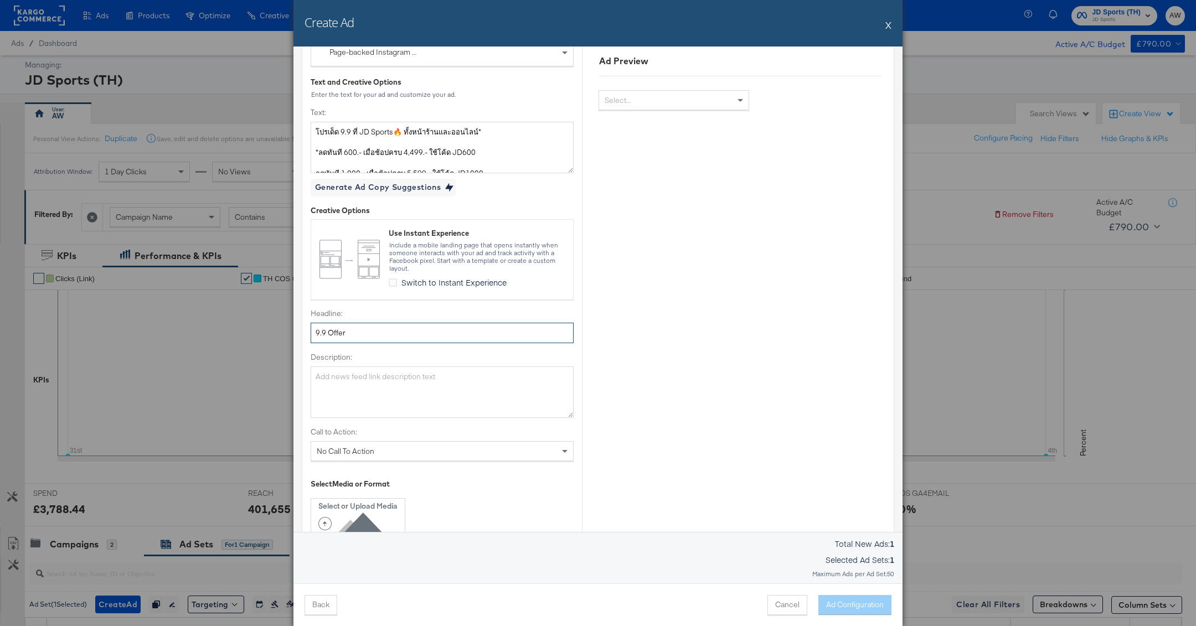
type input "9.9 Offer"
click at [448, 446] on div "No Call To Action" at bounding box center [442, 451] width 262 height 19
type input "sho"
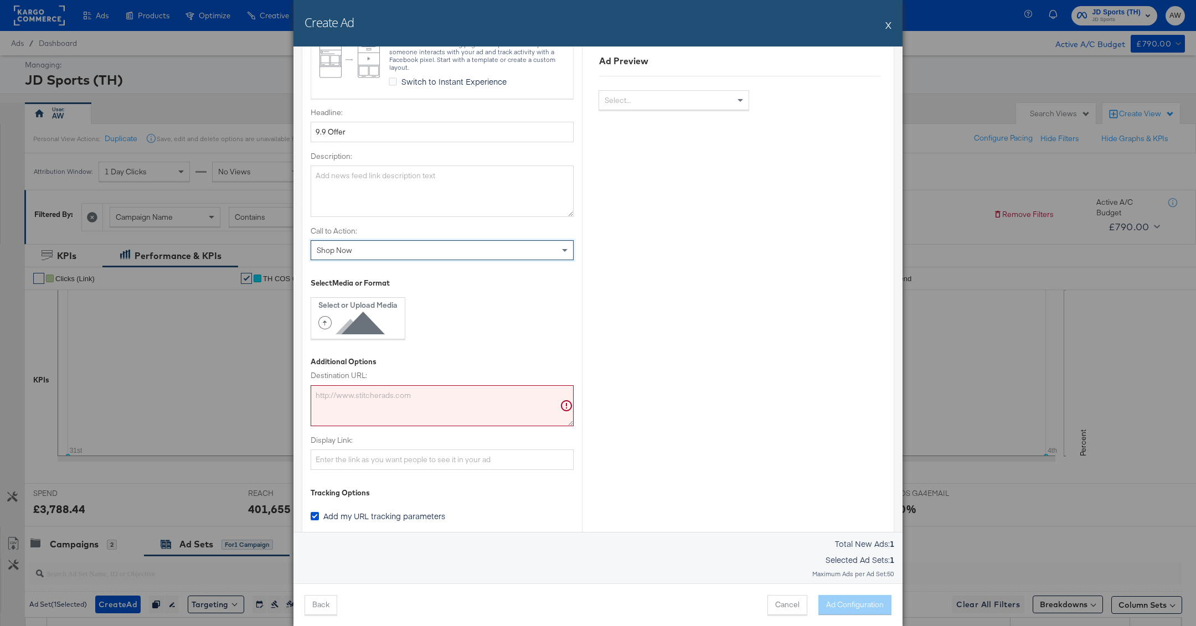
scroll to position [369, 0]
click at [387, 407] on textarea "Destination URL:" at bounding box center [442, 404] width 263 height 41
paste textarea "https://www.jdsports.co.th/collections/campaign-99-promo"
type textarea "https://www.jdsports.co.th/collections/campaign-99-promo"
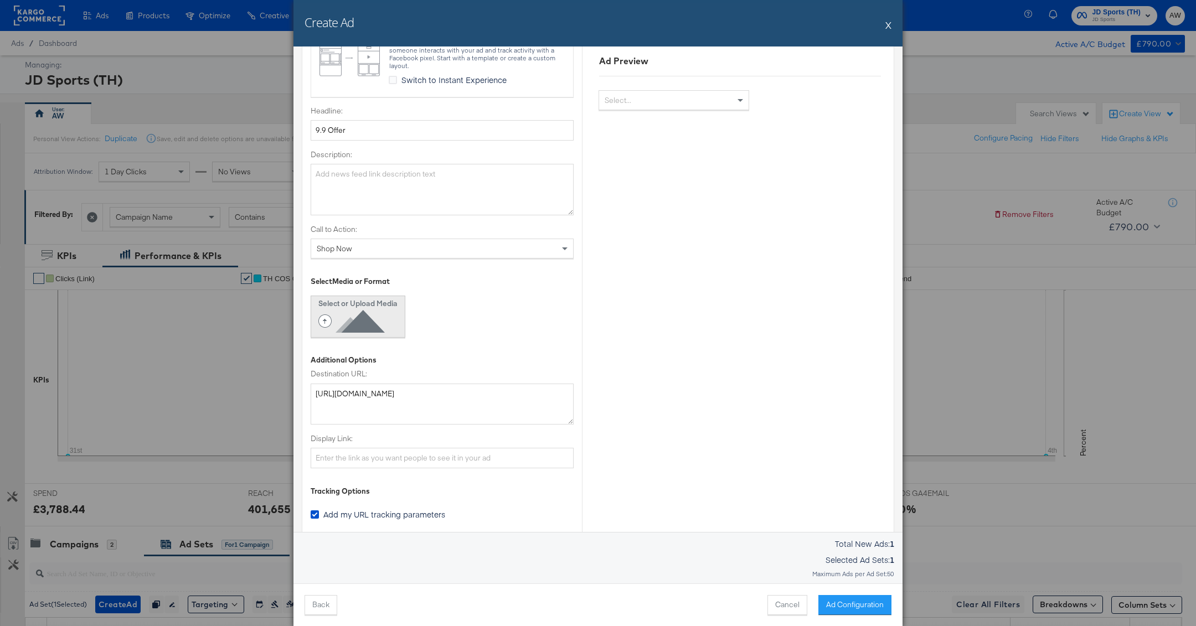
click at [394, 324] on div "Select or Upload Media" at bounding box center [357, 315] width 79 height 35
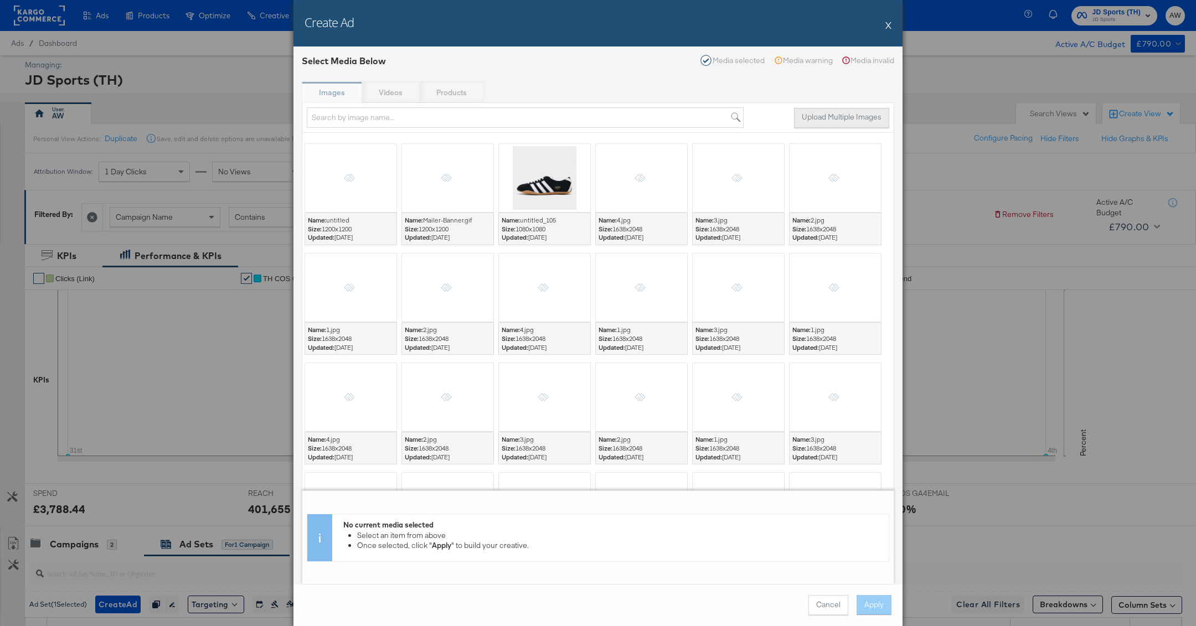
click at [816, 126] on button "Upload Multiple Images" at bounding box center [841, 118] width 95 height 20
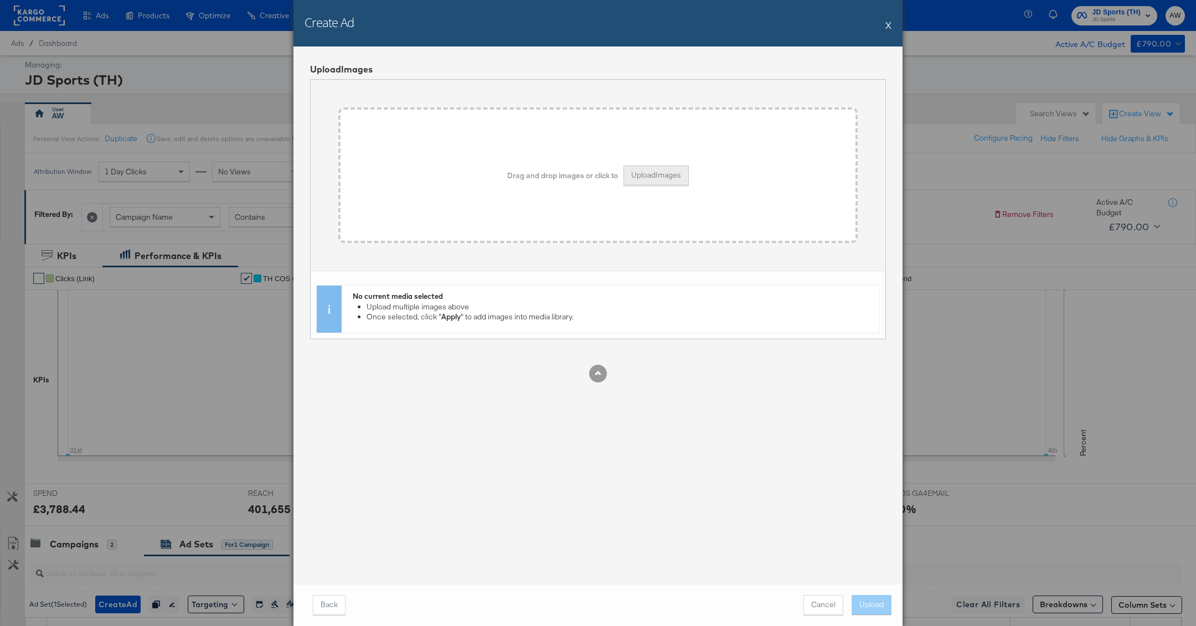
click at [676, 178] on button "Upload Images" at bounding box center [655, 176] width 65 height 20
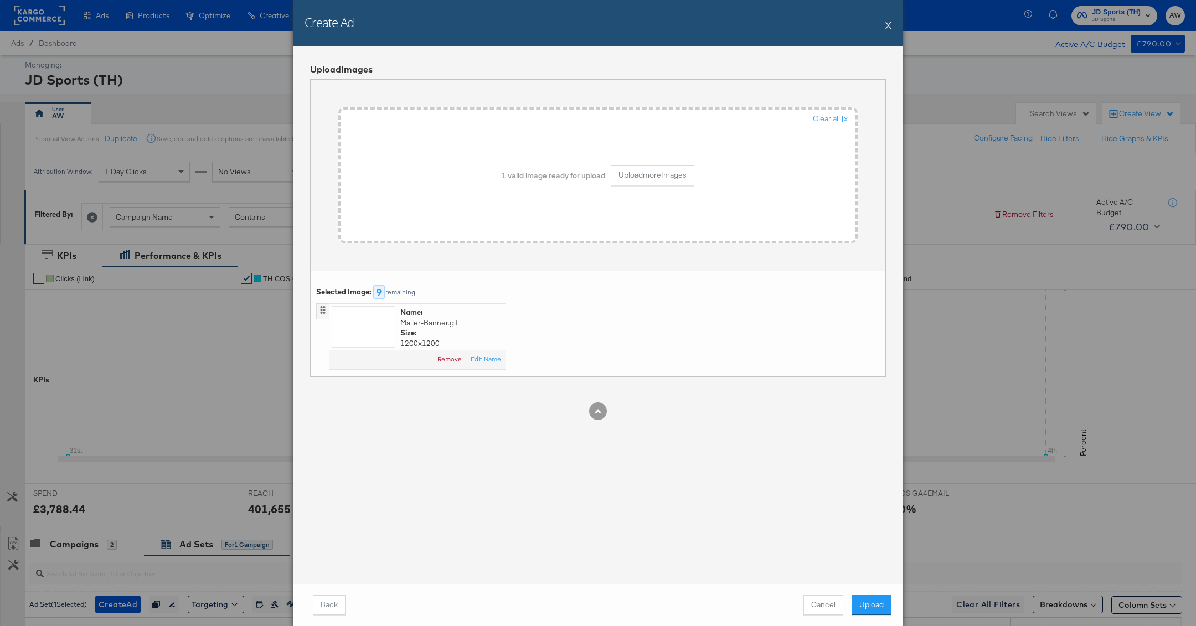
click at [869, 595] on div "Back Cancel Upload" at bounding box center [597, 605] width 609 height 42
click at [870, 597] on button "Upload" at bounding box center [872, 605] width 40 height 20
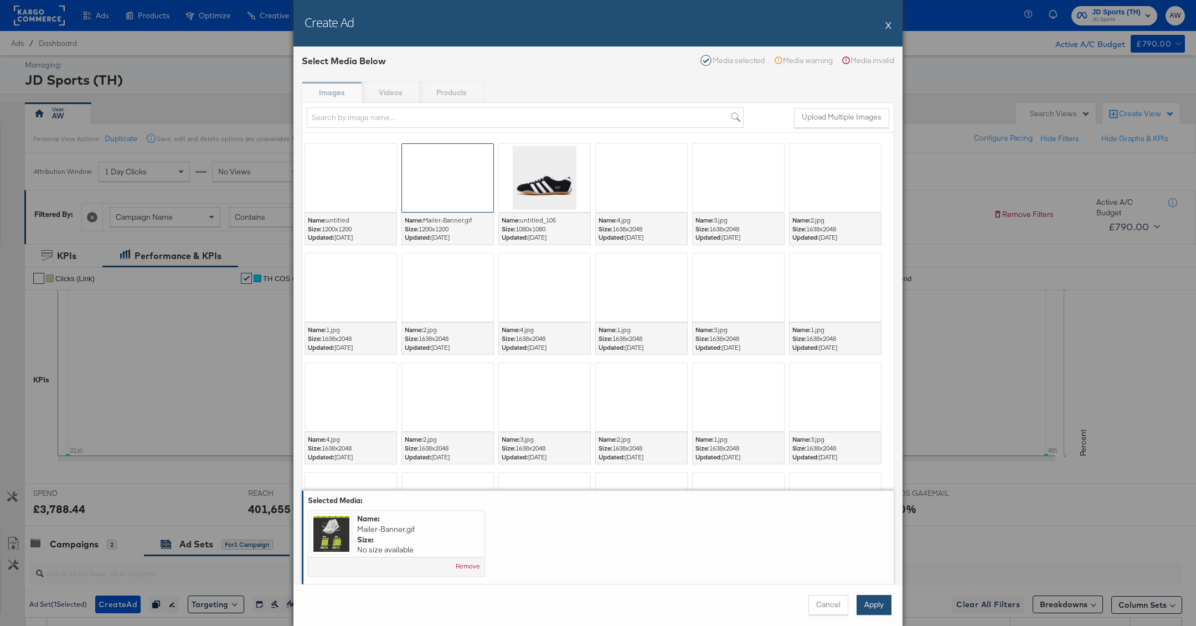
click at [874, 606] on button "Apply" at bounding box center [874, 605] width 35 height 20
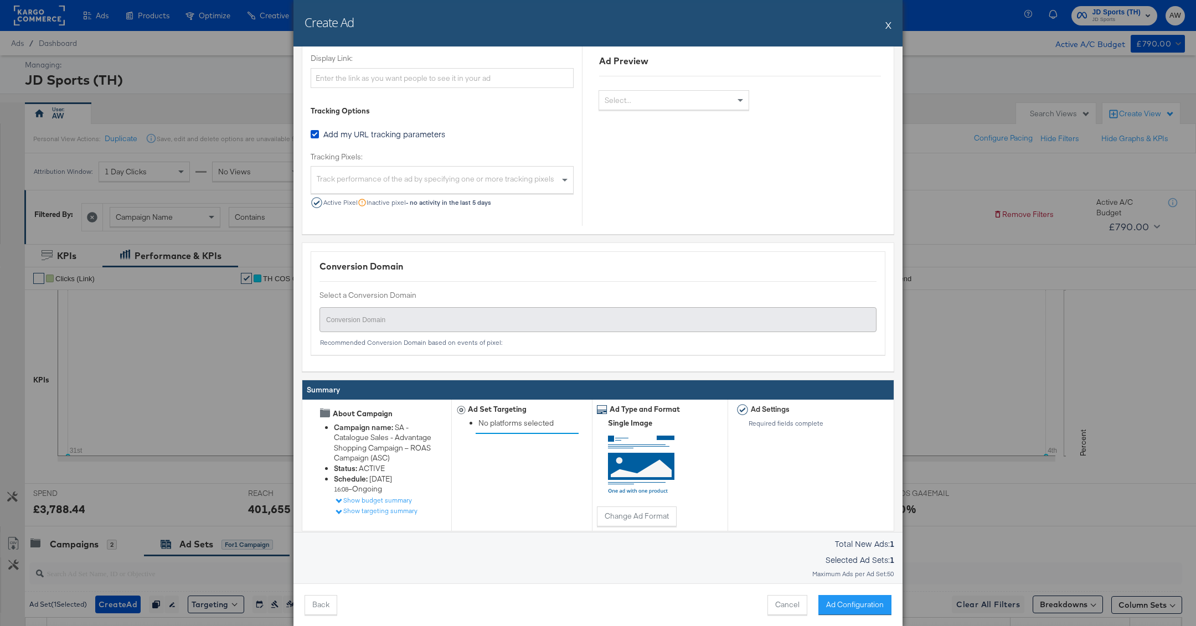
scroll to position [756, 0]
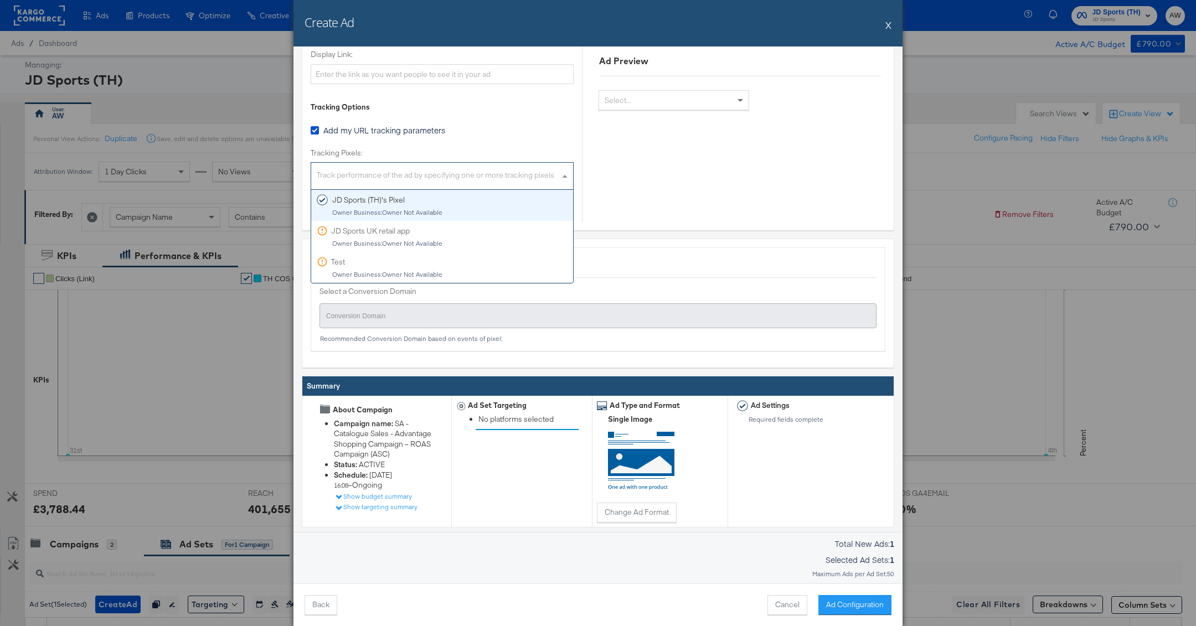
click at [514, 179] on div "Track performance of the ad by specifying one or more tracking pixels" at bounding box center [442, 178] width 262 height 24
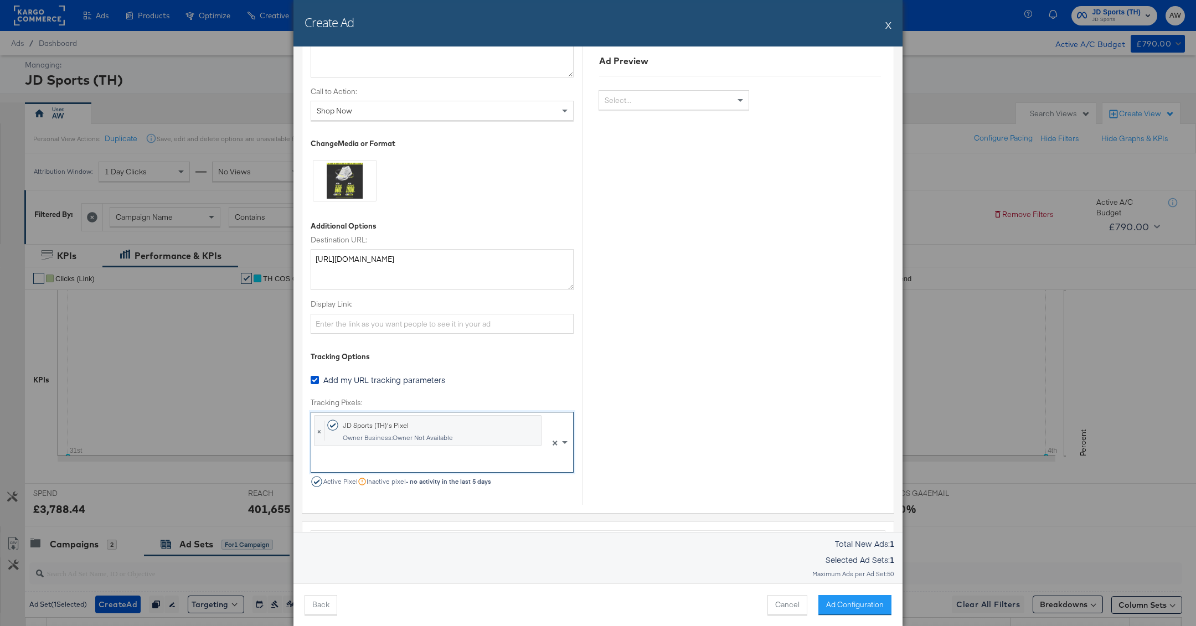
scroll to position [0, 0]
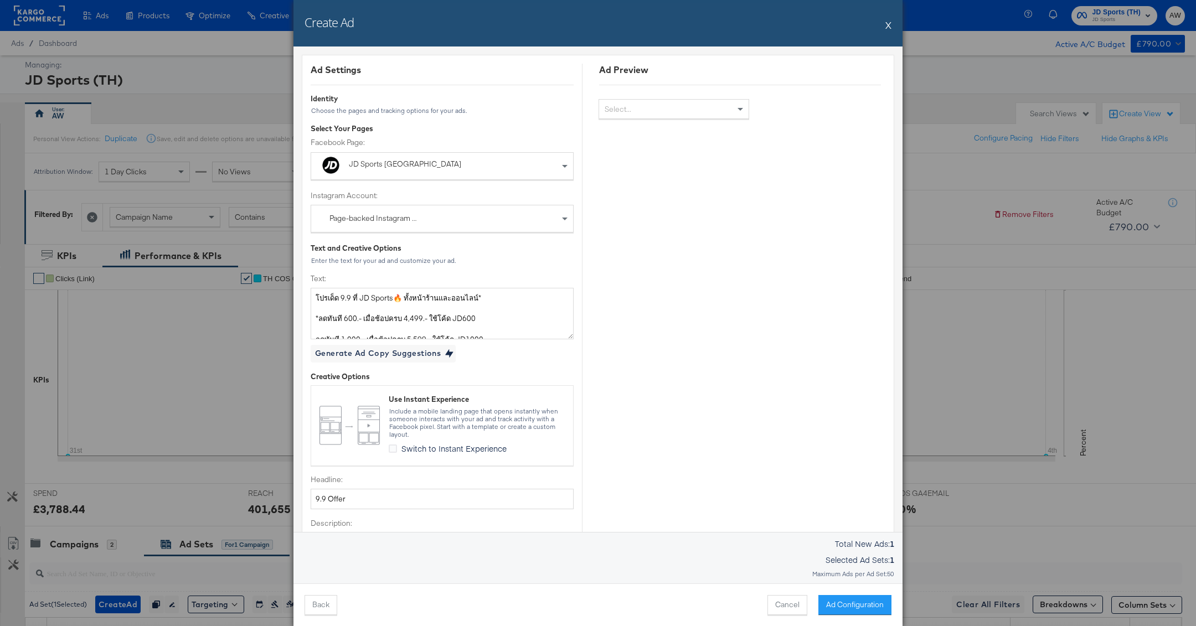
click at [856, 594] on div "Back Cancel Ad Configuration" at bounding box center [597, 605] width 609 height 43
click at [857, 605] on button "Ad Configuration" at bounding box center [854, 605] width 73 height 20
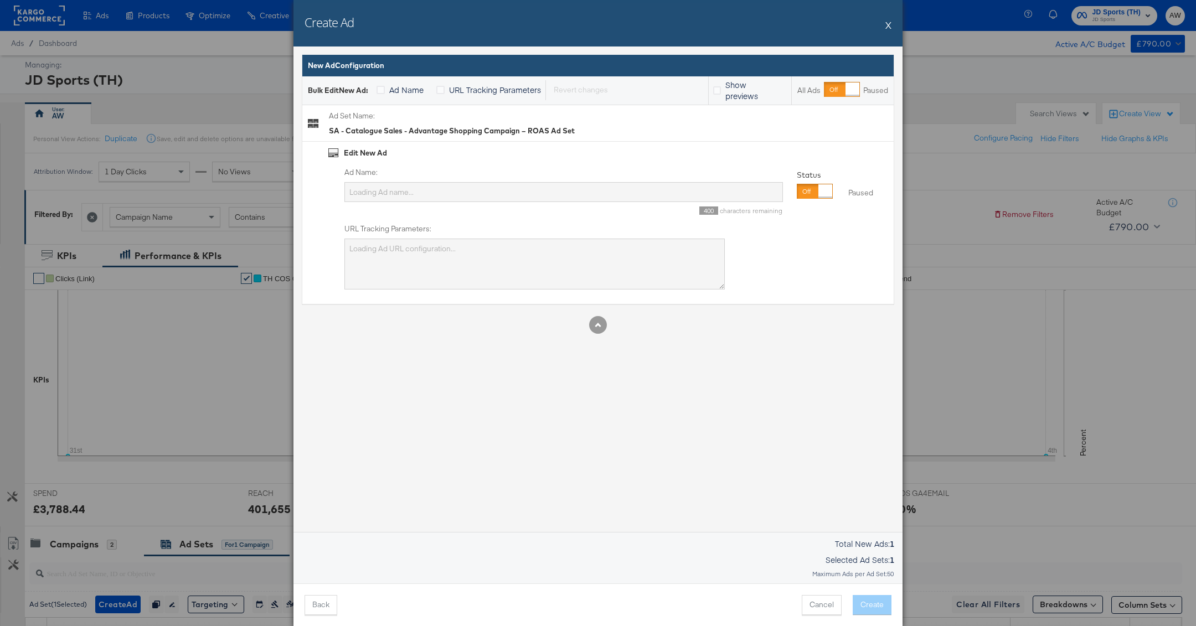
type input "21 TH 20-65 Value Impressions Custom"
type textarea "utm_campaign=SA - Catalogue Sales - Advantage Shopping Campaign – ROAS Campaign…"
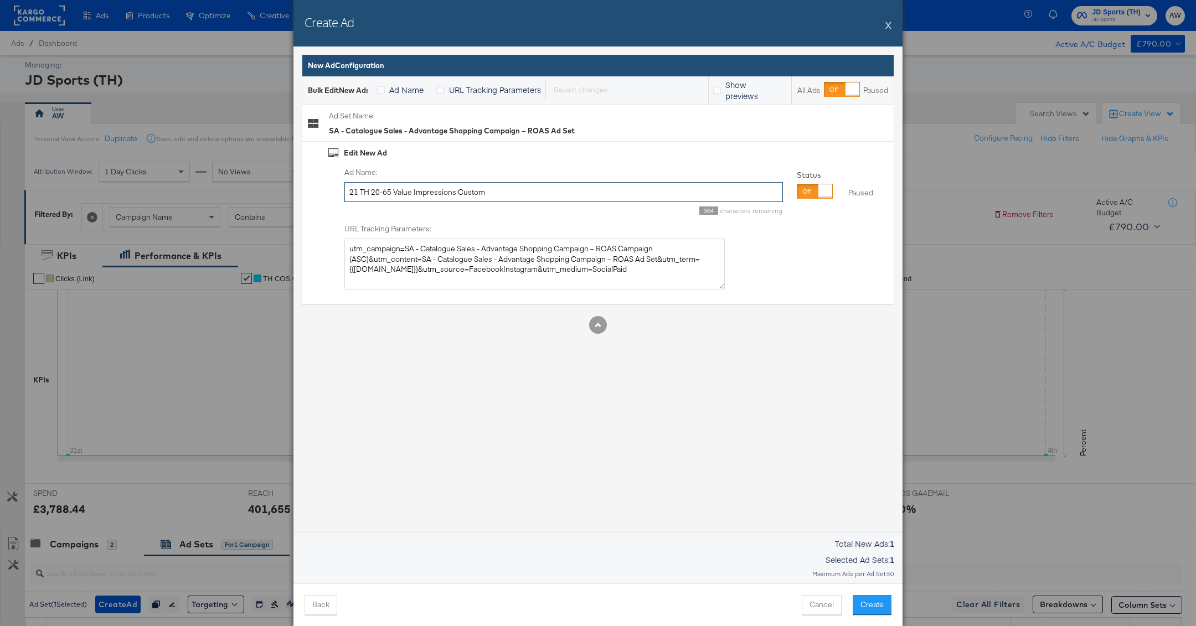
click at [628, 199] on input "21 TH 20-65 Value Impressions Custom" at bounding box center [563, 192] width 439 height 20
type input "Static Image + catalog - 9.9"
click at [640, 296] on div "Edit New Ad Ad Name: Static Image + catalog - 9.9 372 characters remaining Stat…" at bounding box center [597, 223] width 591 height 163
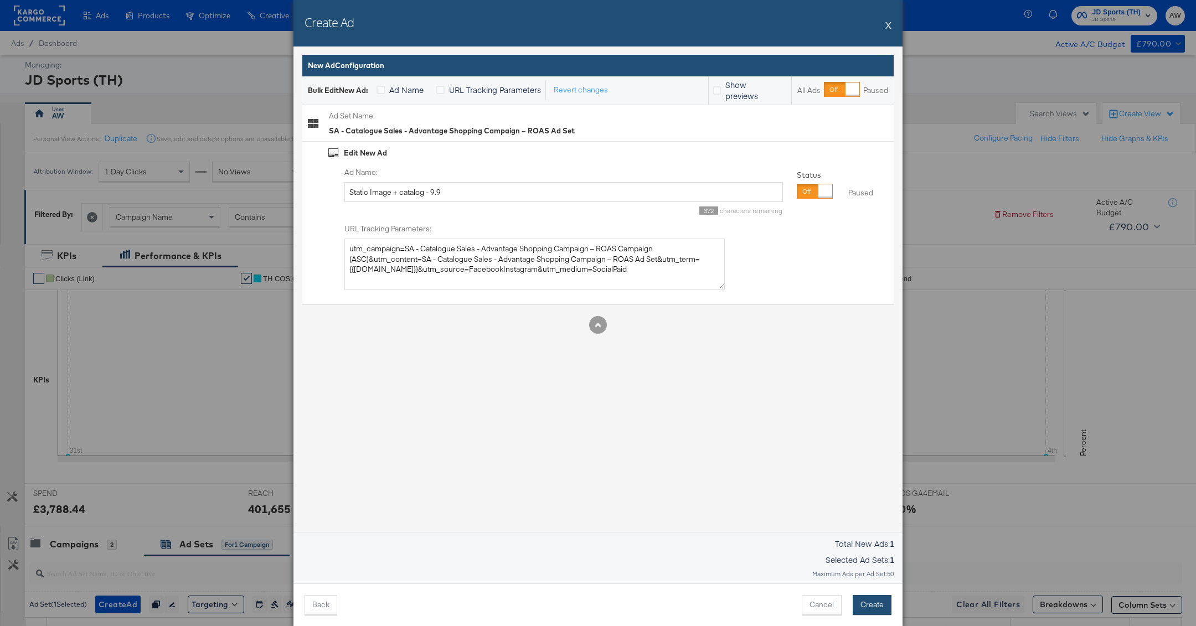
click at [869, 605] on button "Create" at bounding box center [872, 605] width 39 height 20
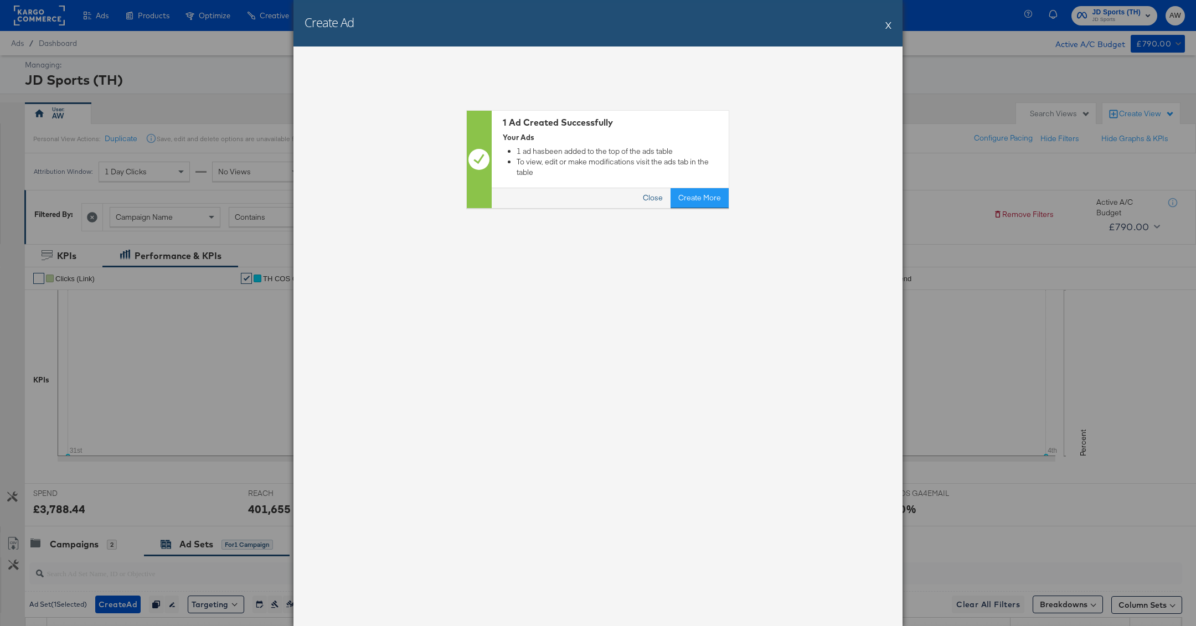
click at [660, 203] on button "Close" at bounding box center [653, 198] width 35 height 20
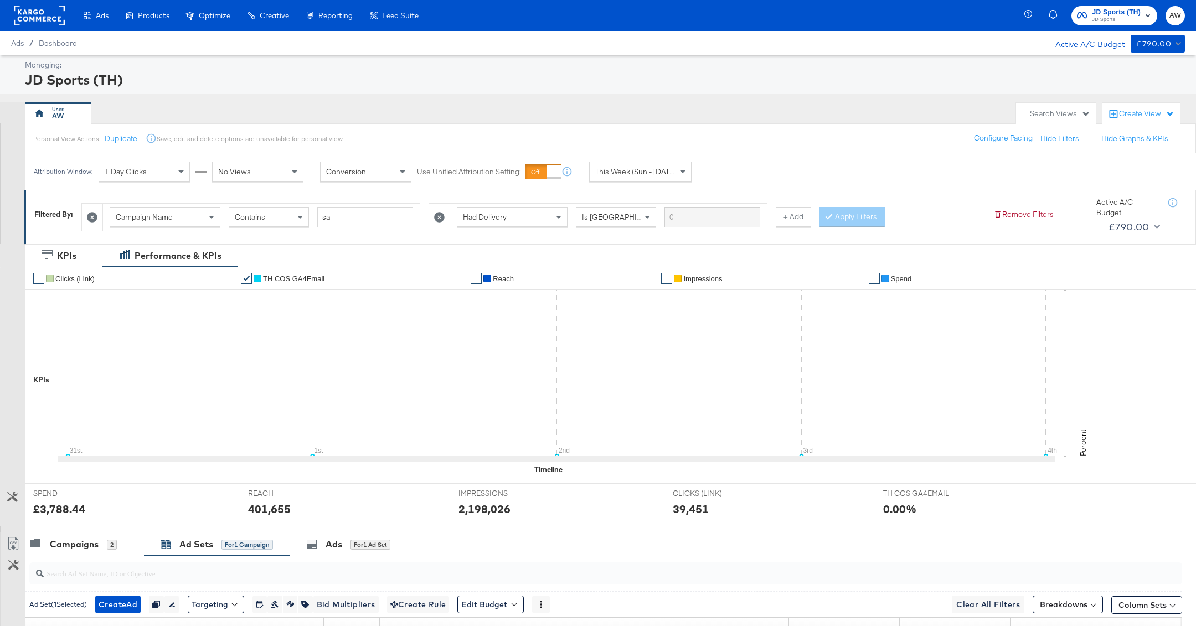
scroll to position [171, 0]
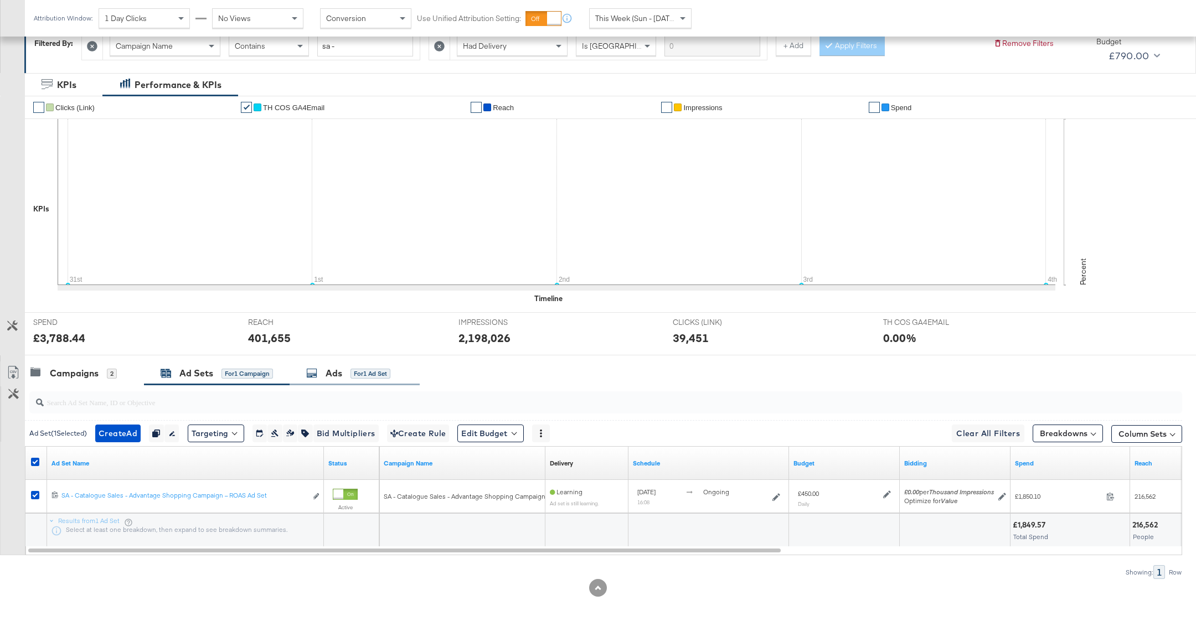
click at [337, 374] on div "Ads" at bounding box center [334, 373] width 17 height 13
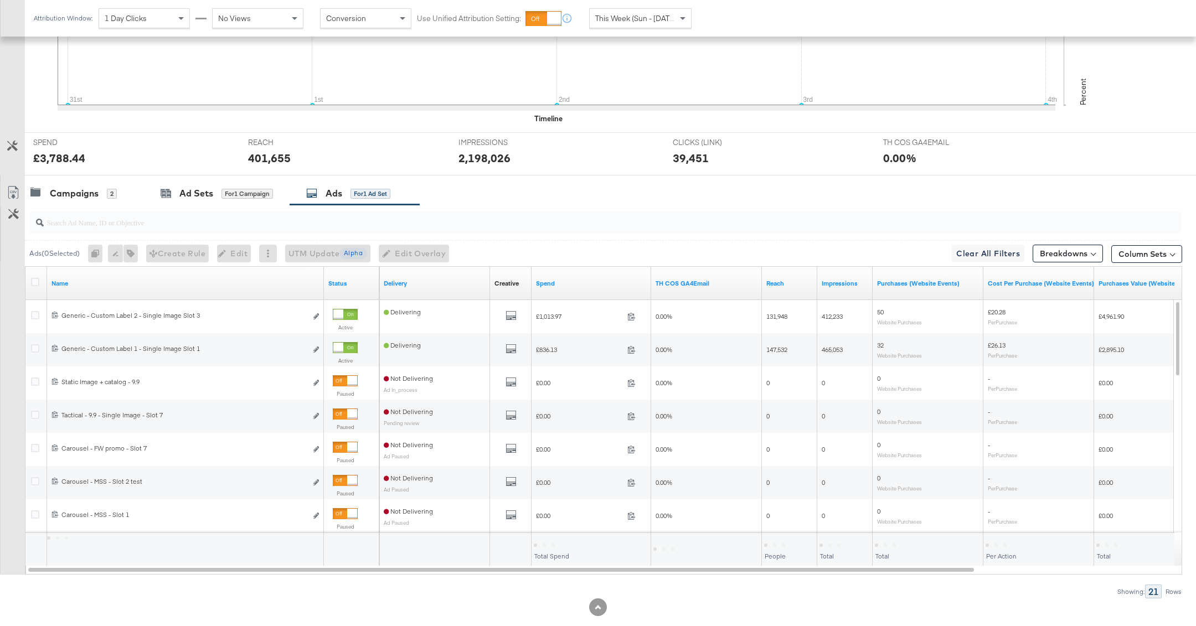
scroll to position [370, 0]
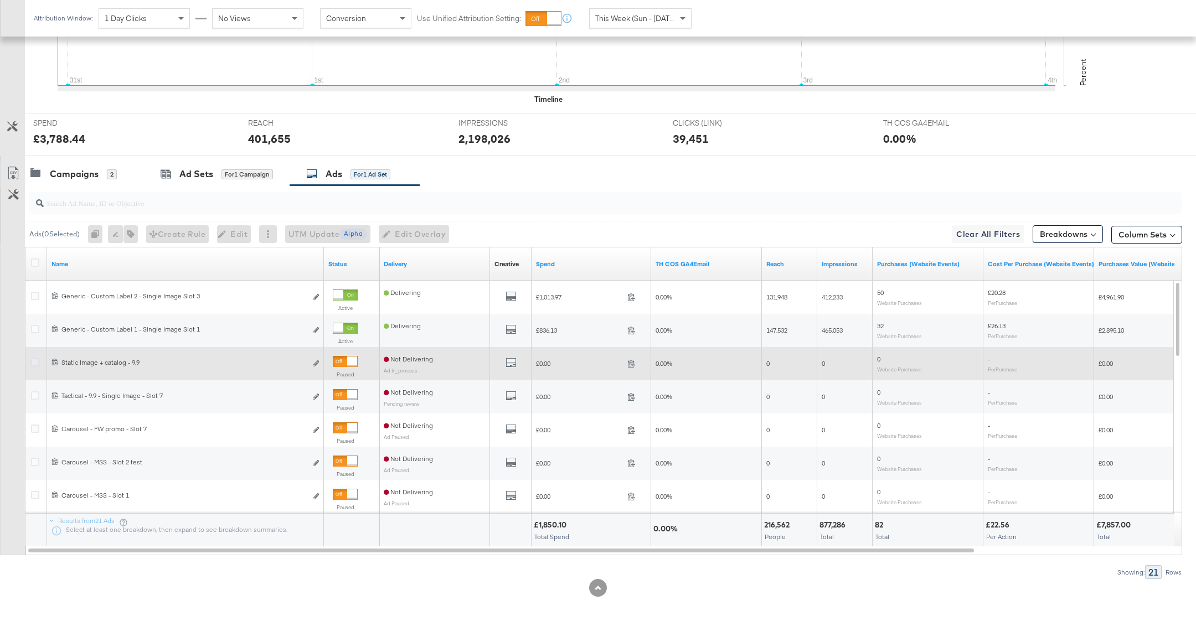
click at [33, 359] on icon at bounding box center [35, 362] width 8 height 8
click at [0, 0] on input "checkbox" at bounding box center [0, 0] width 0 height 0
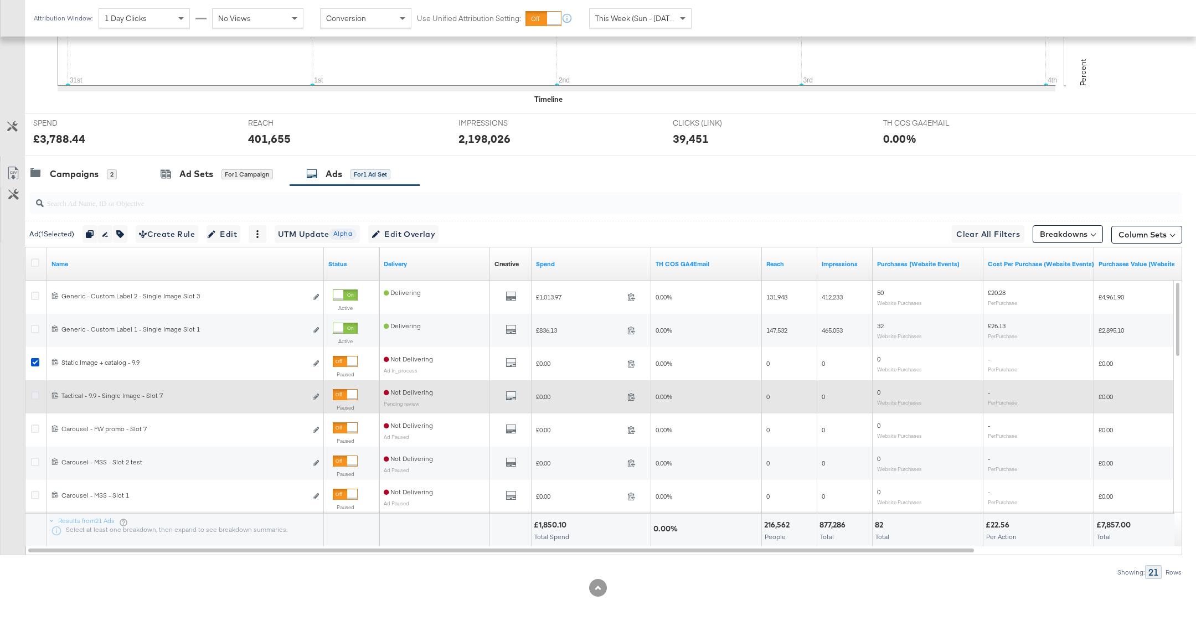
click at [33, 394] on icon at bounding box center [35, 395] width 8 height 8
click at [0, 0] on input "checkbox" at bounding box center [0, 0] width 0 height 0
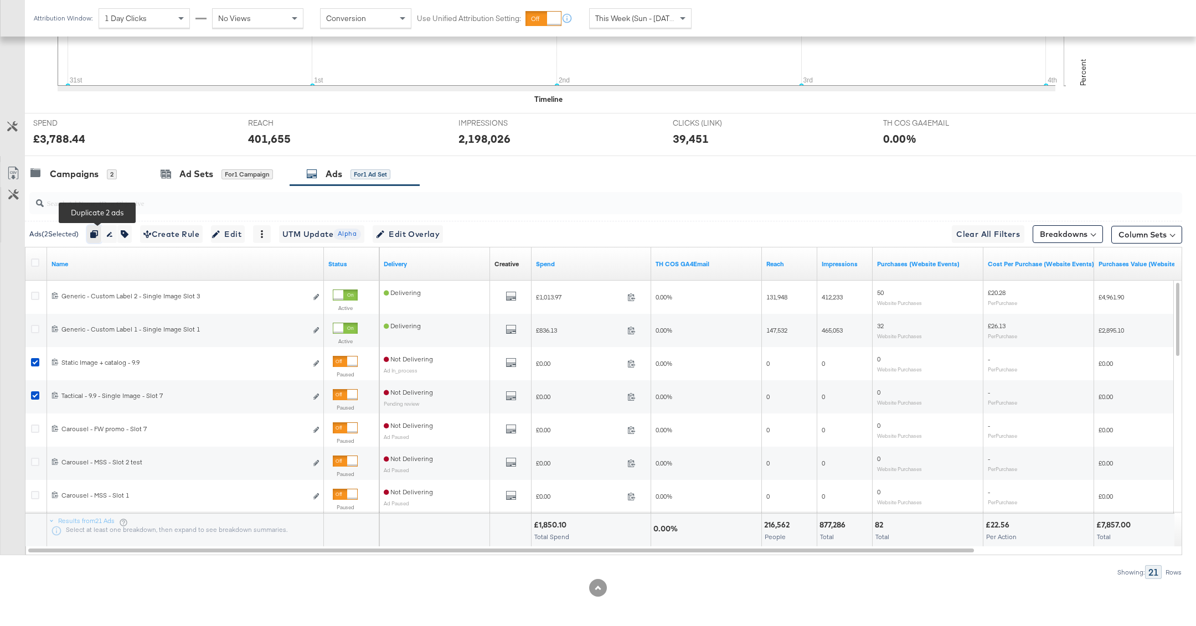
click at [98, 230] on icon "button" at bounding box center [94, 234] width 8 height 8
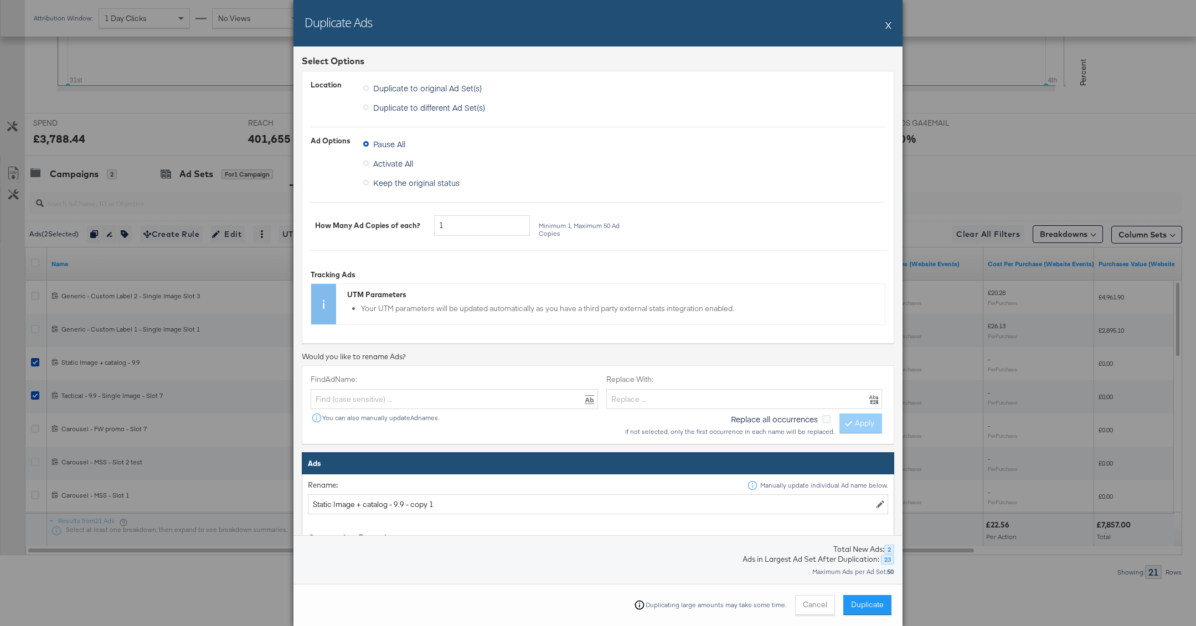
click at [429, 116] on div "Duplicate to different Ad Set(s)" at bounding box center [624, 108] width 522 height 19
click at [426, 106] on span "Duplicate to different Ad Set(s)" at bounding box center [429, 107] width 112 height 11
click at [0, 0] on input "Duplicate to different Ad Set(s)" at bounding box center [0, 0] width 0 height 0
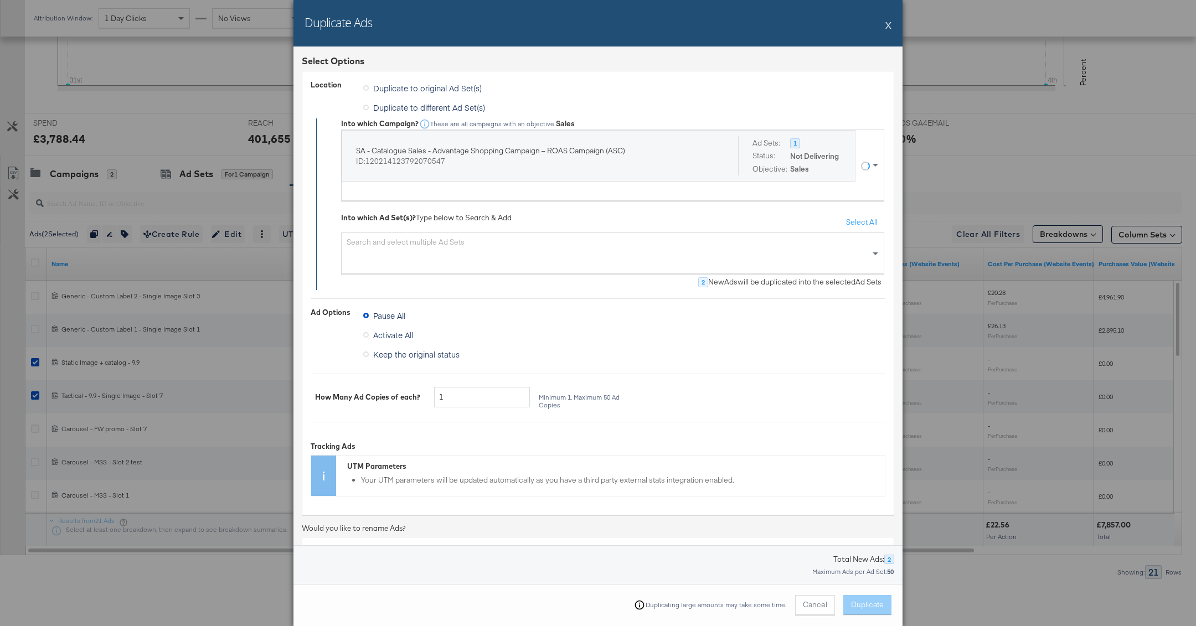
click at [507, 190] on div "SA - Catalogue Sales - Advantage Shopping Campaign – ROAS Campaign (ASC) ID: 12…" at bounding box center [601, 165] width 519 height 70
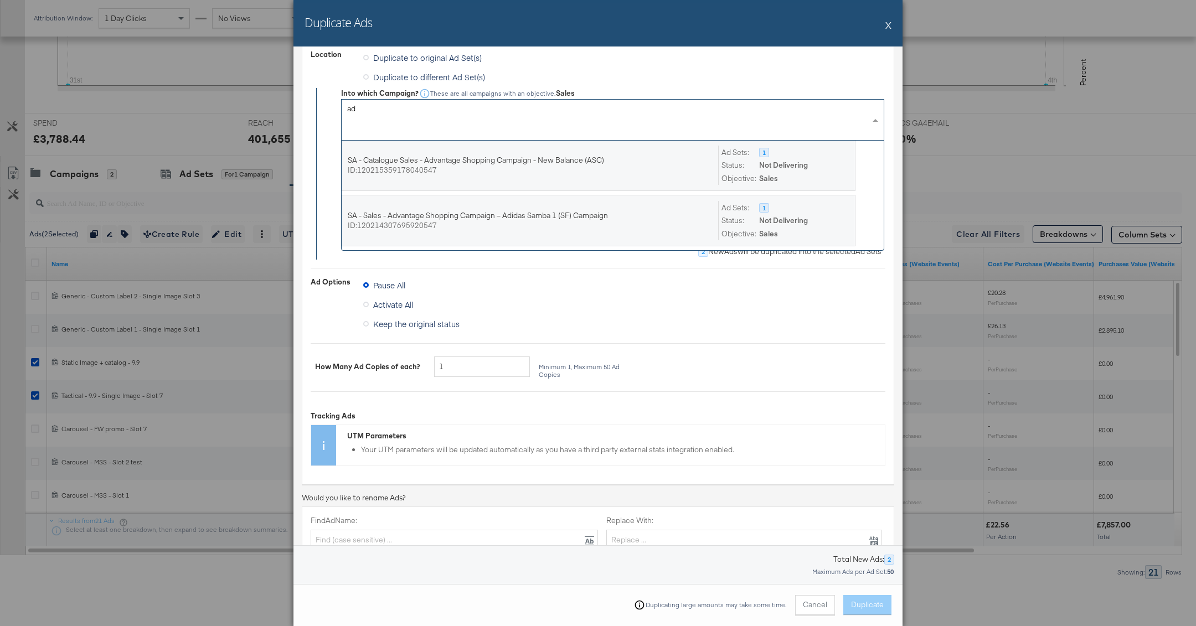
scroll to position [0, 0]
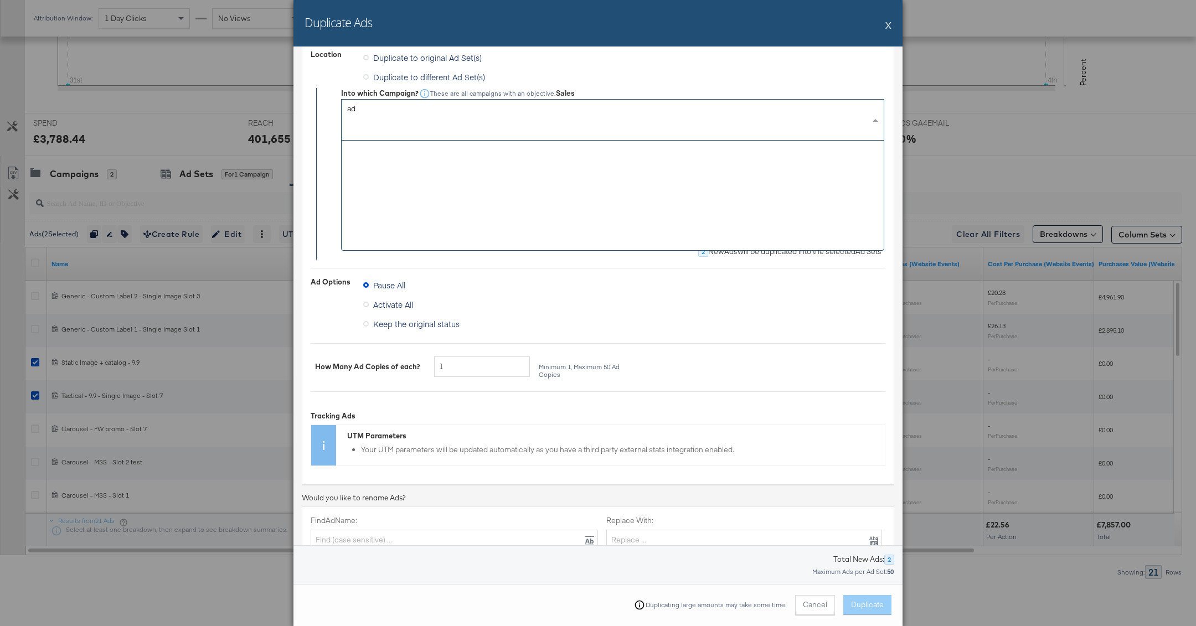
type input "a"
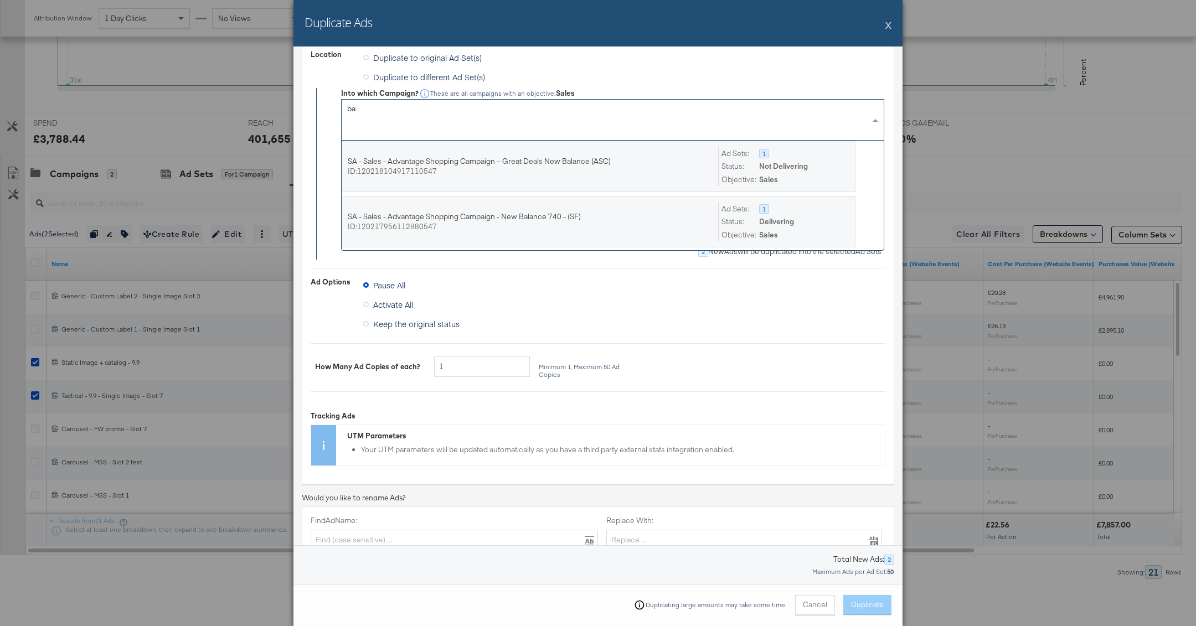
type input "b"
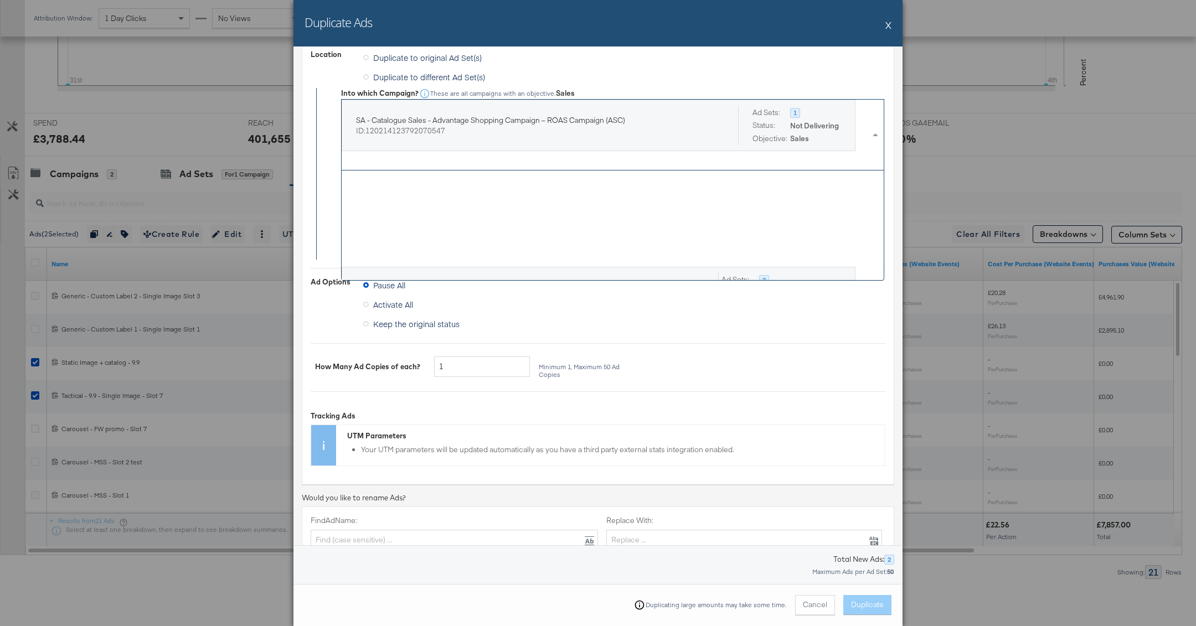
scroll to position [7585, 0]
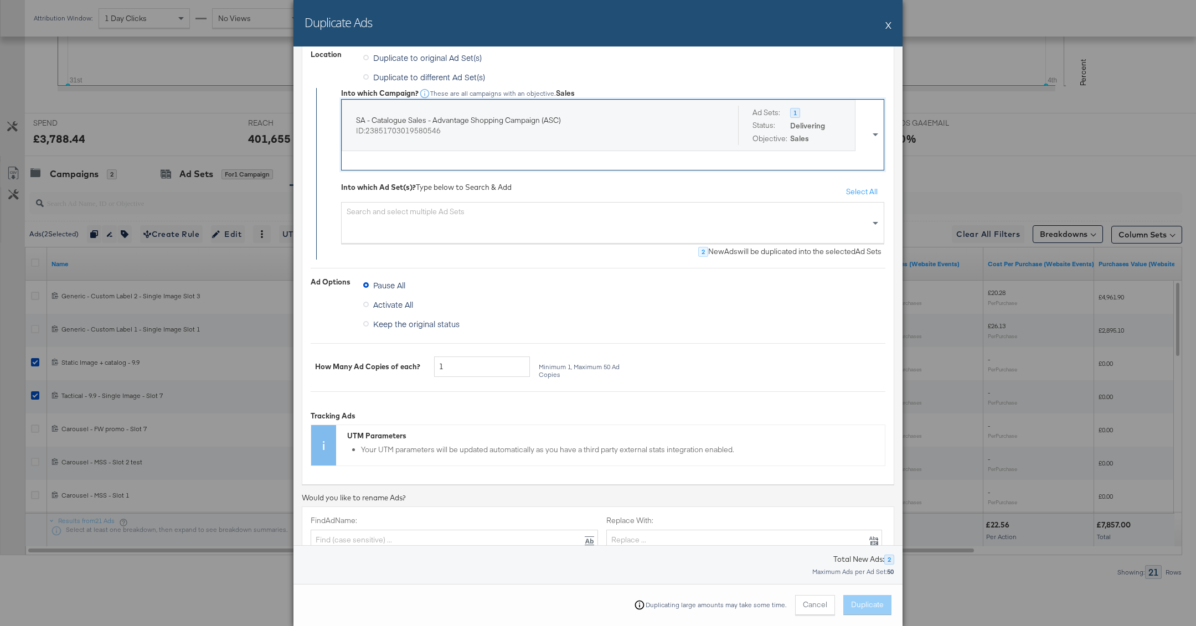
click at [615, 213] on div "Search and select multiple Ad Sets" at bounding box center [612, 223] width 543 height 42
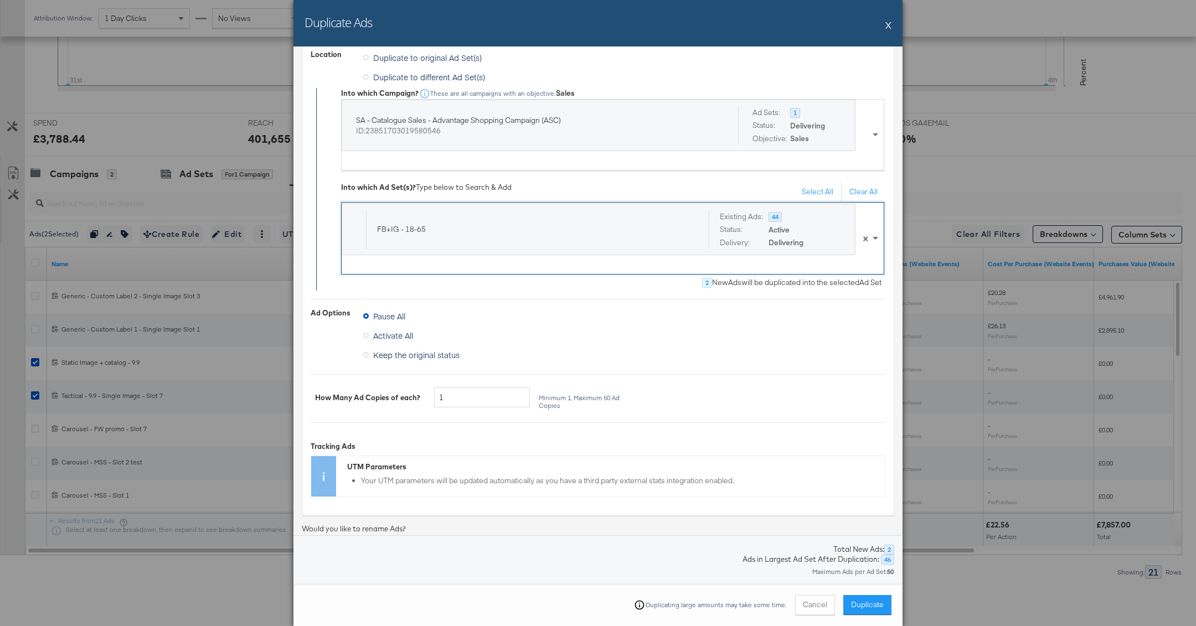
scroll to position [271, 0]
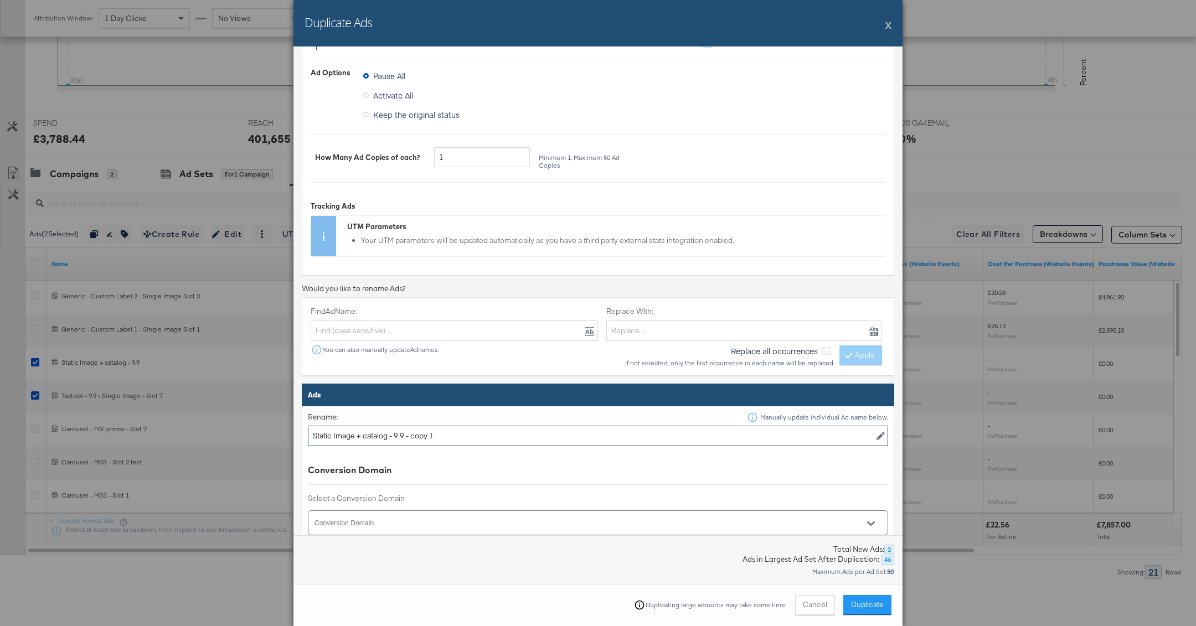
drag, startPoint x: 406, startPoint y: 435, endPoint x: 646, endPoint y: 436, distance: 240.3
click at [646, 436] on input "Static Image + catalog - 9.9 - copy 1" at bounding box center [598, 436] width 580 height 20
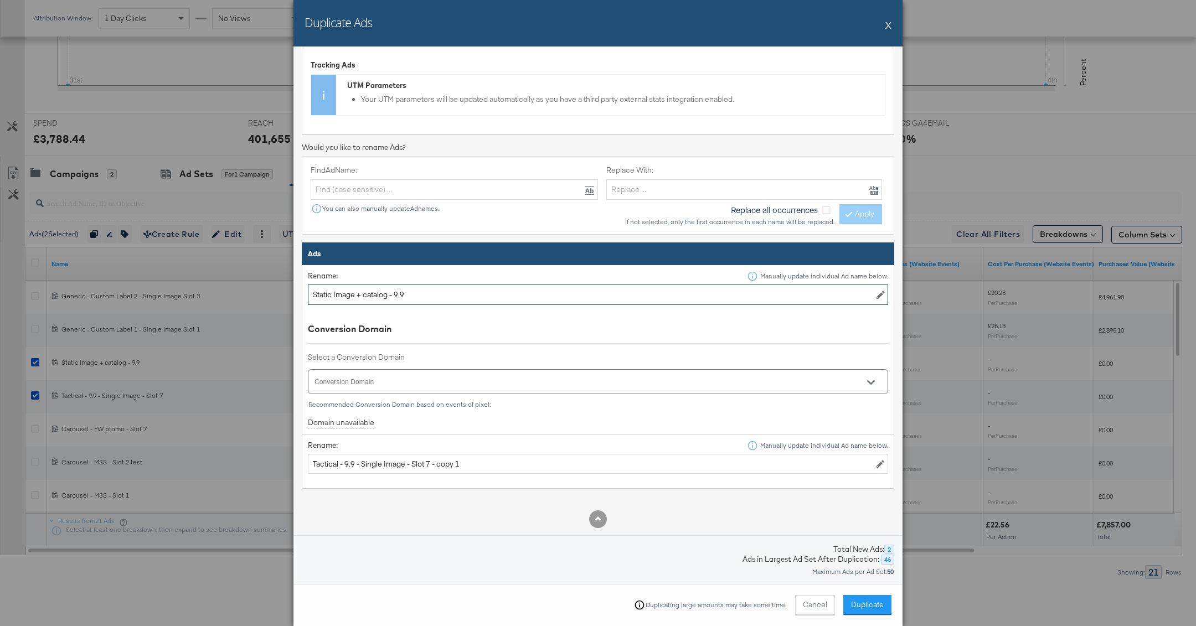
scroll to position [425, 0]
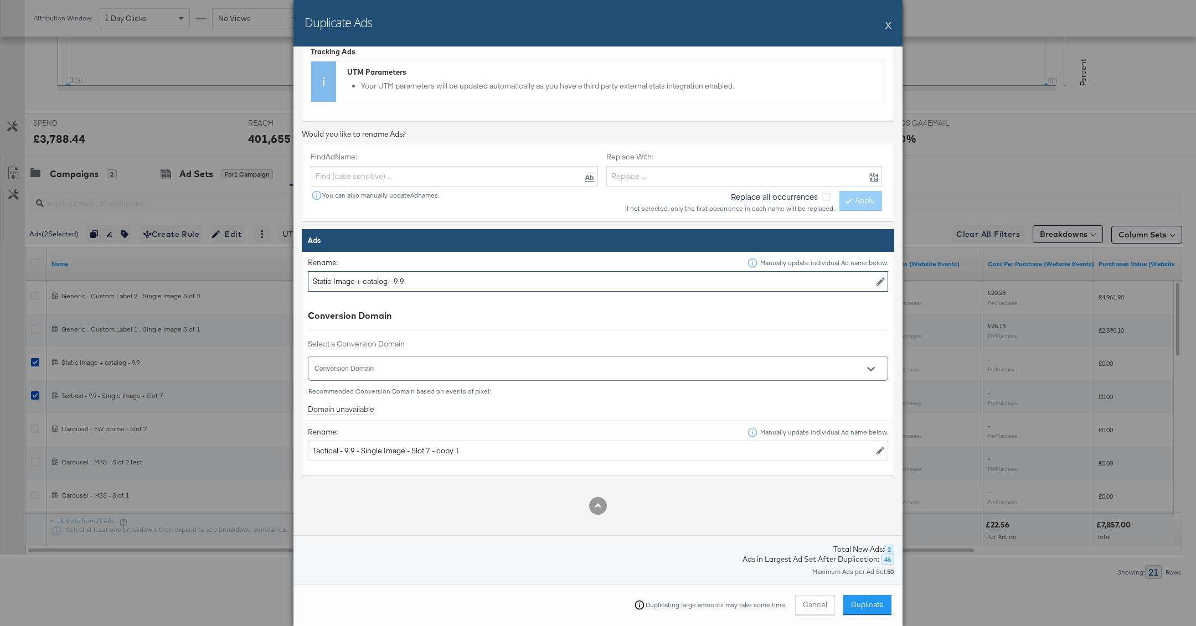
type input "Static Image + catalog - 9.9"
drag, startPoint x: 431, startPoint y: 444, endPoint x: 616, endPoint y: 440, distance: 185.0
click at [616, 441] on input "Tactical - 9.9 - Single Image - Slot 7 - copy 1" at bounding box center [598, 451] width 580 height 20
click at [446, 441] on input "Tactical - 9.9 - Single Image - Slot 7 - copy 1" at bounding box center [598, 451] width 580 height 20
drag, startPoint x: 433, startPoint y: 444, endPoint x: 575, endPoint y: 441, distance: 141.8
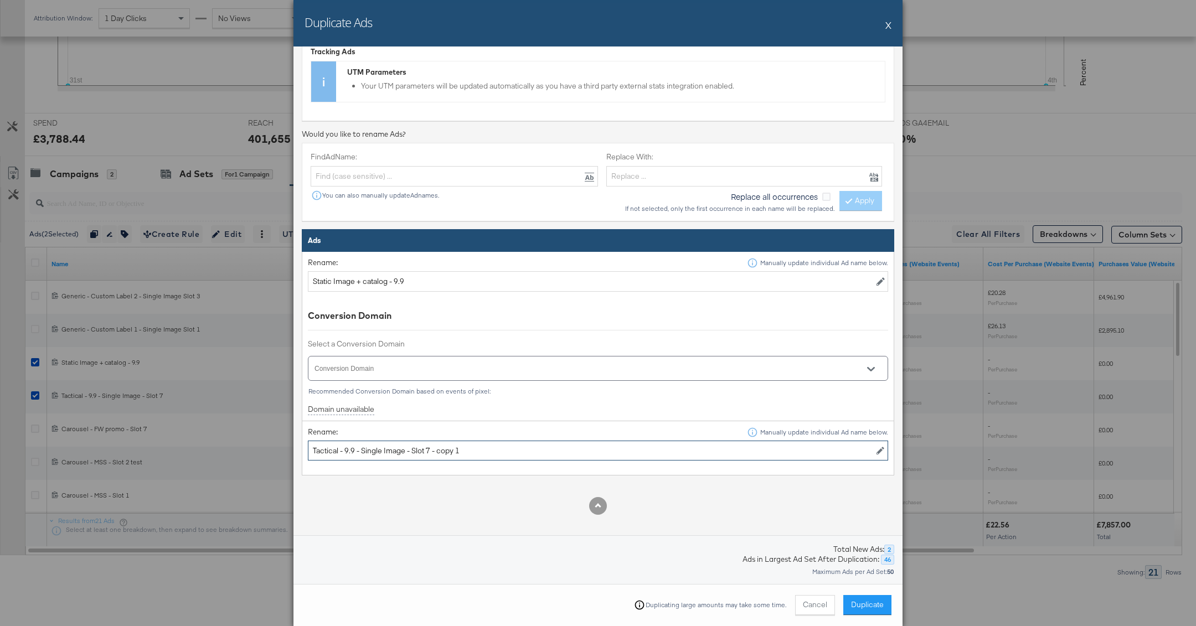
click at [575, 441] on input "Tactical - 9.9 - Single Image - Slot 7 - copy 1" at bounding box center [598, 451] width 580 height 20
click at [456, 453] on input "Tactical - 9.9 - Single Image - Slot 7 - copy 1" at bounding box center [598, 451] width 580 height 20
drag, startPoint x: 432, startPoint y: 448, endPoint x: 535, endPoint y: 448, distance: 103.0
click at [535, 448] on input "Tactical - 9.9 - Single Image - Slot 7 - copy 1" at bounding box center [598, 451] width 580 height 20
type input "Tactical - 9.9 - Single Image - Slot 7"
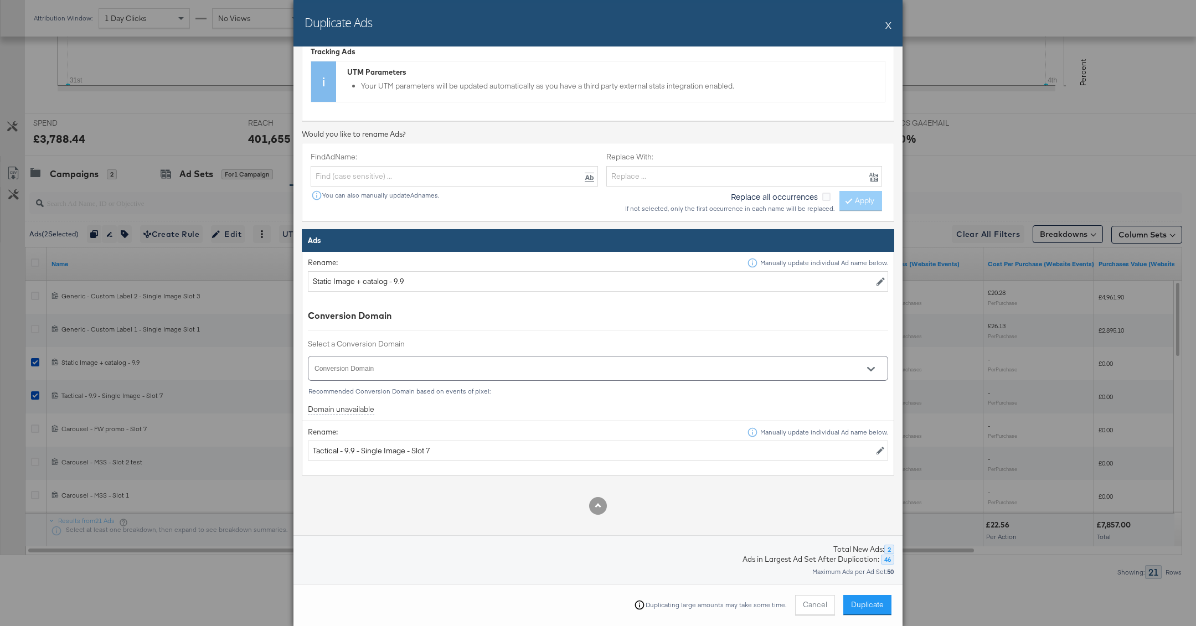
click at [414, 370] on input "Conversion Domain" at bounding box center [582, 373] width 539 height 13
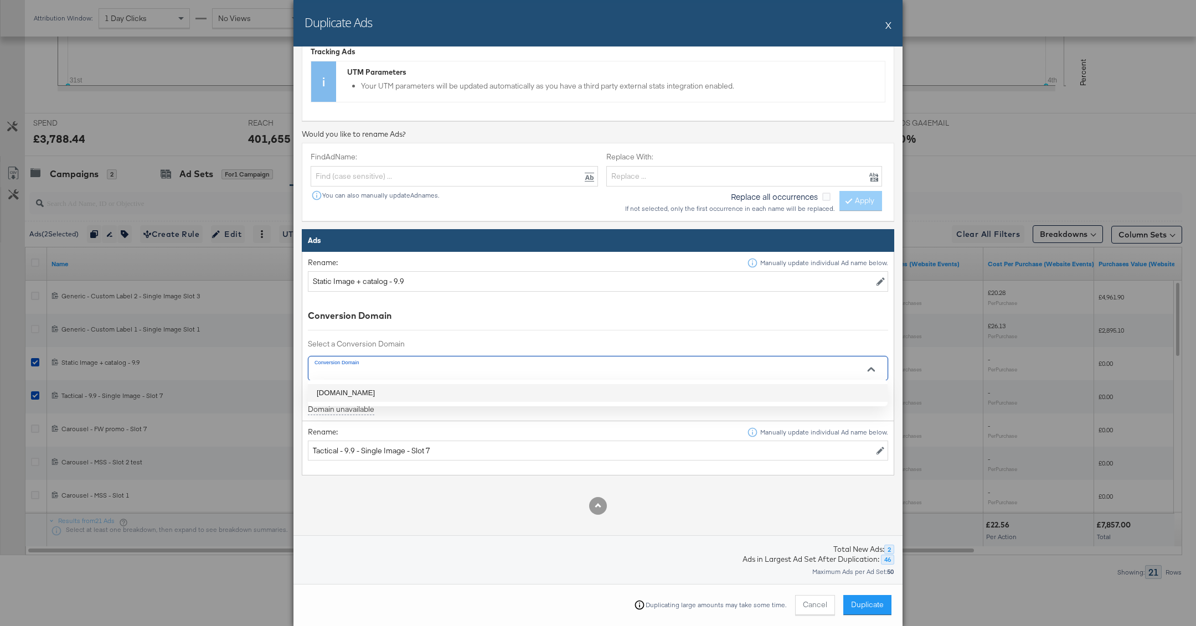
click at [420, 389] on li "jdsports.co.th" at bounding box center [598, 393] width 580 height 18
type input "jdsports.co.th"
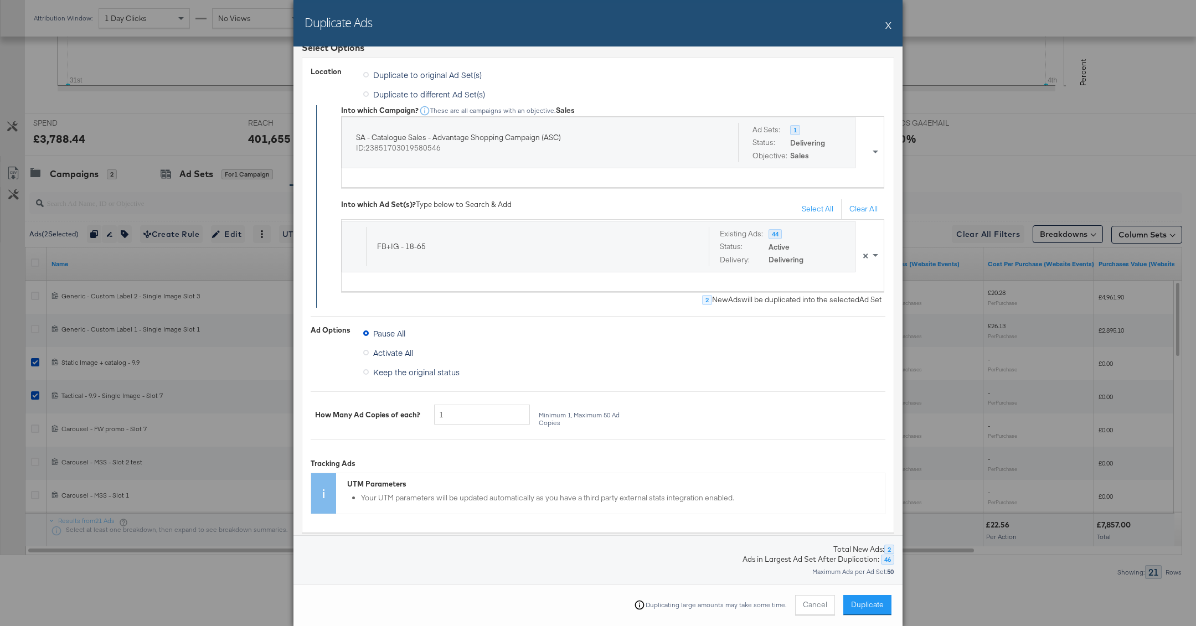
scroll to position [0, 0]
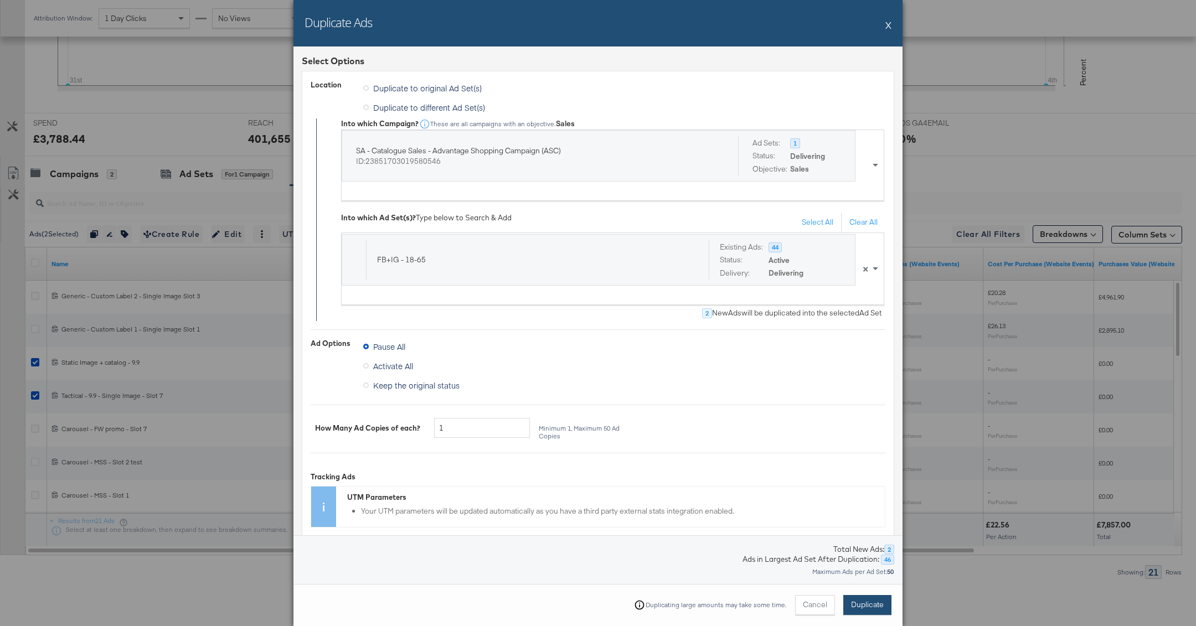
click at [884, 599] on button "Duplicate" at bounding box center [867, 605] width 48 height 20
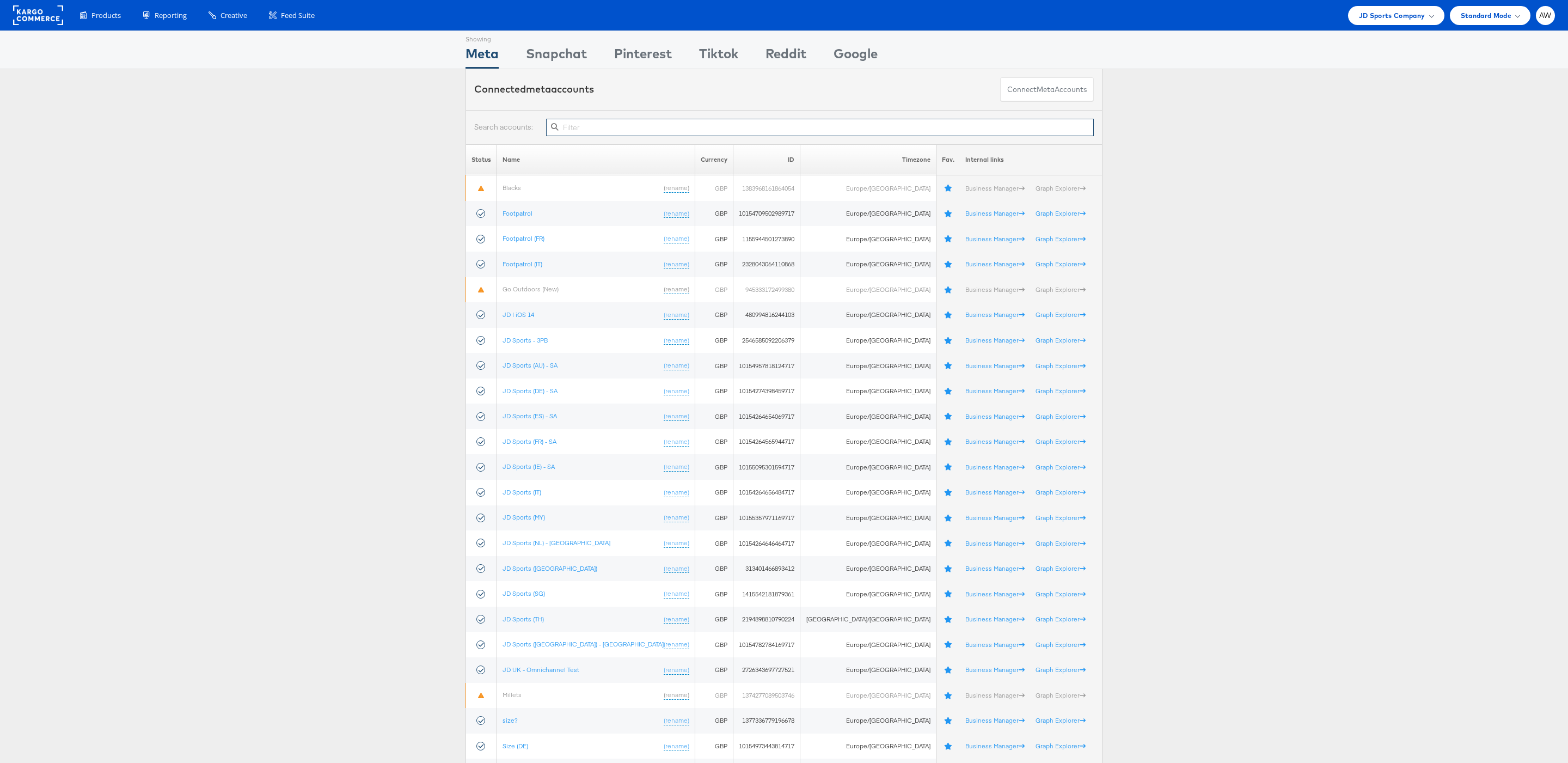
click at [678, 128] on input "text" at bounding box center [819, 128] width 548 height 18
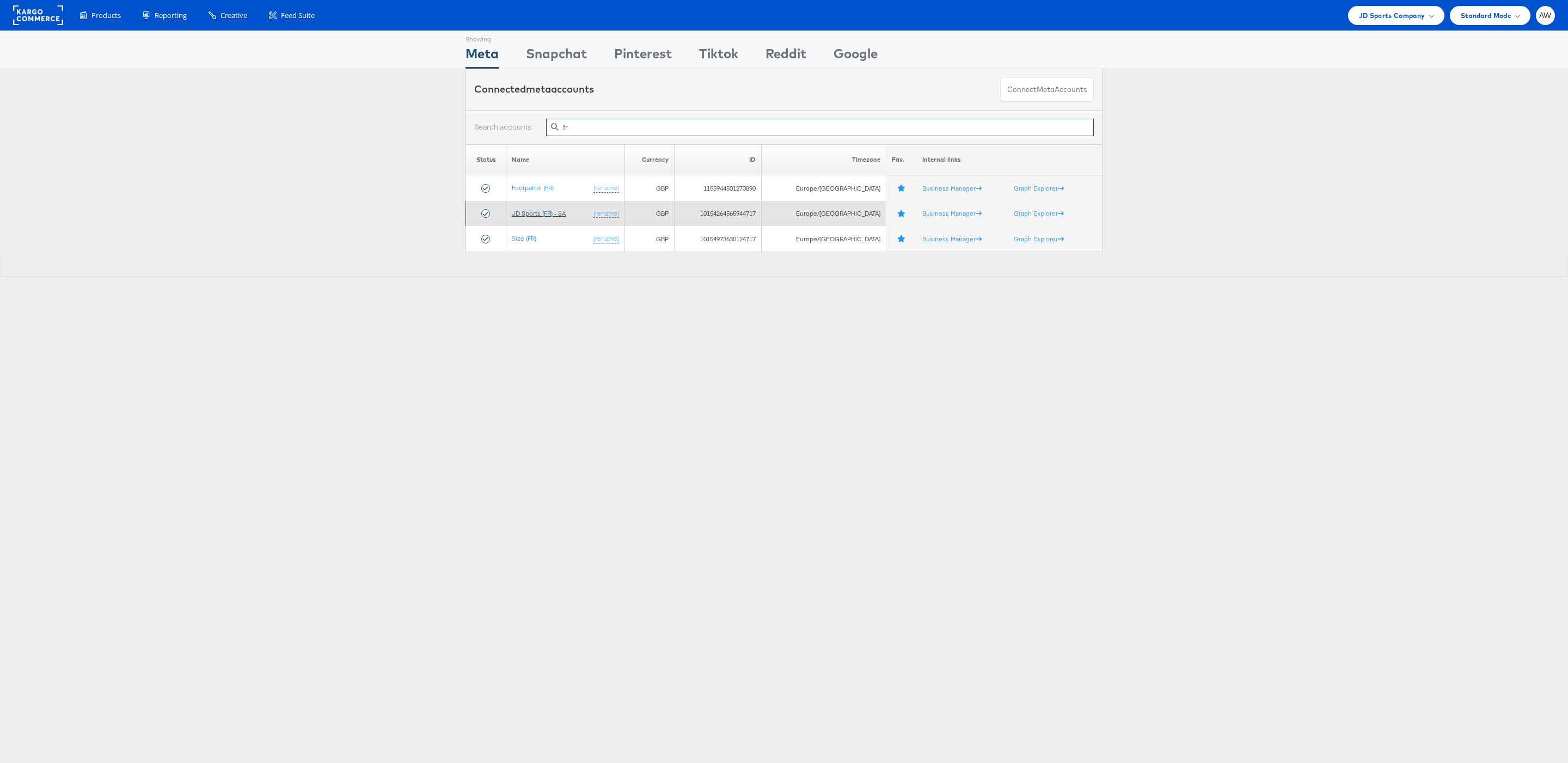
type input "fr"
click at [542, 217] on link "JD Sports (FR) - SA" at bounding box center [538, 213] width 54 height 8
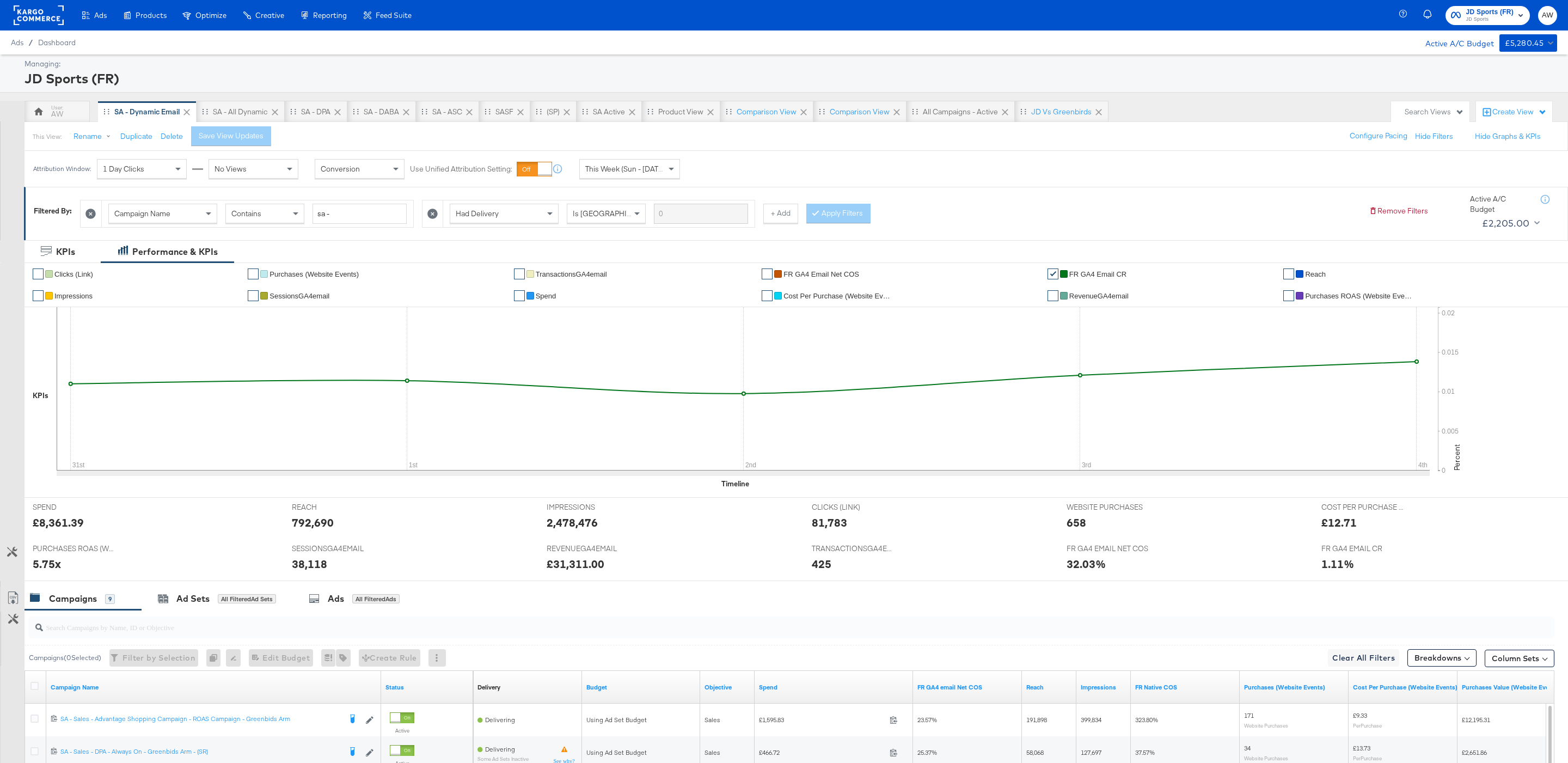
click at [1441, 11] on div "JD Sports (FR) JD Sports AW" at bounding box center [1485, 15] width 165 height 30
click at [1473, 18] on span "JD Sports" at bounding box center [1489, 20] width 48 height 9
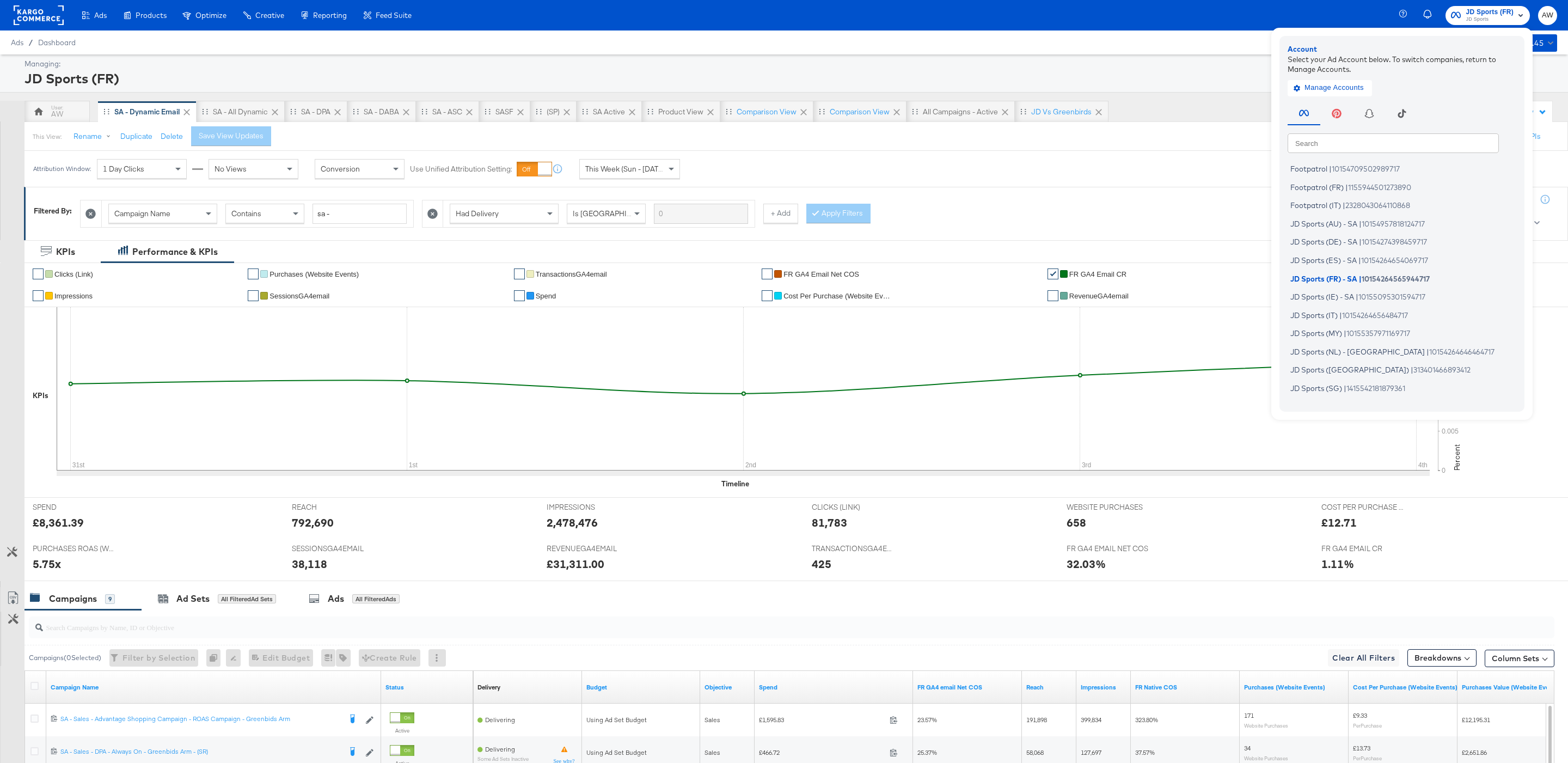
click at [1409, 130] on div "Search Search Footpatrol | 10154709502989717 Footpatrol (FR) | 1155944501273890…" at bounding box center [1404, 251] width 234 height 305
click at [1409, 140] on input "text" at bounding box center [1392, 143] width 211 height 20
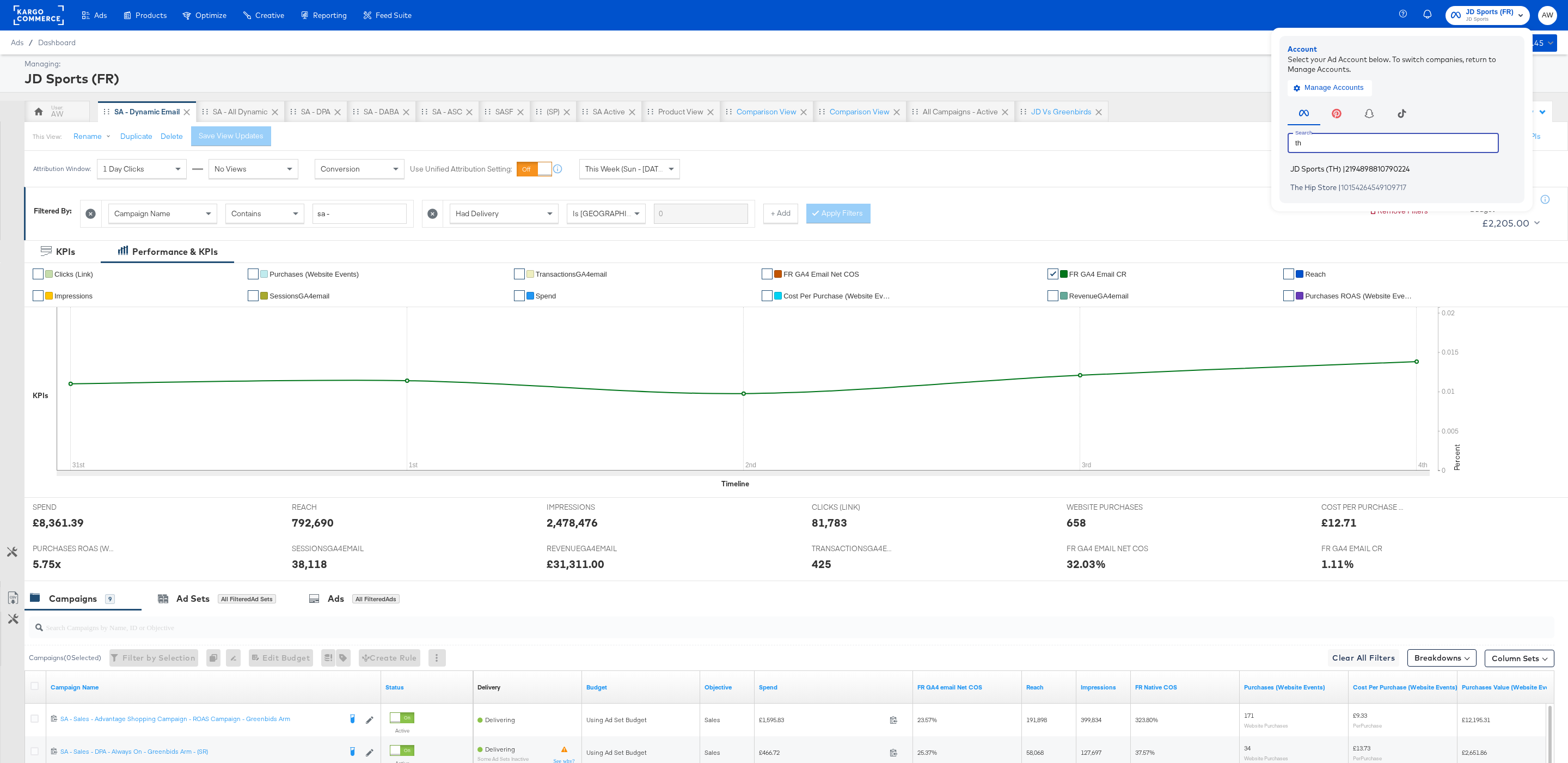
type input "th"
click at [1361, 174] on li "JD Sports (TH) | 2194898810790224" at bounding box center [1404, 169] width 234 height 16
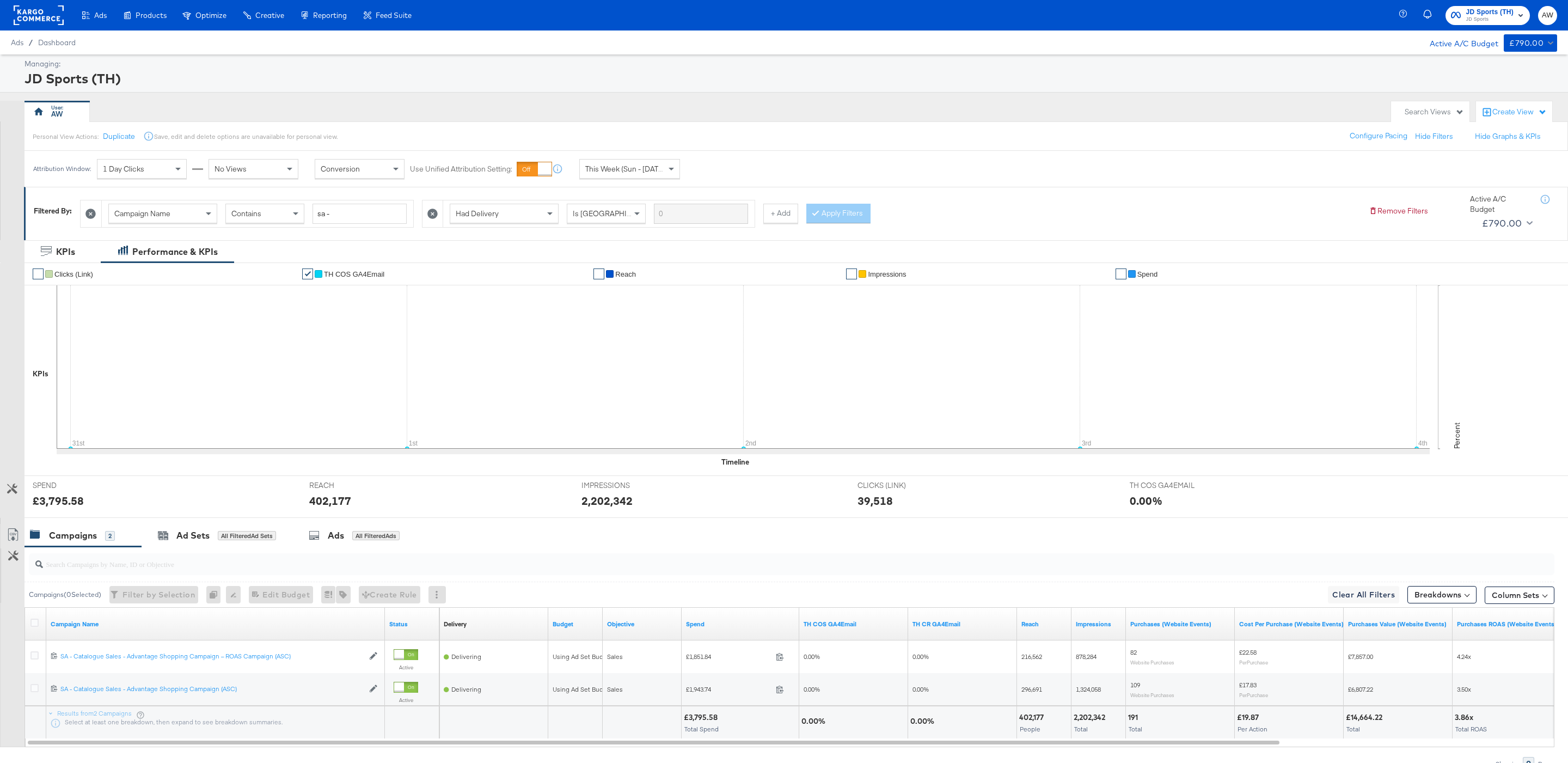
scroll to position [59, 0]
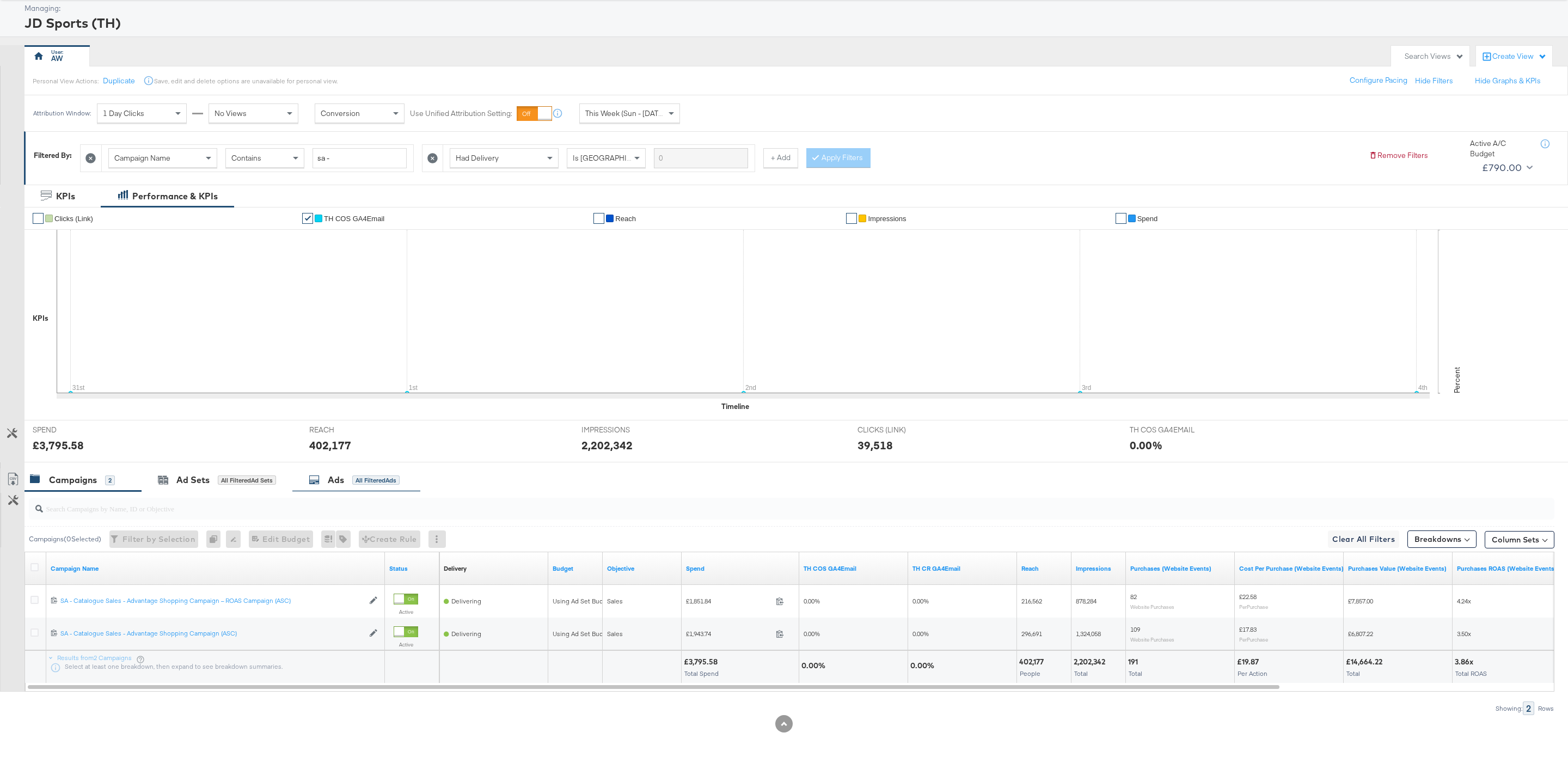
click at [350, 484] on div "Ads All Filtered Ads" at bounding box center [354, 480] width 90 height 13
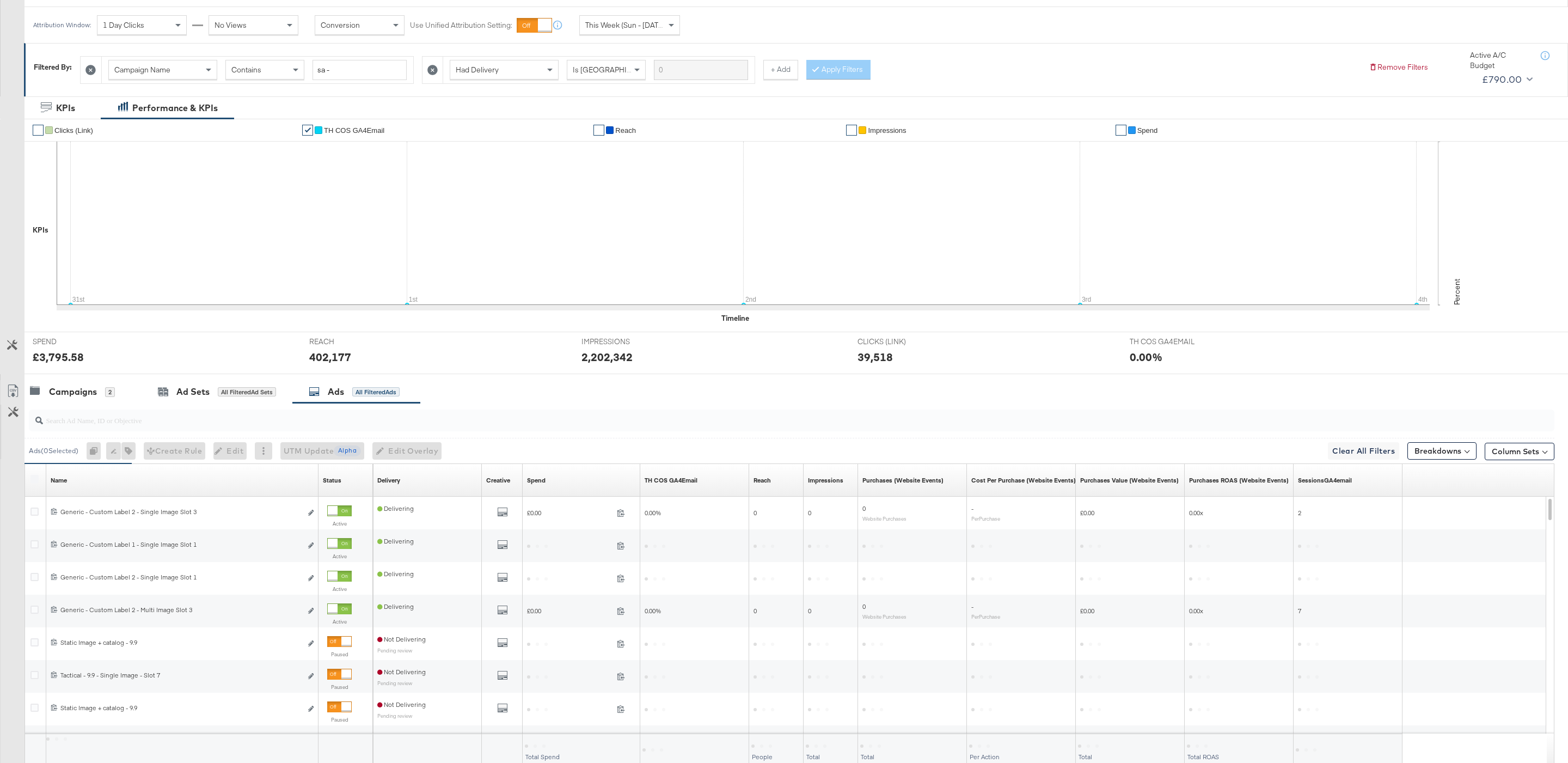
scroll to position [145, 0]
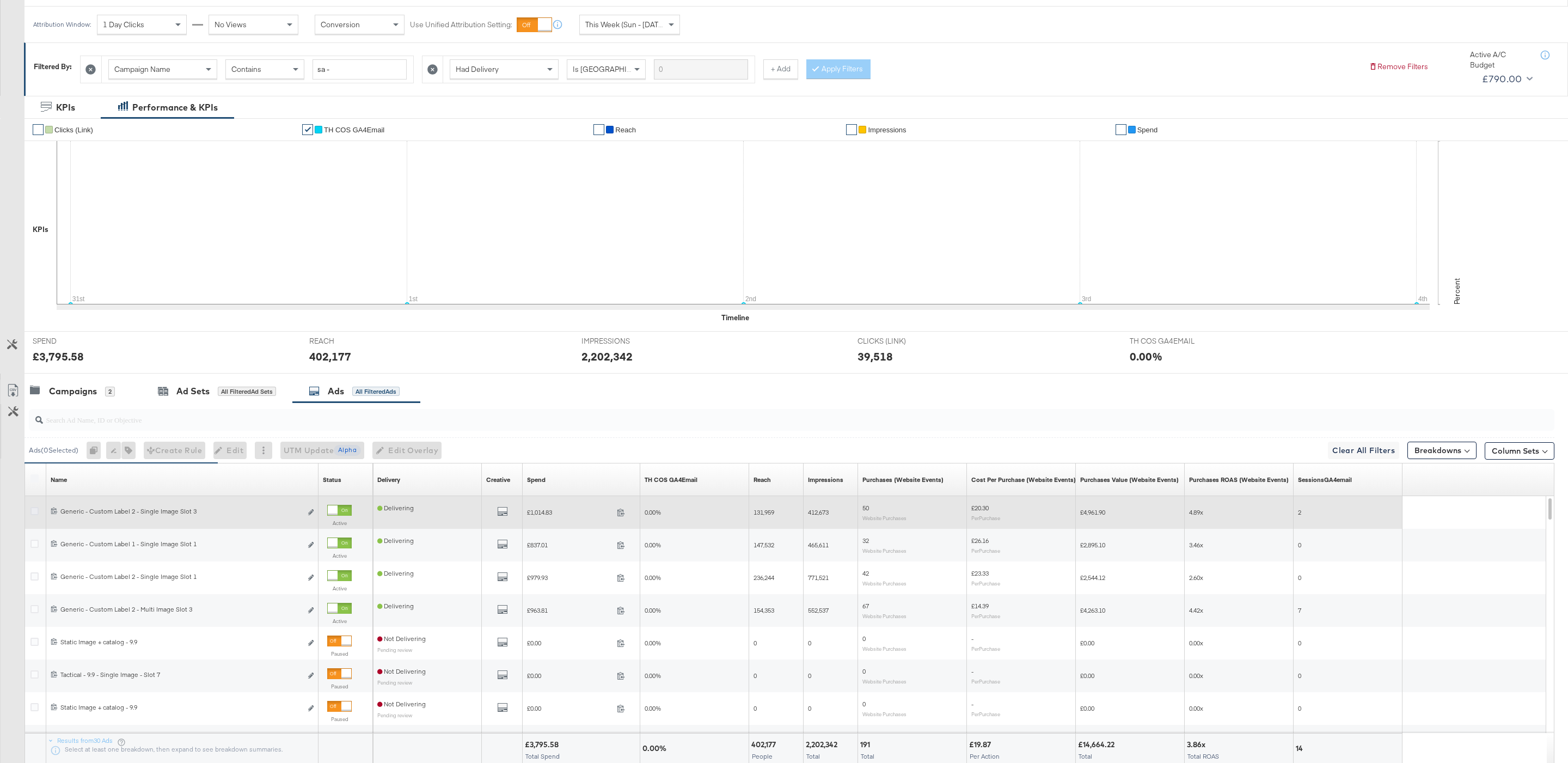
click at [33, 509] on icon at bounding box center [34, 510] width 8 height 8
click at [0, 0] on input "checkbox" at bounding box center [0, 0] width 0 height 0
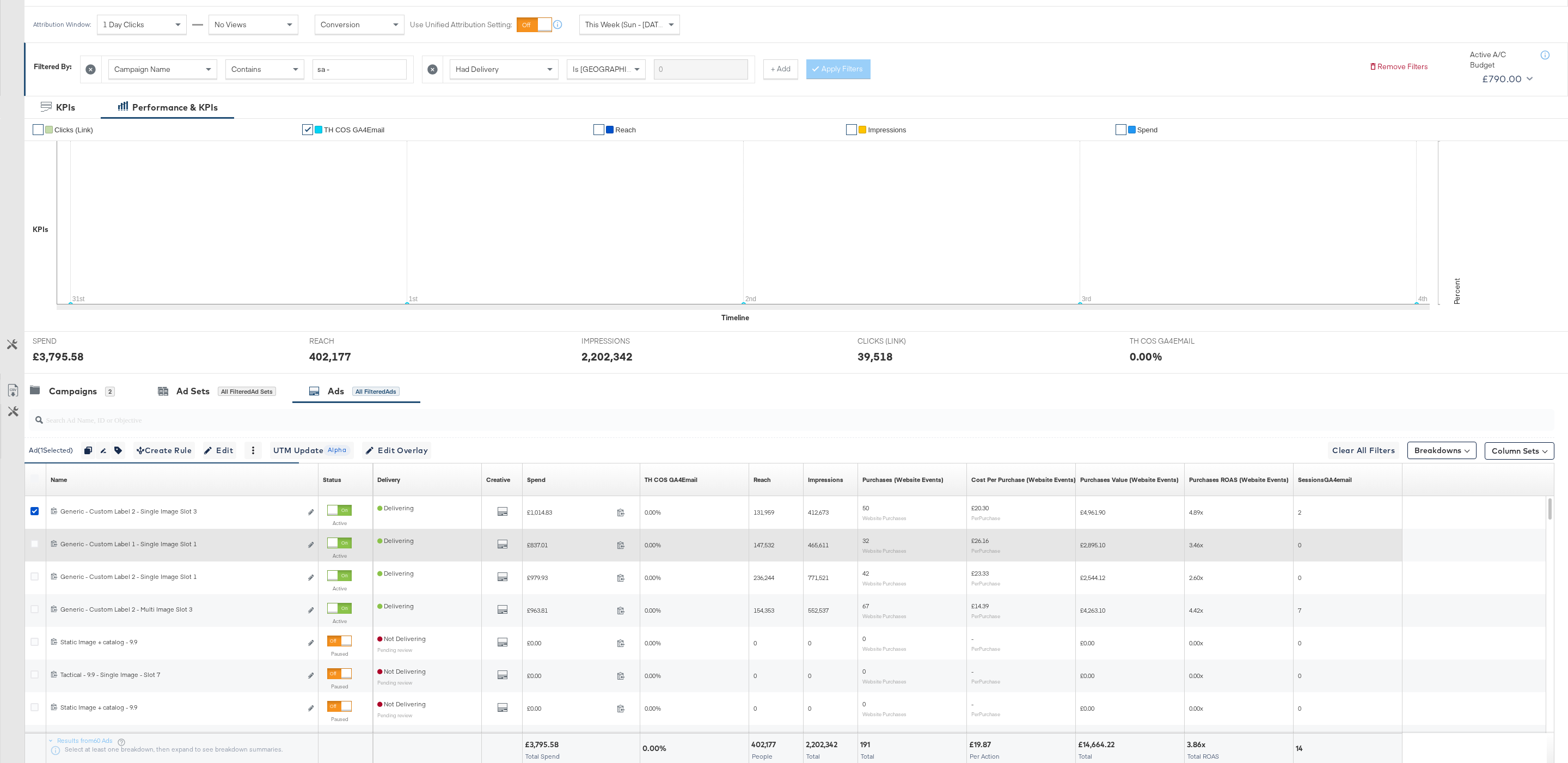
click at [30, 547] on label at bounding box center [34, 544] width 8 height 8
click at [0, 0] on input "checkbox" at bounding box center [0, 0] width 0 height 0
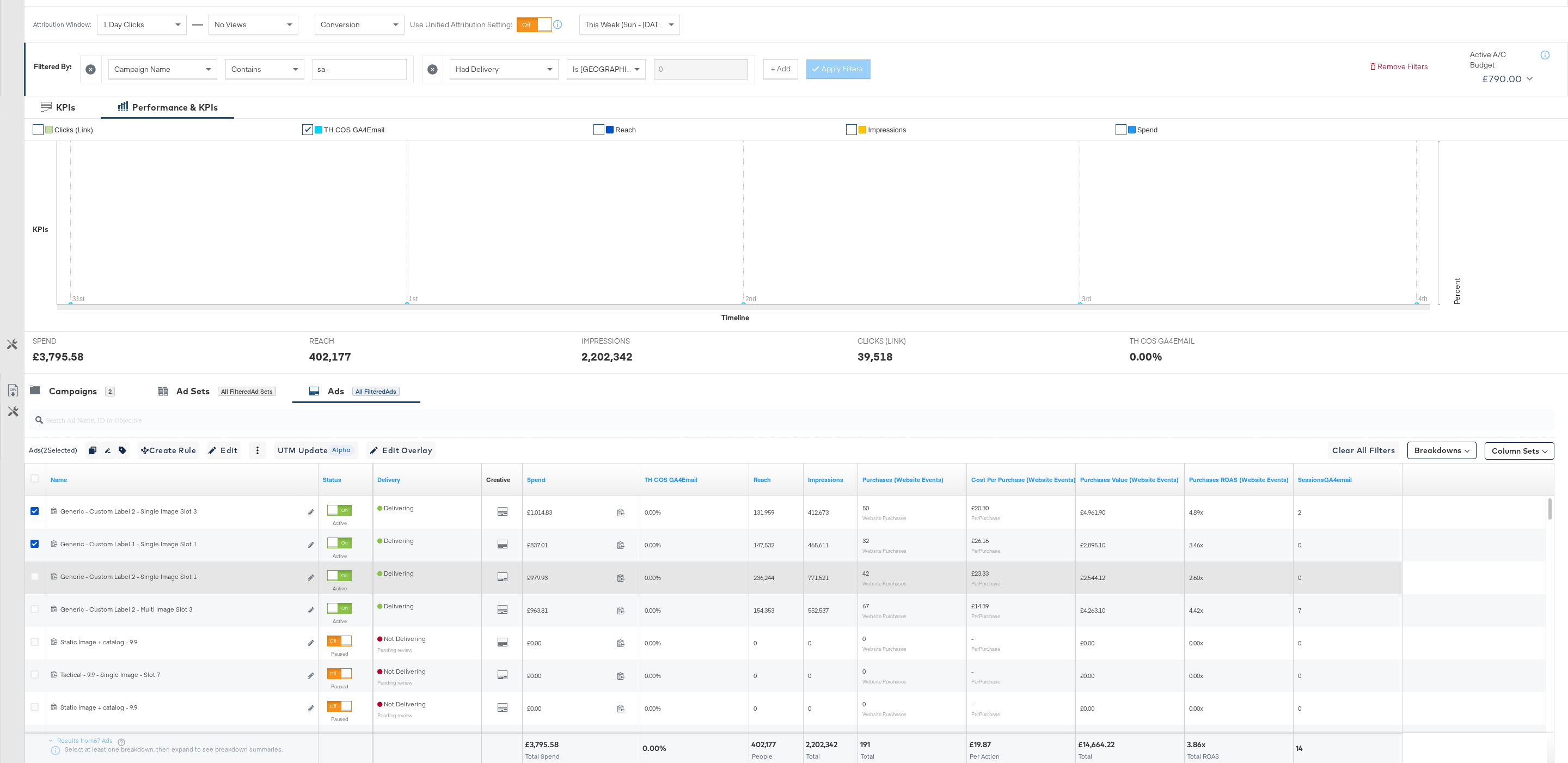
click at [33, 583] on div at bounding box center [36, 577] width 12 height 11
click at [32, 576] on icon at bounding box center [34, 576] width 8 height 8
click at [0, 0] on input "checkbox" at bounding box center [0, 0] width 0 height 0
click at [32, 576] on icon at bounding box center [34, 576] width 8 height 8
click at [0, 0] on input "checkbox" at bounding box center [0, 0] width 0 height 0
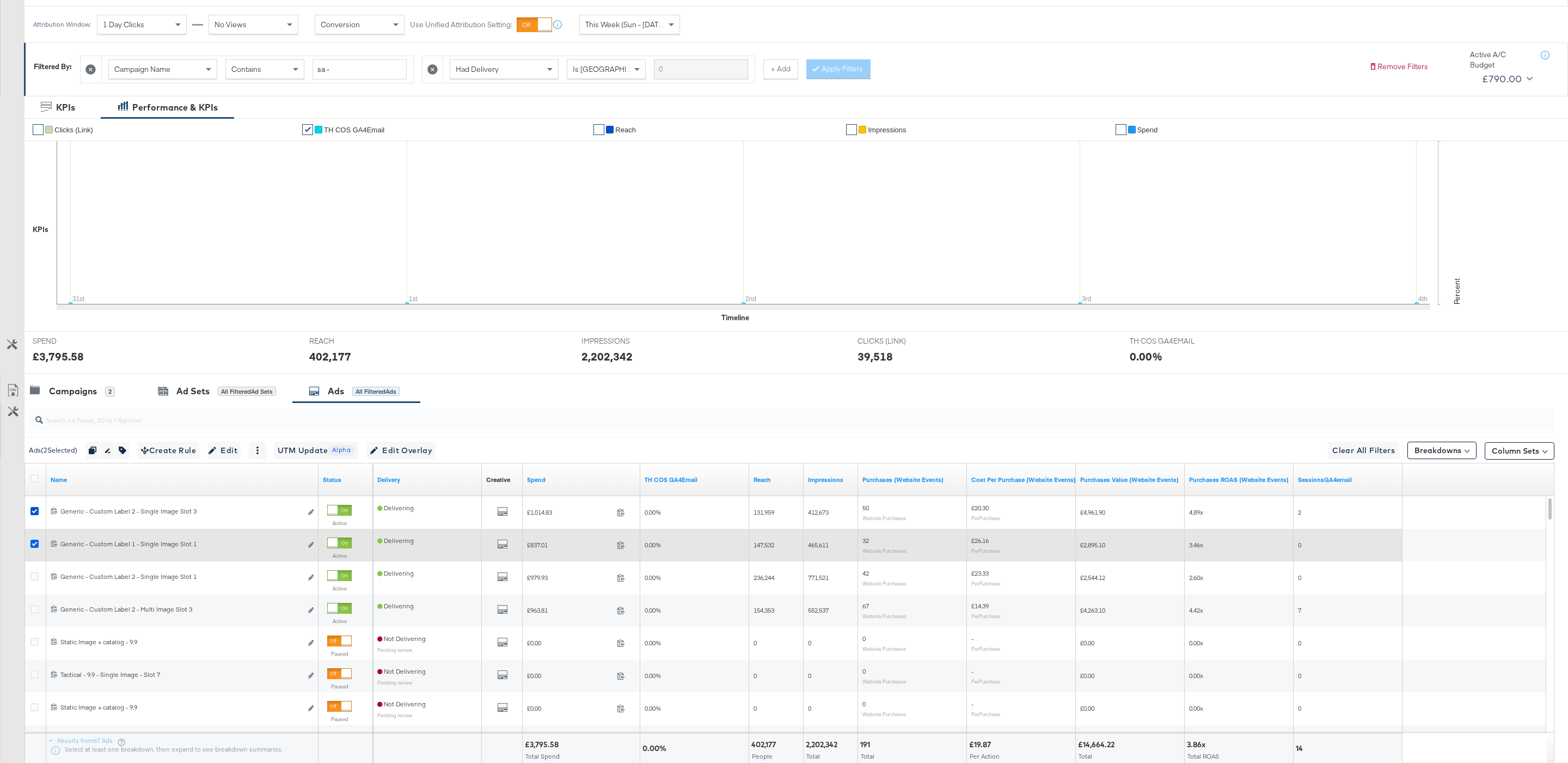
click at [36, 547] on icon at bounding box center [34, 544] width 8 height 8
click at [0, 0] on input "checkbox" at bounding box center [0, 0] width 0 height 0
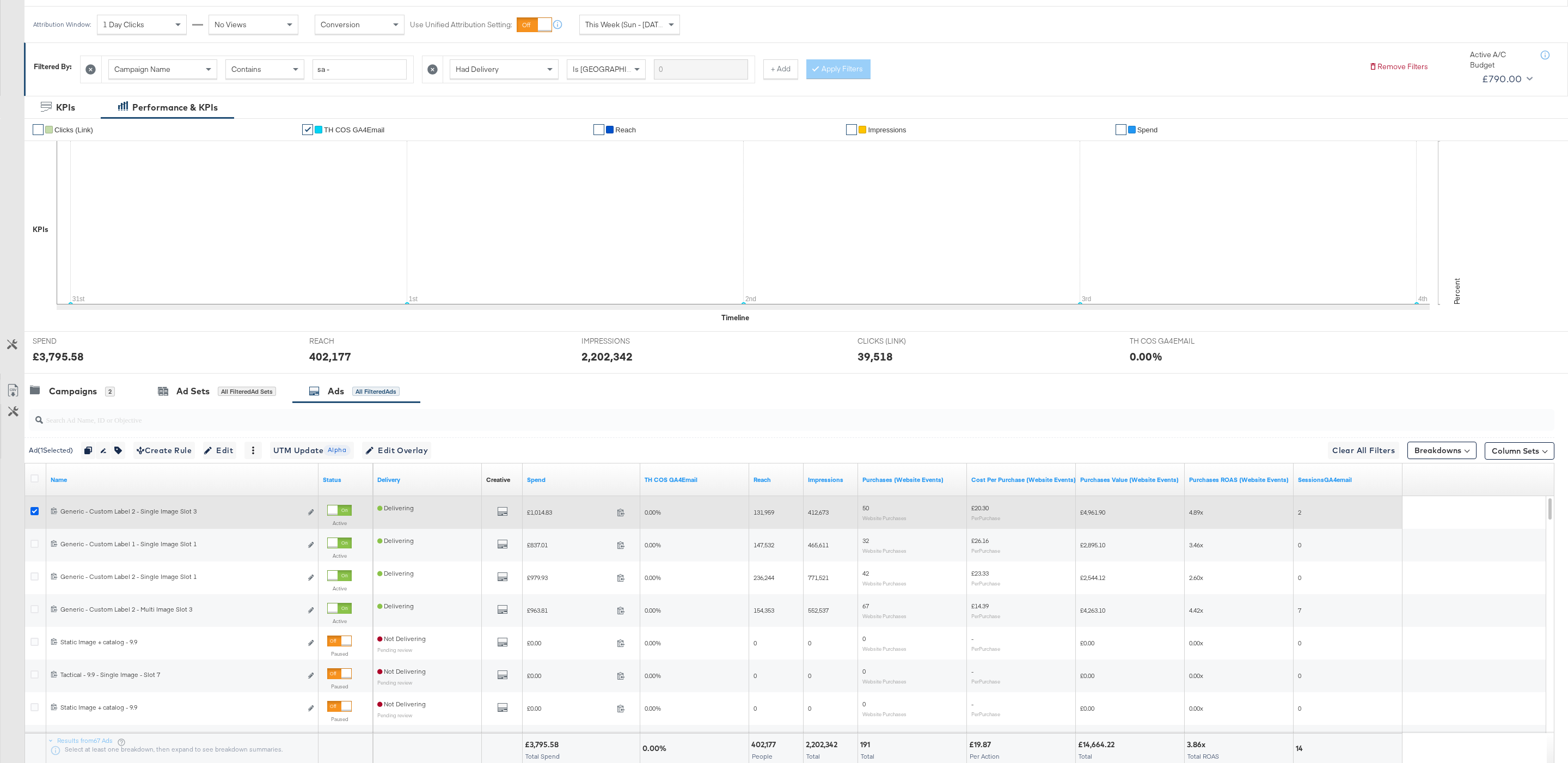
click at [35, 511] on icon at bounding box center [34, 510] width 8 height 8
click at [0, 0] on input "checkbox" at bounding box center [0, 0] width 0 height 0
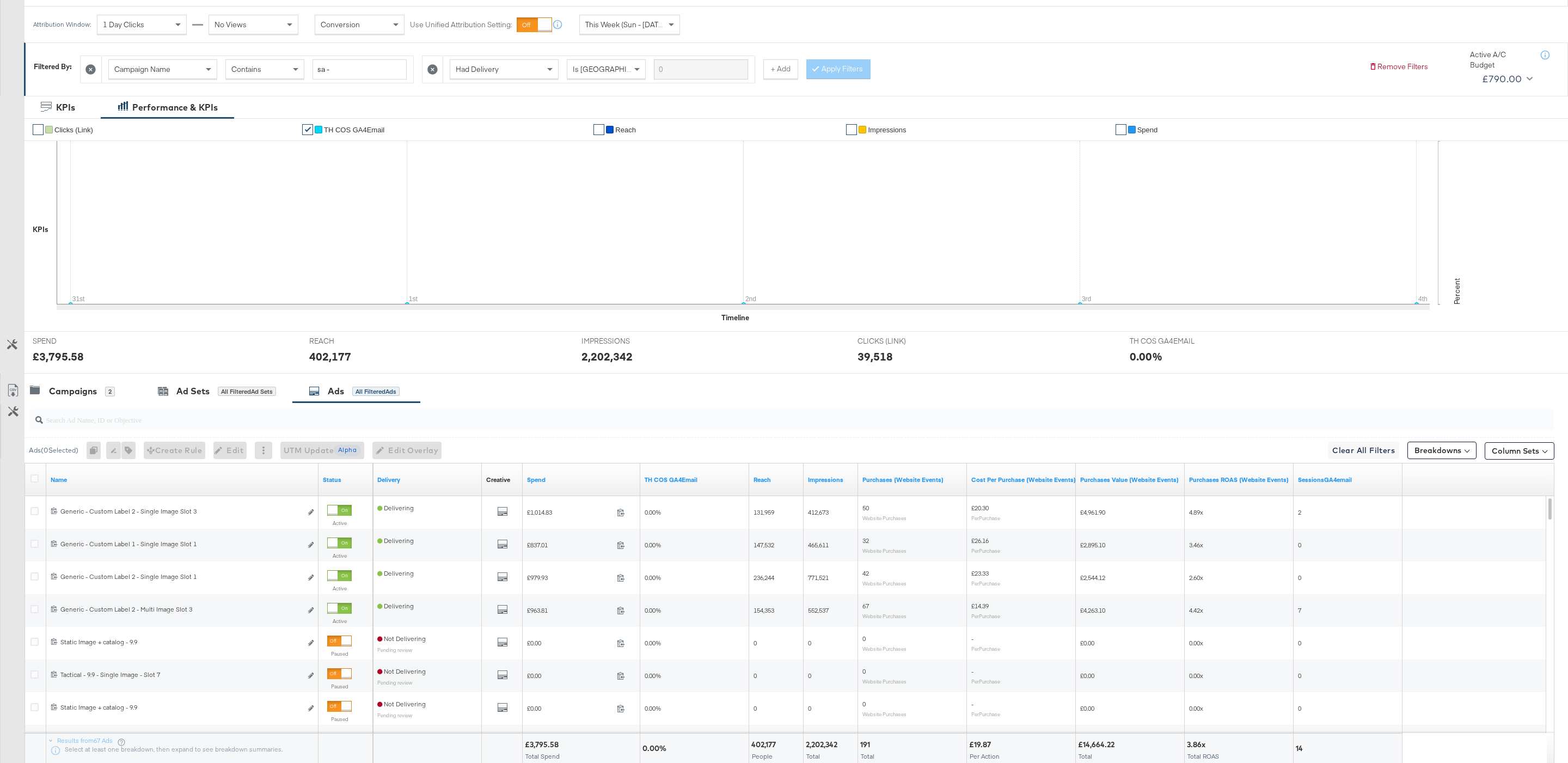
click at [126, 426] on input "search" at bounding box center [726, 415] width 1366 height 22
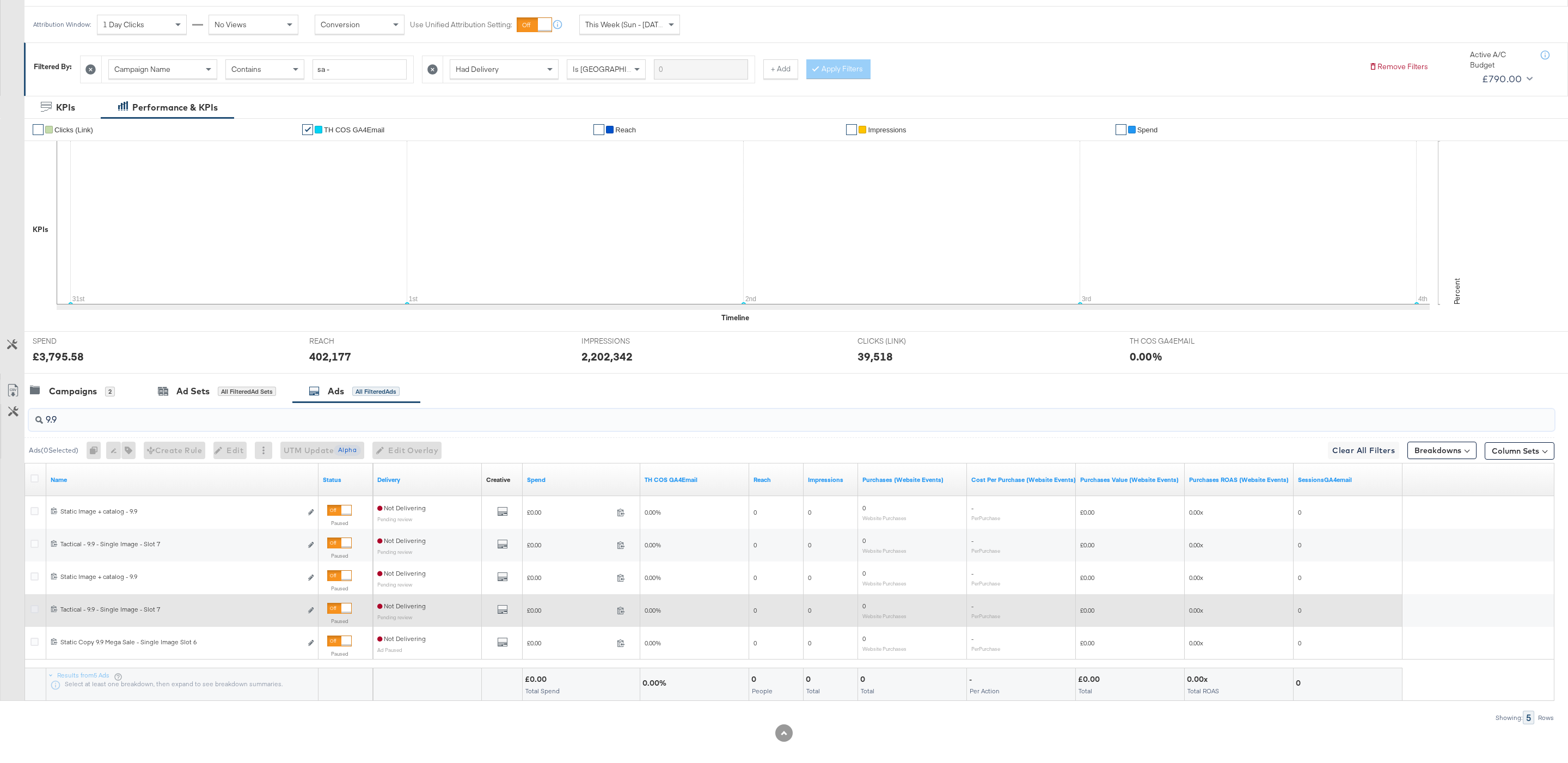
type input "9.9"
click at [33, 612] on icon at bounding box center [34, 609] width 8 height 8
click at [0, 0] on input "checkbox" at bounding box center [0, 0] width 0 height 0
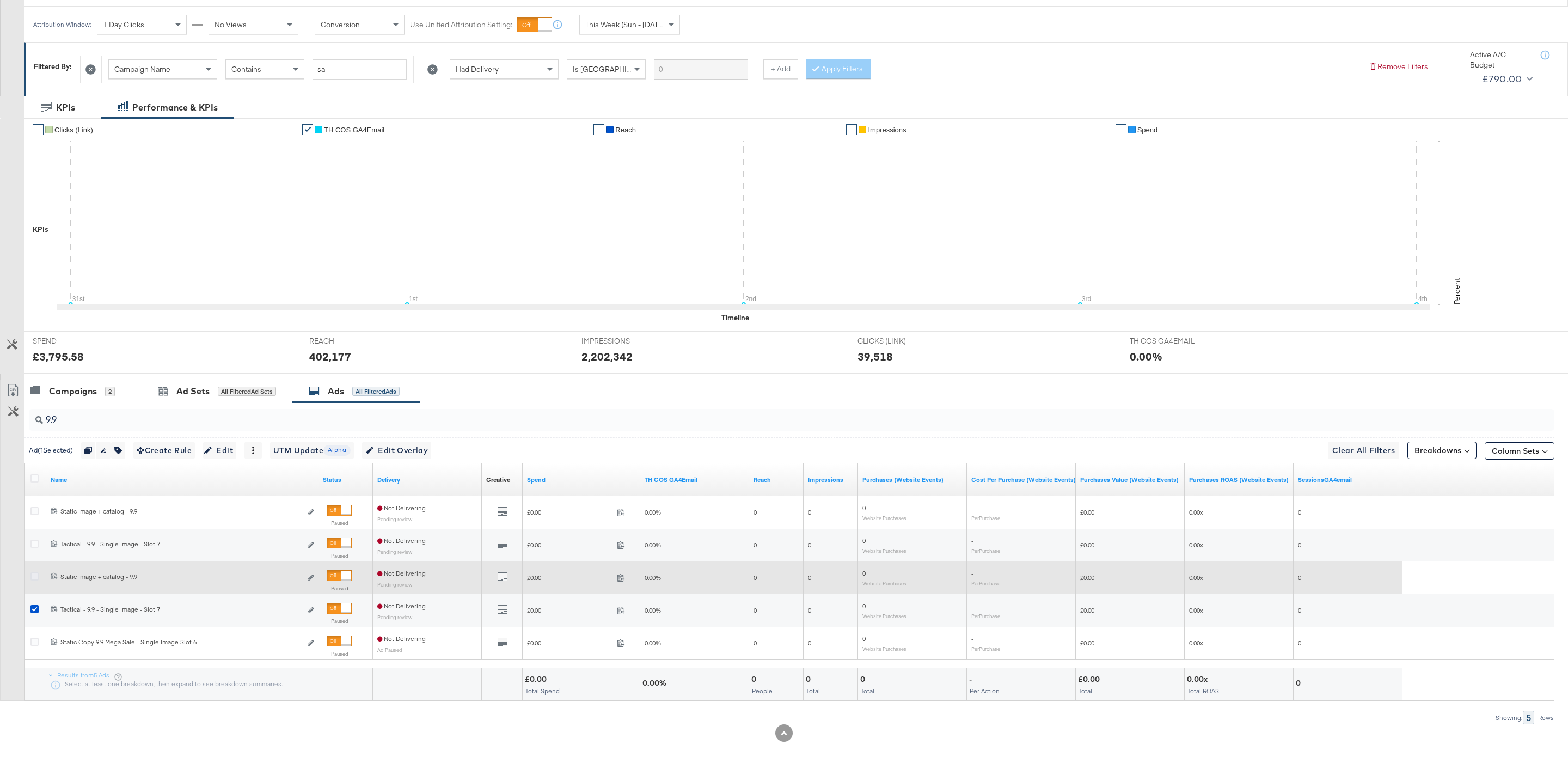
click at [33, 580] on icon at bounding box center [34, 576] width 8 height 8
click at [0, 0] on input "checkbox" at bounding box center [0, 0] width 0 height 0
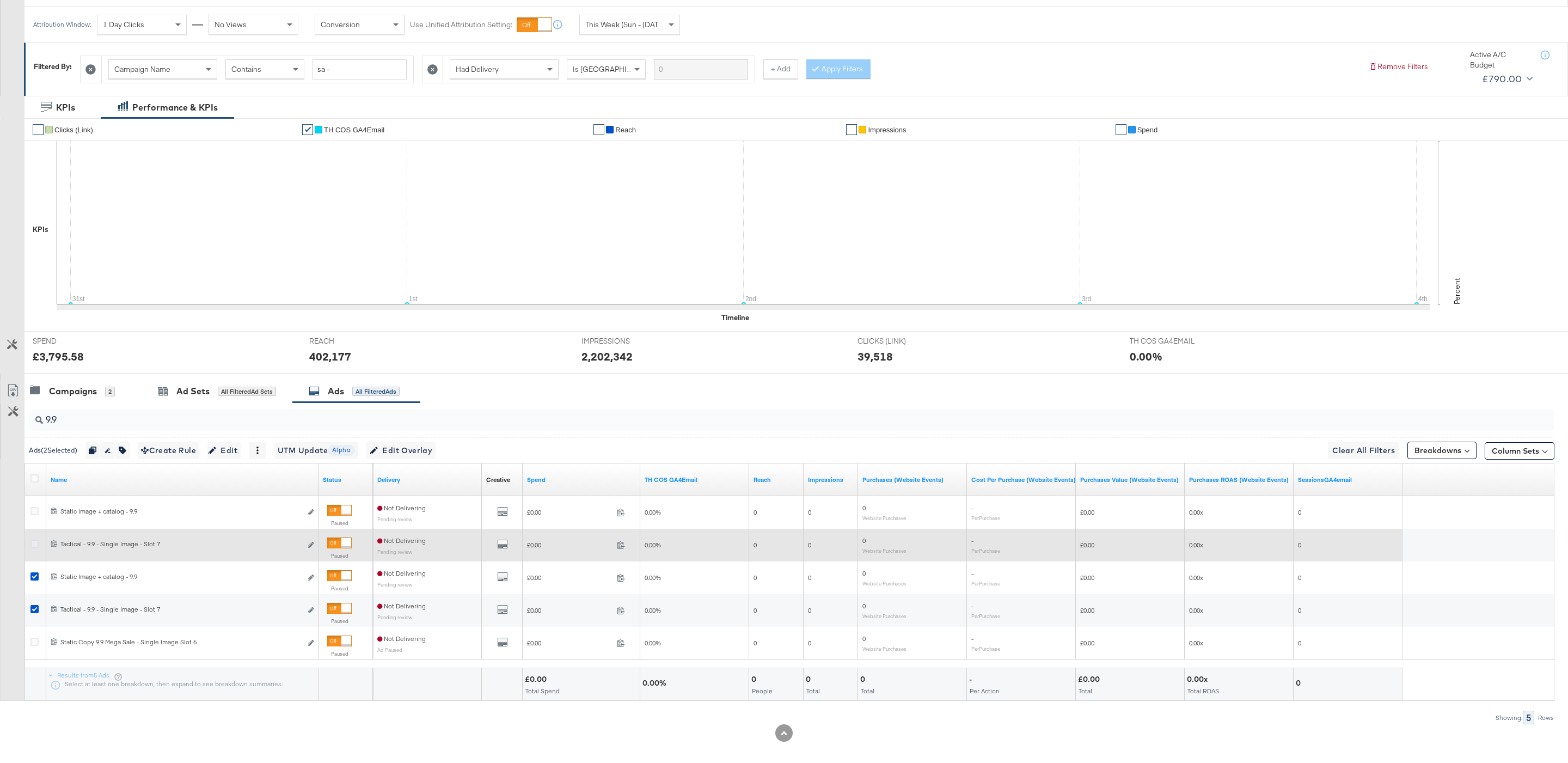
click at [33, 546] on icon at bounding box center [34, 544] width 8 height 8
click at [0, 0] on input "checkbox" at bounding box center [0, 0] width 0 height 0
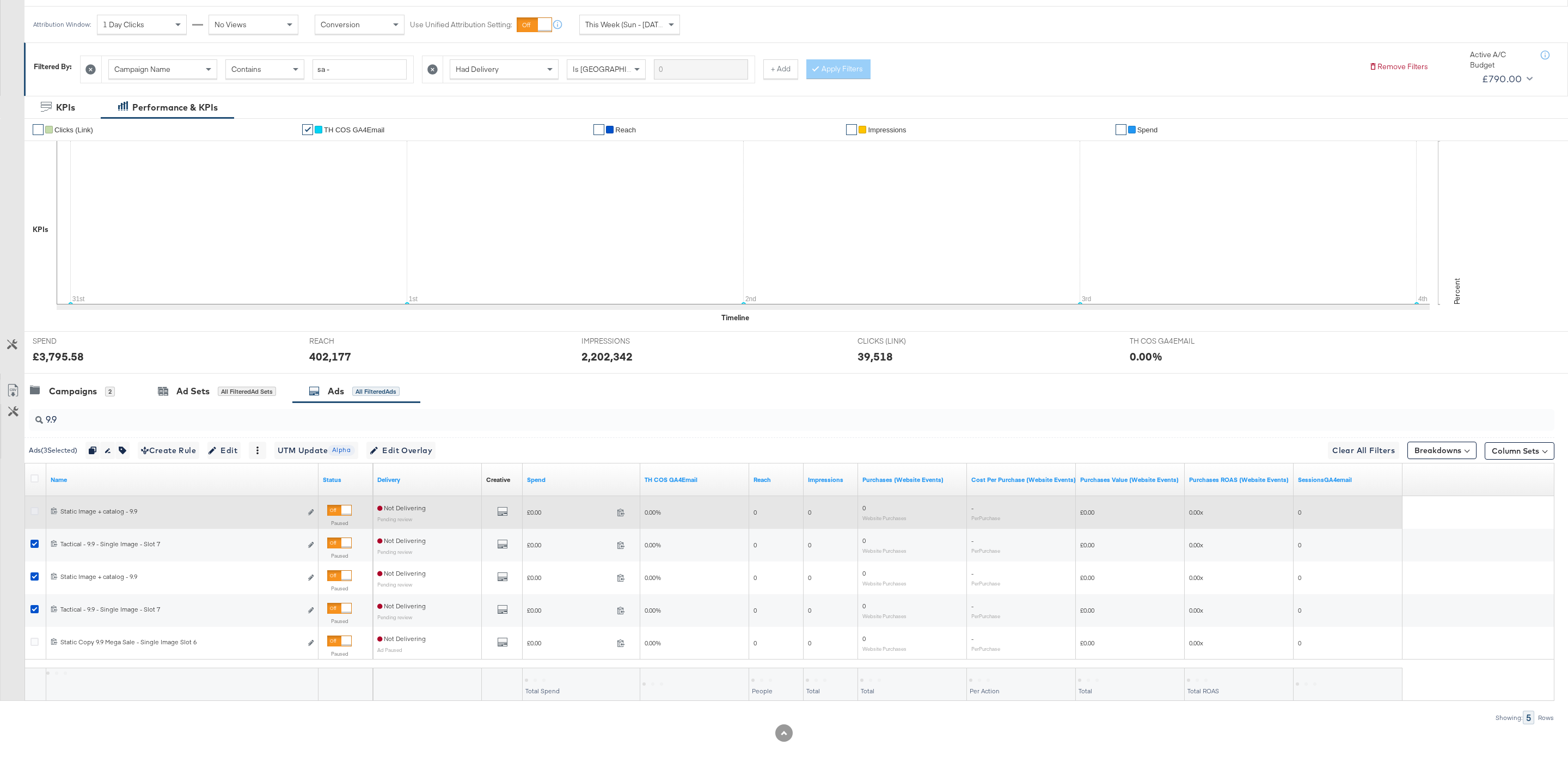
click at [33, 509] on icon at bounding box center [34, 510] width 8 height 8
click at [0, 0] on input "checkbox" at bounding box center [0, 0] width 0 height 0
click at [35, 515] on icon at bounding box center [34, 510] width 8 height 8
click at [0, 0] on input "checkbox" at bounding box center [0, 0] width 0 height 0
click at [32, 515] on icon at bounding box center [34, 510] width 8 height 8
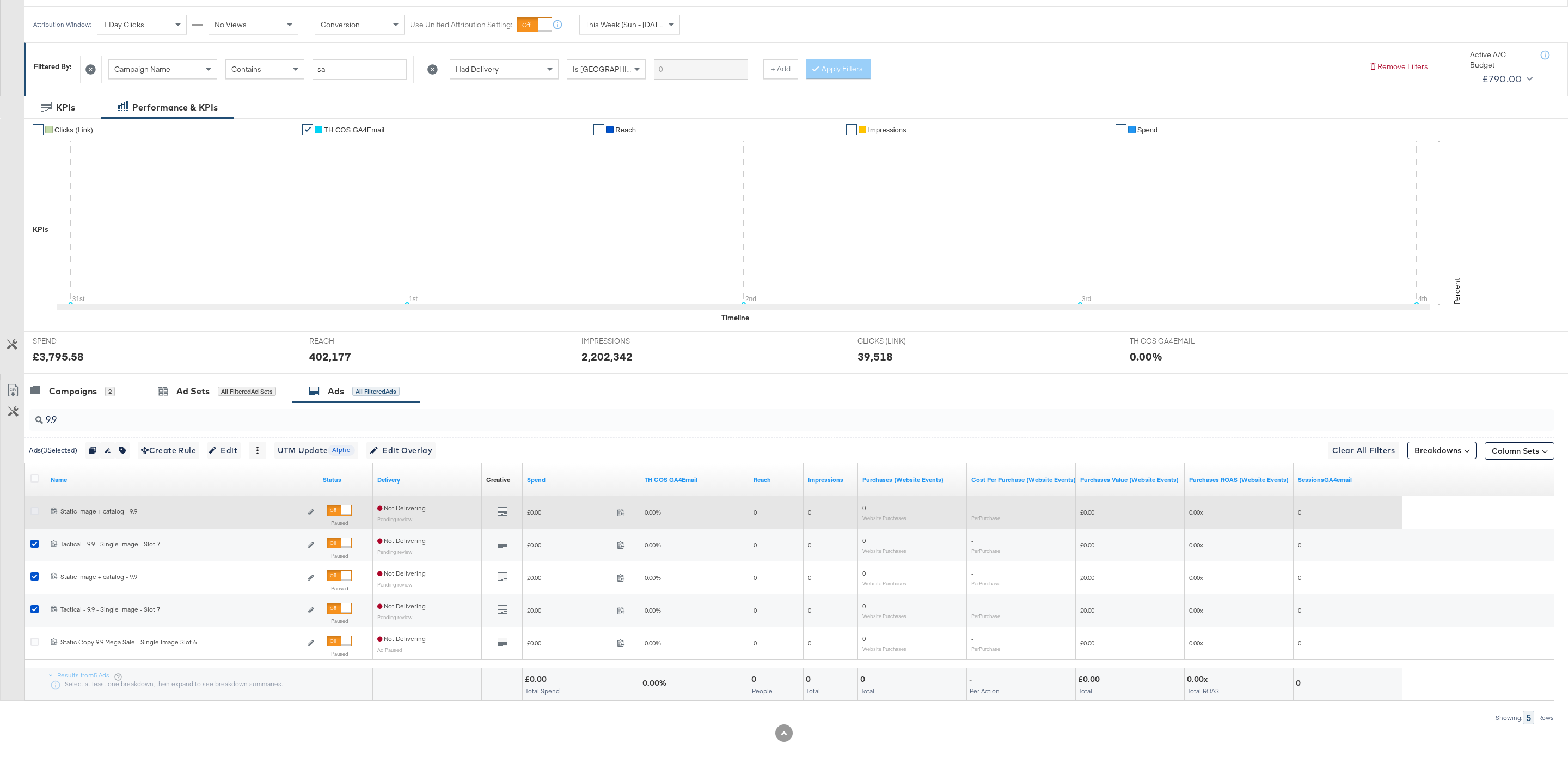
click at [0, 0] on input "checkbox" at bounding box center [0, 0] width 0 height 0
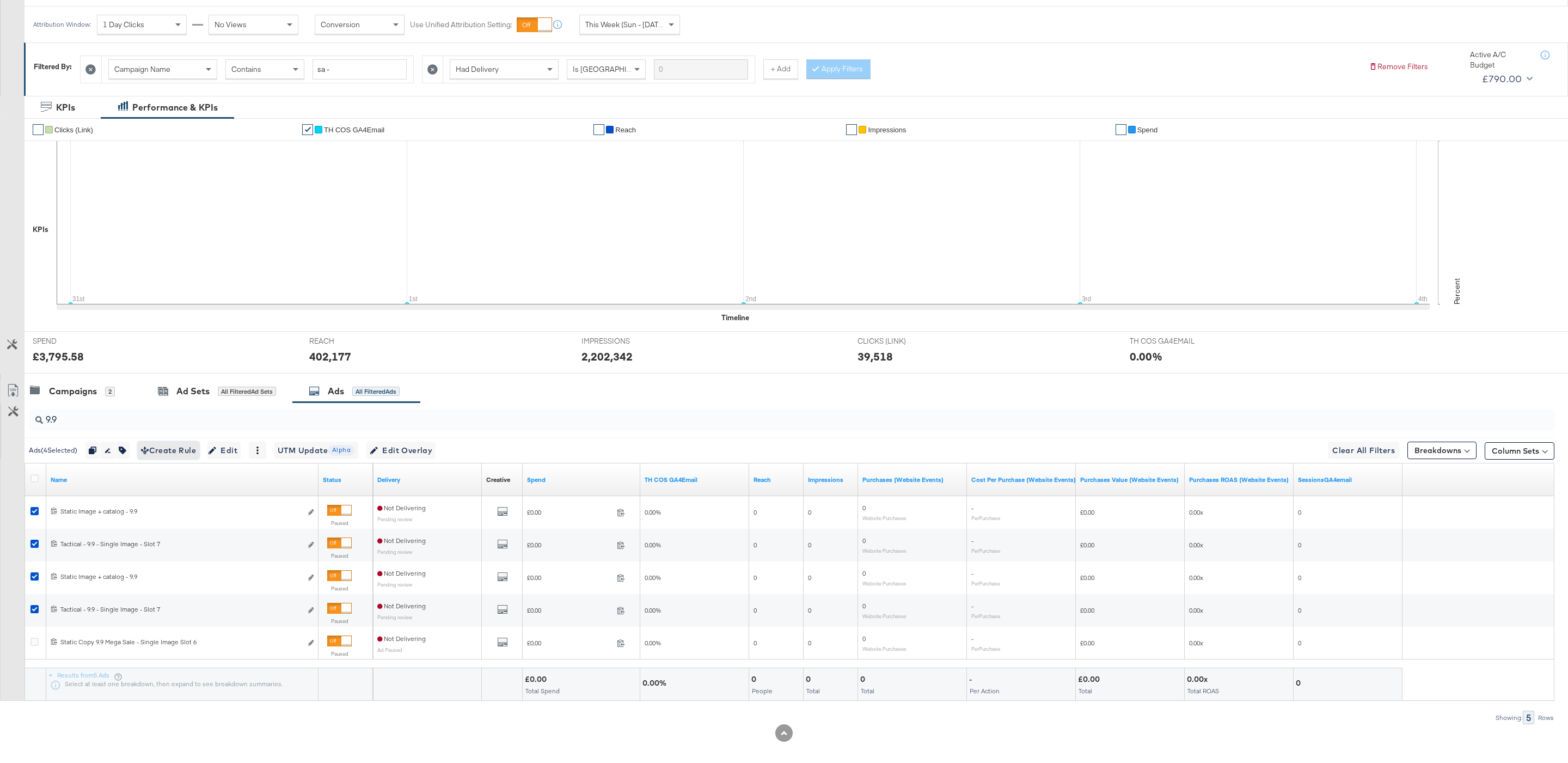
click at [169, 448] on span "Create Rule" at bounding box center [168, 450] width 55 height 14
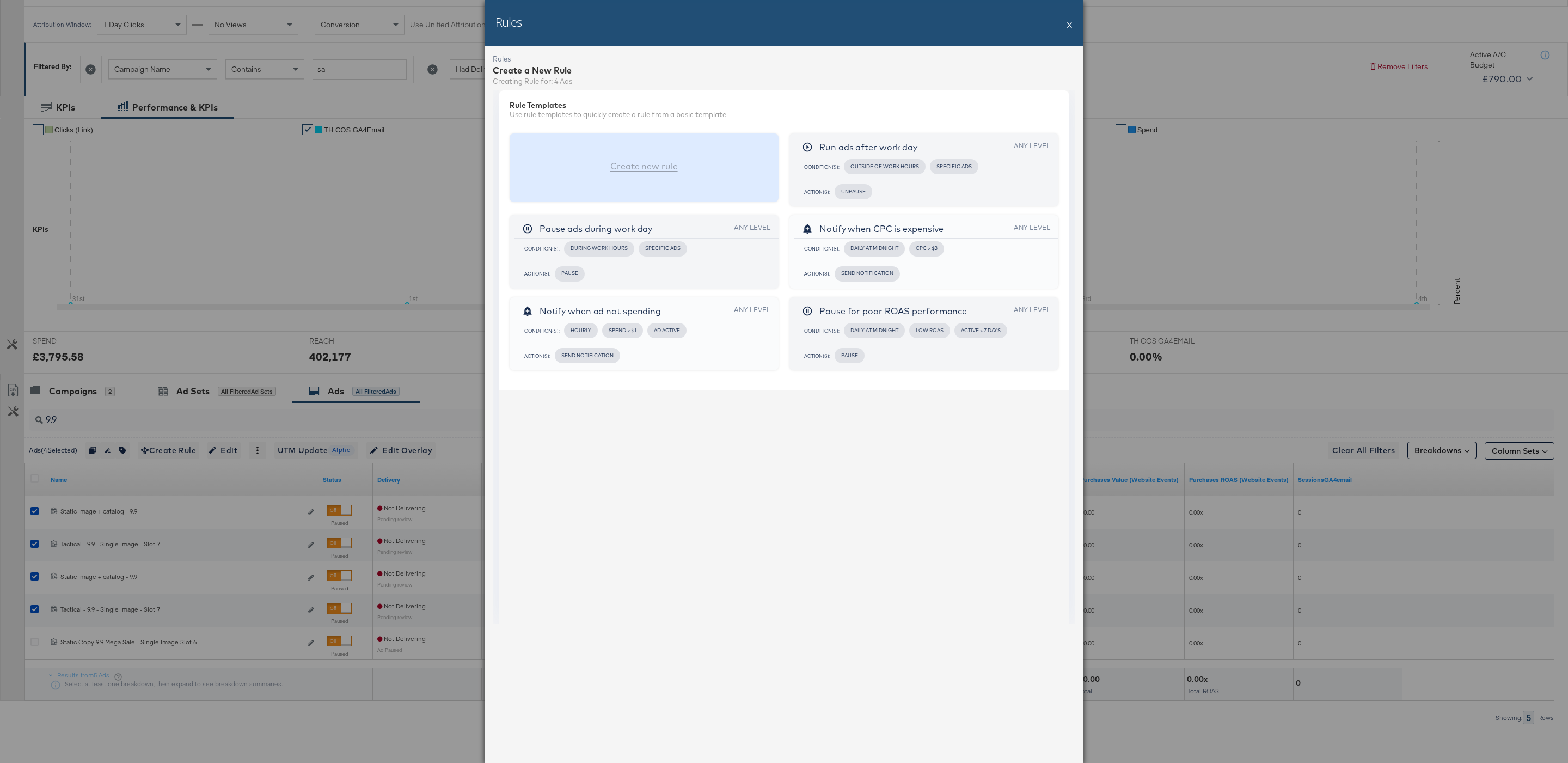
click at [660, 158] on div "Create new rule" at bounding box center [644, 168] width 269 height 69
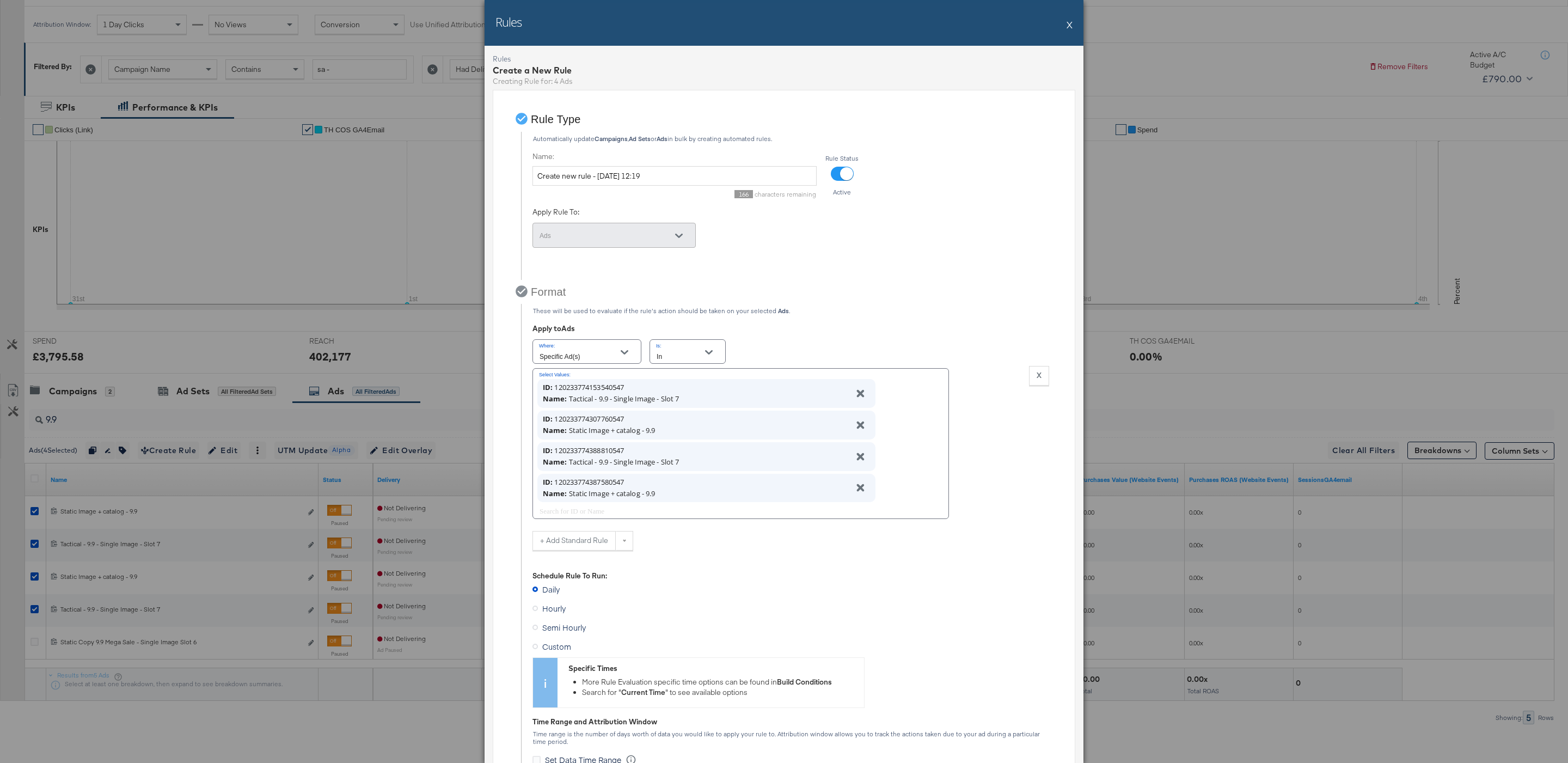
click at [672, 190] on div "166 characters remaining" at bounding box center [674, 192] width 284 height 13
click at [665, 178] on input "Create new rule - [DATE] 12:19" at bounding box center [674, 176] width 284 height 20
type input "Activate 9.9"
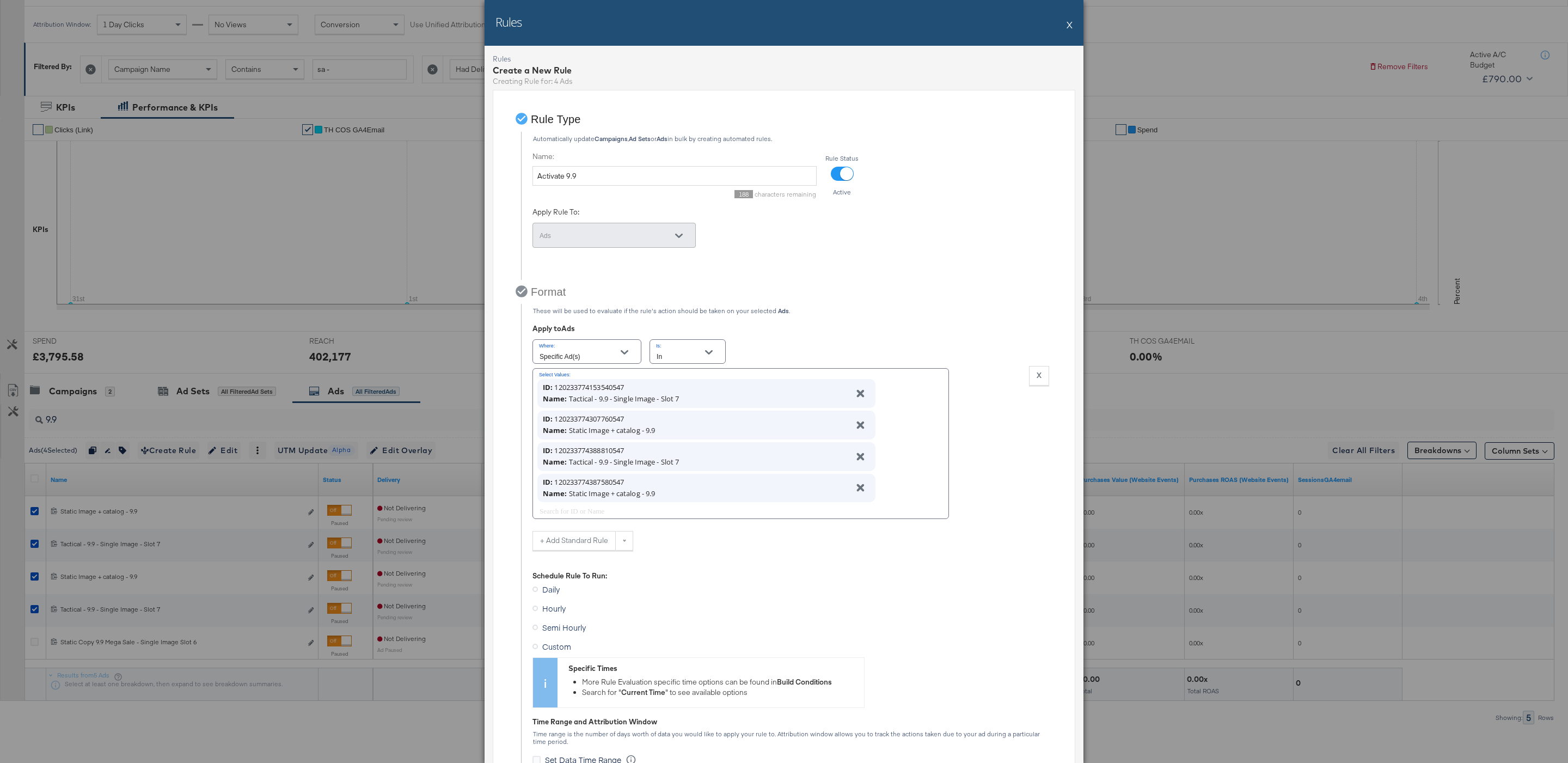
click at [559, 640] on label "Custom" at bounding box center [554, 646] width 43 height 17
click at [0, 0] on input "Custom" at bounding box center [0, 0] width 0 height 0
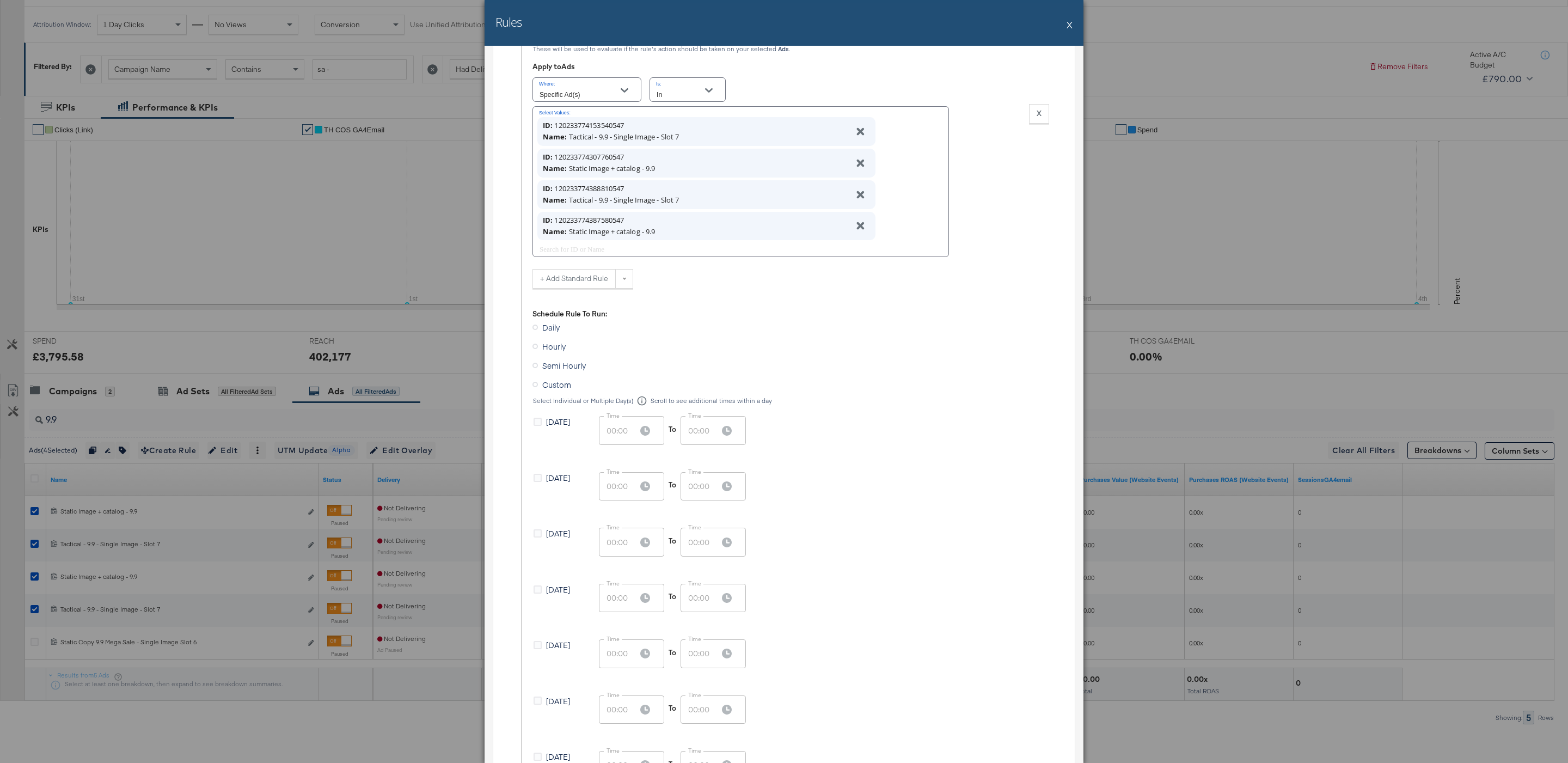
scroll to position [325, 0]
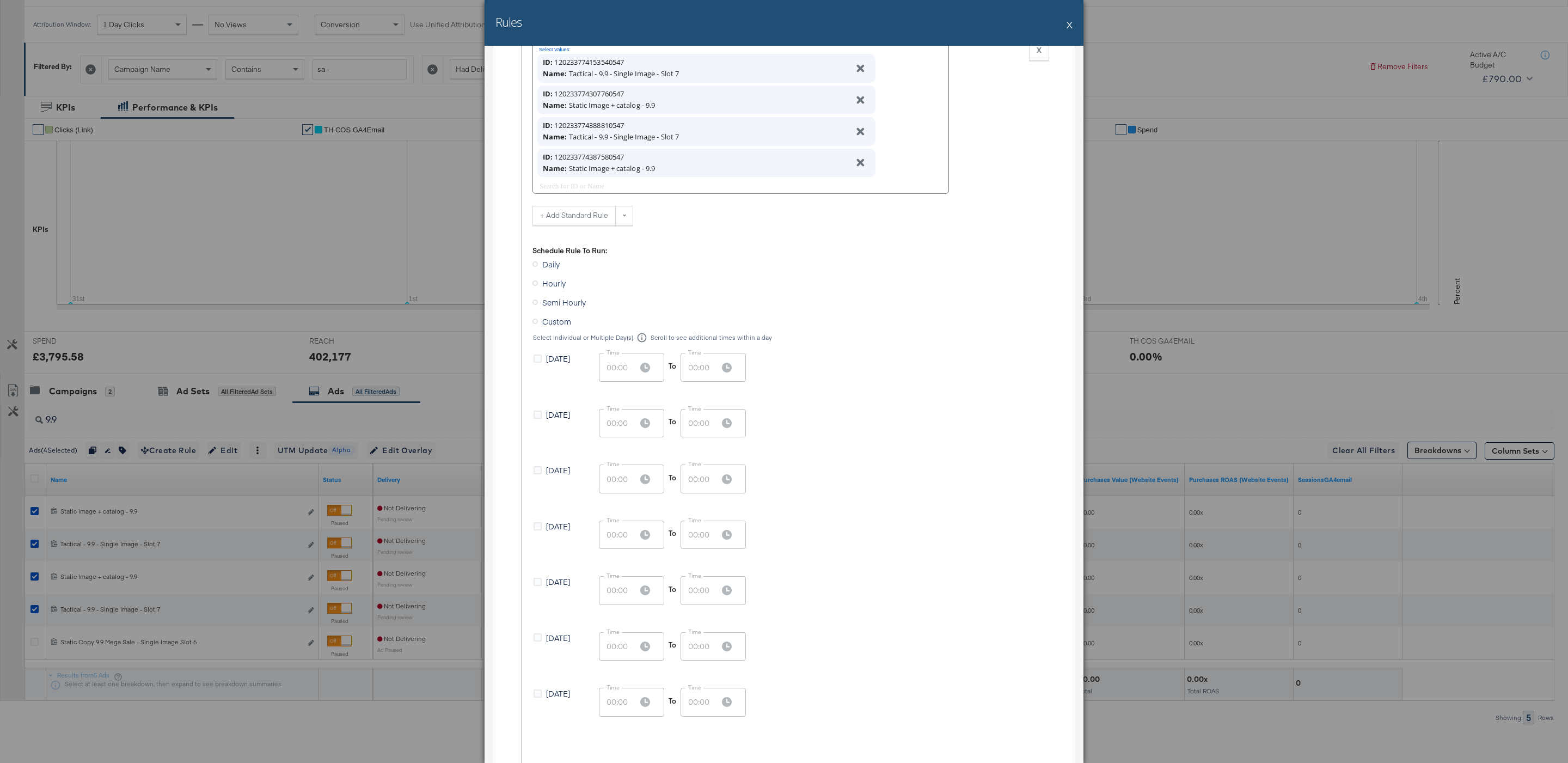
click at [547, 638] on span "[DATE]" at bounding box center [557, 637] width 24 height 11
click at [0, 0] on input "[DATE]" at bounding box center [0, 0] width 0 height 0
click at [620, 647] on input "00:00" at bounding box center [613, 646] width 30 height 29
click at [616, 646] on input "00:00" at bounding box center [613, 646] width 30 height 29
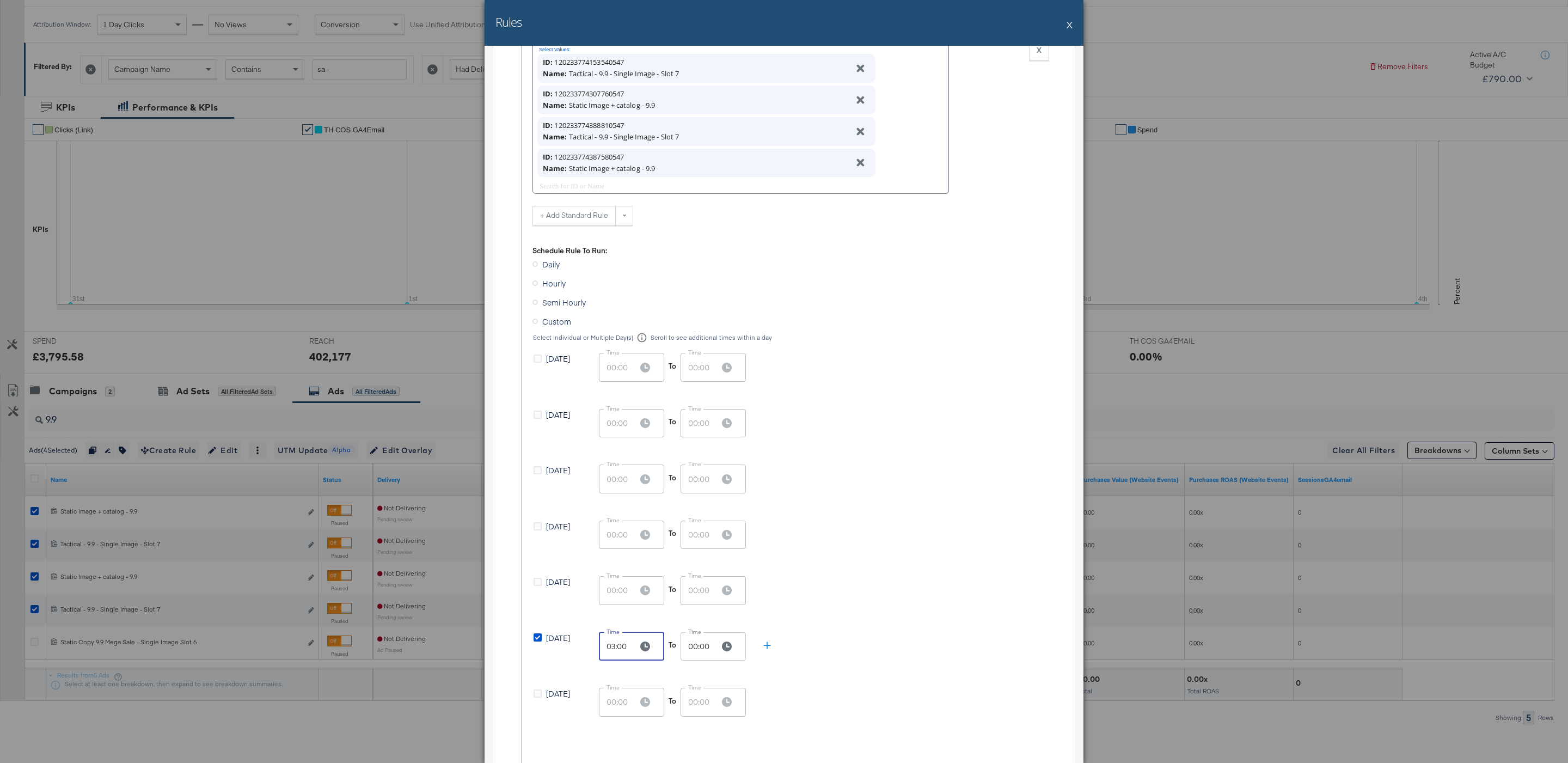
type input "03:00"
click at [700, 647] on input "00:00" at bounding box center [695, 646] width 30 height 29
type input "03:00"
click at [824, 591] on div "[DATE] Time 00:00 Time To Time 00:00 Time" at bounding box center [683, 593] width 300 height 33
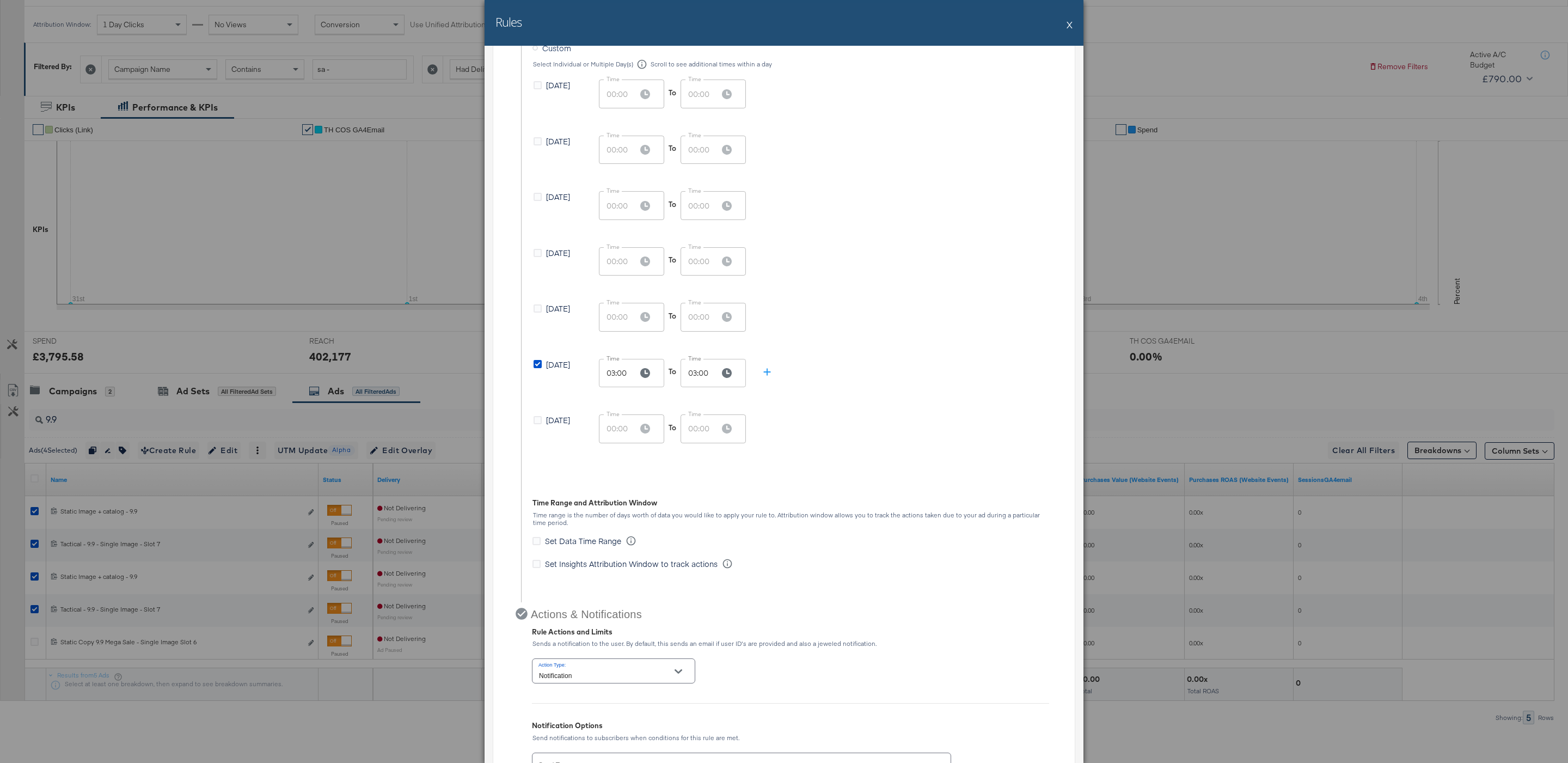
scroll to position [682, 0]
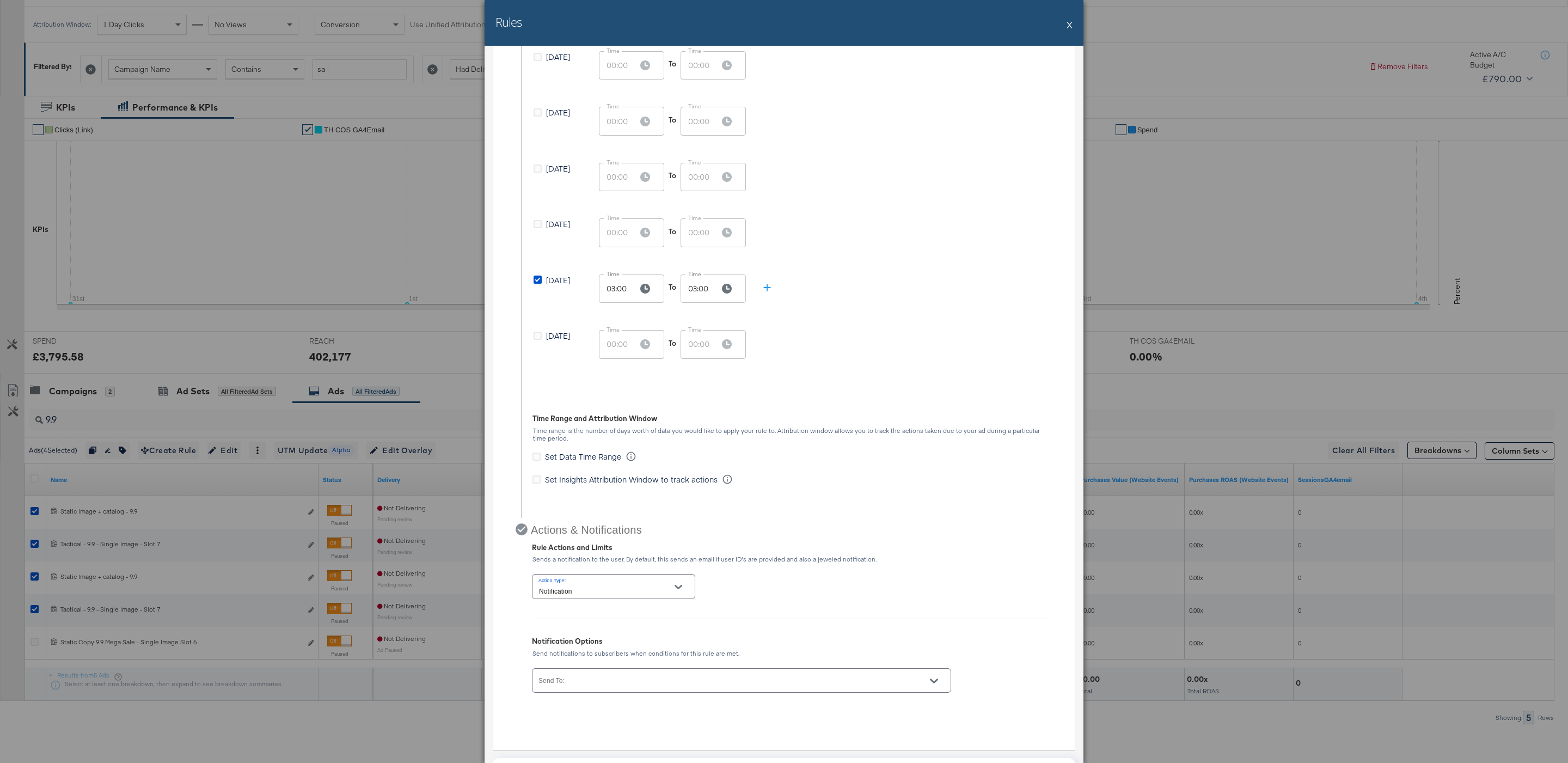
click at [676, 579] on button "Open" at bounding box center [678, 587] width 17 height 17
click at [628, 644] on li "Unpause" at bounding box center [613, 650] width 161 height 18
type input "Unpause"
click at [631, 682] on input "Send To:" at bounding box center [726, 684] width 378 height 13
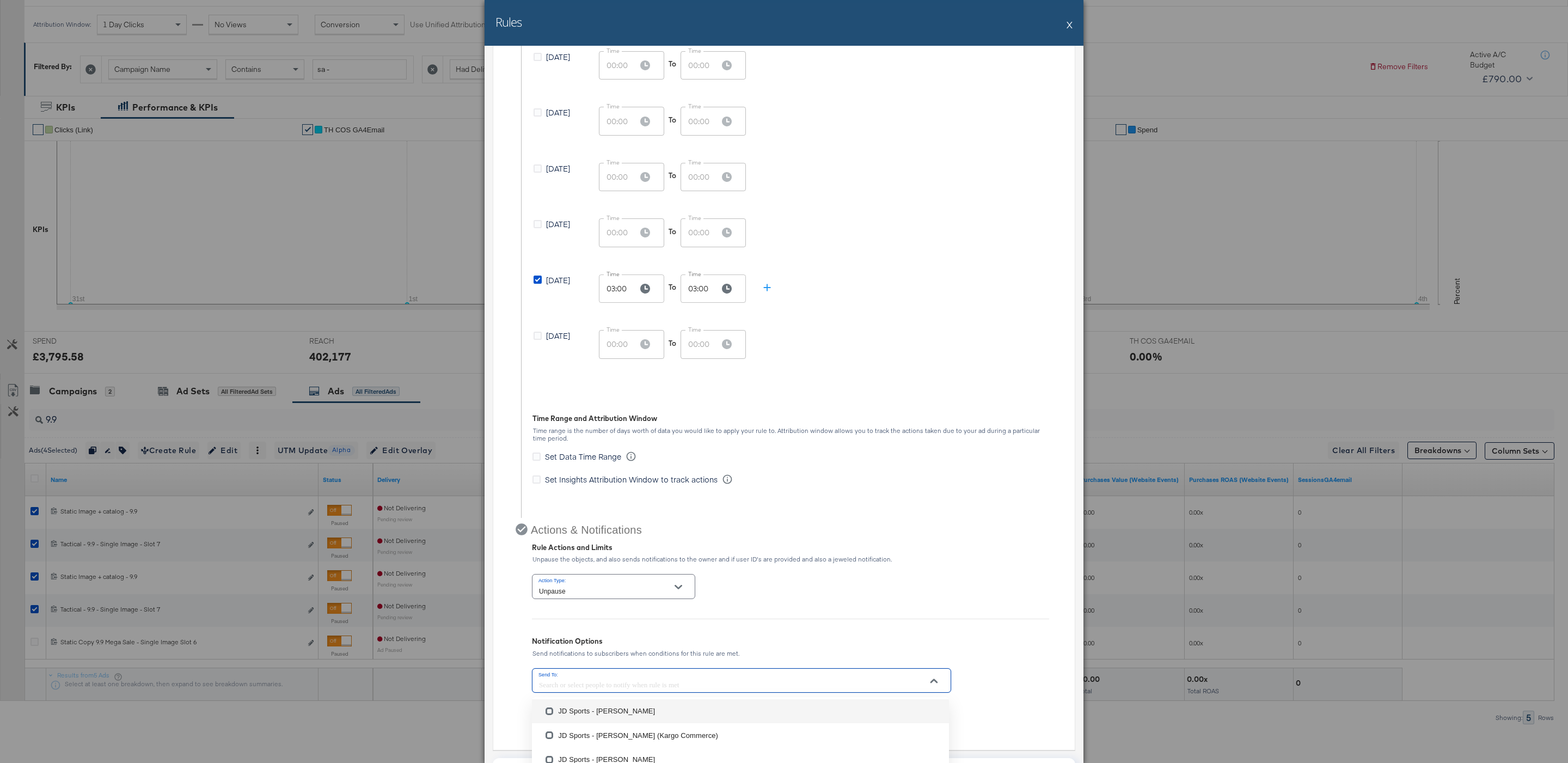
click at [638, 715] on li "JD Sports - [PERSON_NAME]" at bounding box center [740, 711] width 417 height 24
click at [721, 620] on div "Action Type: Unpause Notification Options Send notifications to subscribers whe…" at bounding box center [790, 641] width 517 height 141
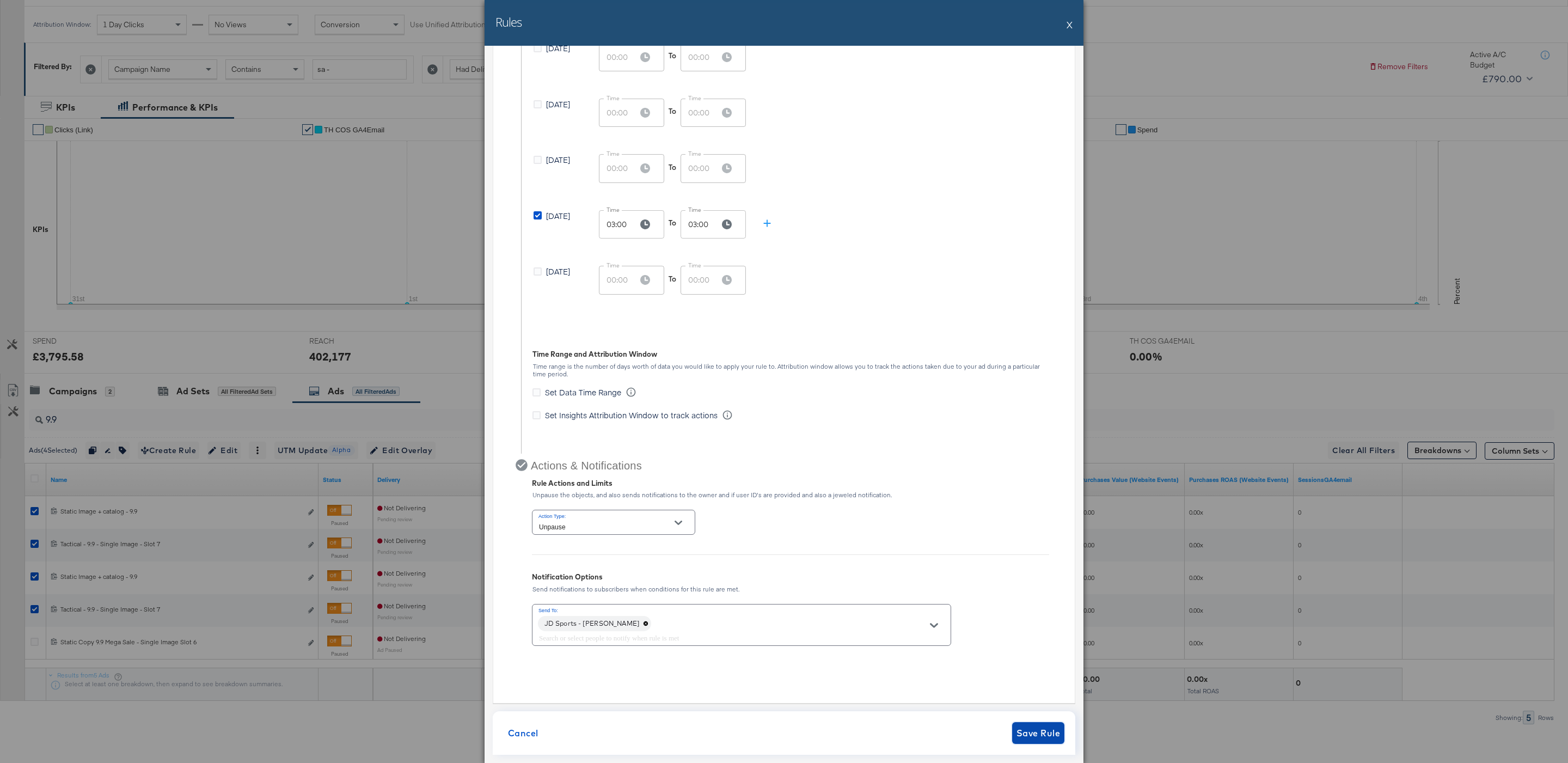
click at [1027, 726] on span "Save Rule" at bounding box center [1038, 734] width 43 height 16
